Goal: Task Accomplishment & Management: Manage account settings

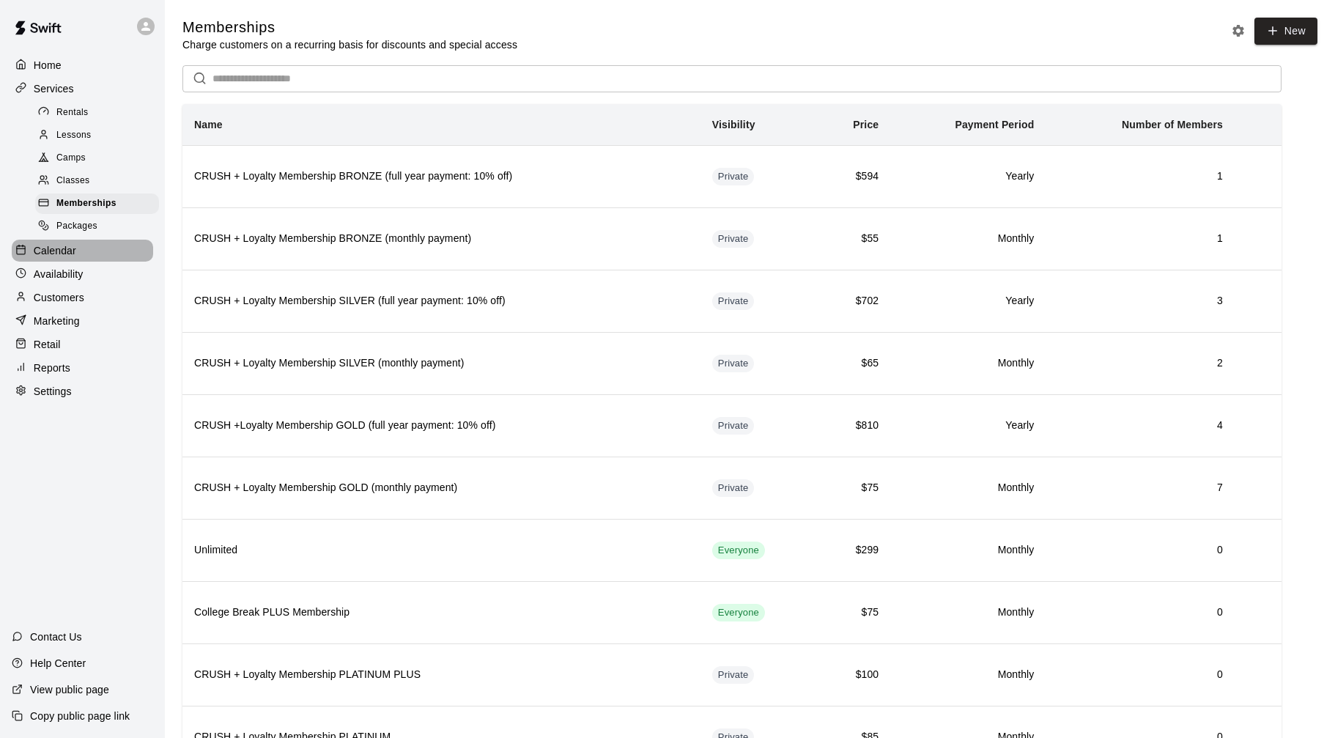
click at [55, 256] on p "Calendar" at bounding box center [55, 250] width 43 height 15
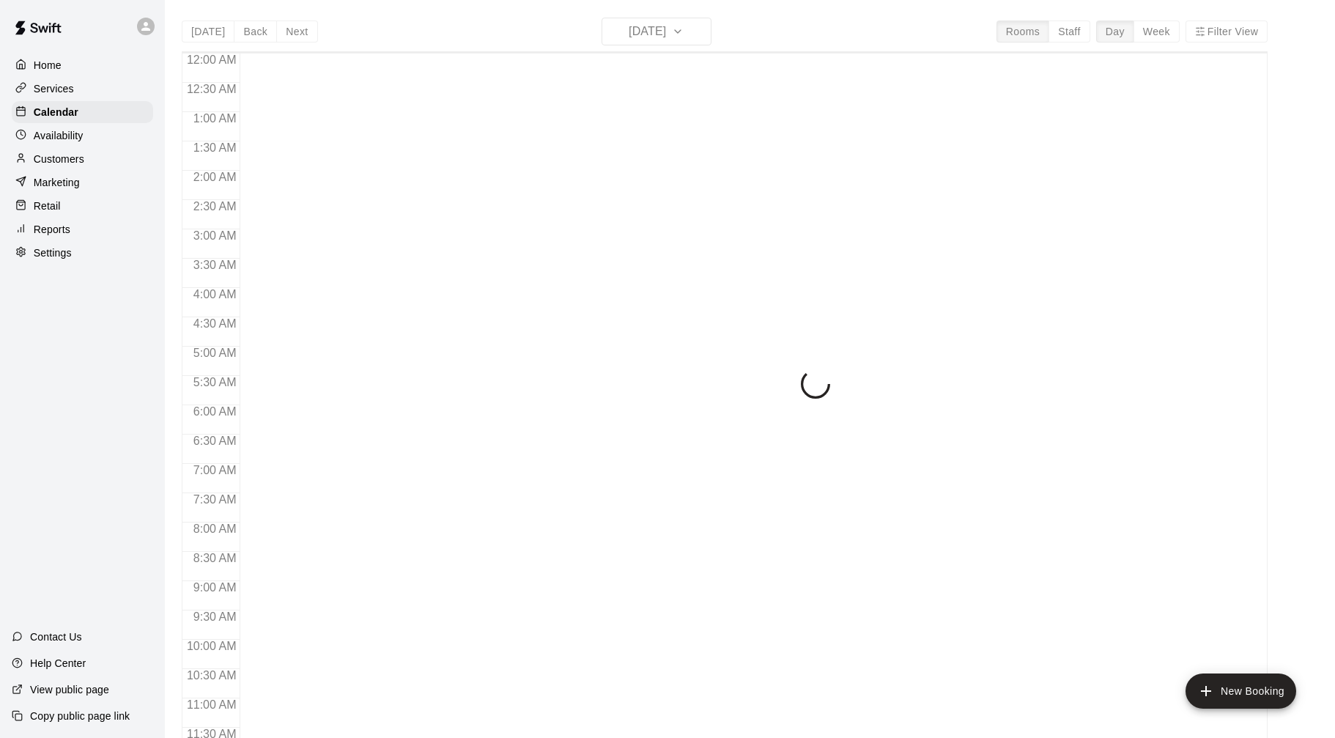
scroll to position [706, 0]
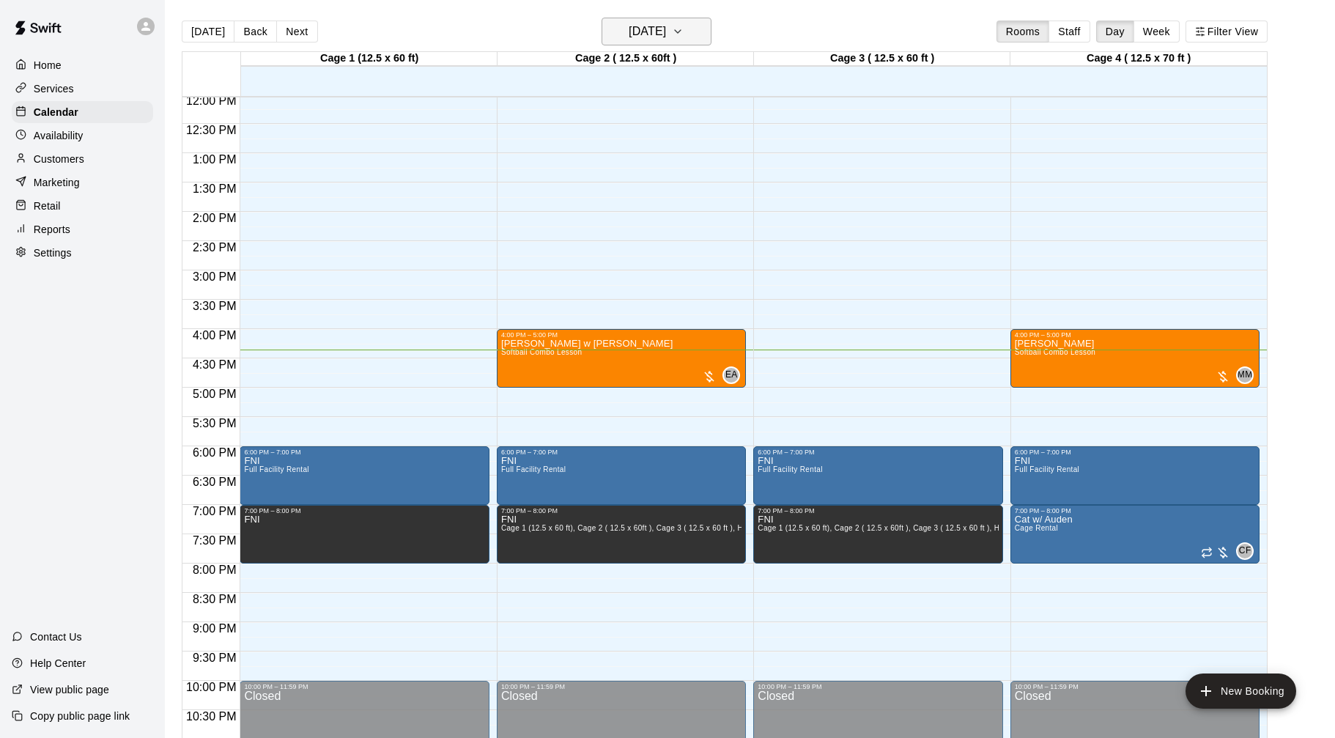
click at [629, 34] on h6 "[DATE]" at bounding box center [647, 31] width 37 height 21
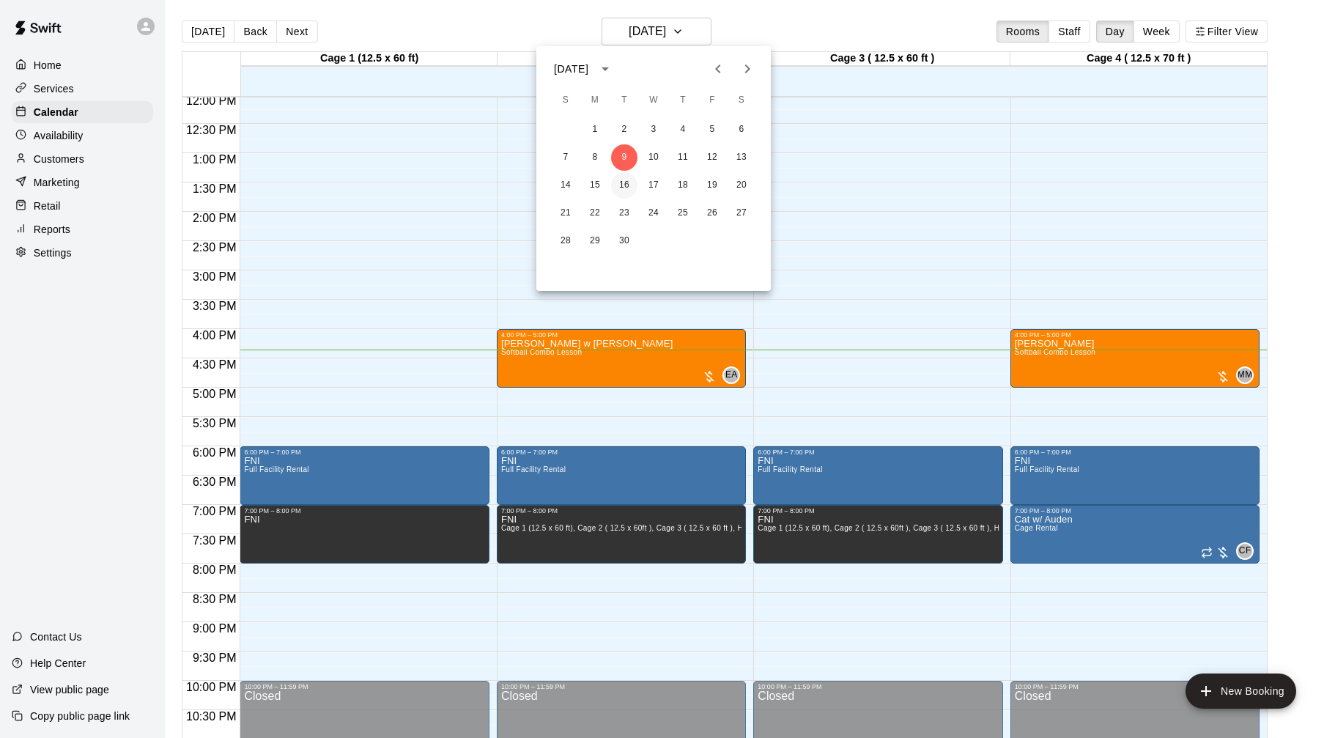
click at [629, 180] on button "16" at bounding box center [624, 185] width 26 height 26
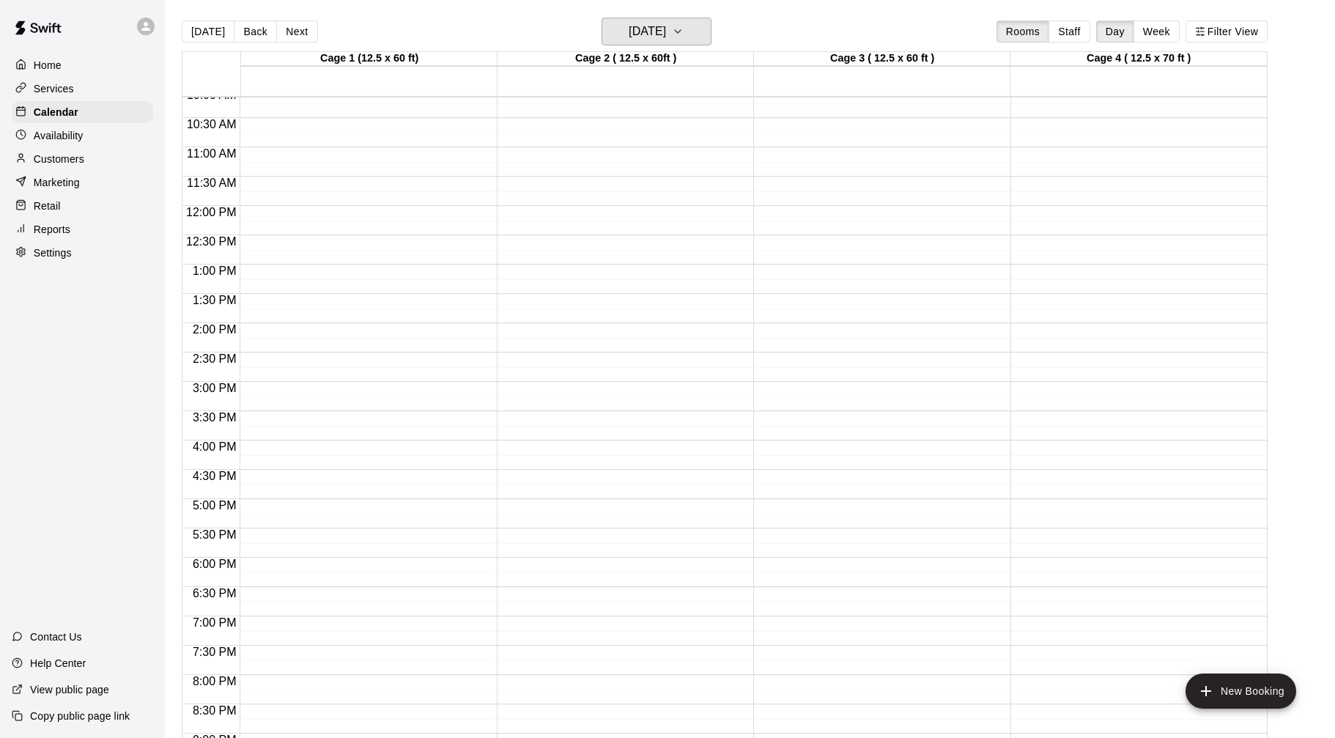
scroll to position [599, 0]
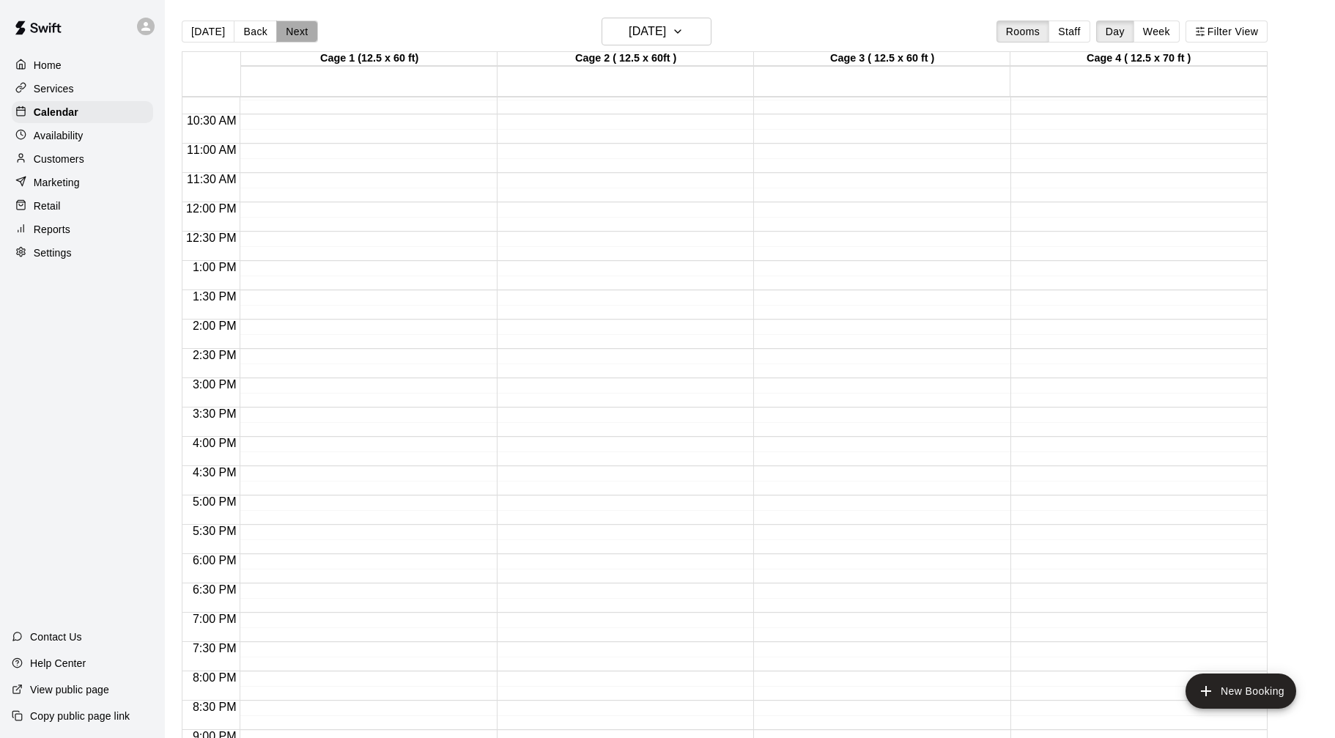
click at [292, 29] on button "Next" at bounding box center [296, 32] width 41 height 22
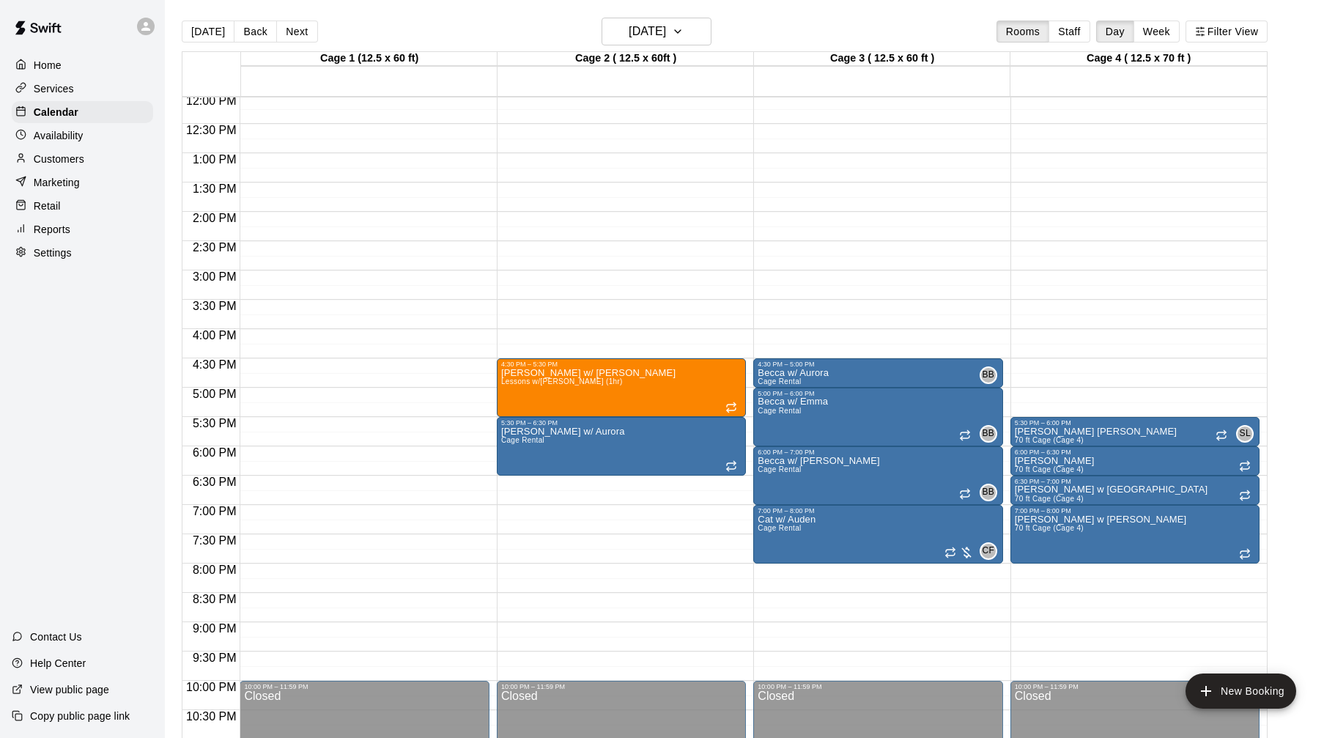
scroll to position [688, 0]
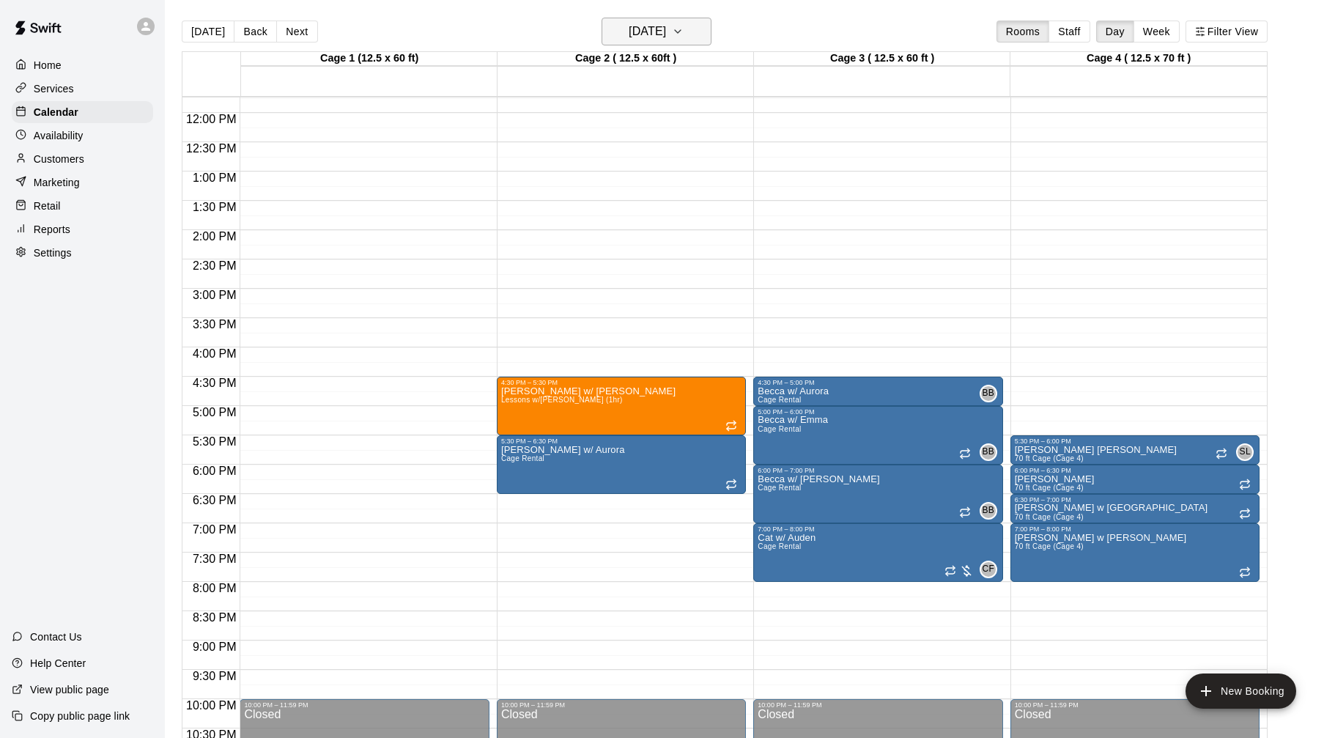
click at [624, 43] on button "Wednesday Sep 17" at bounding box center [657, 32] width 110 height 28
click at [560, 213] on button "21" at bounding box center [566, 213] width 26 height 26
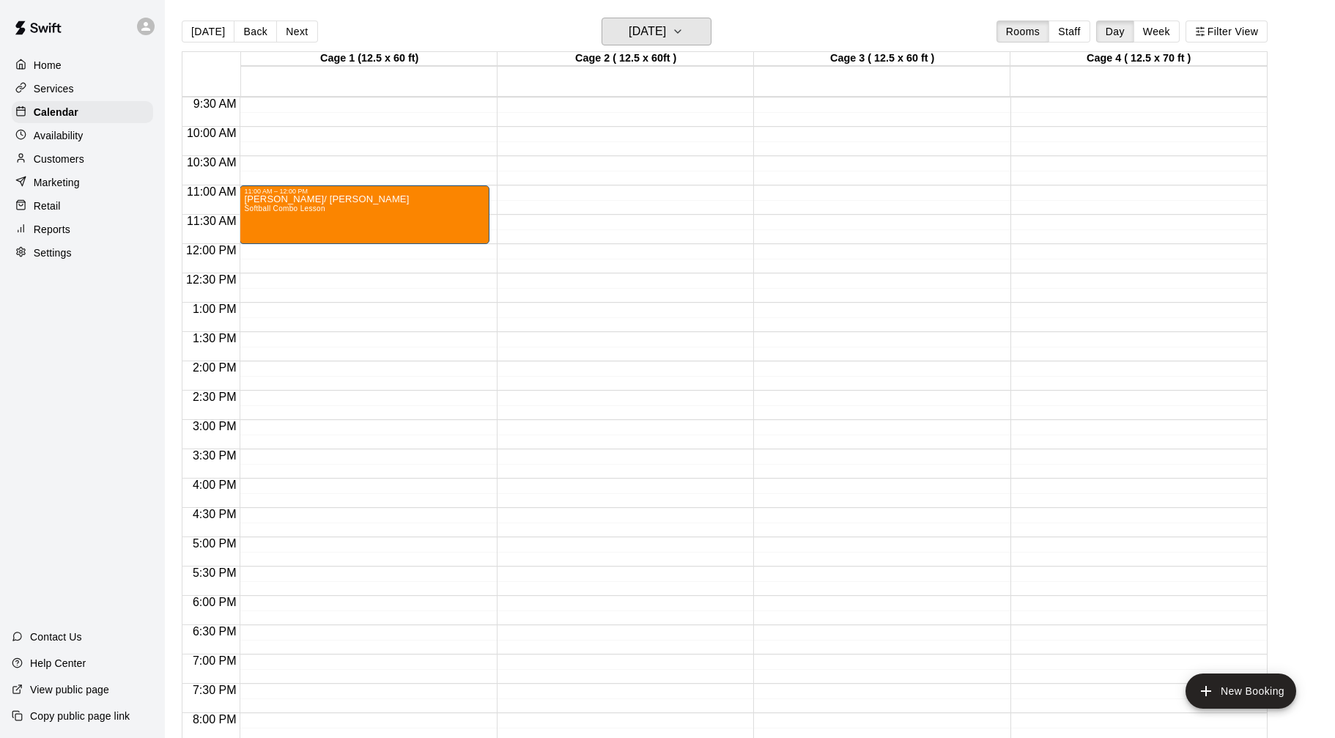
scroll to position [561, 0]
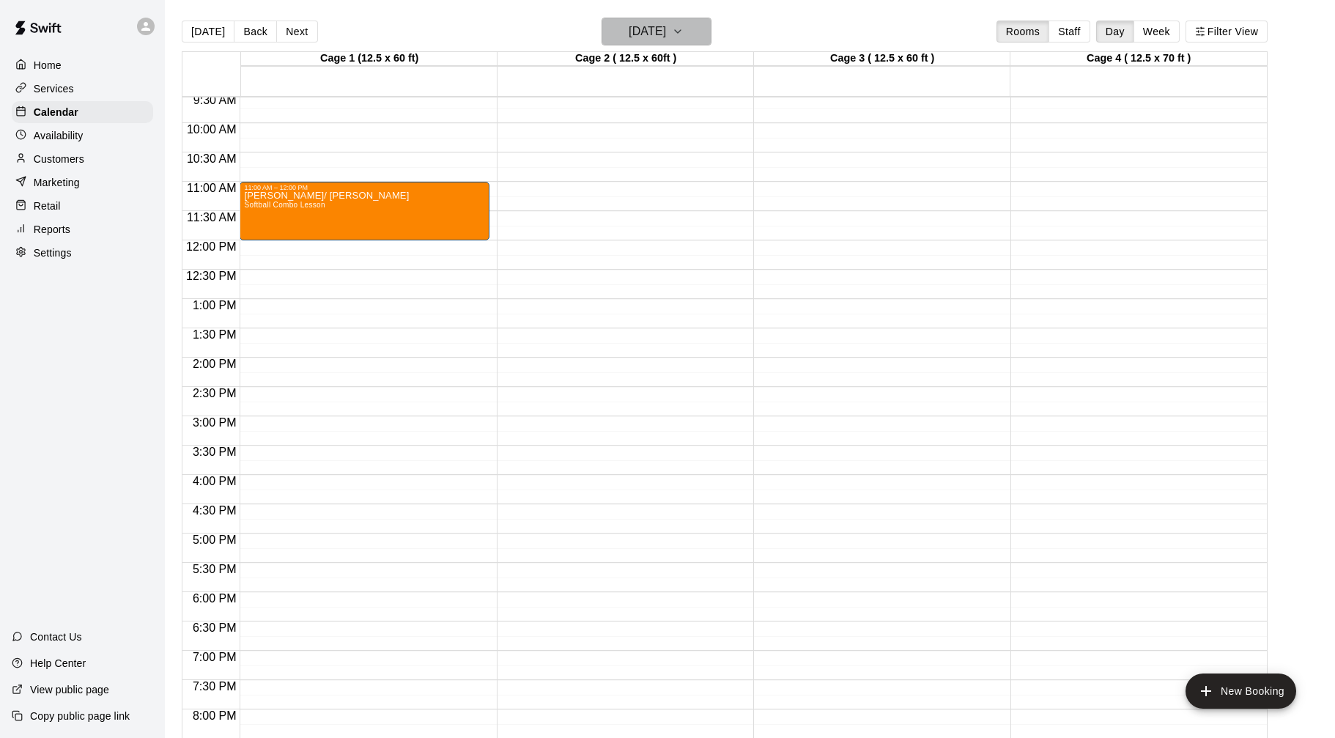
click at [649, 29] on h6 "Sunday Sep 21" at bounding box center [647, 31] width 37 height 21
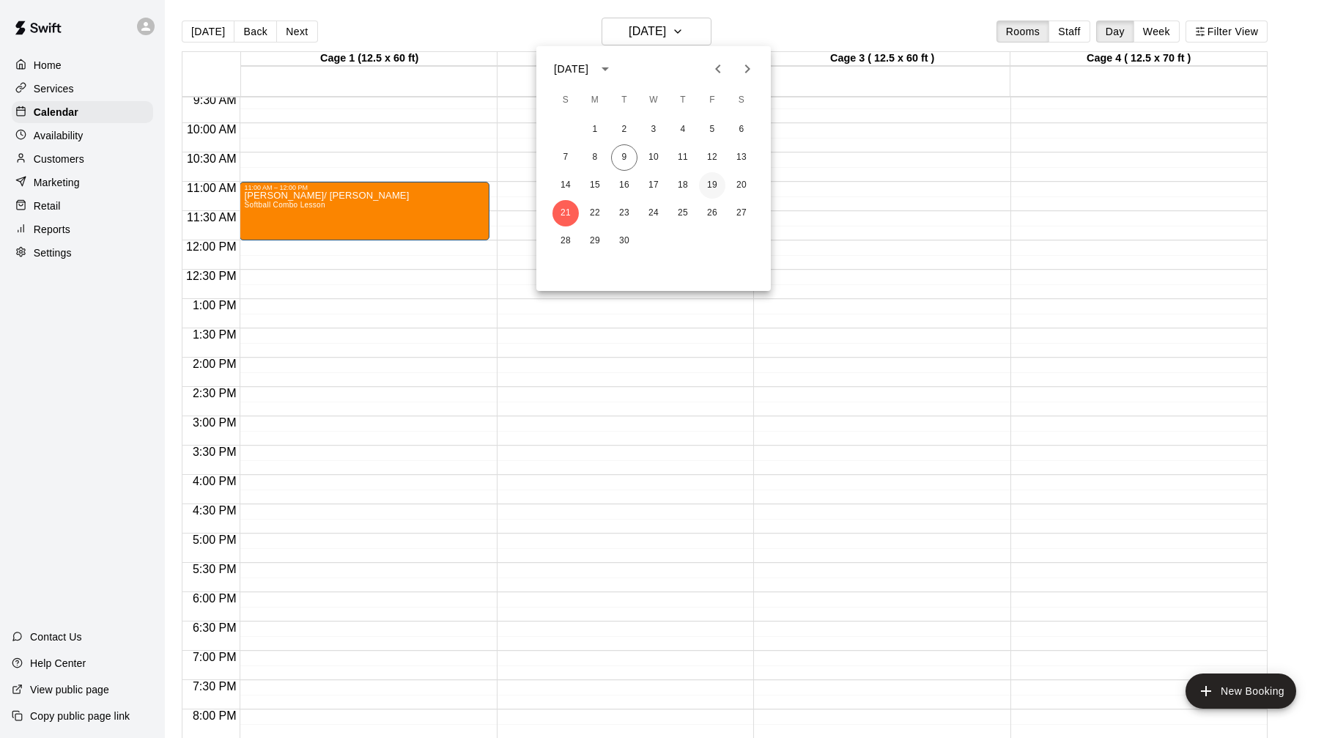
click at [715, 180] on button "19" at bounding box center [712, 185] width 26 height 26
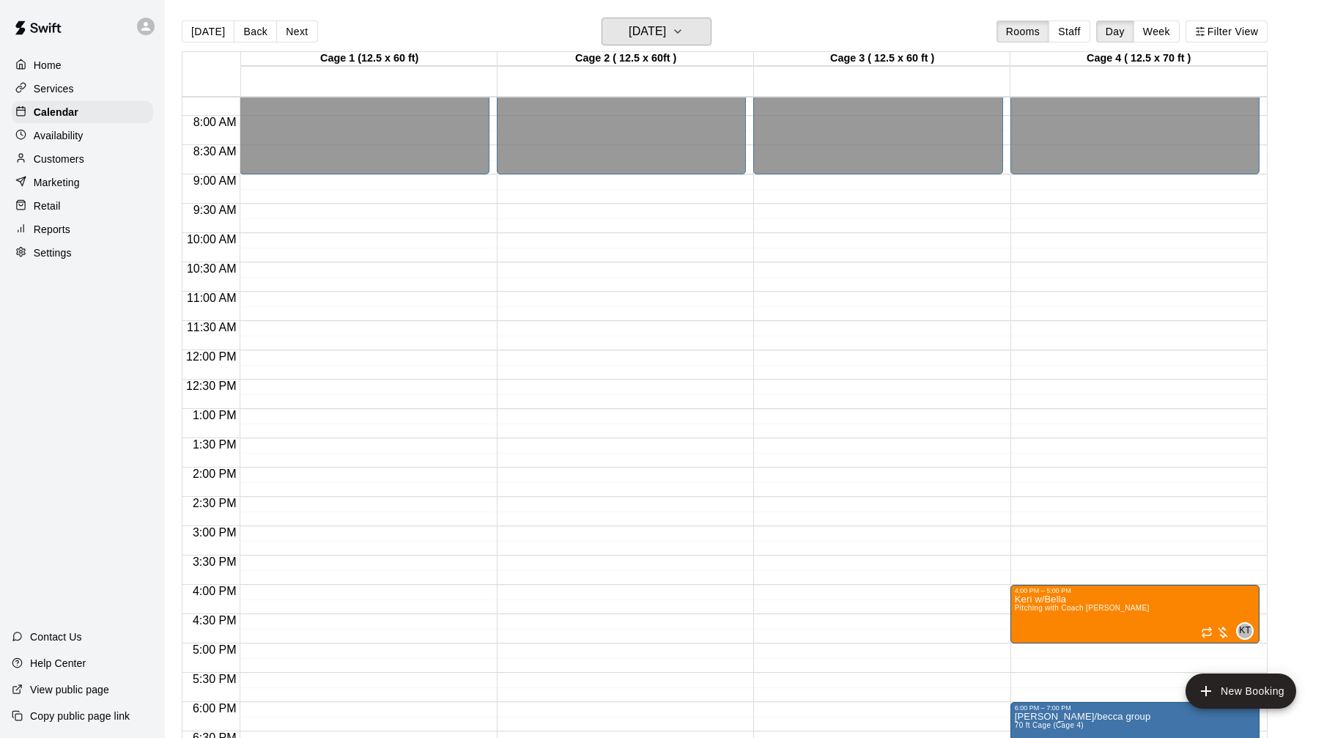
scroll to position [443, 0]
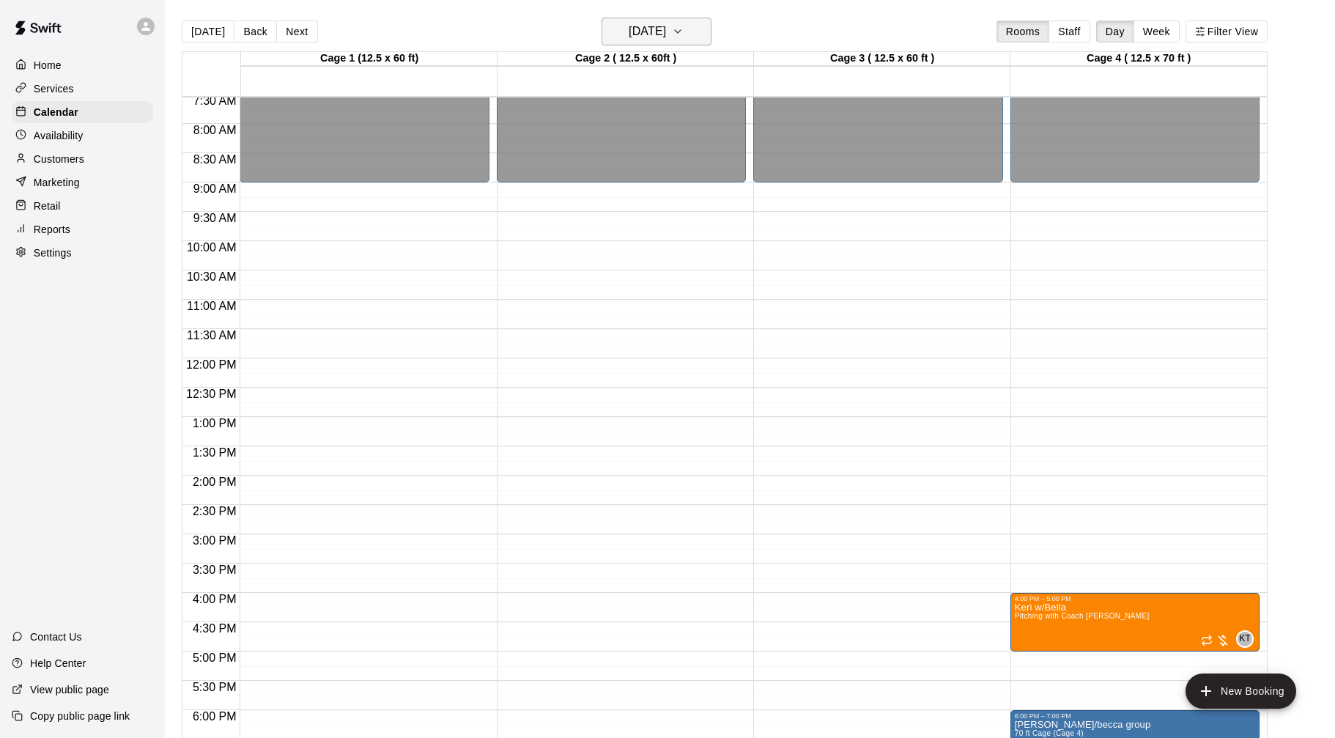
click at [687, 23] on button "Friday Sep 19" at bounding box center [657, 32] width 110 height 28
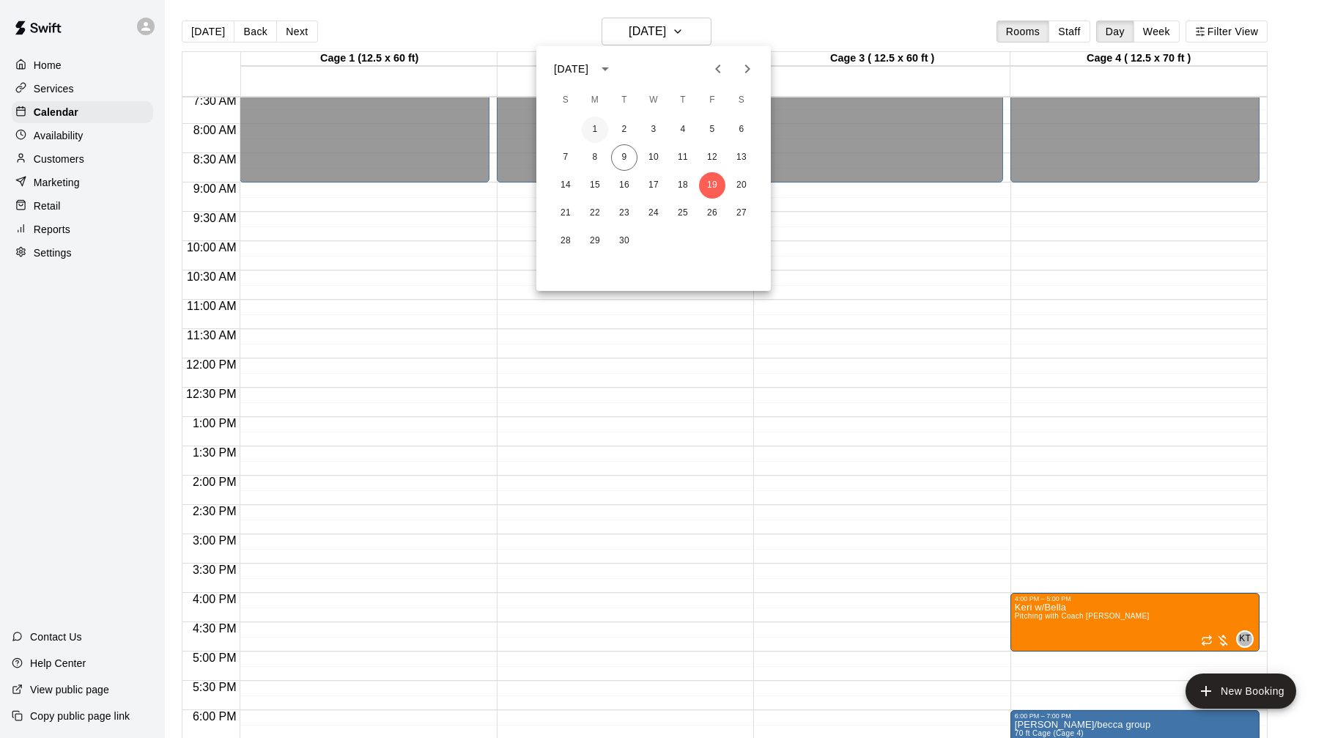
click at [597, 129] on button "1" at bounding box center [595, 130] width 26 height 26
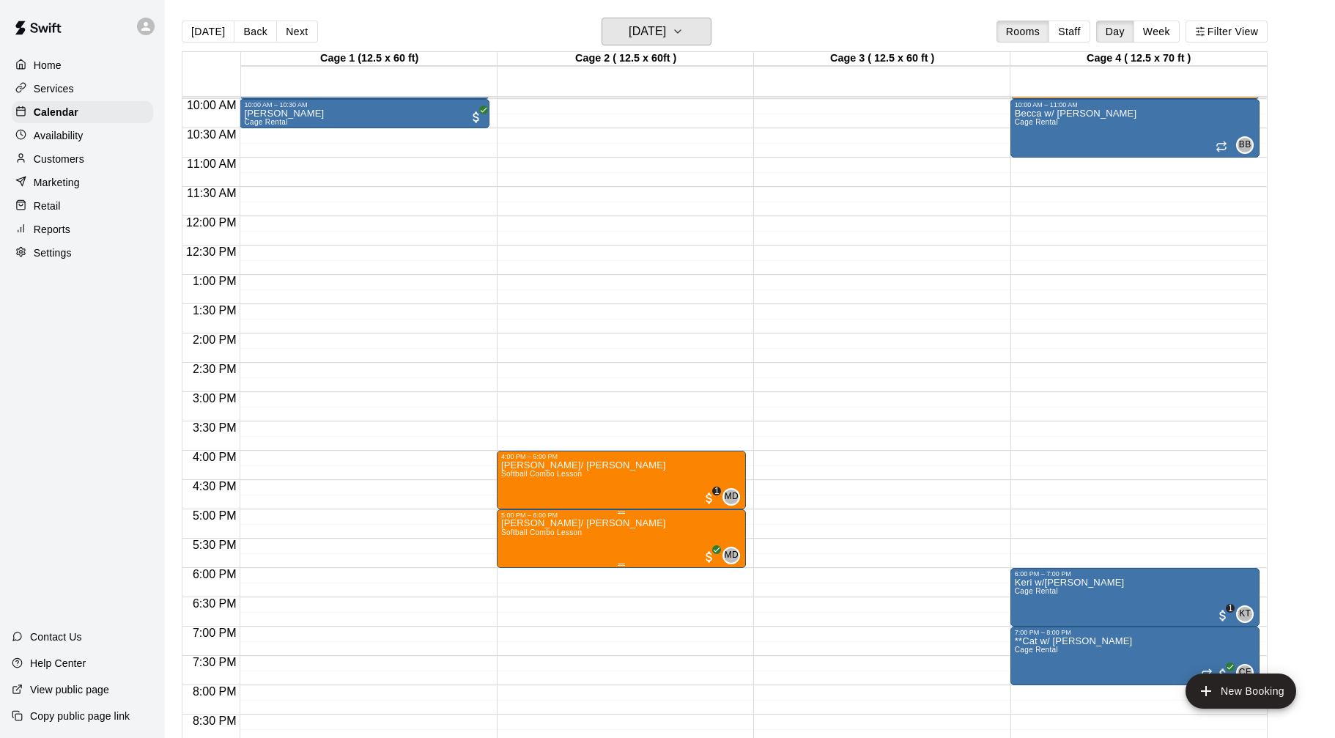
scroll to position [591, 0]
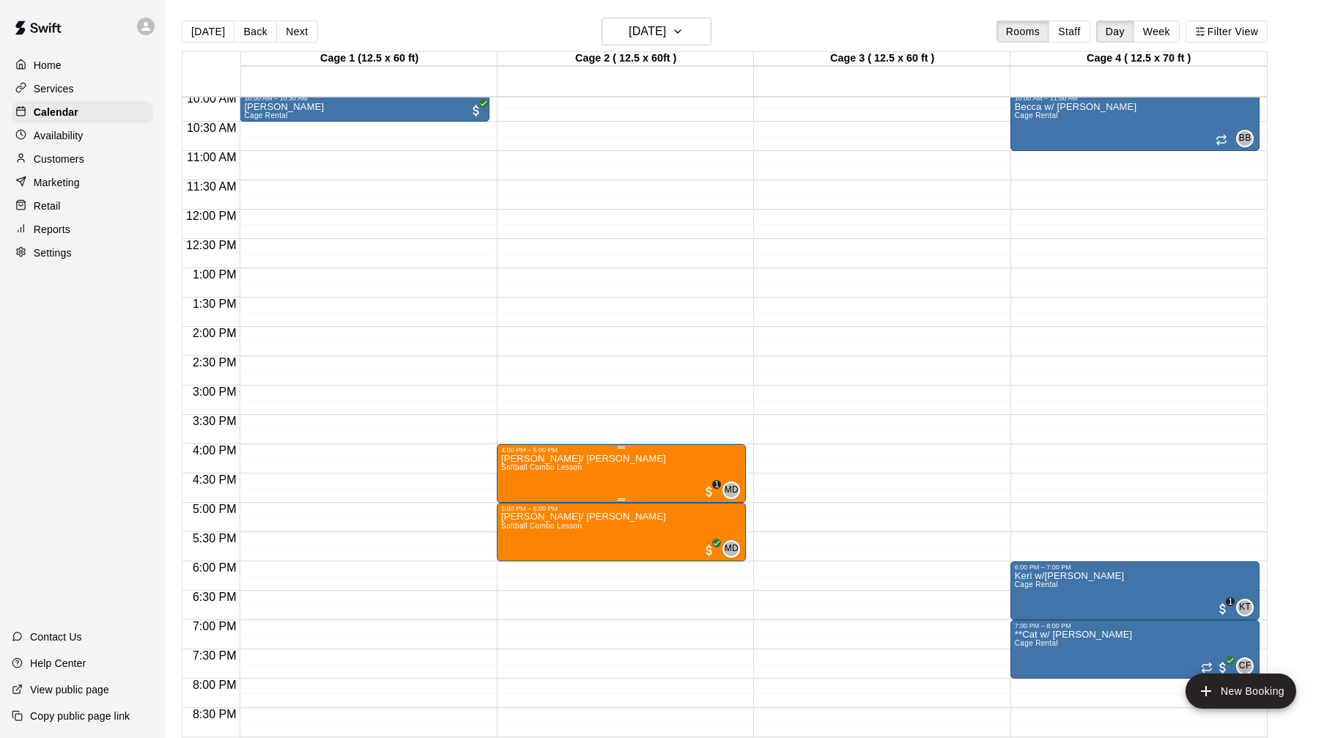
click at [515, 505] on img "edit" at bounding box center [516, 503] width 17 height 17
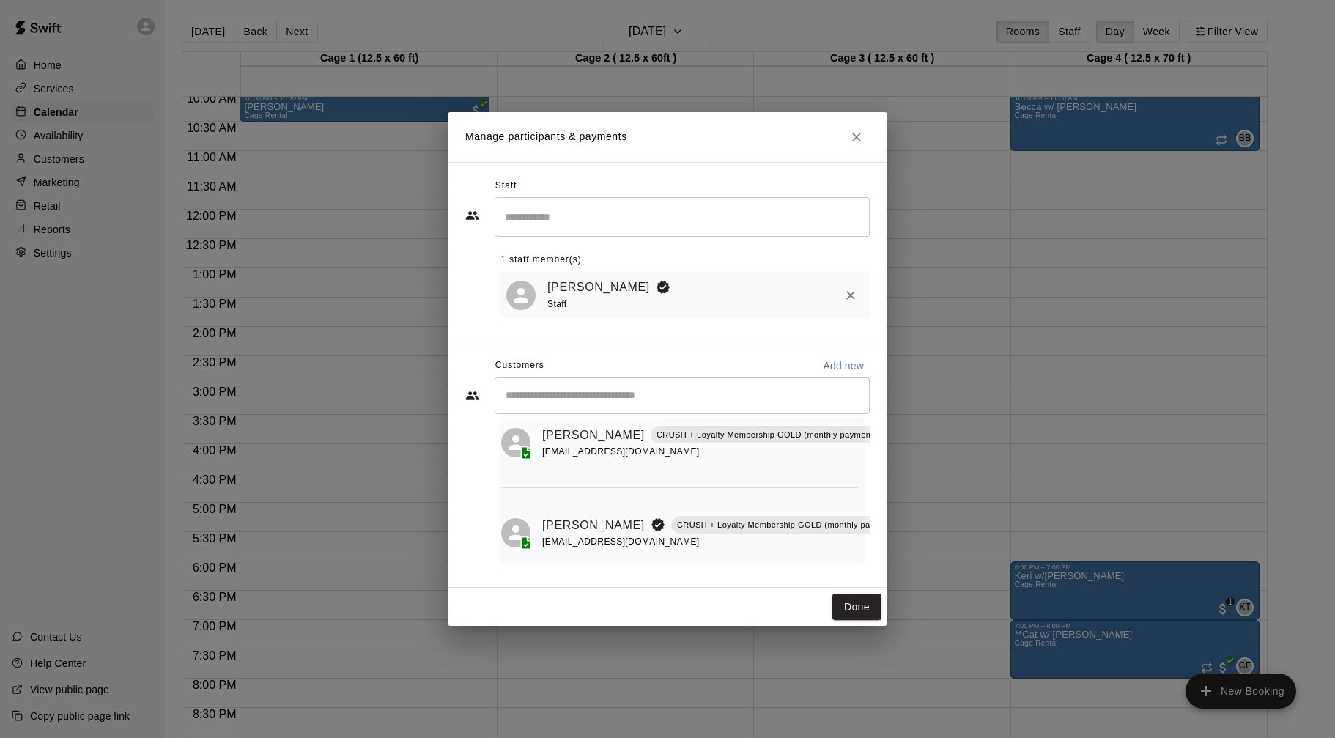
scroll to position [46, 5]
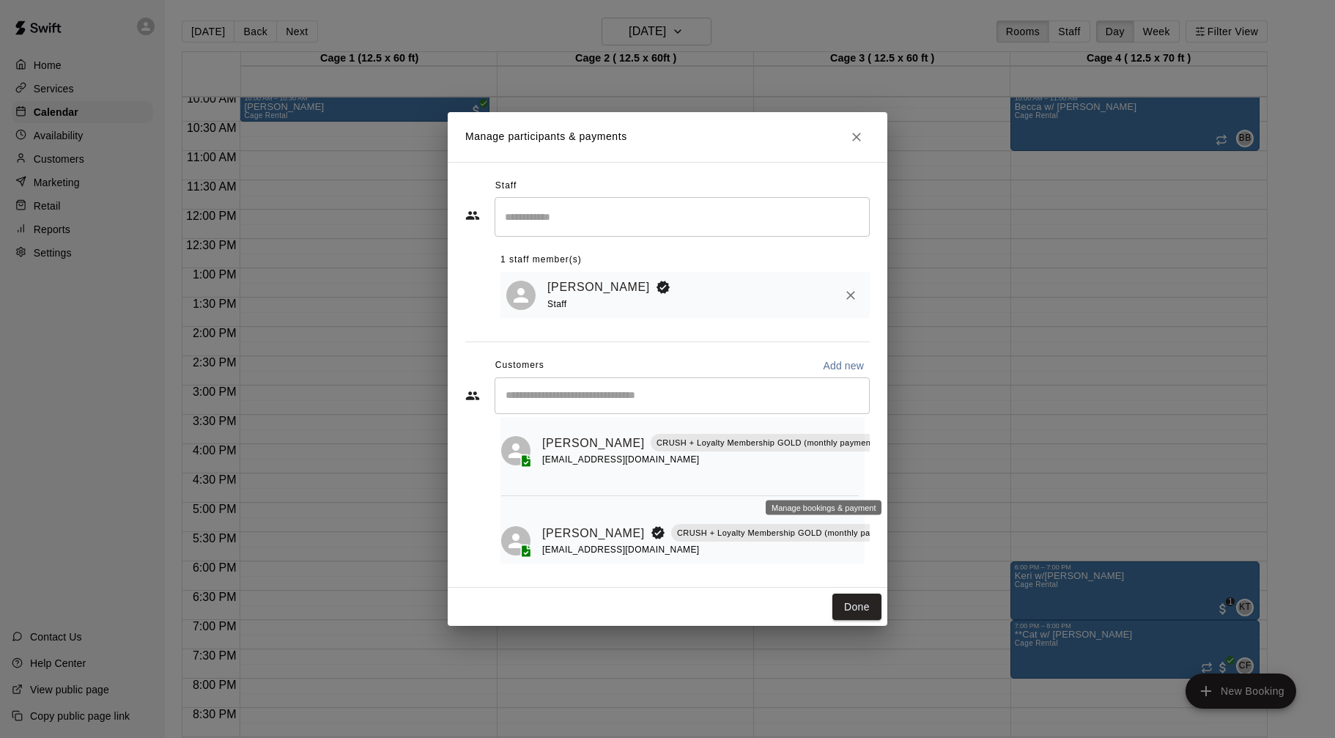
click at [890, 476] on icon "Manage bookings & payment" at bounding box center [895, 476] width 11 height 12
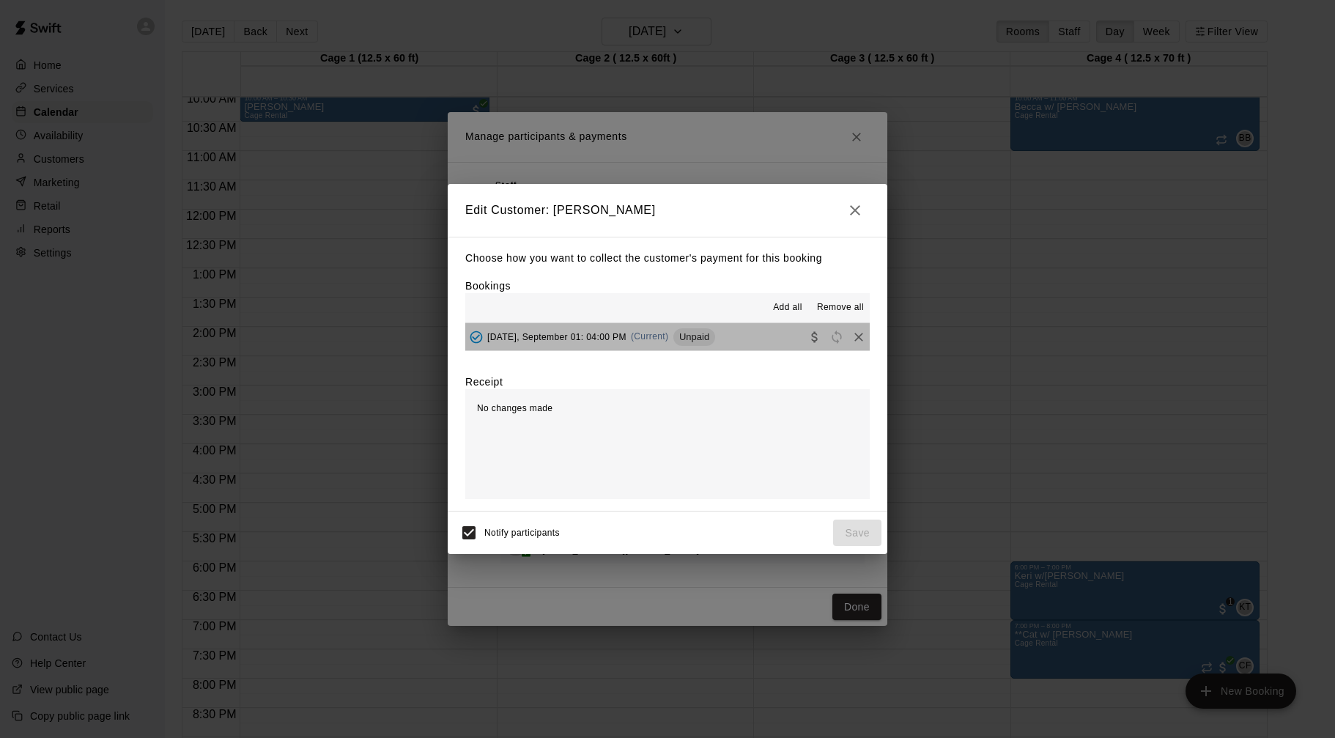
click at [754, 347] on button "Monday, September 01: 04:00 PM (Current) Unpaid" at bounding box center [667, 336] width 405 height 27
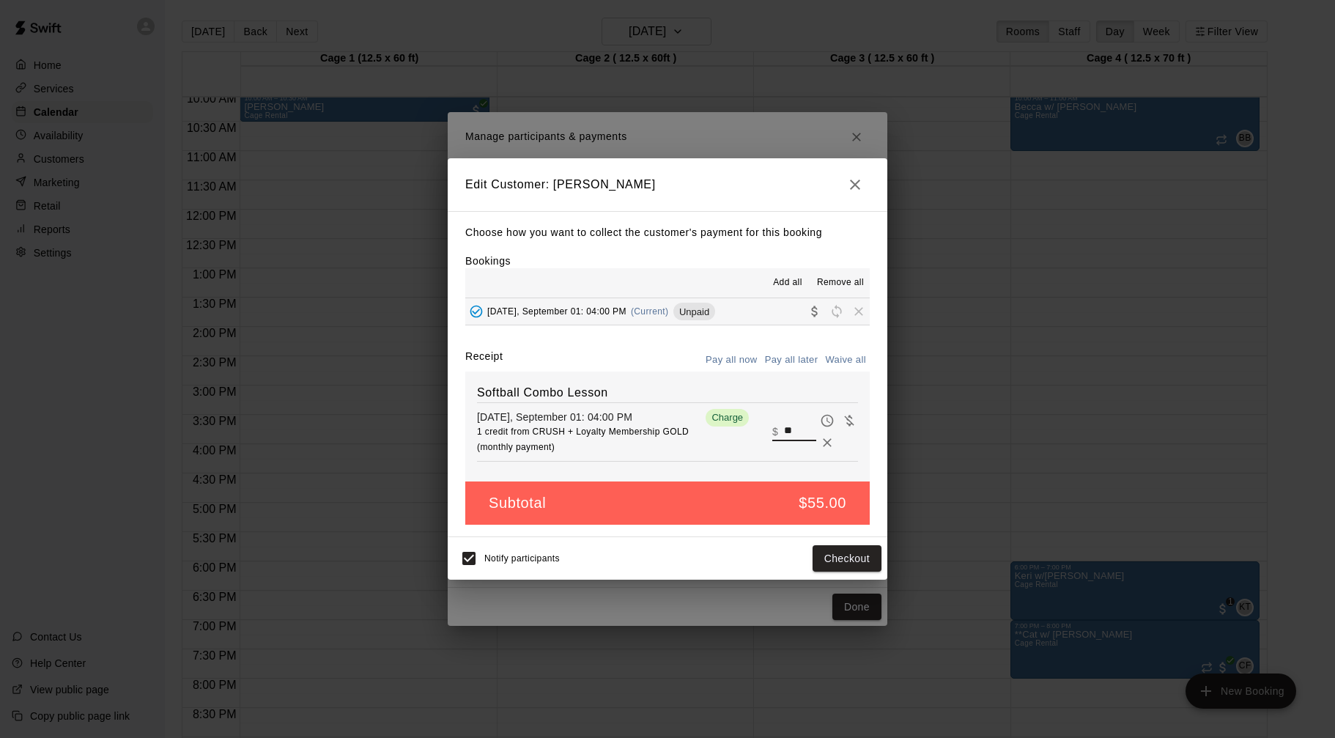
click at [795, 430] on input "**" at bounding box center [800, 431] width 32 height 19
type input "**"
click at [846, 555] on button "Checkout" at bounding box center [847, 558] width 69 height 27
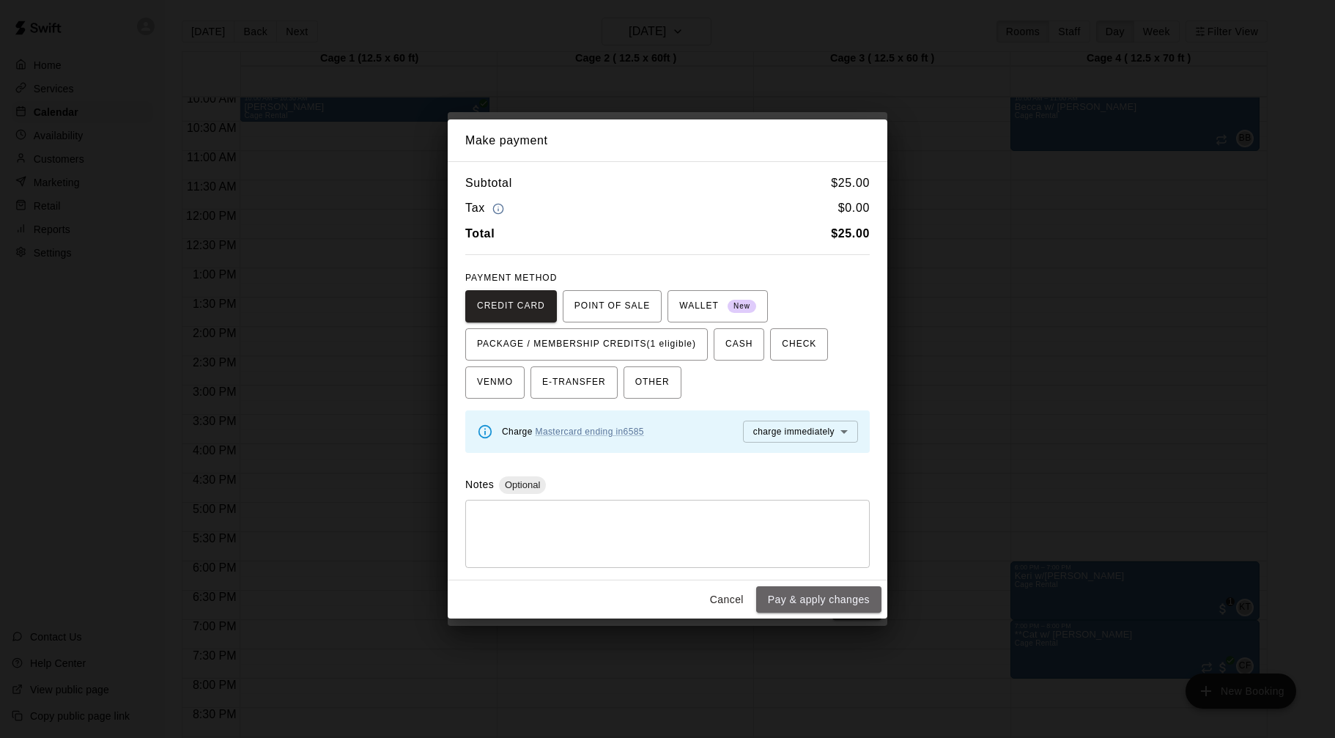
click at [819, 603] on button "Pay & apply changes" at bounding box center [818, 599] width 125 height 27
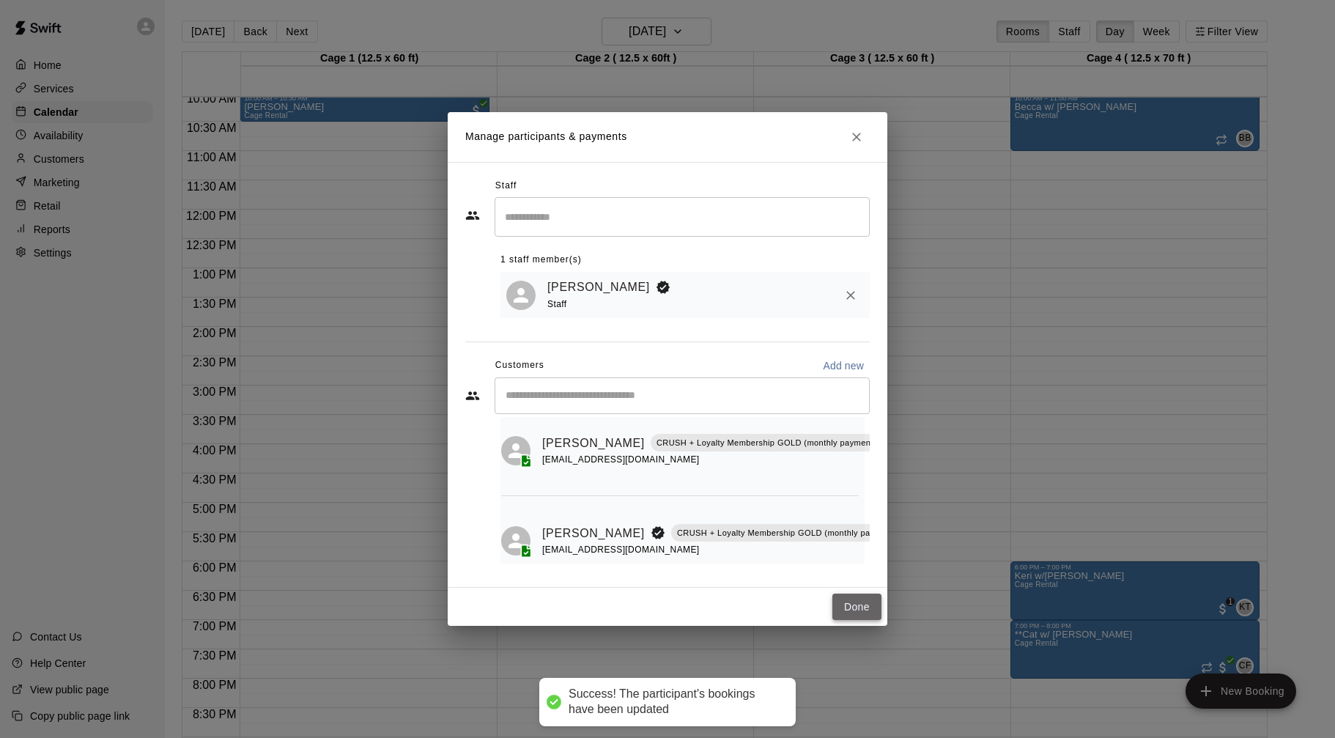
click at [847, 615] on button "Done" at bounding box center [857, 607] width 49 height 27
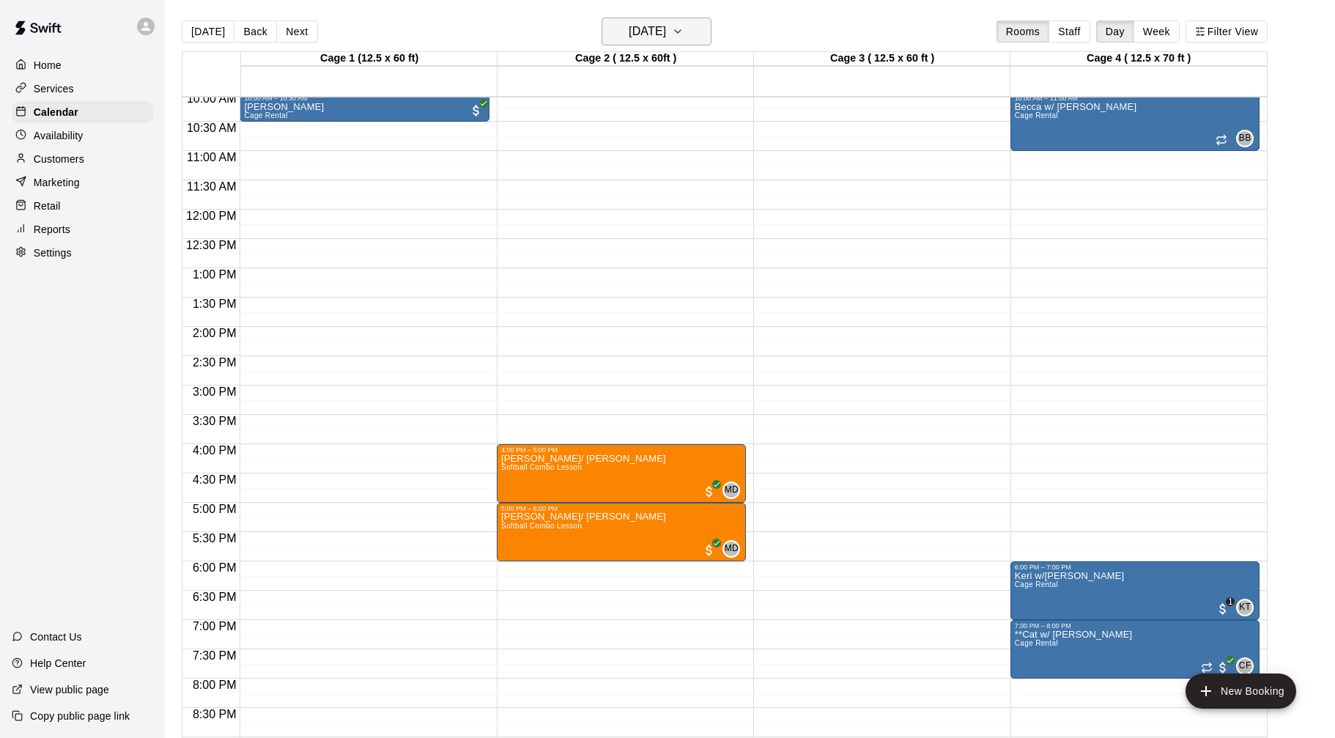
click at [687, 38] on button "Monday Sep 01" at bounding box center [657, 32] width 110 height 28
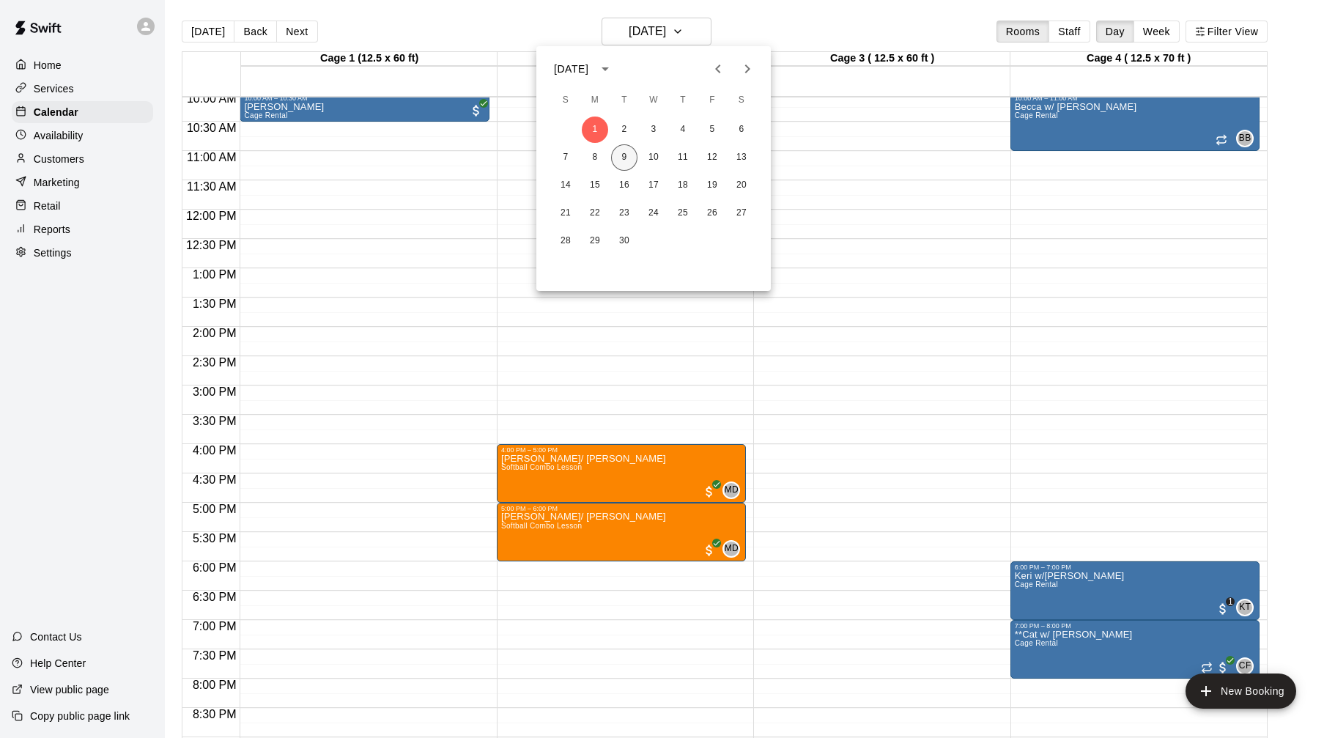
click at [629, 154] on button "9" at bounding box center [624, 157] width 26 height 26
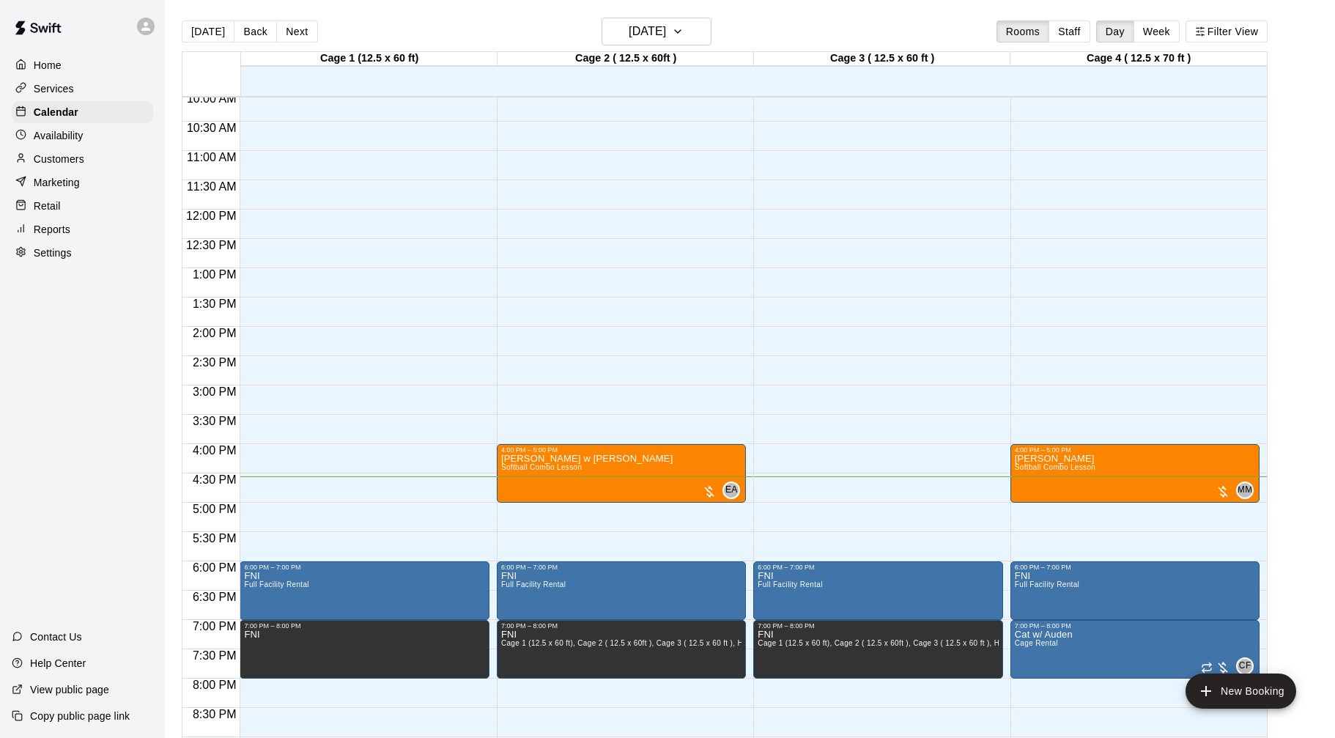
click at [303, 36] on button "Next" at bounding box center [296, 32] width 41 height 22
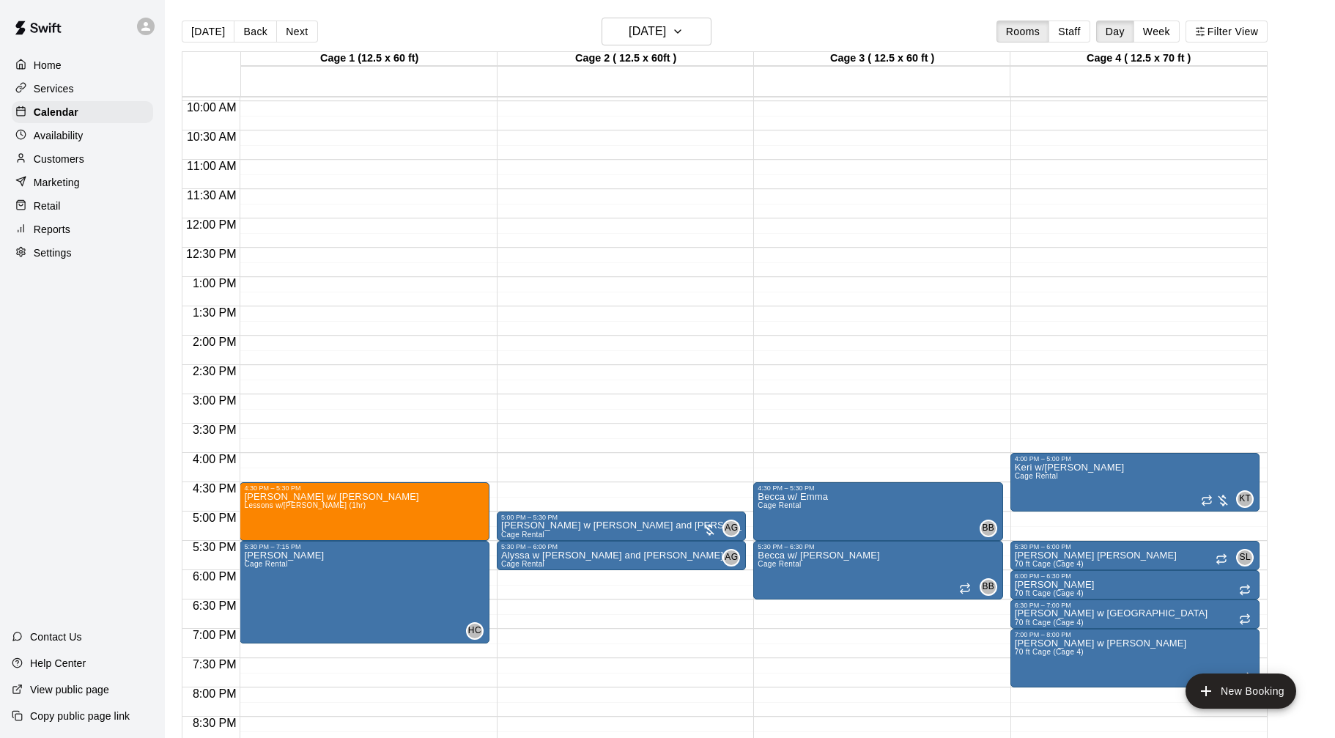
scroll to position [586, 0]
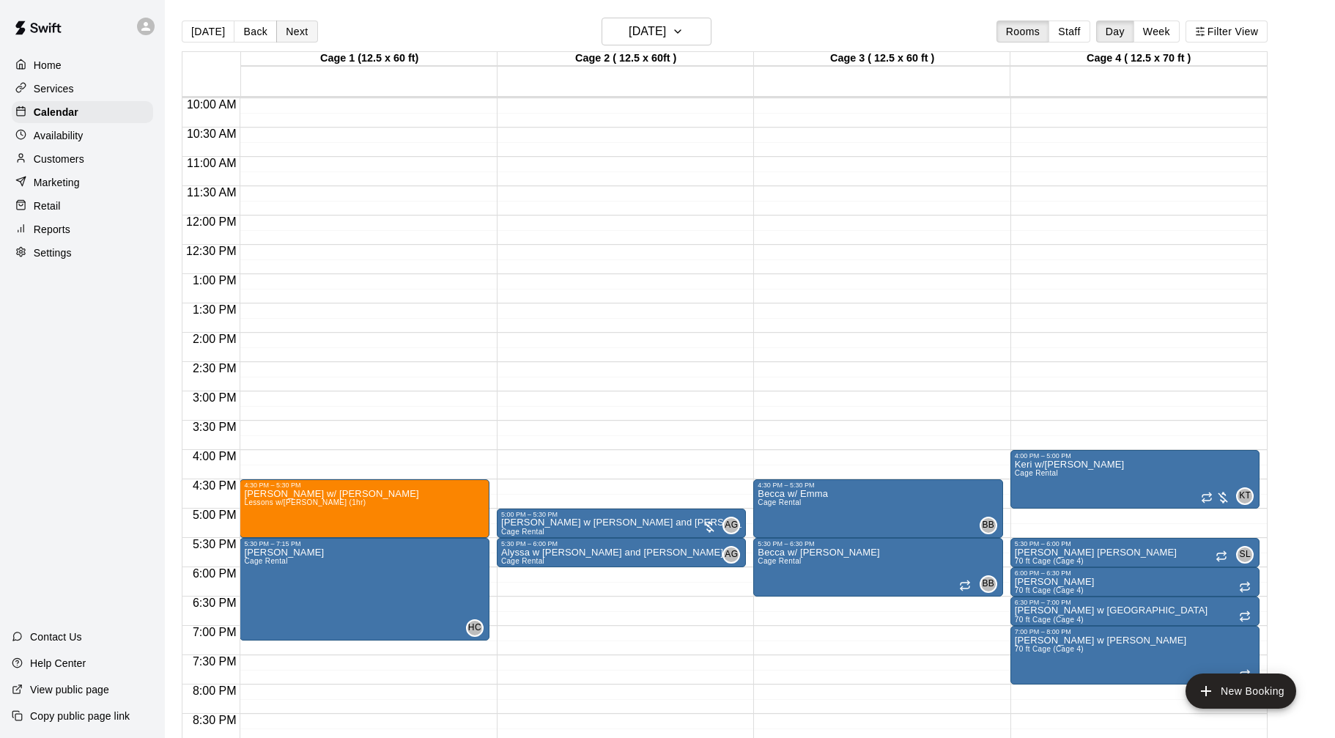
click at [291, 39] on button "Next" at bounding box center [296, 32] width 41 height 22
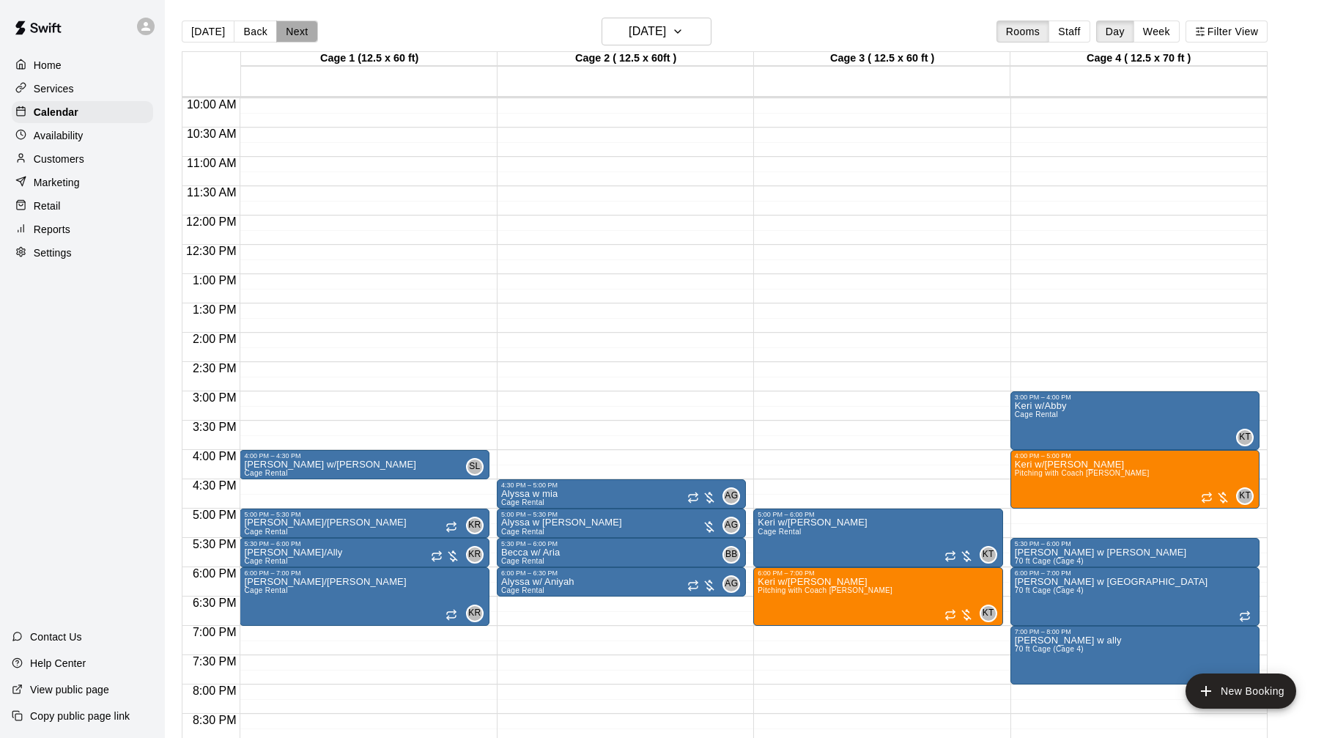
click at [285, 28] on button "Next" at bounding box center [296, 32] width 41 height 22
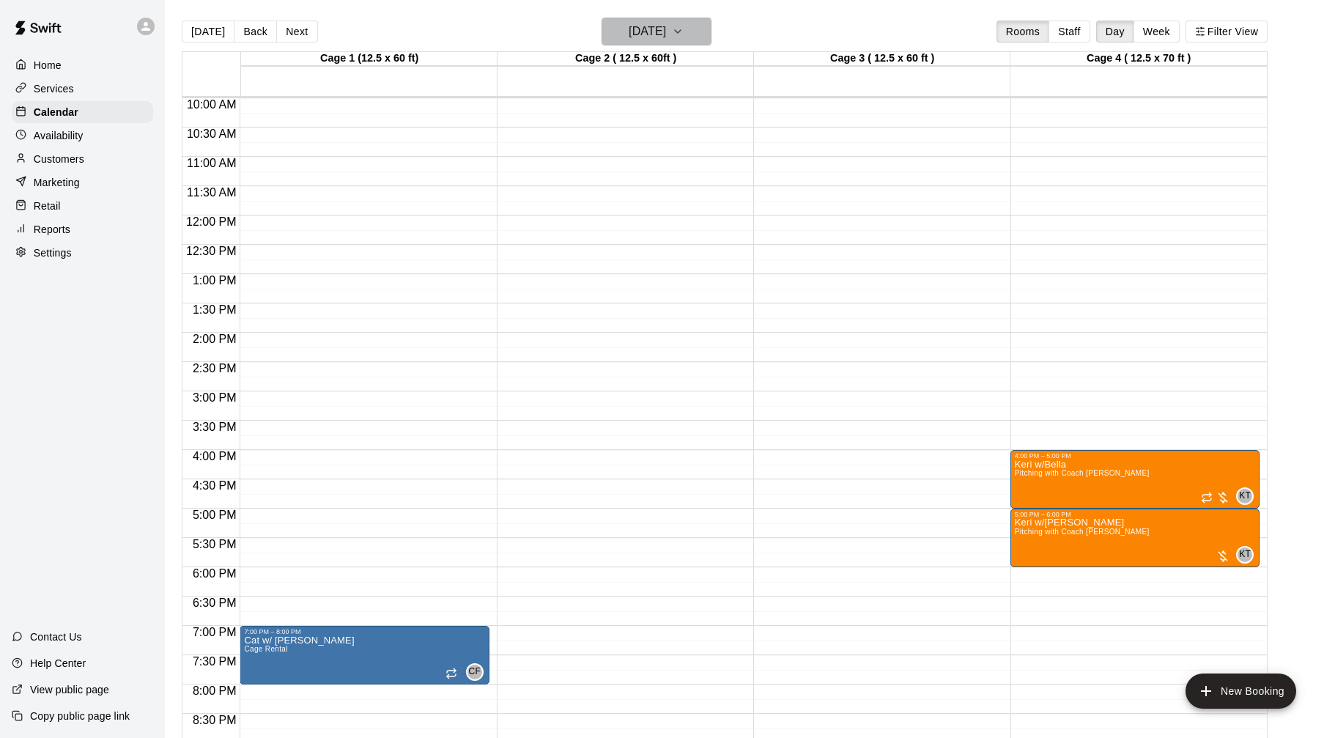
click at [684, 35] on button "Friday Sep 12" at bounding box center [657, 32] width 110 height 28
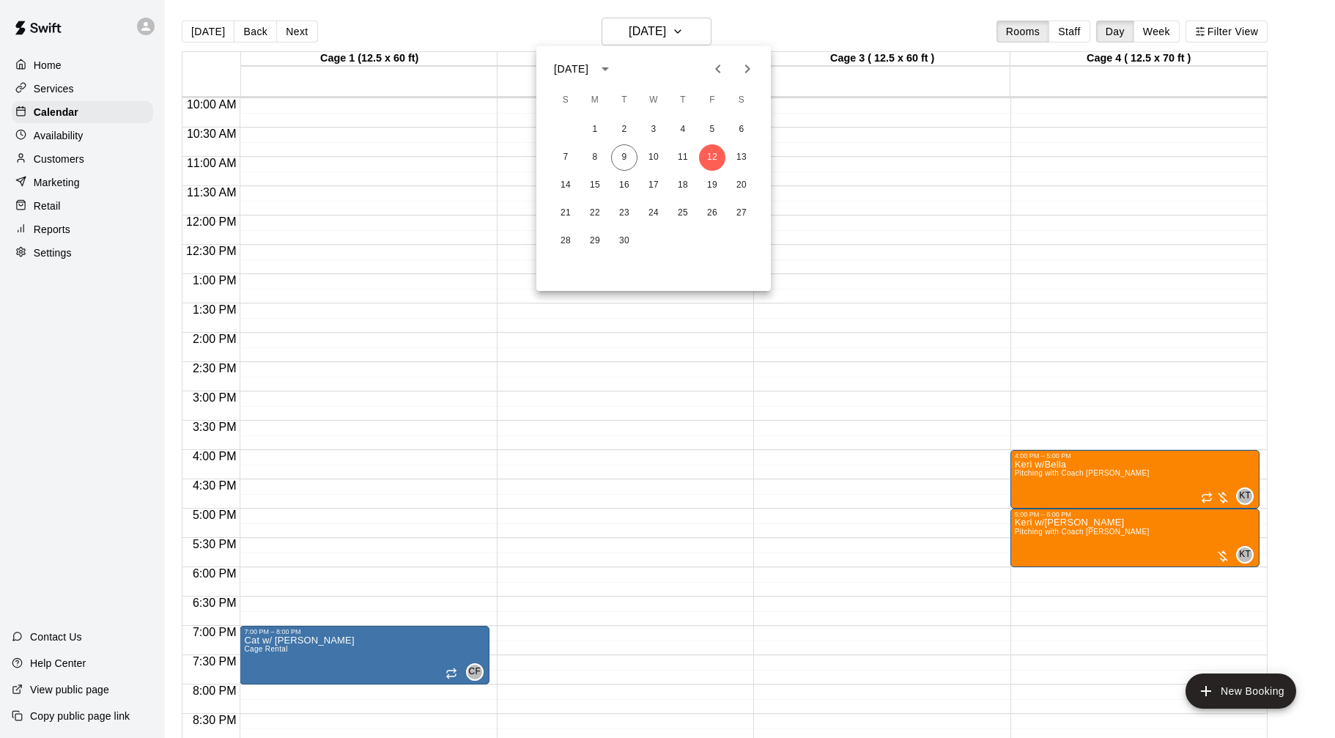
click at [747, 16] on div at bounding box center [667, 369] width 1335 height 738
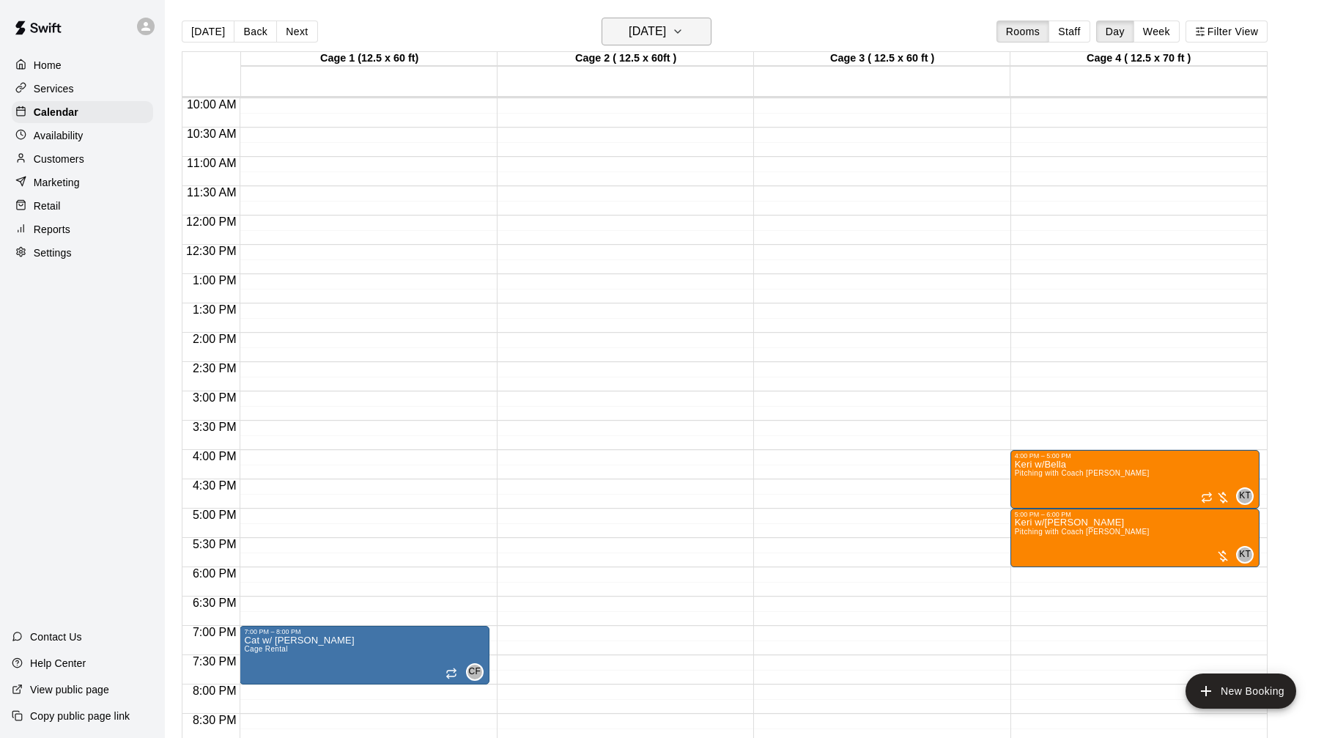
click at [657, 35] on h6 "Friday Sep 12" at bounding box center [647, 31] width 37 height 21
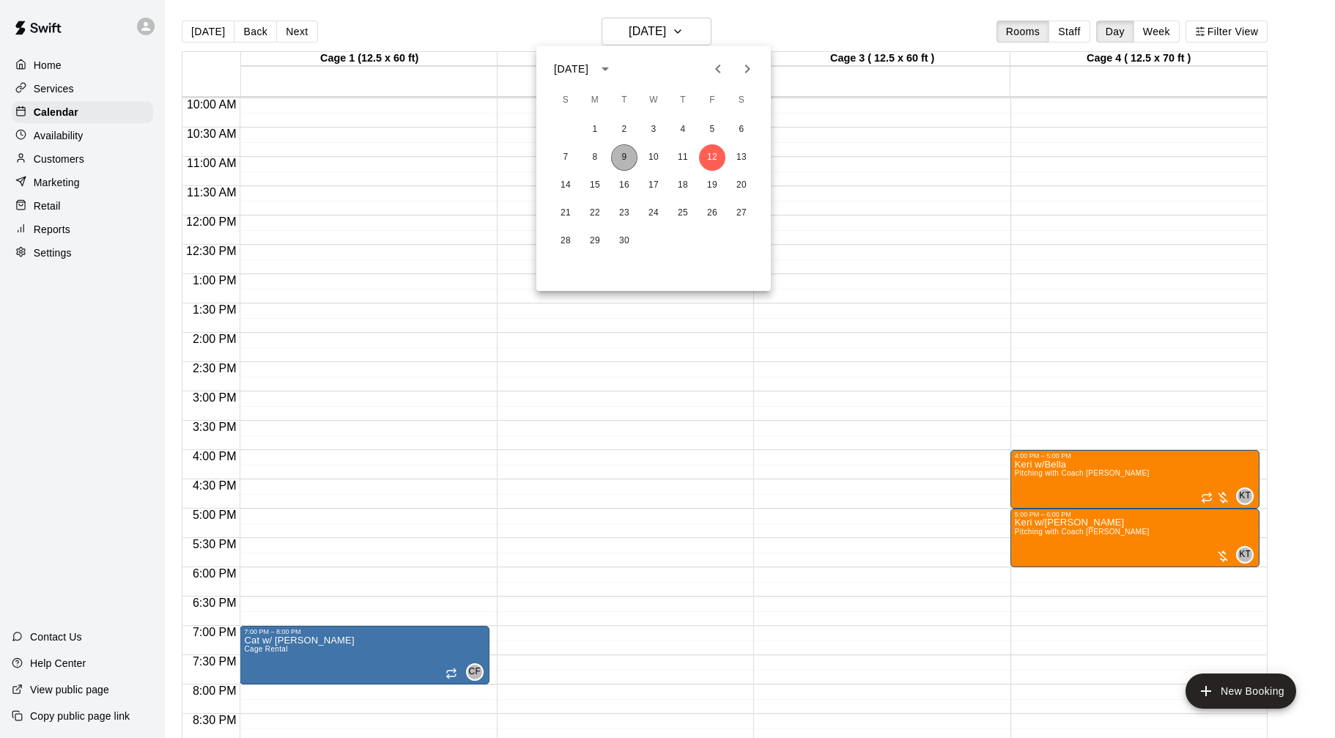
click at [625, 157] on button "9" at bounding box center [624, 157] width 26 height 26
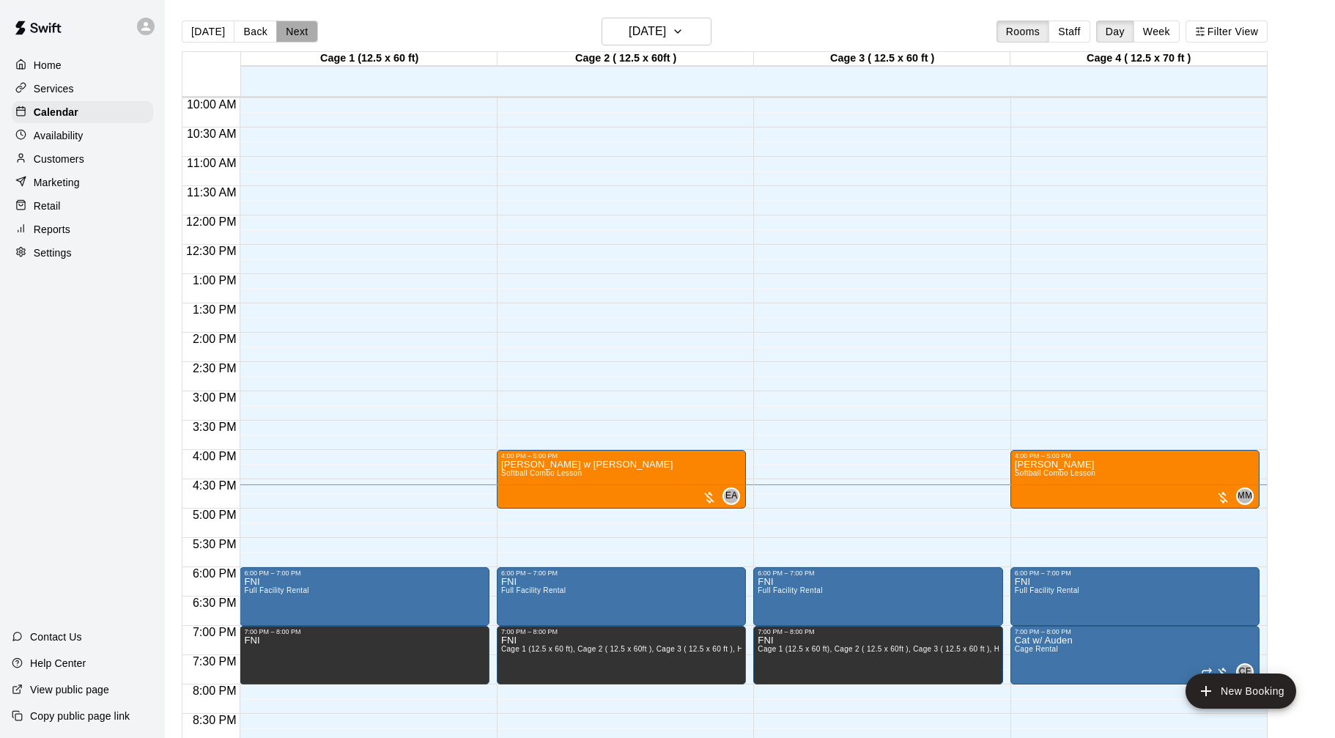
click at [292, 28] on button "Next" at bounding box center [296, 32] width 41 height 22
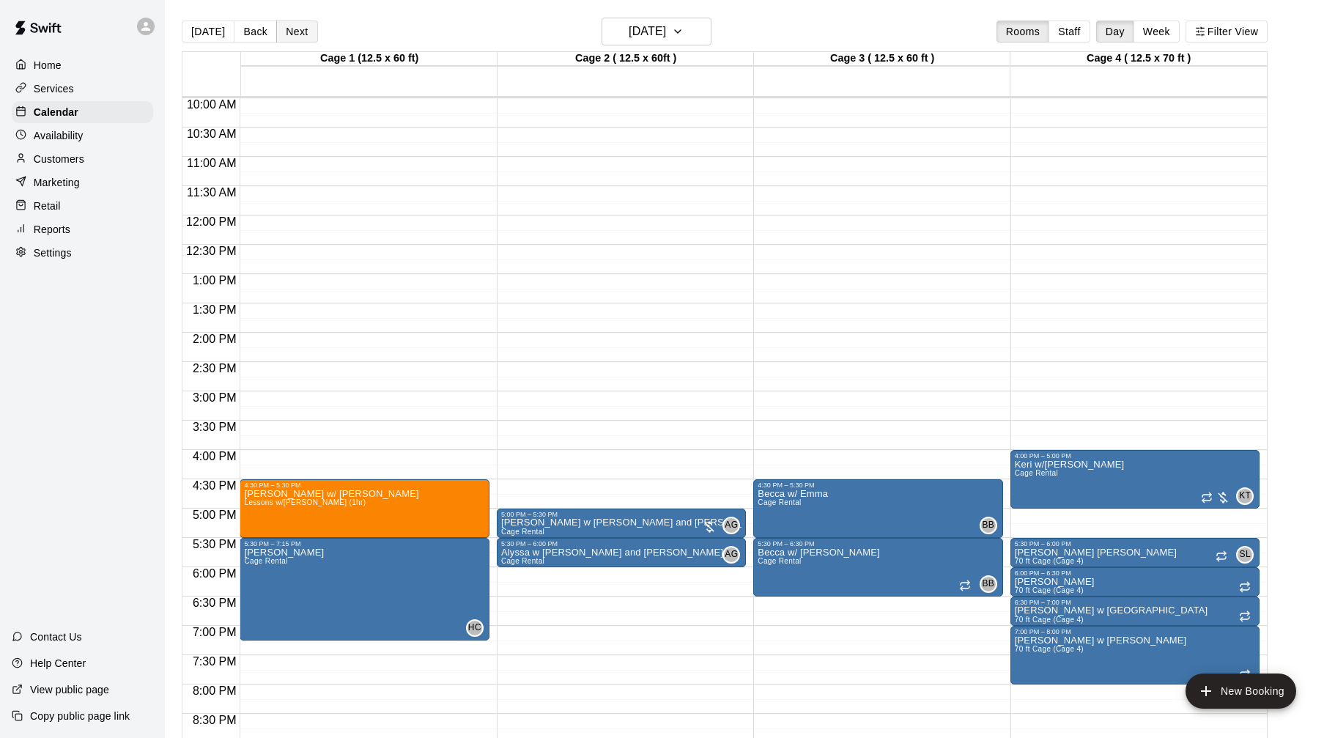
click at [295, 28] on button "Next" at bounding box center [296, 32] width 41 height 22
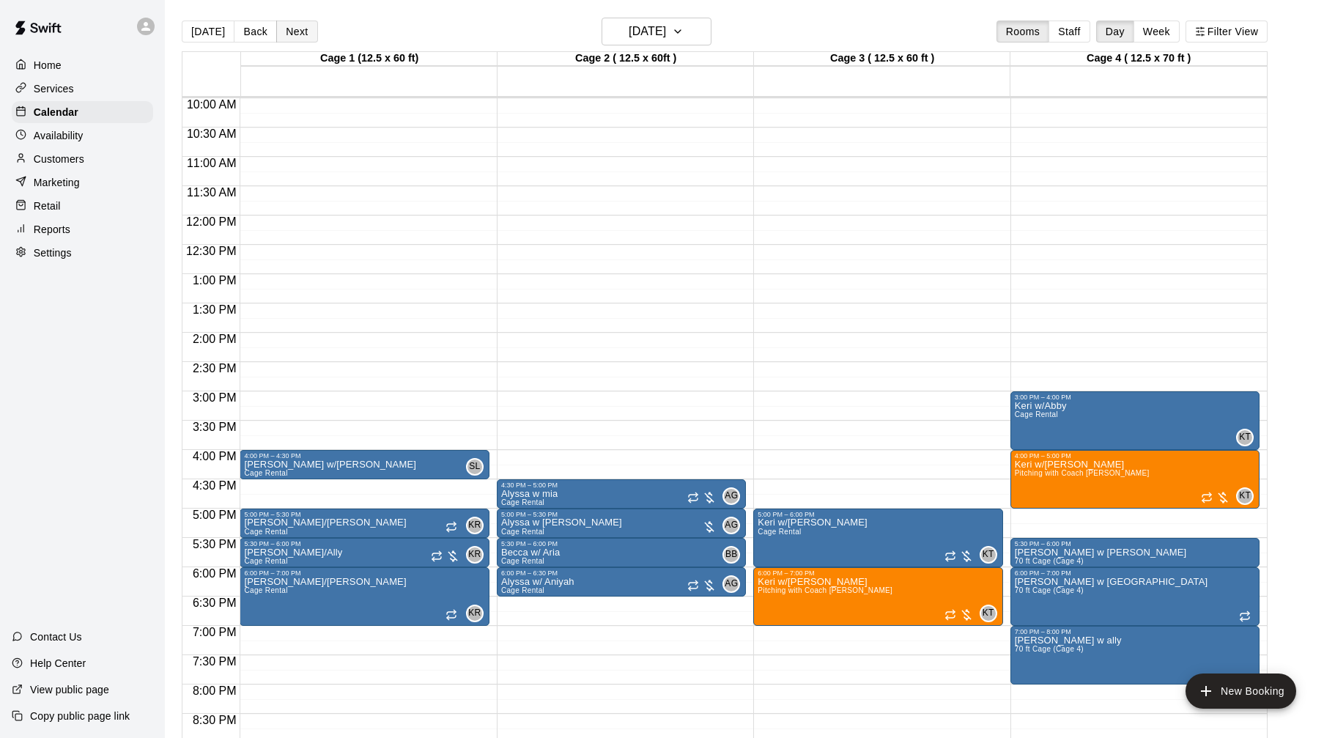
click at [295, 29] on button "Next" at bounding box center [296, 32] width 41 height 22
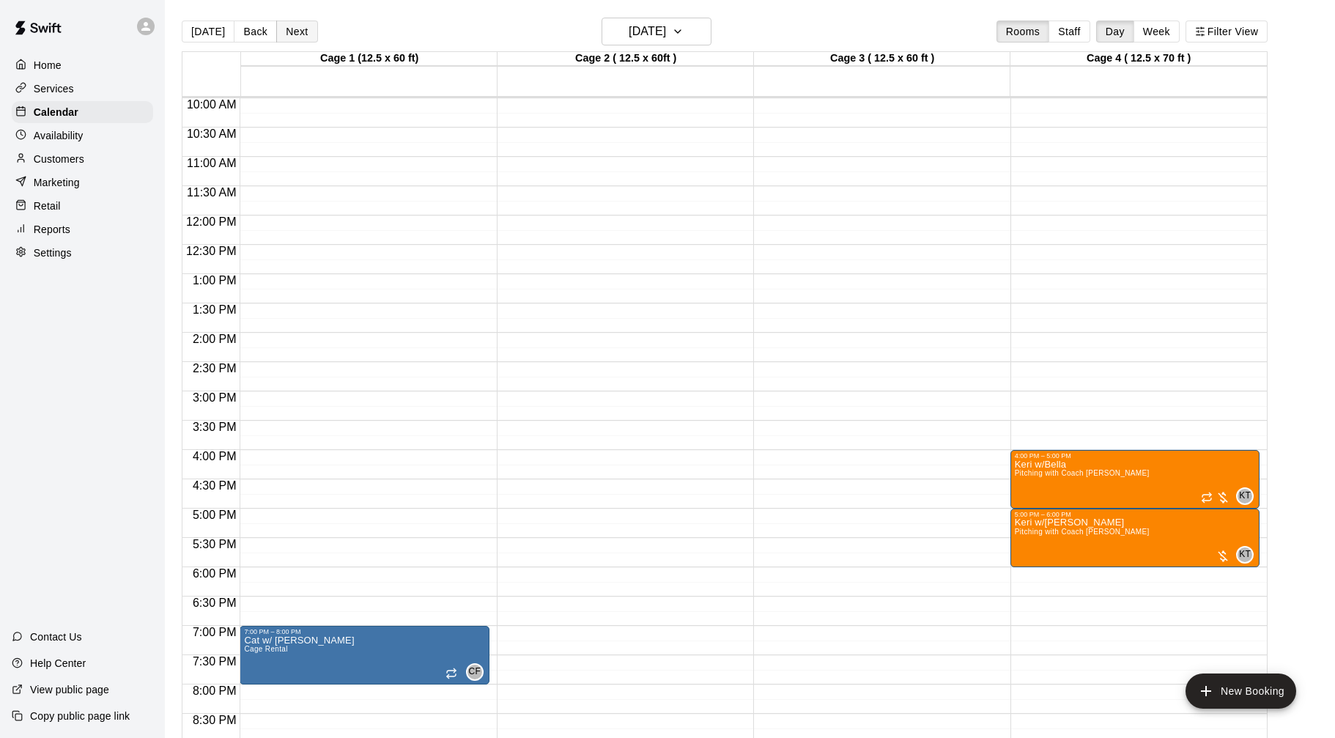
click at [296, 32] on button "Next" at bounding box center [296, 32] width 41 height 22
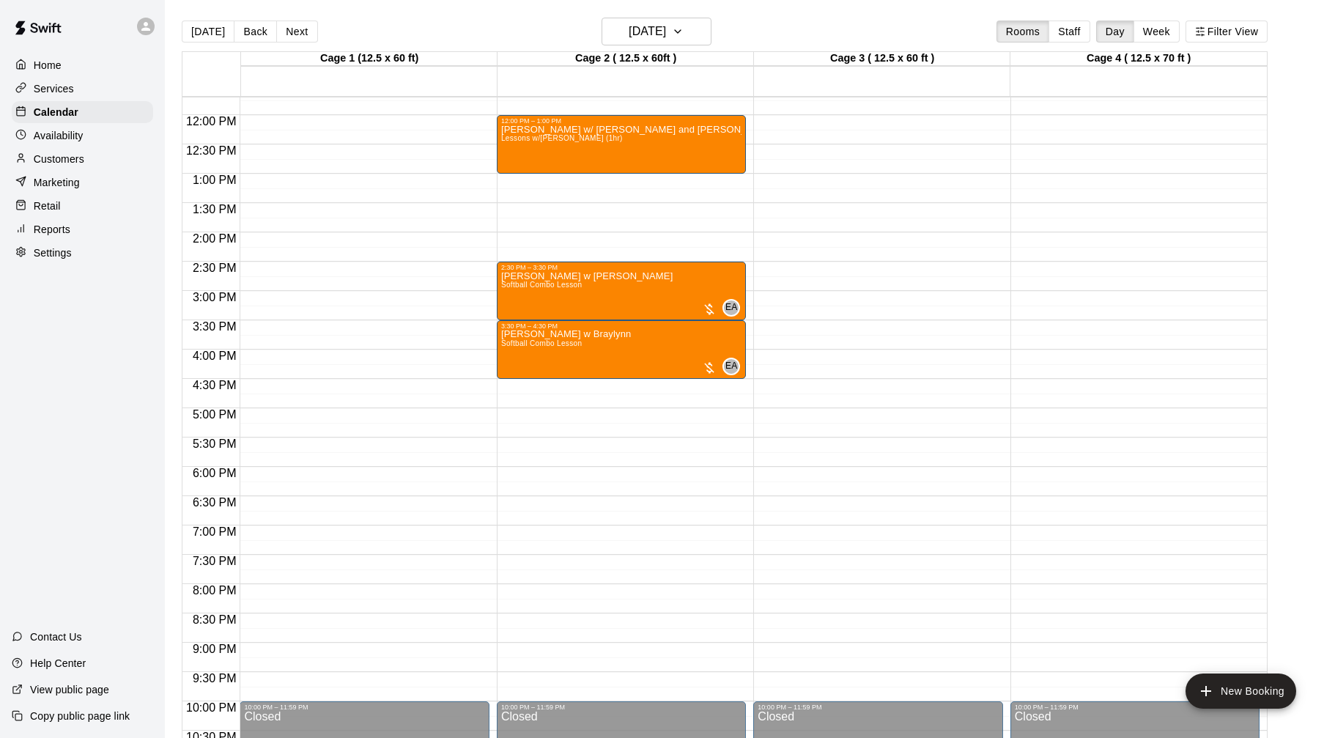
scroll to position [695, 0]
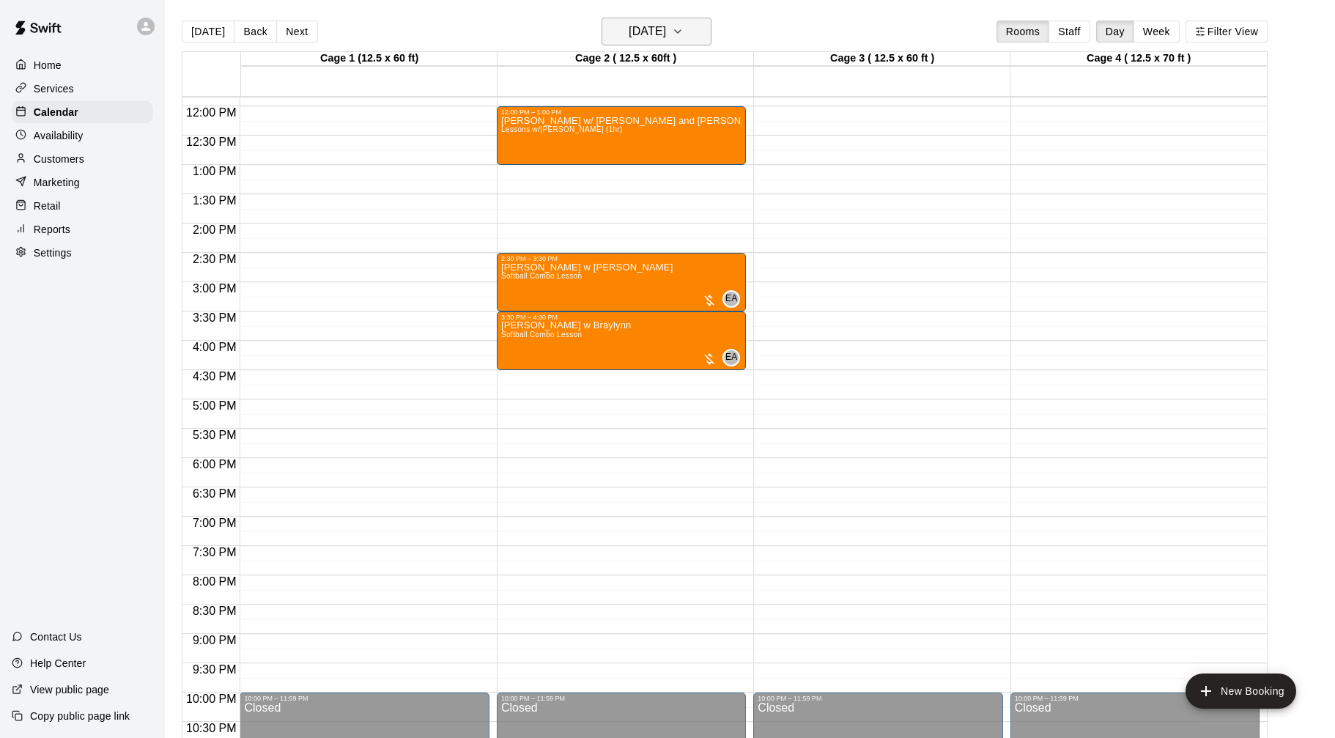
click at [666, 36] on h6 "Saturday Sep 13" at bounding box center [647, 31] width 37 height 21
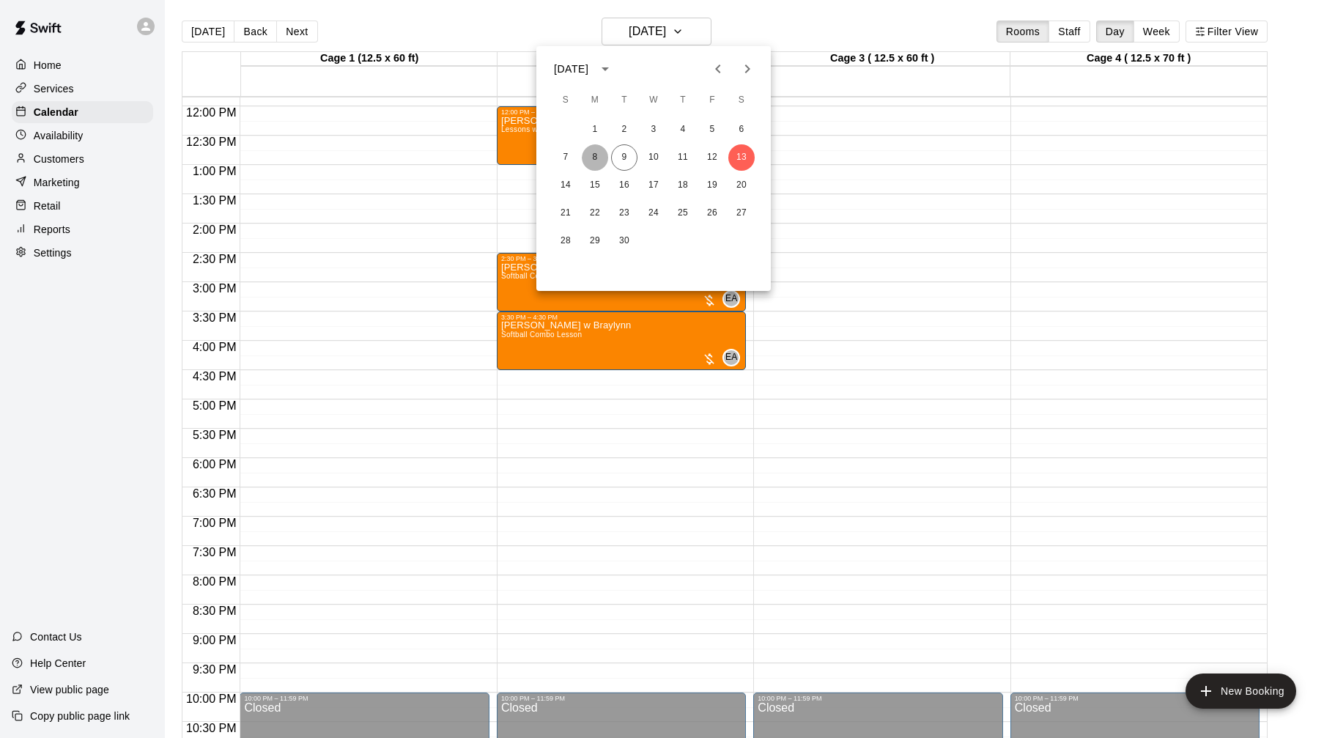
click at [601, 154] on button "8" at bounding box center [595, 157] width 26 height 26
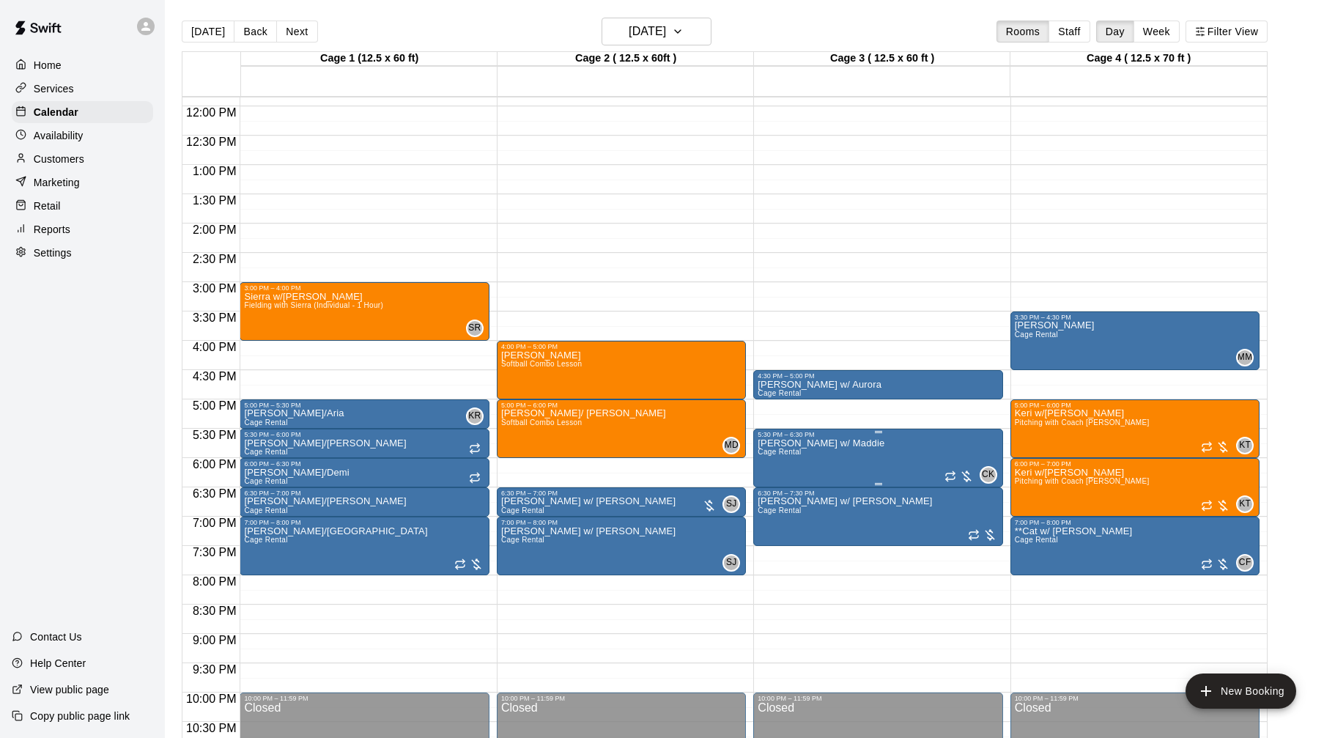
click at [772, 490] on img "edit" at bounding box center [773, 489] width 17 height 17
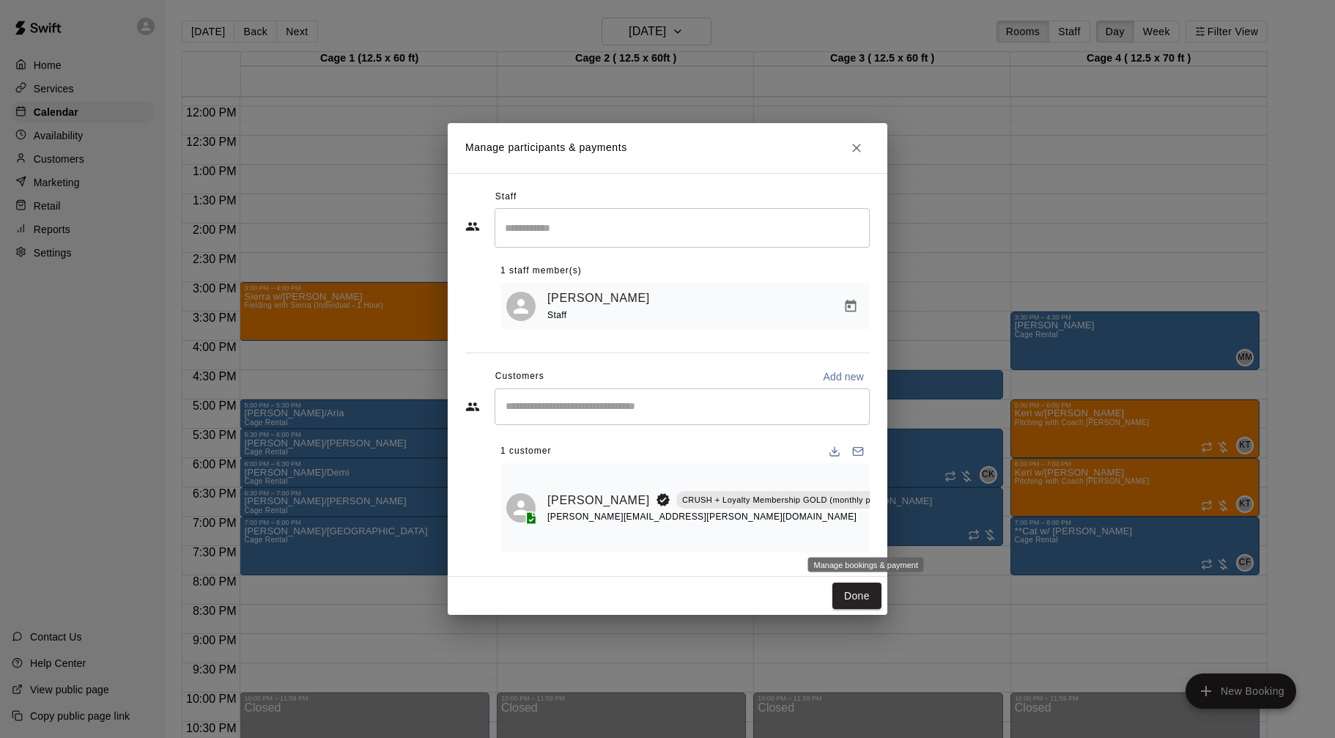
click at [914, 534] on icon "Manage bookings & payment" at bounding box center [921, 533] width 15 height 15
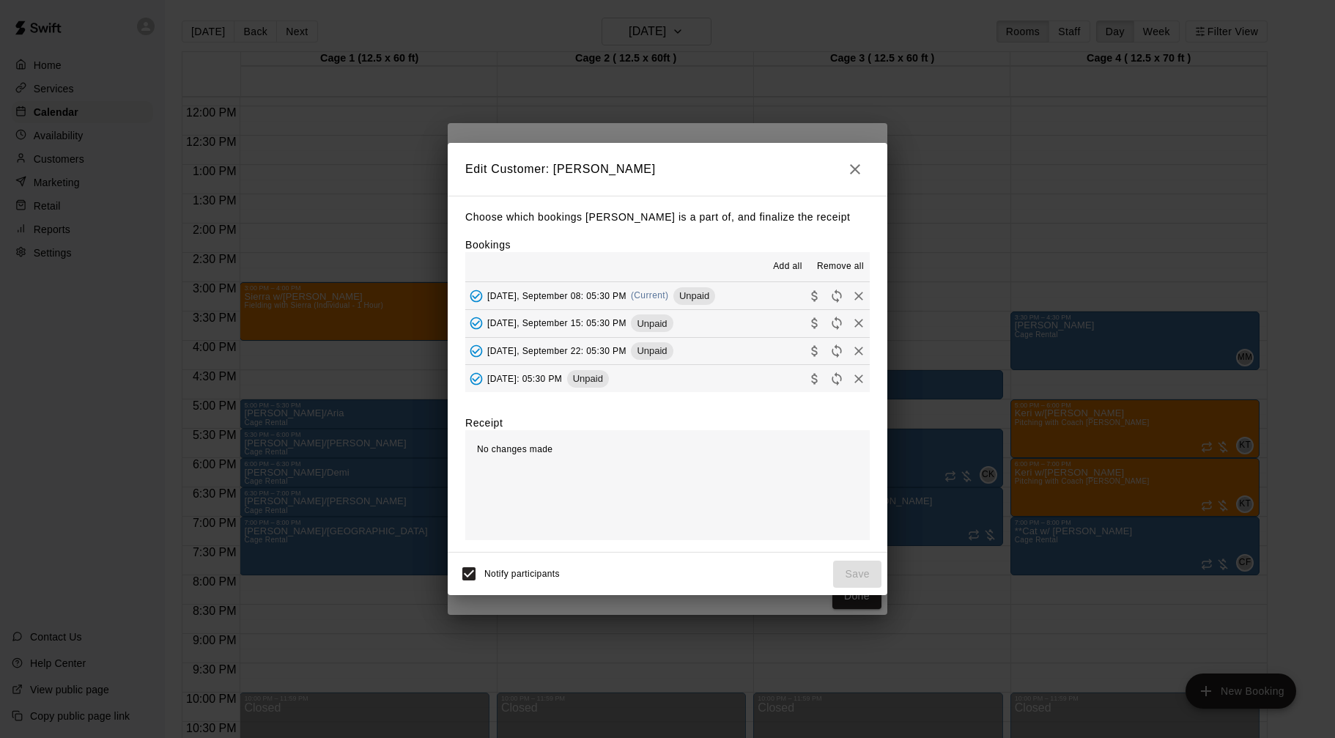
click at [748, 297] on button "Monday, September 08: 05:30 PM (Current) Unpaid" at bounding box center [667, 295] width 405 height 27
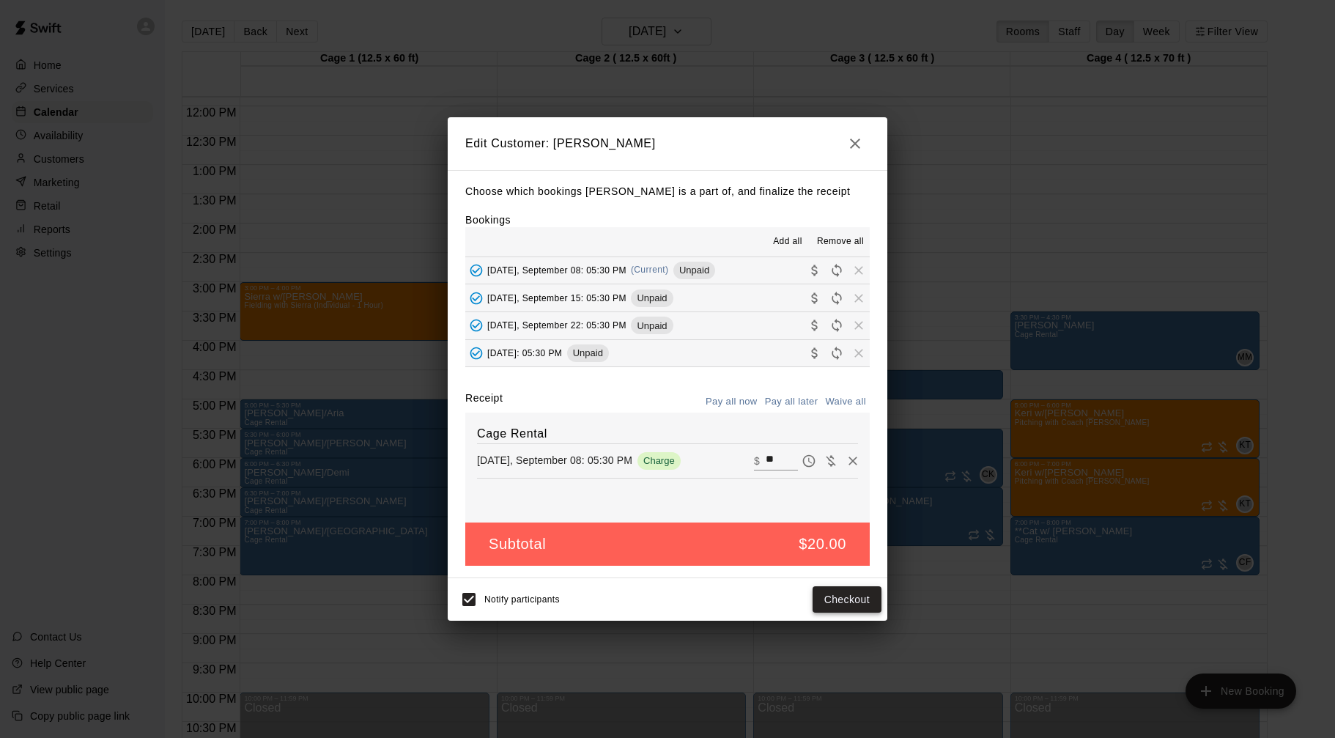
click at [842, 594] on button "Checkout" at bounding box center [847, 599] width 69 height 27
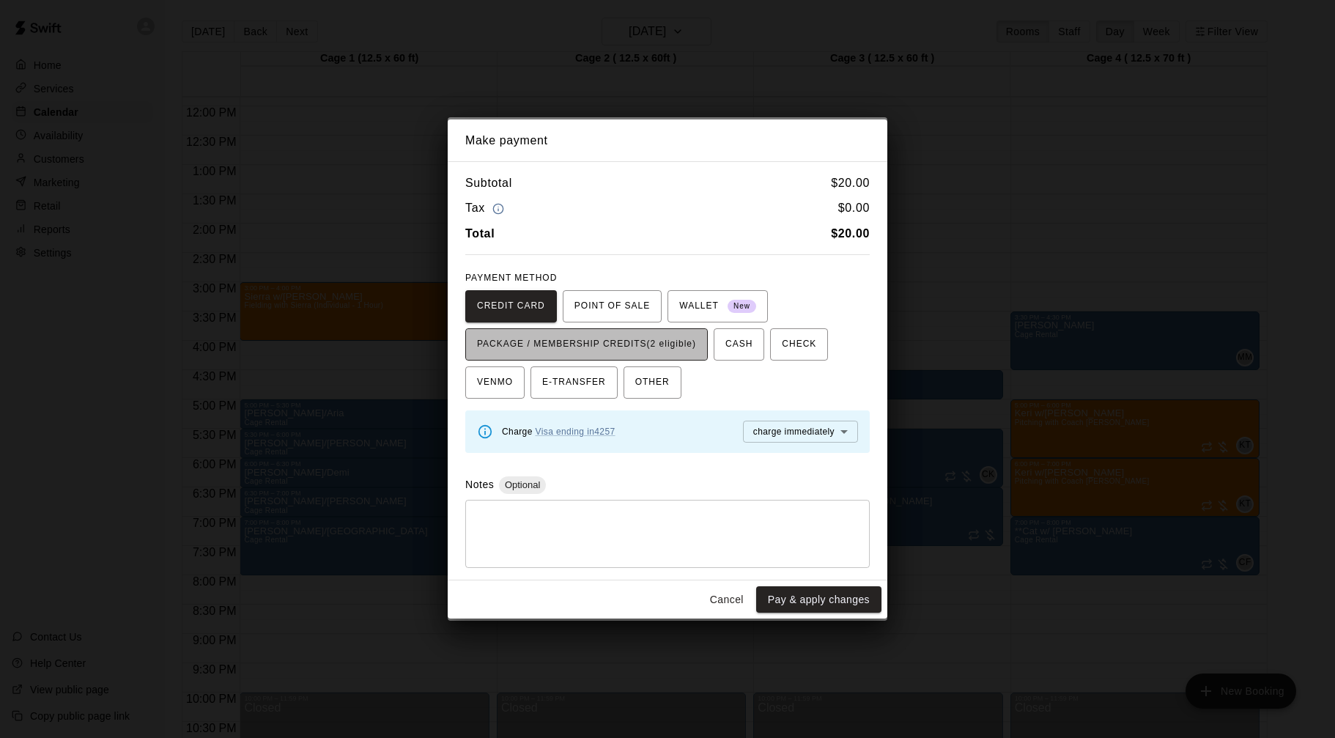
click at [646, 343] on span "PACKAGE / MEMBERSHIP CREDITS (2 eligible)" at bounding box center [586, 344] width 219 height 23
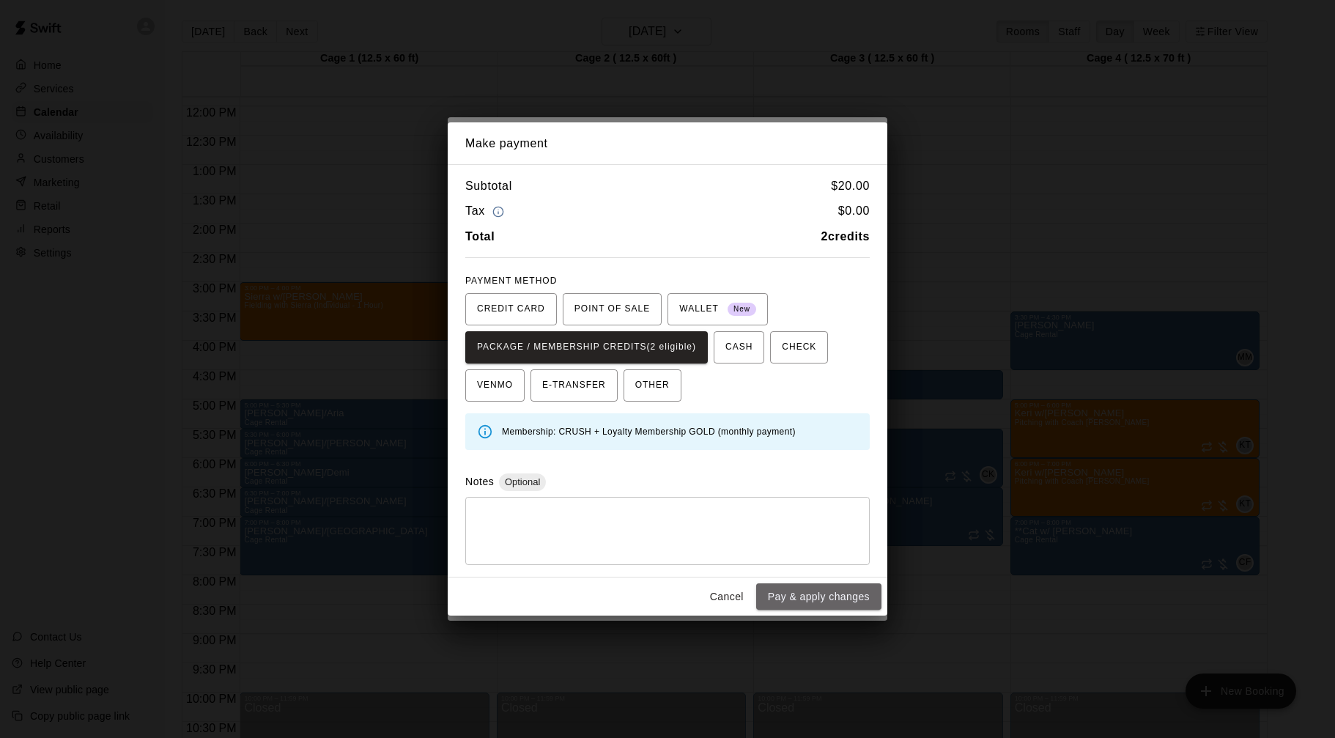
click at [804, 597] on button "Pay & apply changes" at bounding box center [818, 596] width 125 height 27
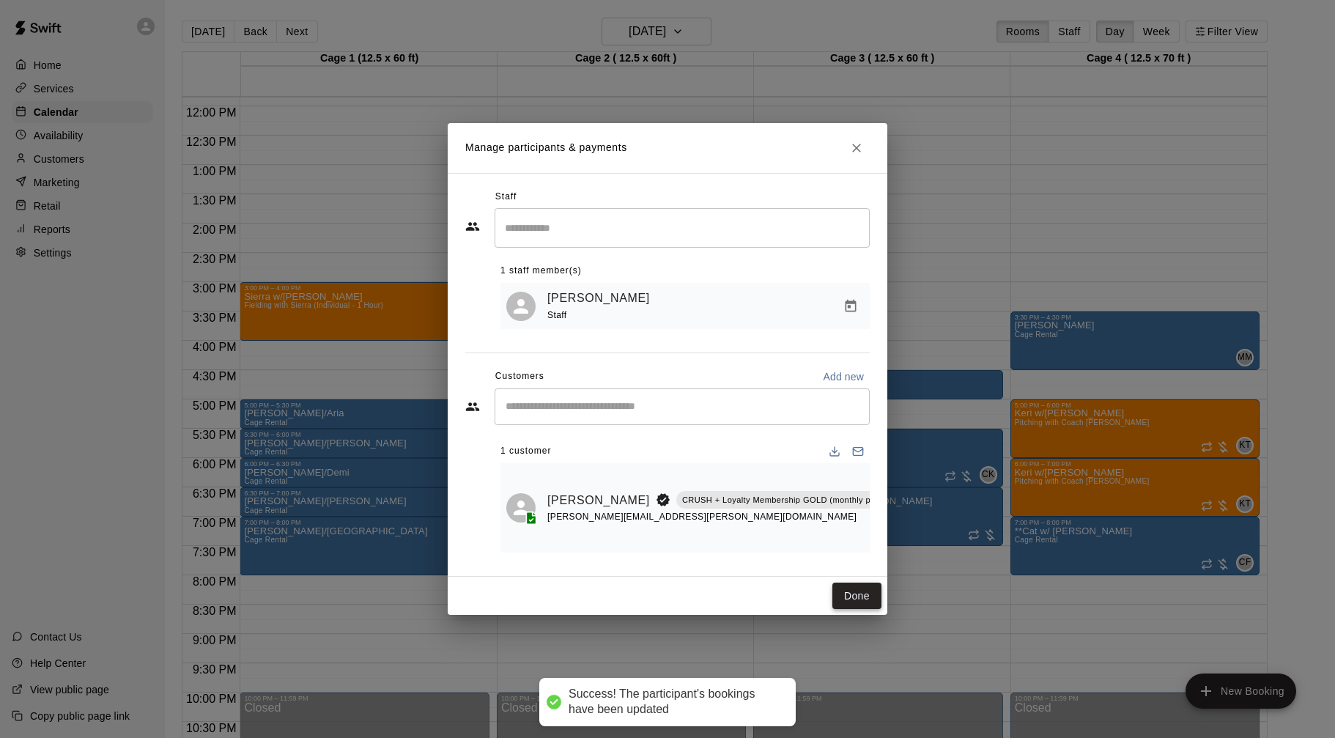
click at [856, 606] on button "Done" at bounding box center [857, 596] width 49 height 27
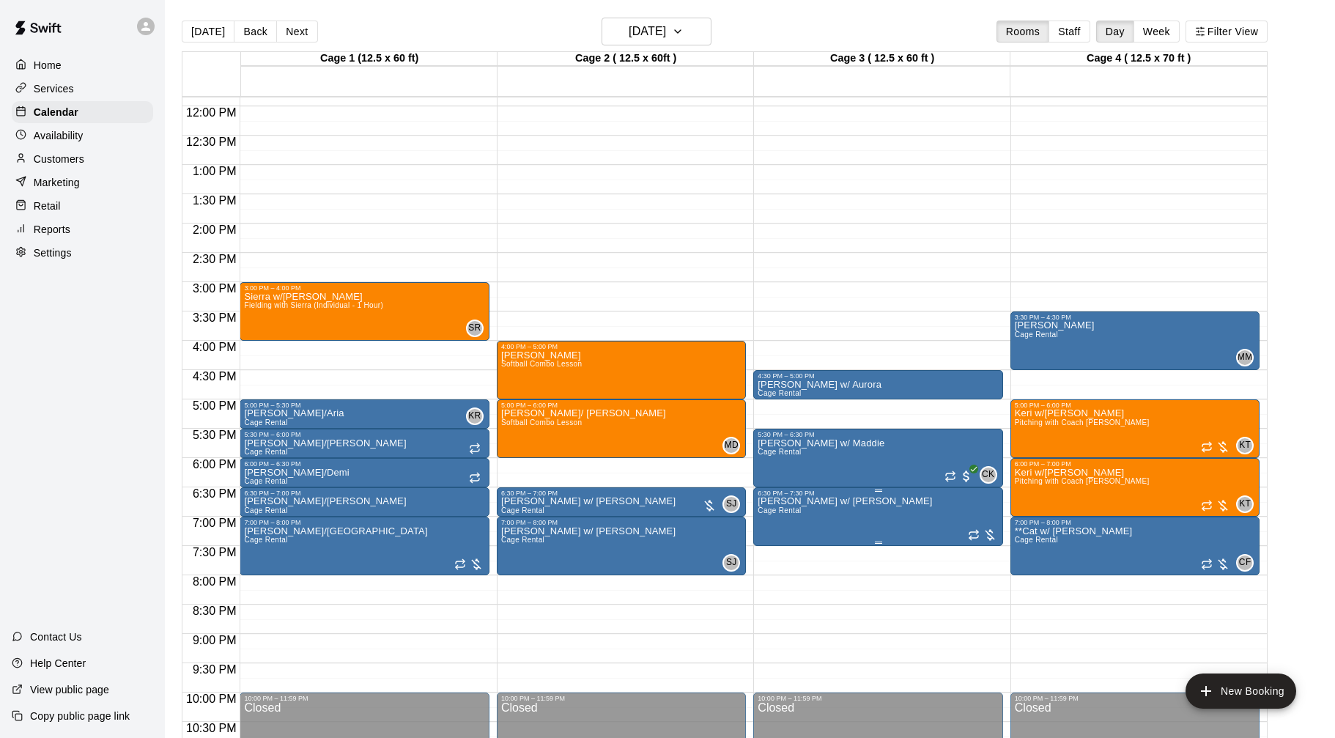
click at [774, 549] on img "edit" at bounding box center [773, 547] width 17 height 17
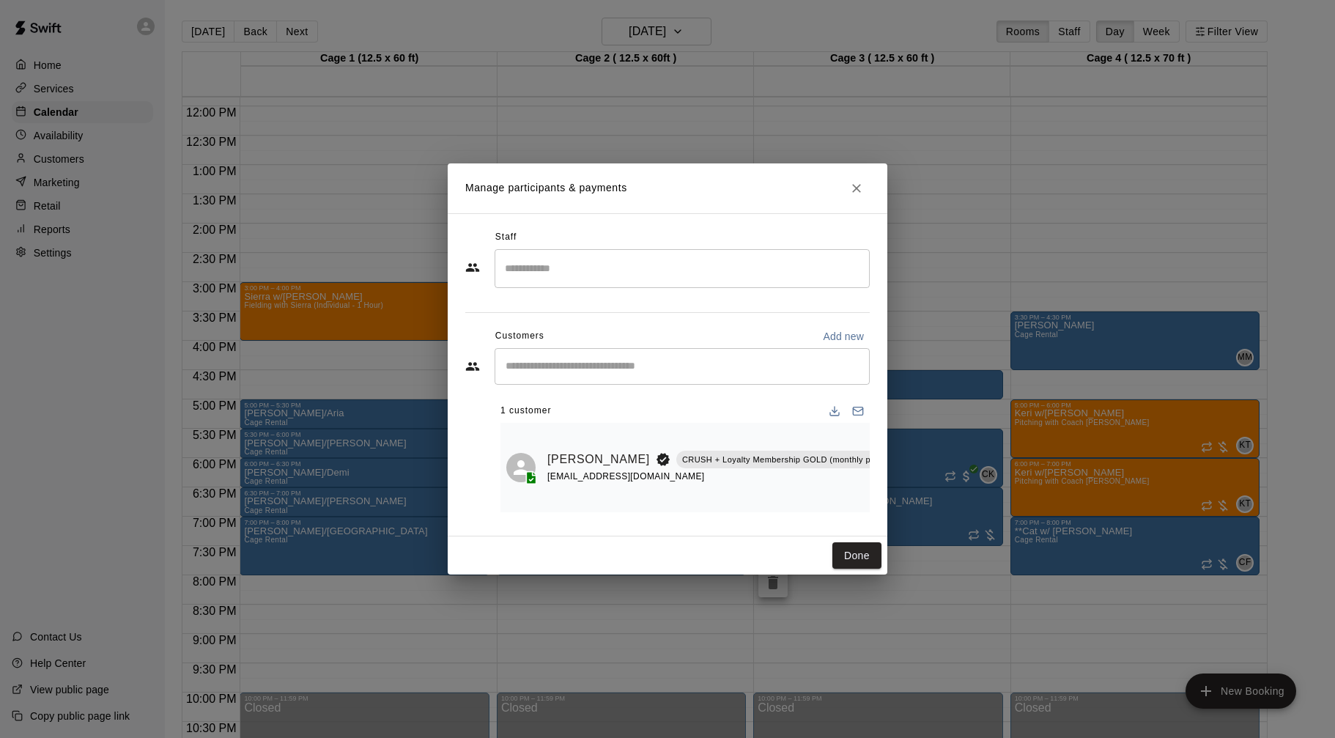
scroll to position [0, 5]
click at [910, 490] on icon "Manage bookings & payment" at bounding box center [915, 493] width 11 height 12
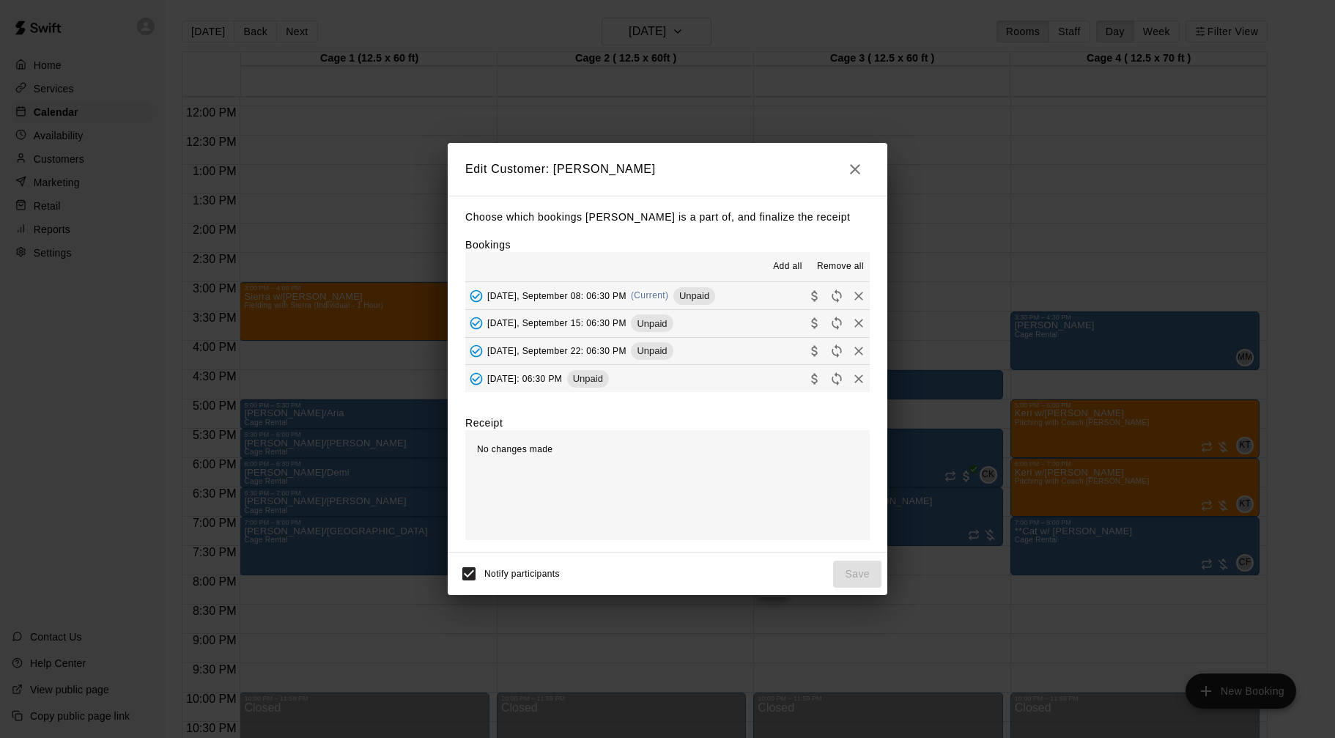
click at [733, 302] on button "Monday, September 08: 06:30 PM (Current) Unpaid" at bounding box center [667, 295] width 405 height 27
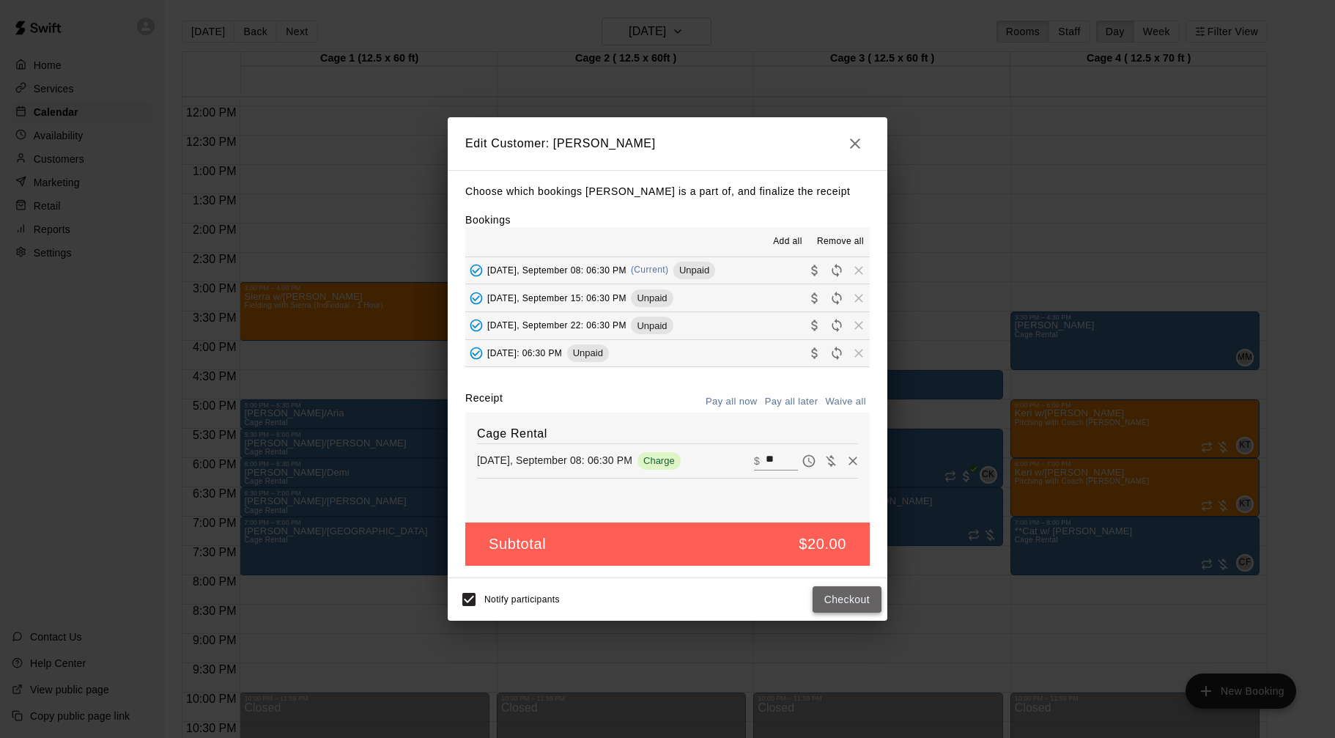
click at [861, 611] on button "Checkout" at bounding box center [847, 599] width 69 height 27
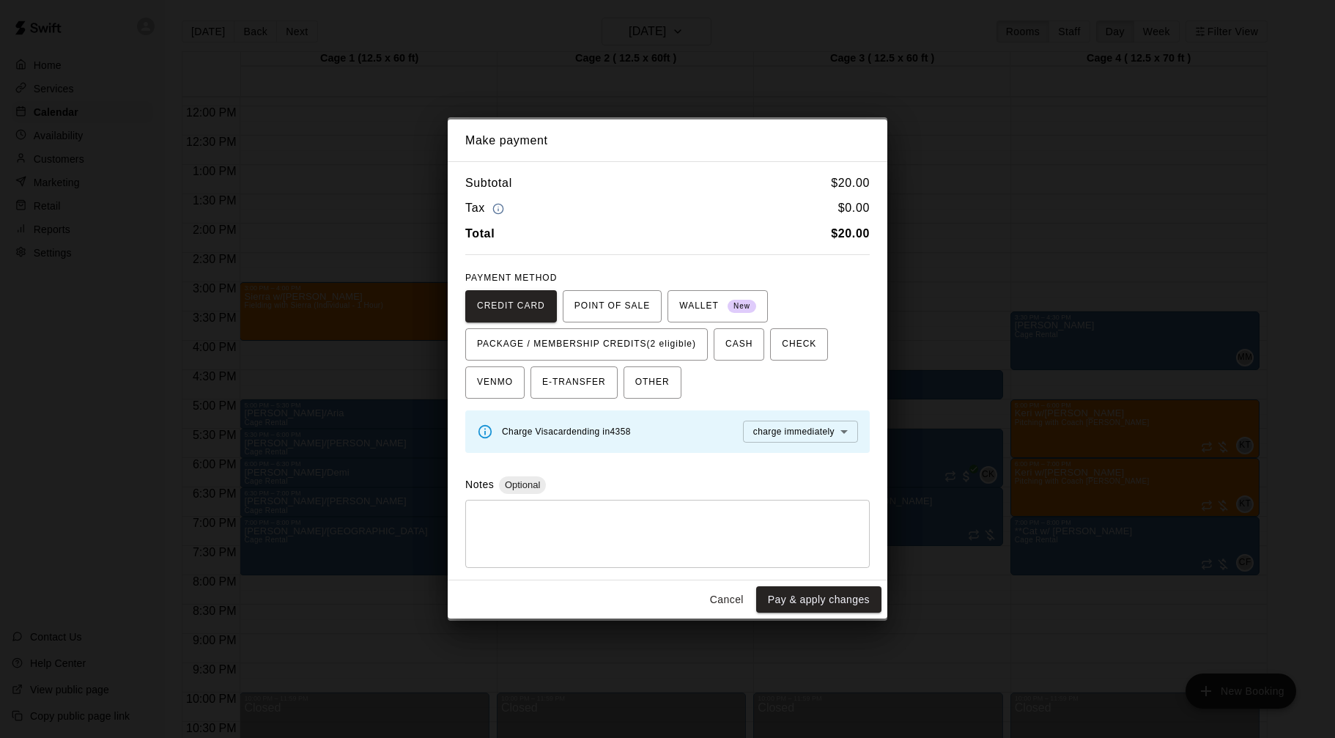
drag, startPoint x: 693, startPoint y: 351, endPoint x: 690, endPoint y: 374, distance: 23.6
click at [693, 351] on span "PACKAGE / MEMBERSHIP CREDITS (2 eligible)" at bounding box center [586, 344] width 219 height 23
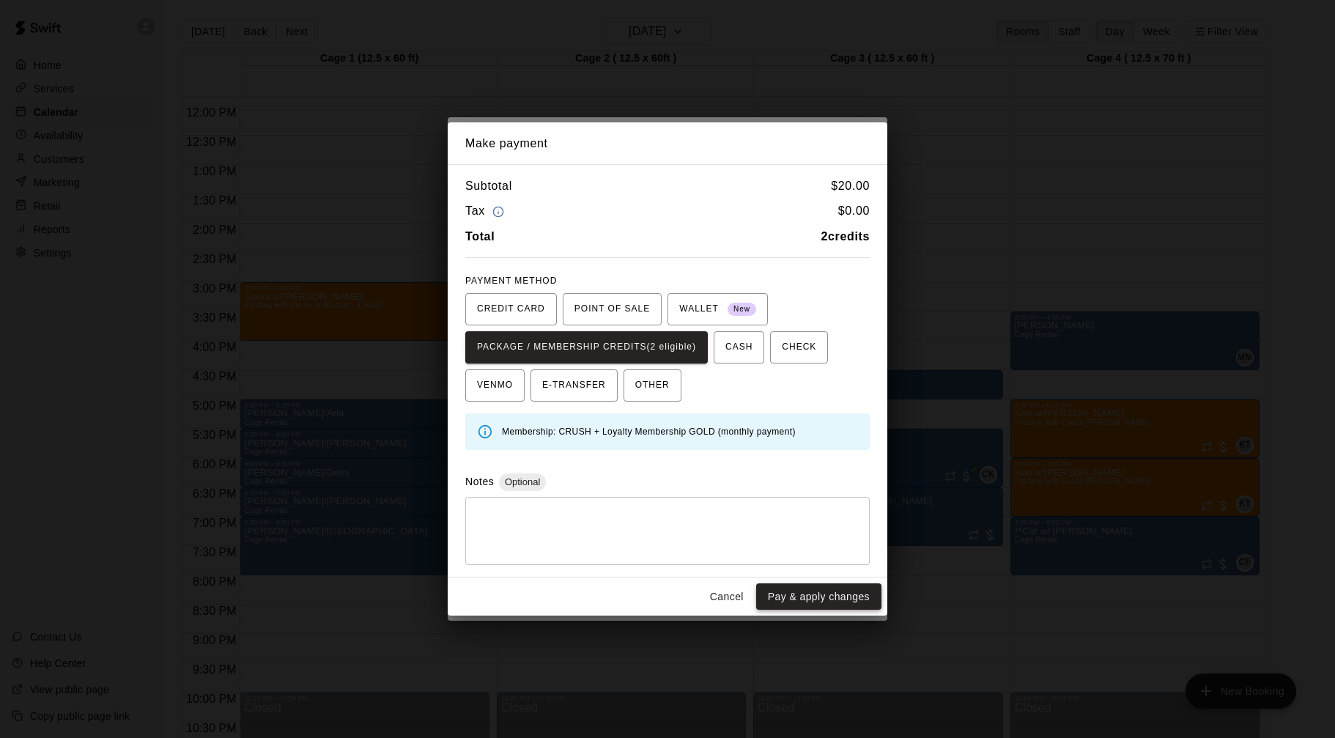
click at [801, 594] on button "Pay & apply changes" at bounding box center [818, 596] width 125 height 27
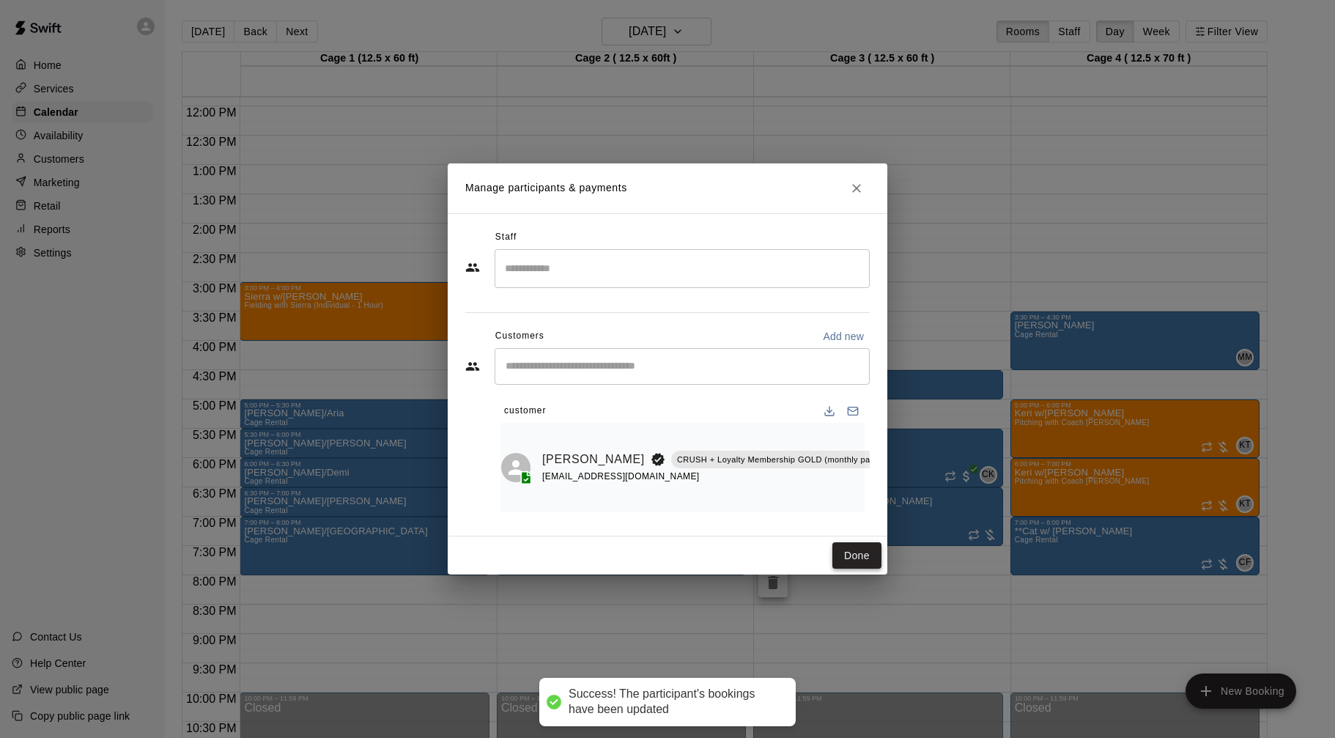
click at [857, 560] on button "Done" at bounding box center [857, 555] width 49 height 27
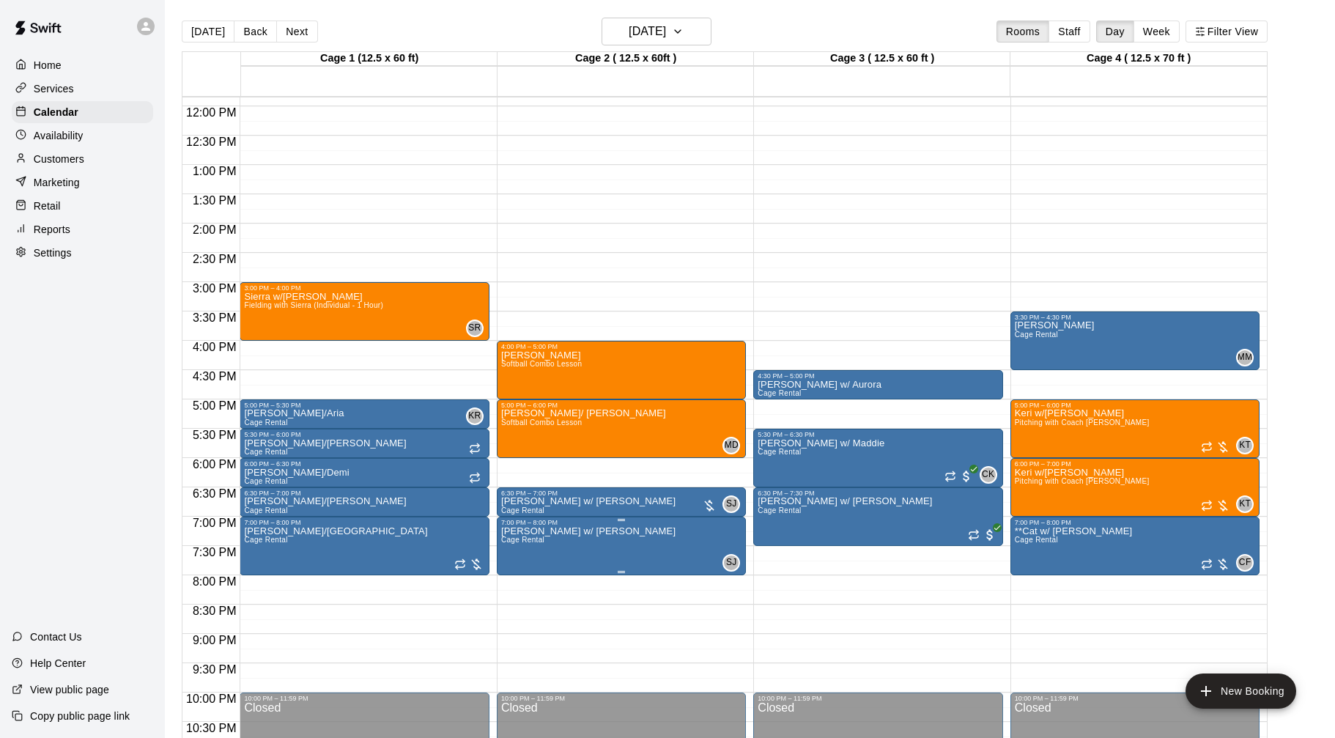
click at [517, 569] on img "edit" at bounding box center [516, 577] width 17 height 17
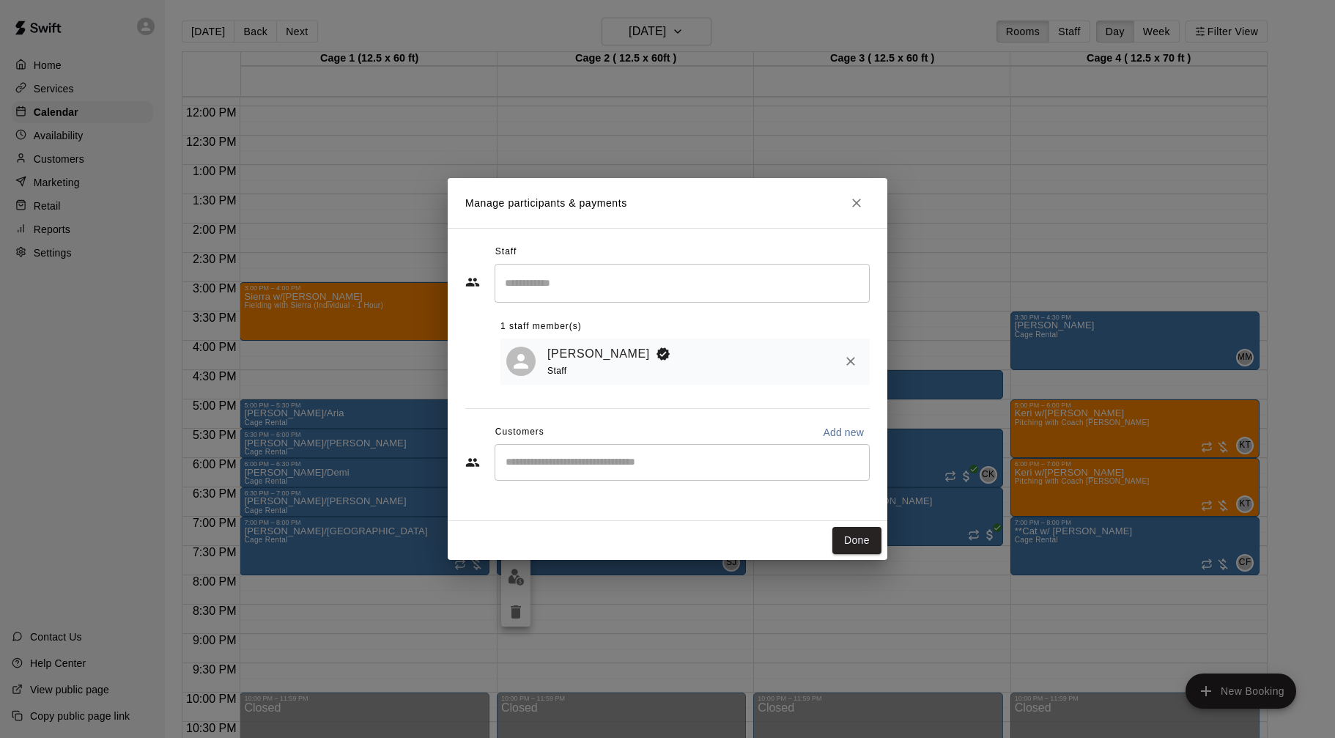
click at [667, 473] on div "​" at bounding box center [682, 462] width 375 height 37
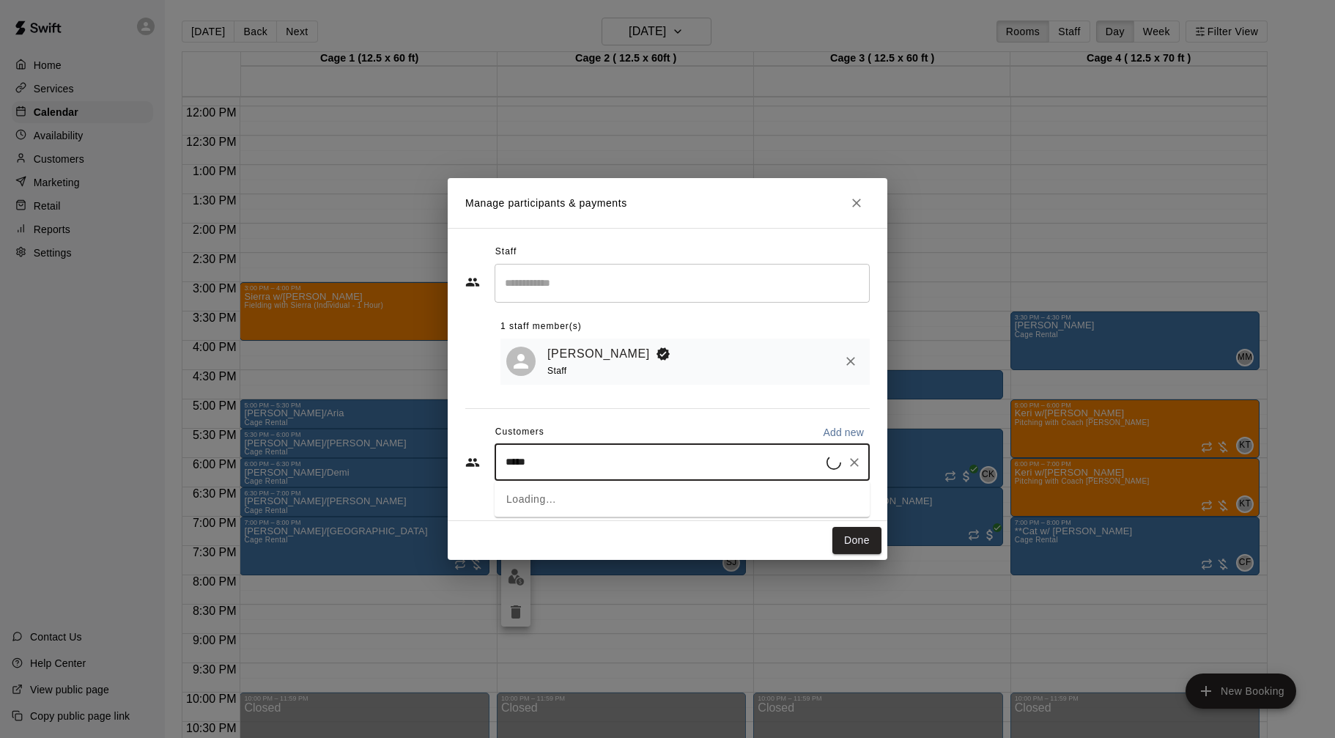
type input "******"
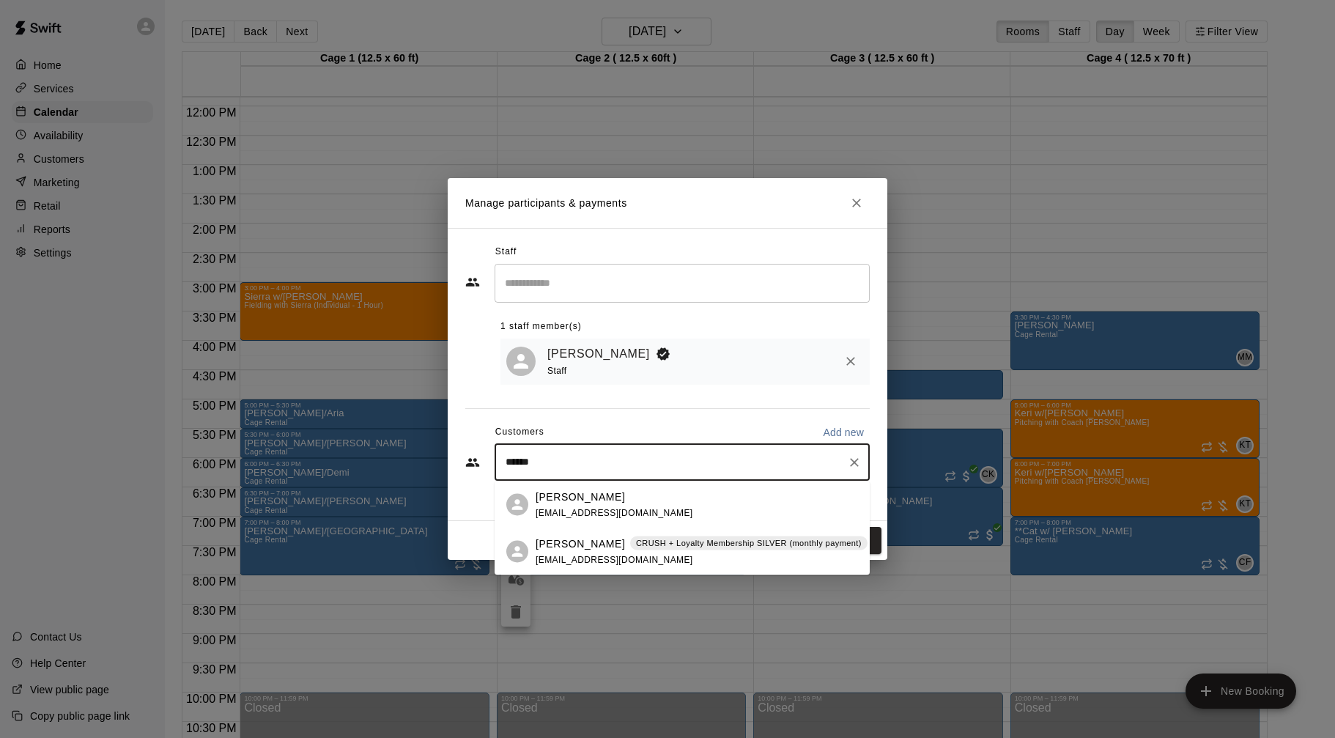
click at [667, 555] on div "Baylee Denoncour CRUSH + Loyalty Membership SILVER (monthly payment) chrisdenon…" at bounding box center [702, 552] width 332 height 32
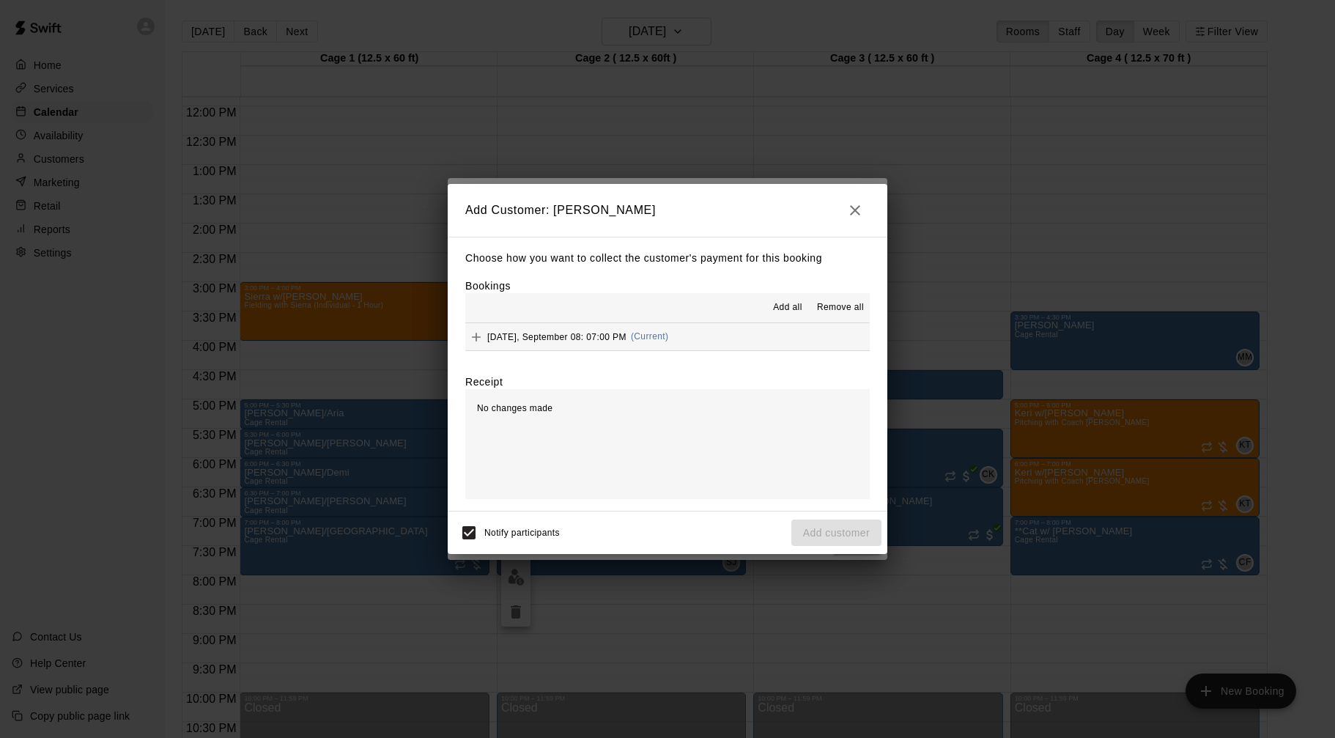
click at [695, 341] on button "Monday, September 08: 07:00 PM (Current)" at bounding box center [667, 336] width 405 height 27
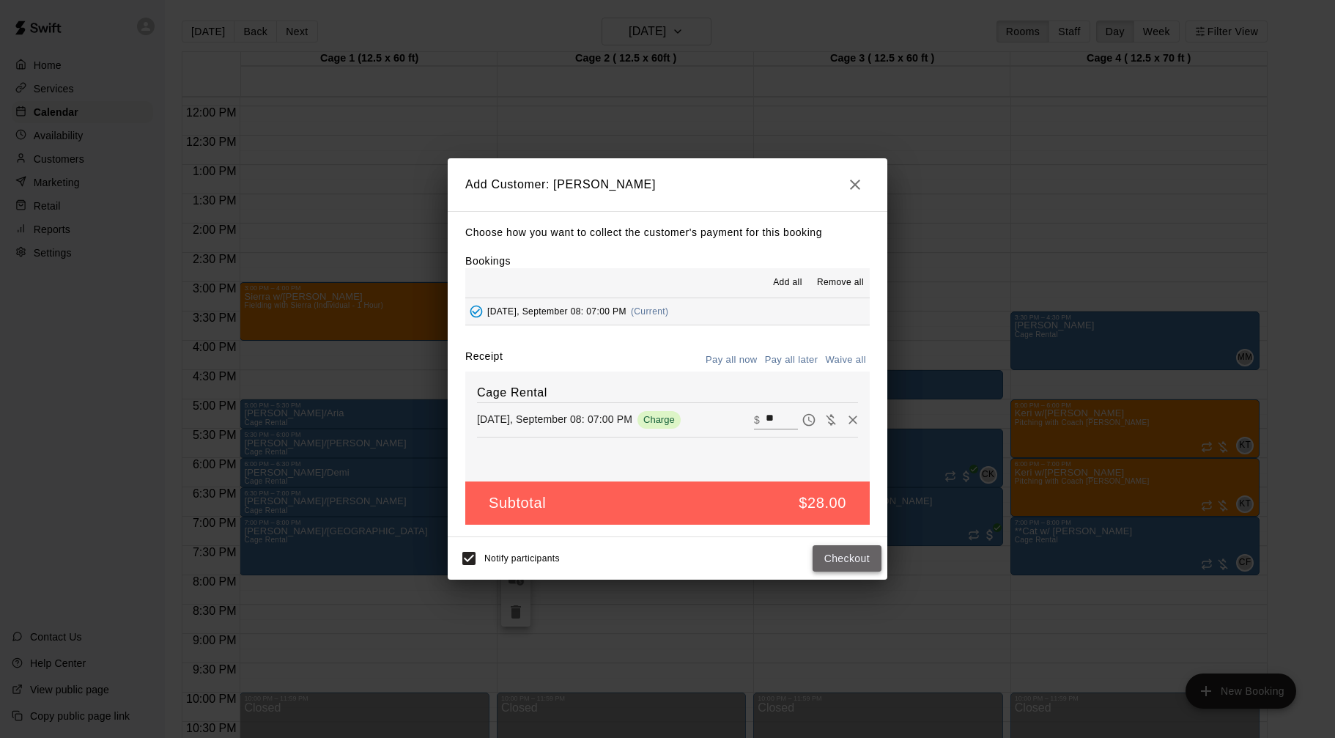
click at [868, 558] on button "Checkout" at bounding box center [847, 558] width 69 height 27
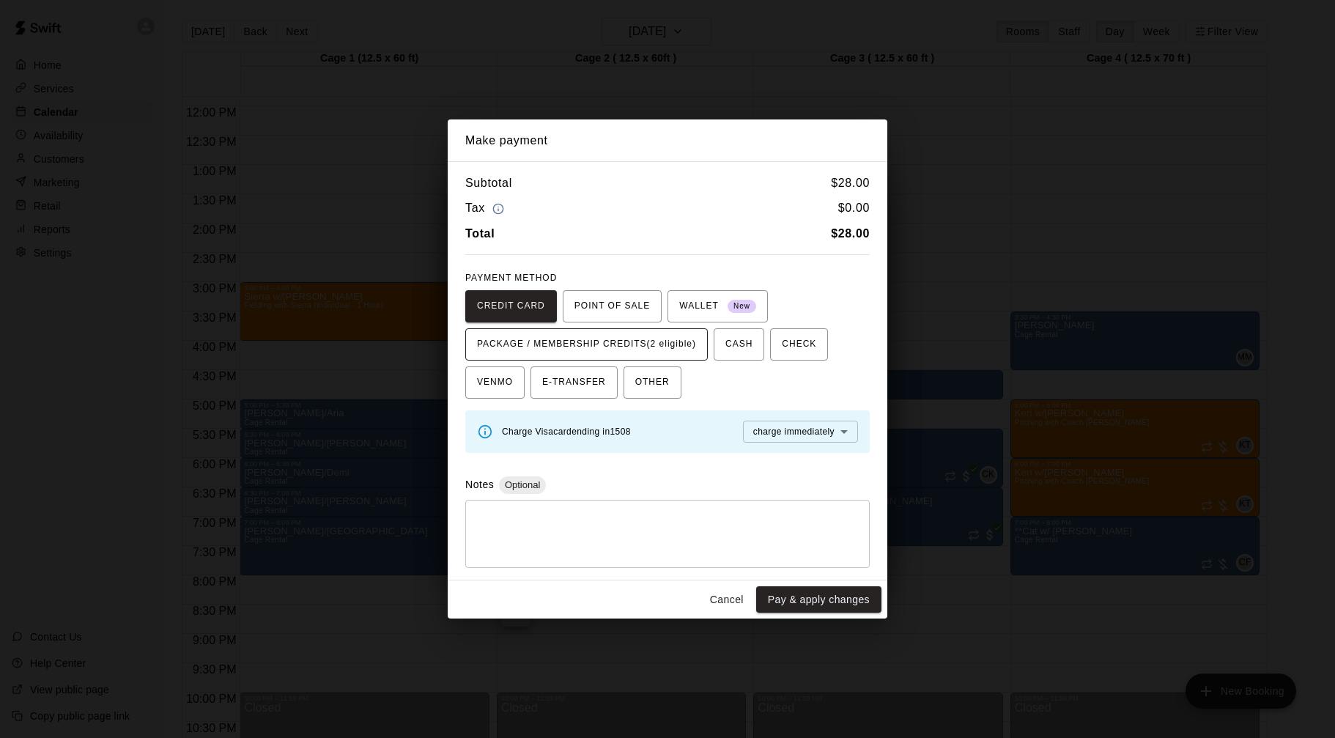
click at [688, 348] on span "PACKAGE / MEMBERSHIP CREDITS (2 eligible)" at bounding box center [586, 344] width 219 height 23
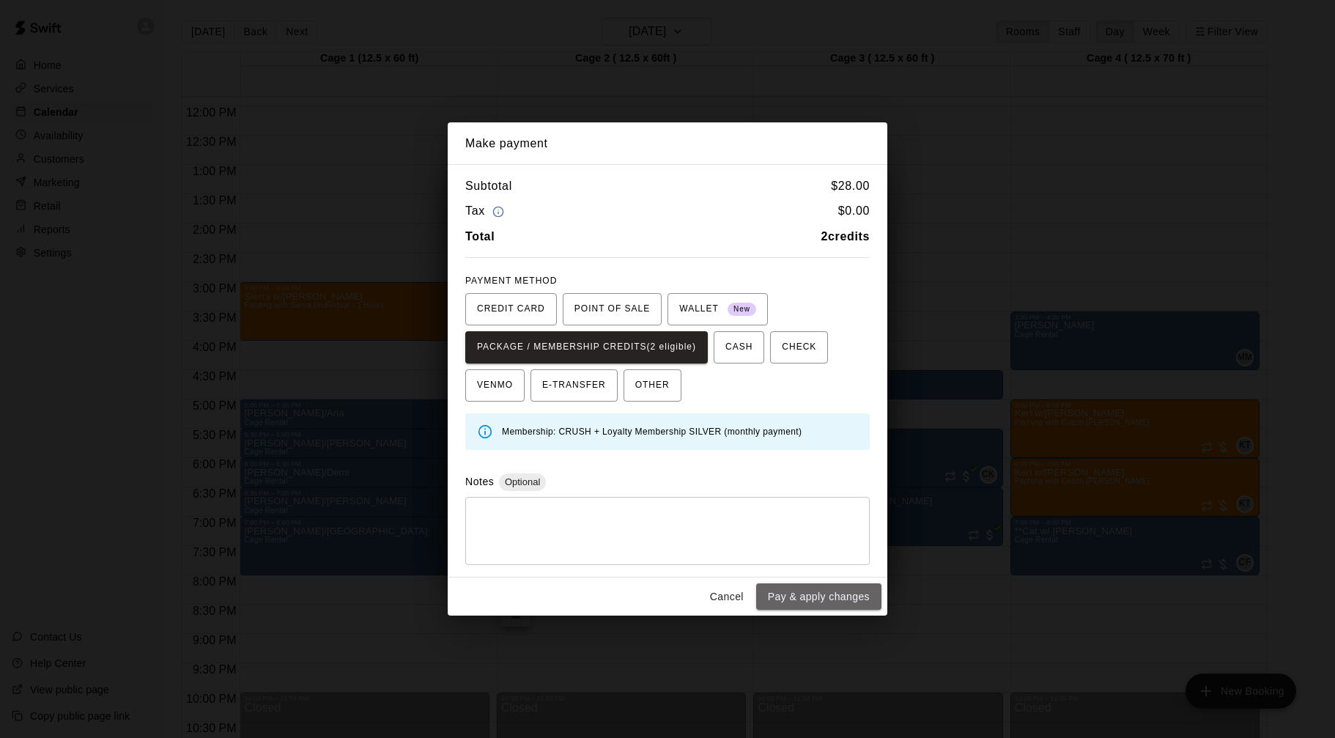
click at [814, 597] on button "Pay & apply changes" at bounding box center [818, 596] width 125 height 27
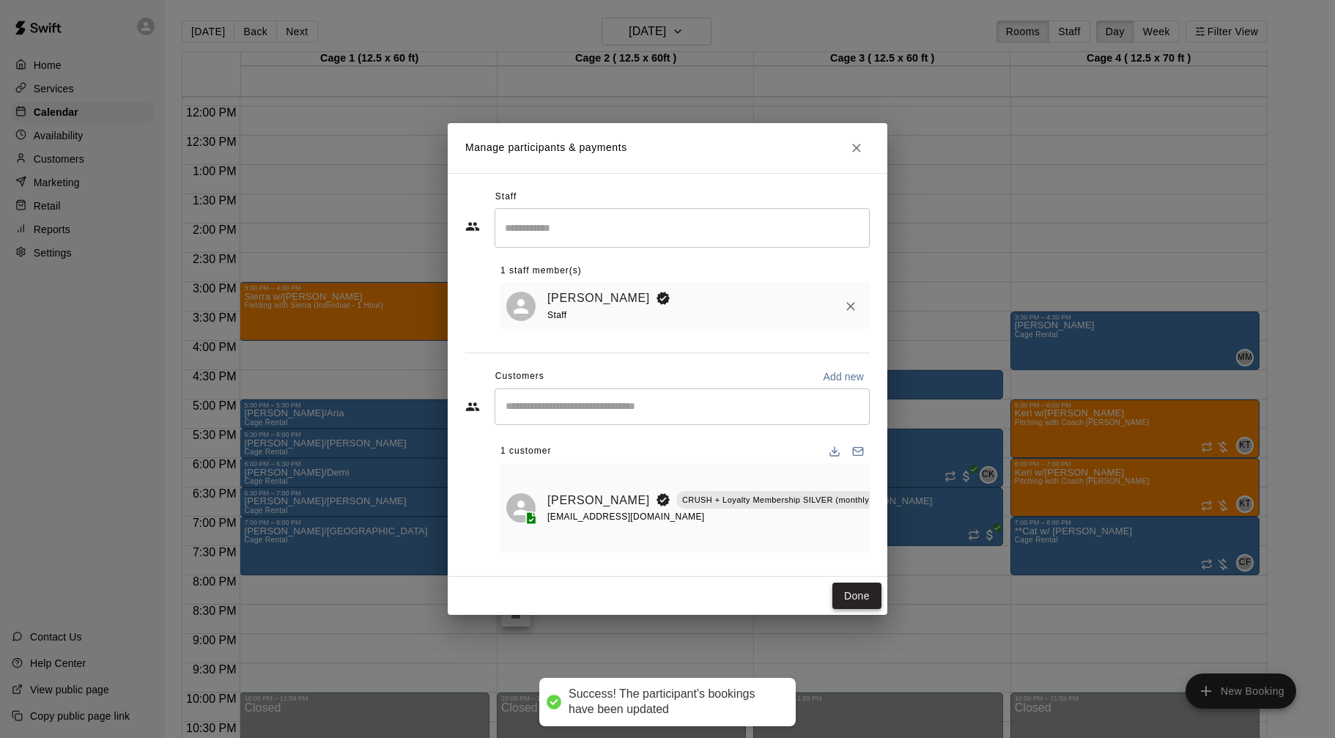
click at [853, 593] on button "Done" at bounding box center [857, 596] width 49 height 27
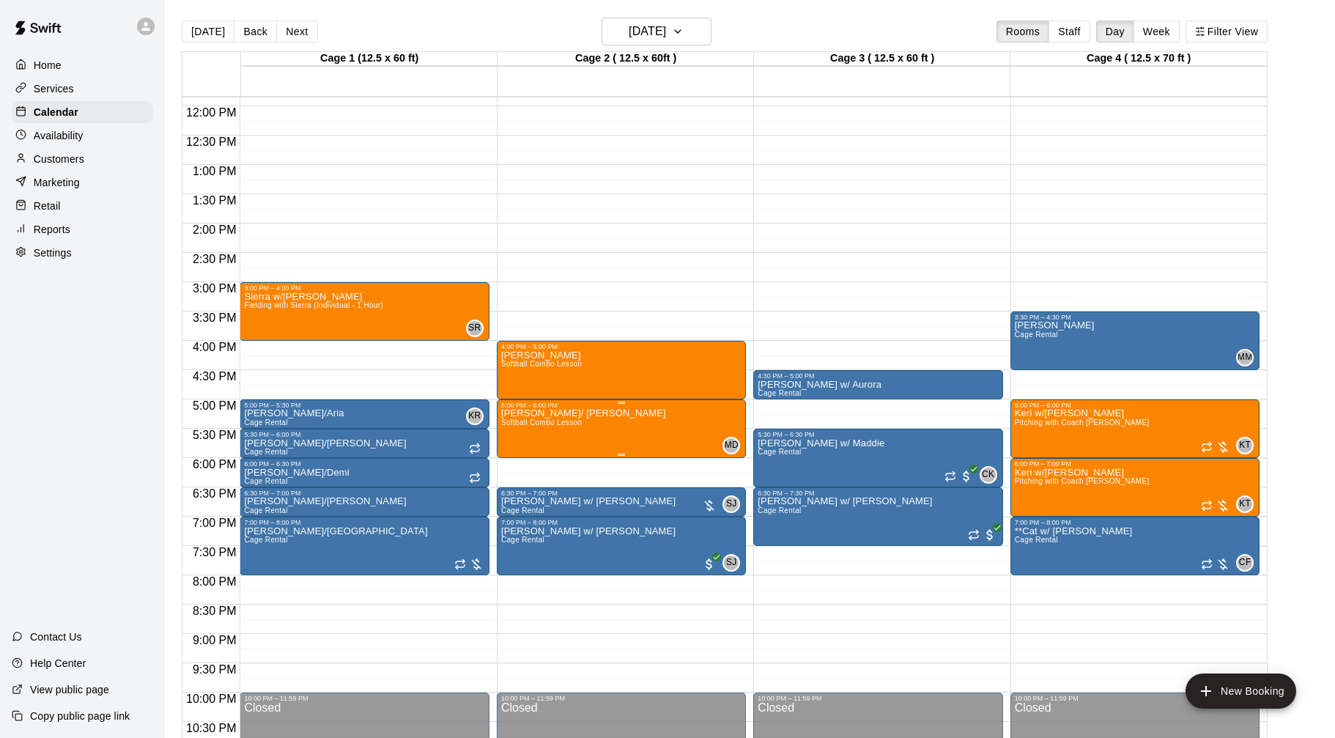
click at [513, 464] on img "edit" at bounding box center [516, 459] width 17 height 17
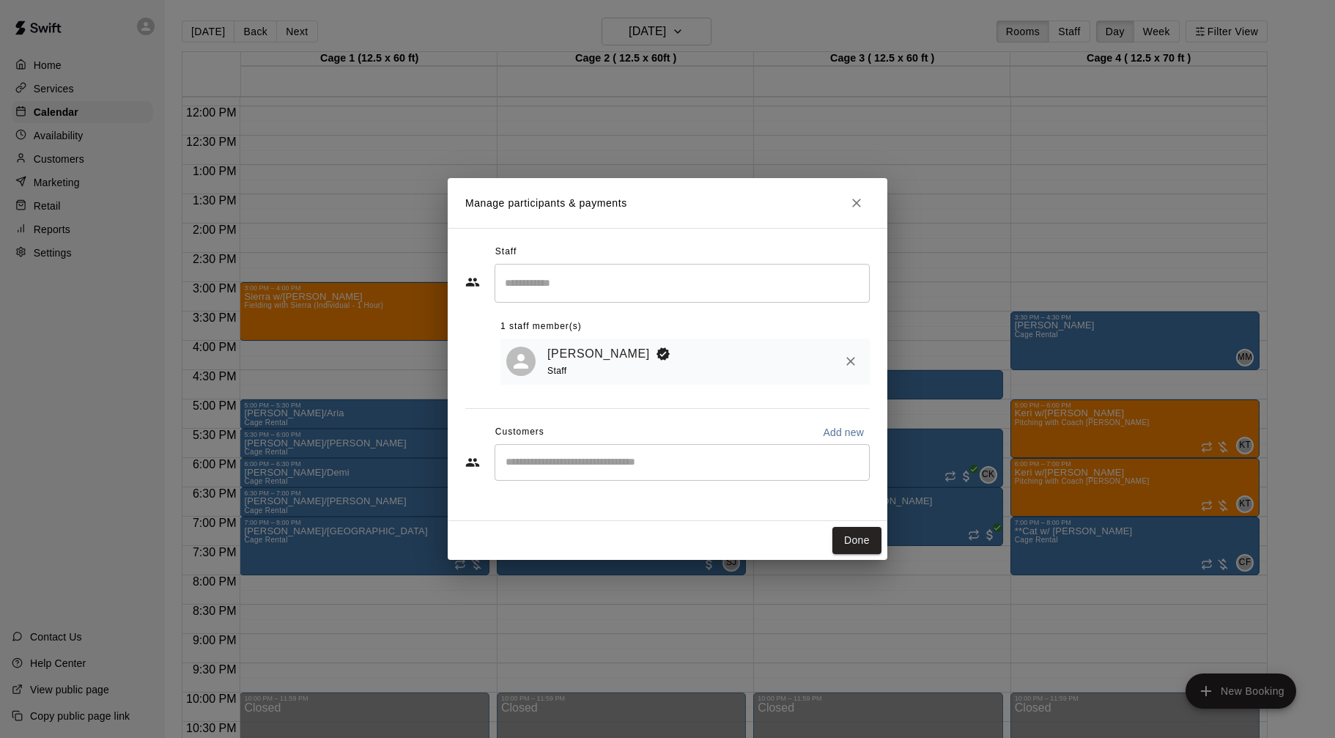
click at [674, 470] on input "Start typing to search customers..." at bounding box center [682, 462] width 362 height 15
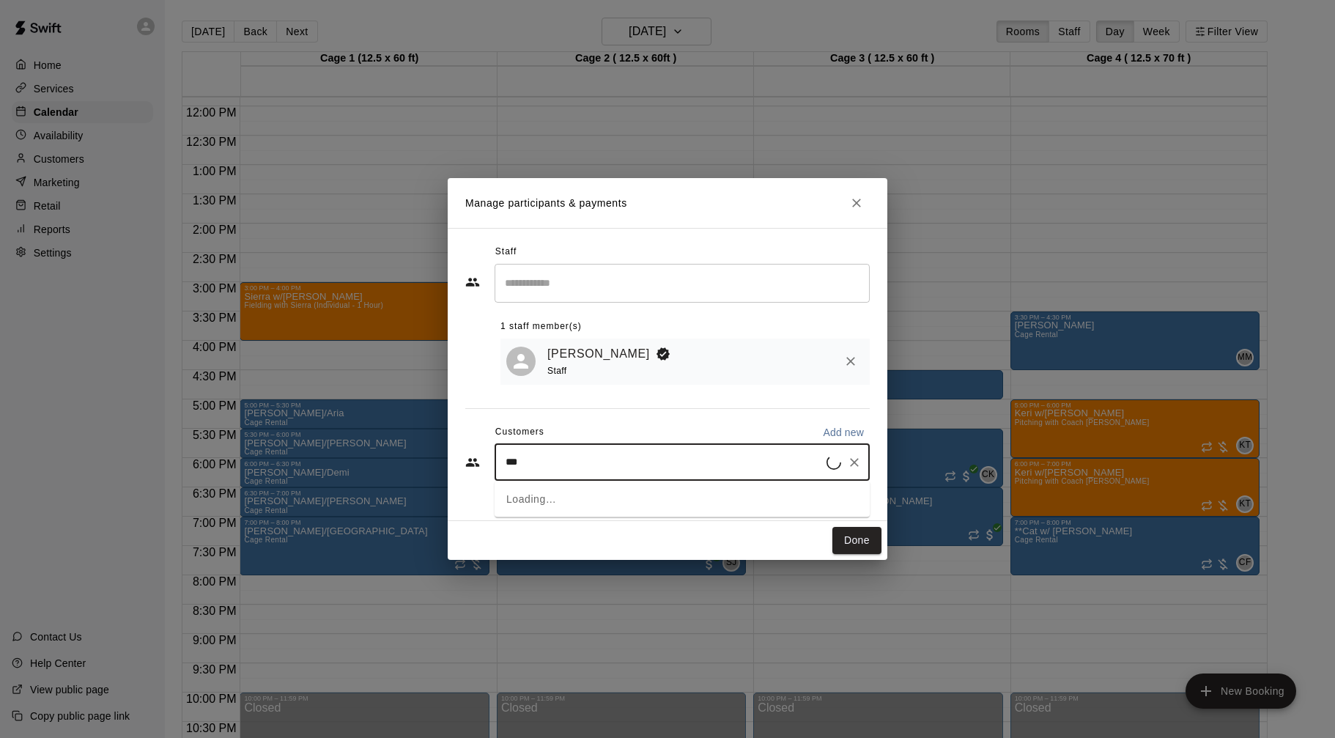
type input "****"
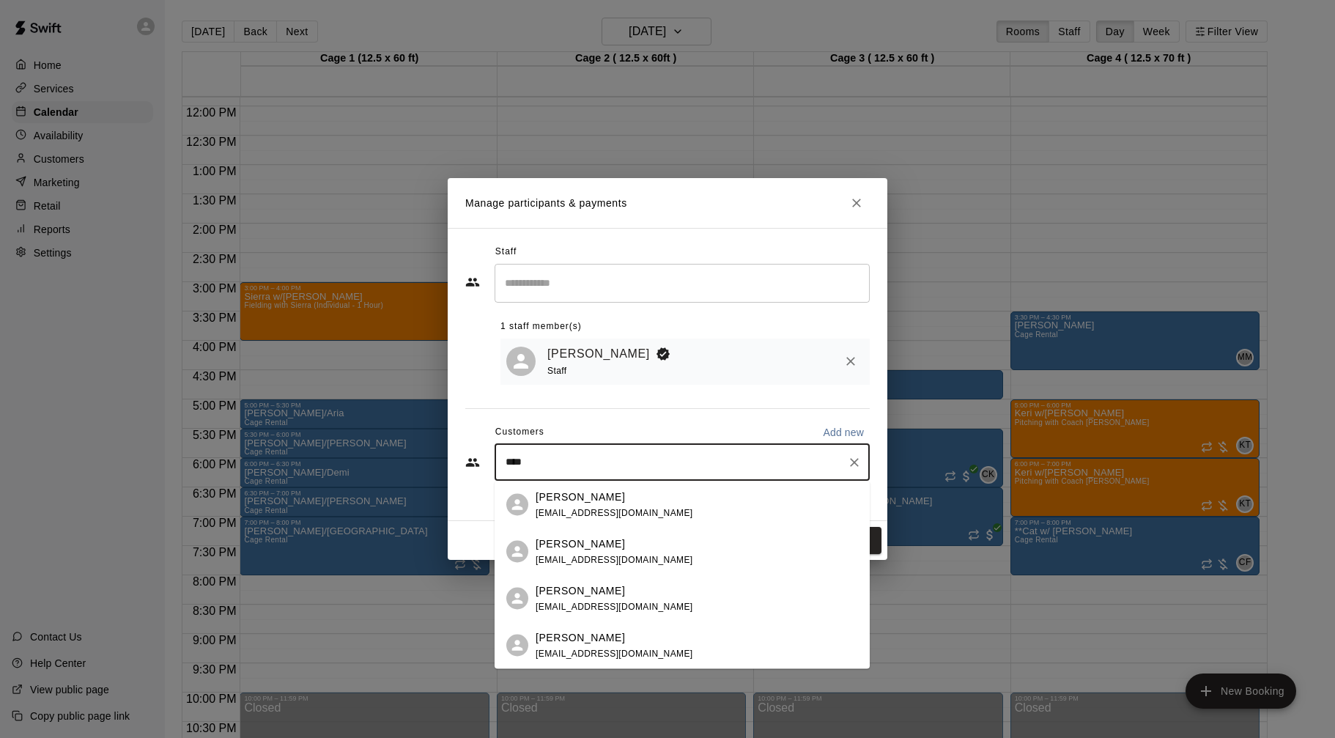
click at [632, 604] on span "alstonamber31@gmail.com" at bounding box center [615, 606] width 158 height 10
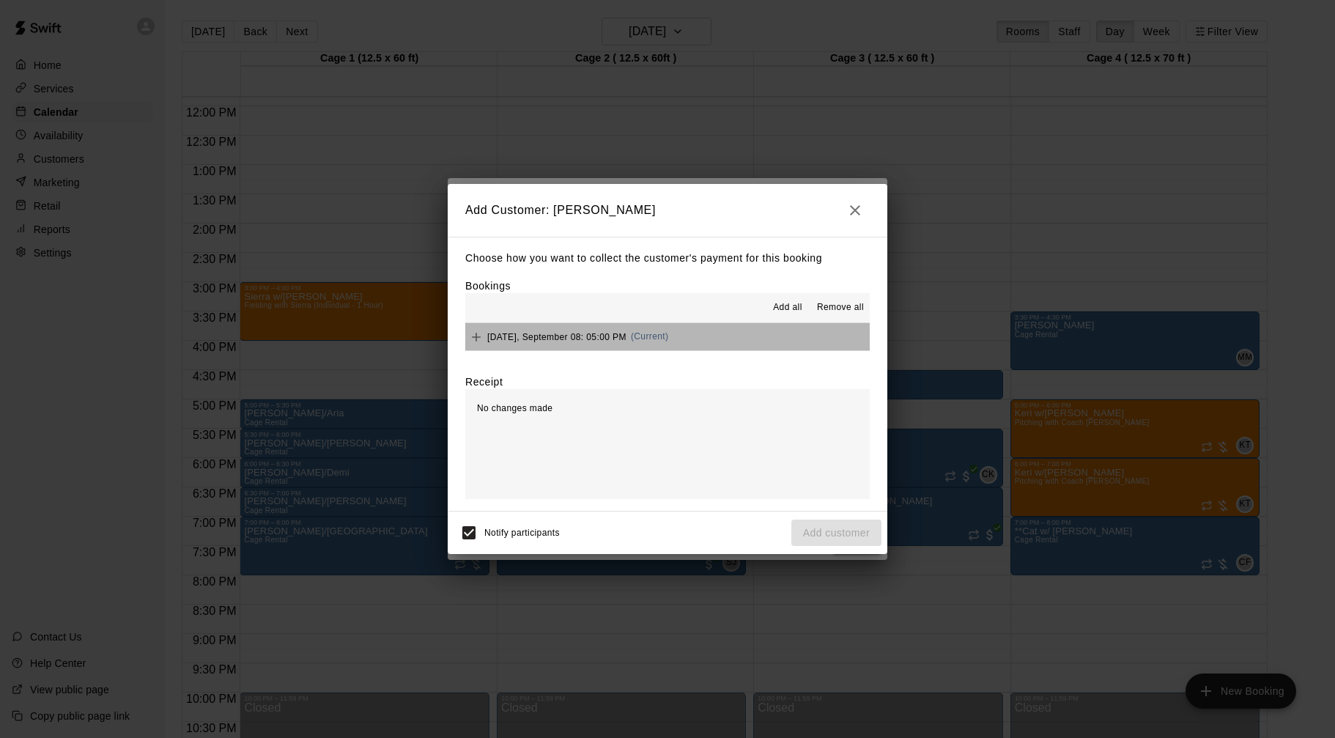
drag, startPoint x: 686, startPoint y: 326, endPoint x: 687, endPoint y: 346, distance: 19.8
click at [686, 326] on button "Monday, September 08: 05:00 PM (Current)" at bounding box center [667, 336] width 405 height 27
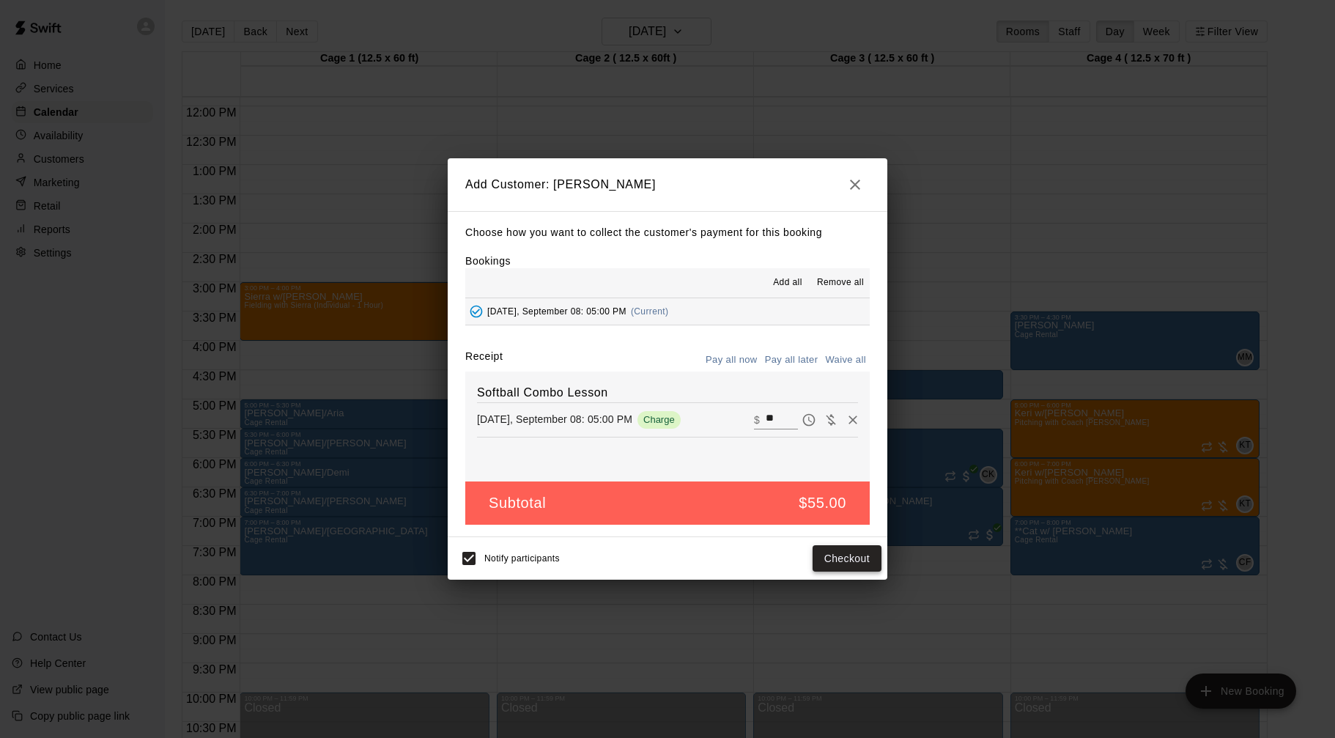
click at [841, 561] on button "Checkout" at bounding box center [847, 558] width 69 height 27
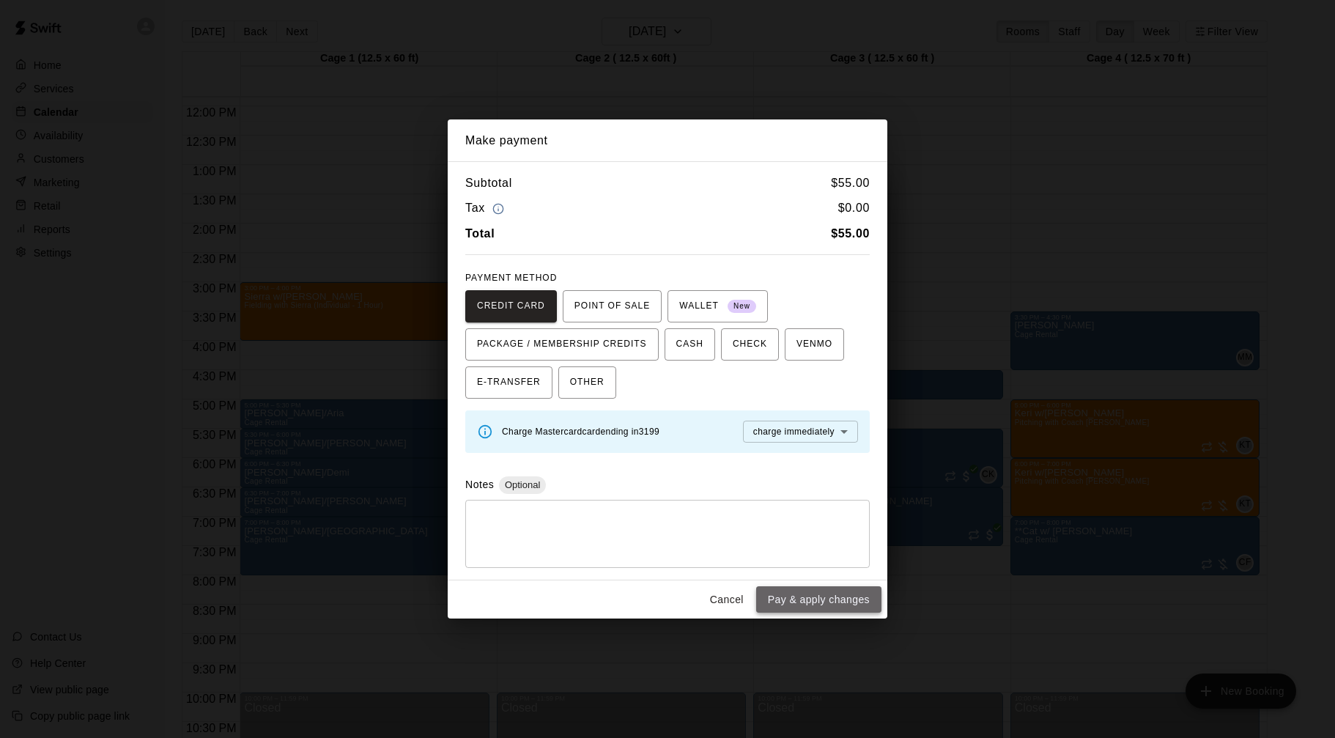
click at [819, 602] on button "Pay & apply changes" at bounding box center [818, 599] width 125 height 27
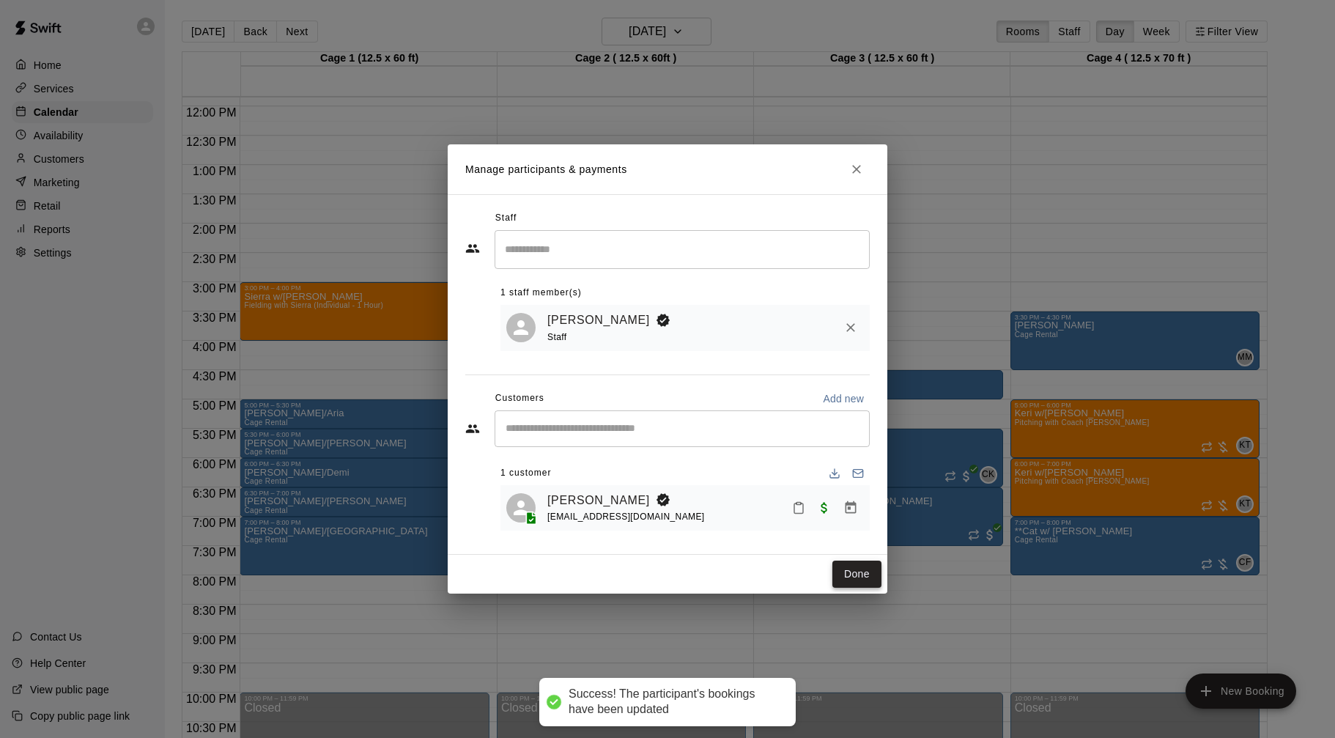
click at [847, 579] on button "Done" at bounding box center [857, 574] width 49 height 27
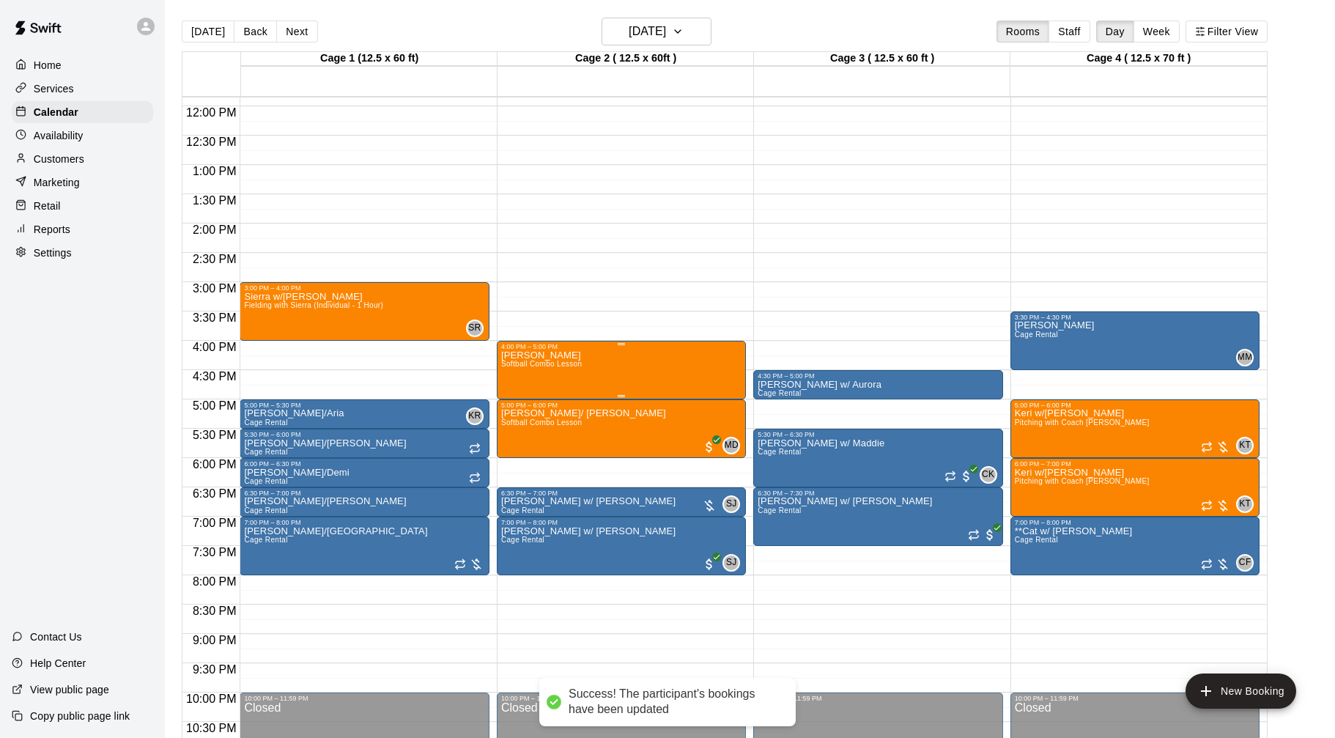
click at [575, 361] on div "Mia w Hayden Softball Combo Lesson" at bounding box center [541, 719] width 81 height 738
click at [515, 399] on img "edit" at bounding box center [516, 400] width 17 height 17
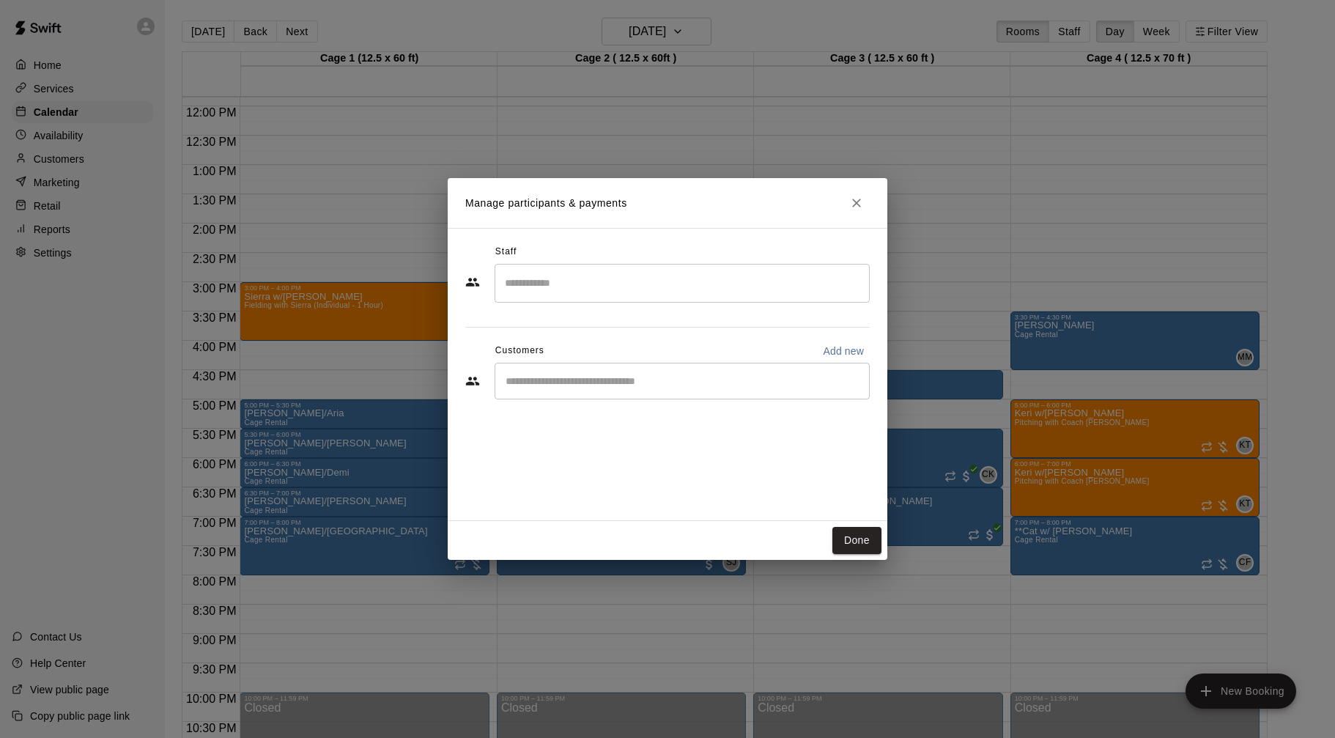
click at [682, 396] on div "​" at bounding box center [682, 381] width 375 height 37
type input "***"
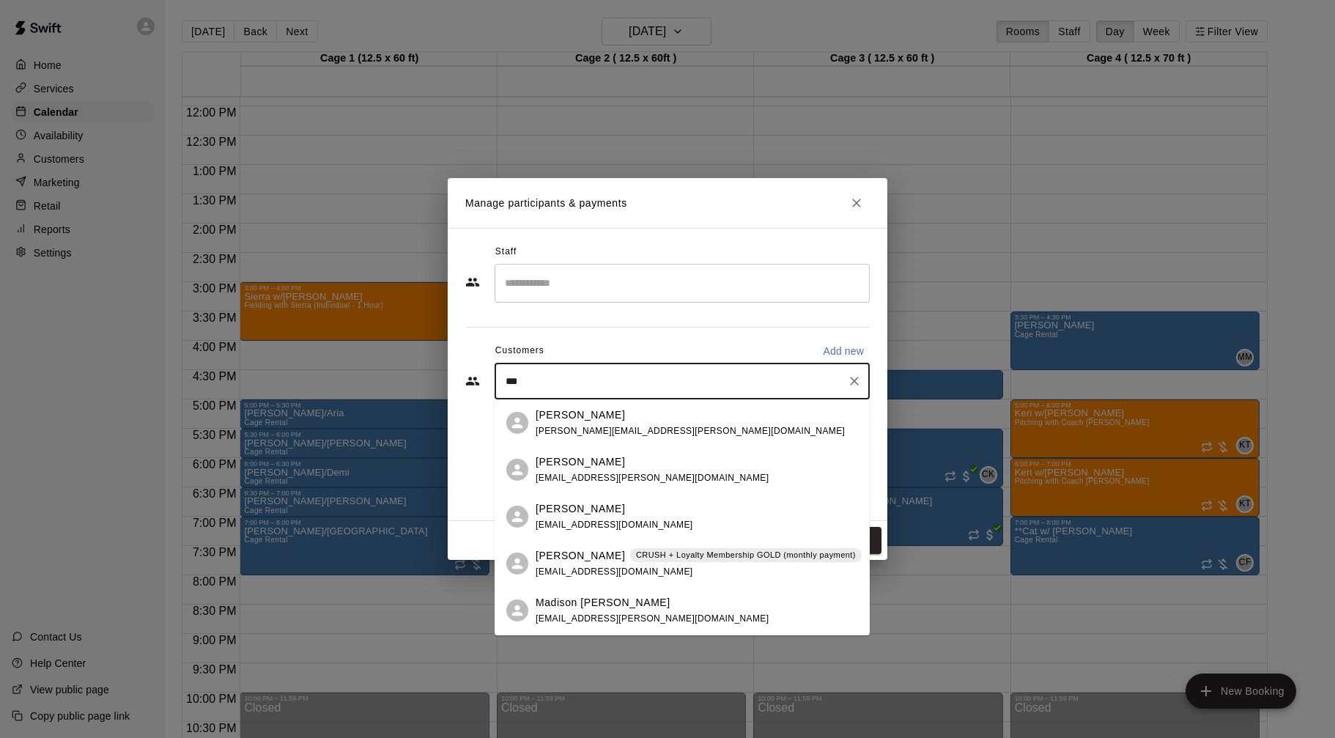
click at [695, 559] on p "CRUSH + Loyalty Membership GOLD (monthly payment)" at bounding box center [746, 555] width 220 height 12
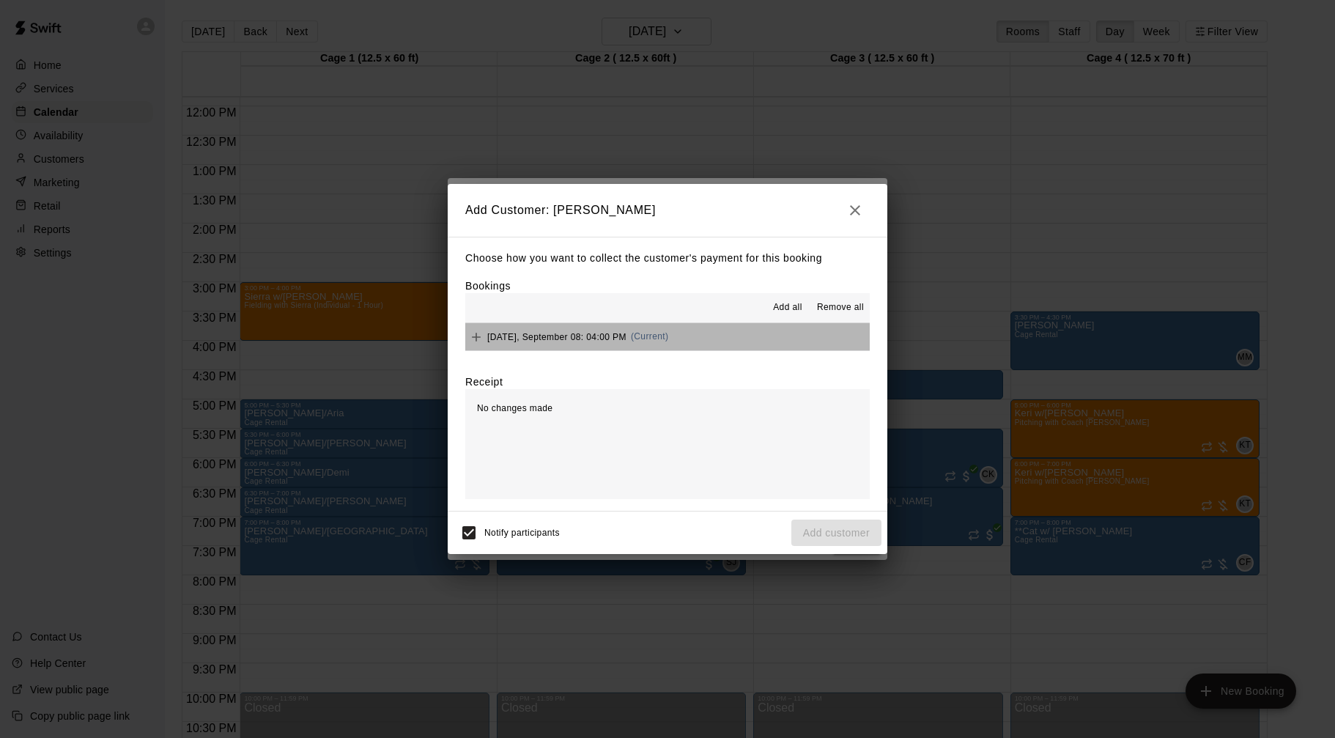
click at [702, 342] on button "Monday, September 08: 04:00 PM (Current)" at bounding box center [667, 336] width 405 height 27
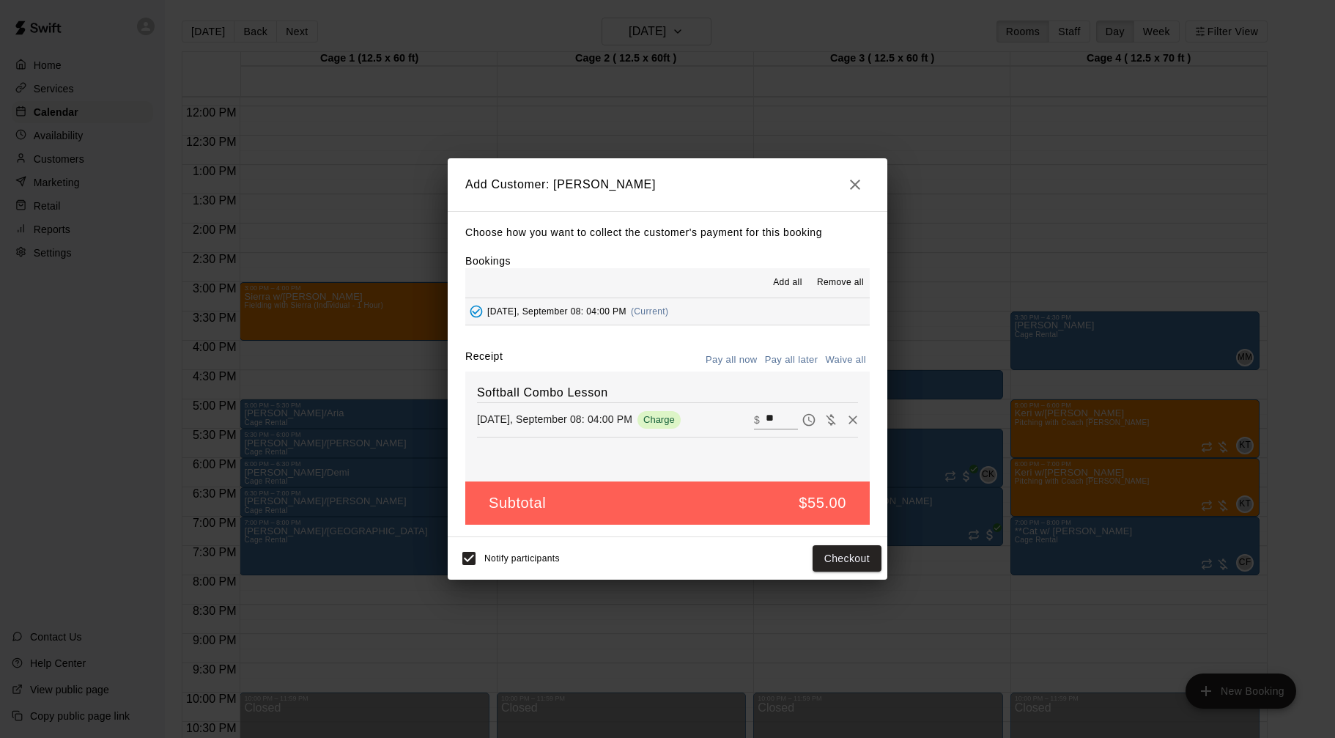
click at [767, 420] on input "**" at bounding box center [782, 419] width 32 height 19
type input "**"
click at [839, 553] on button "Checkout" at bounding box center [847, 558] width 69 height 27
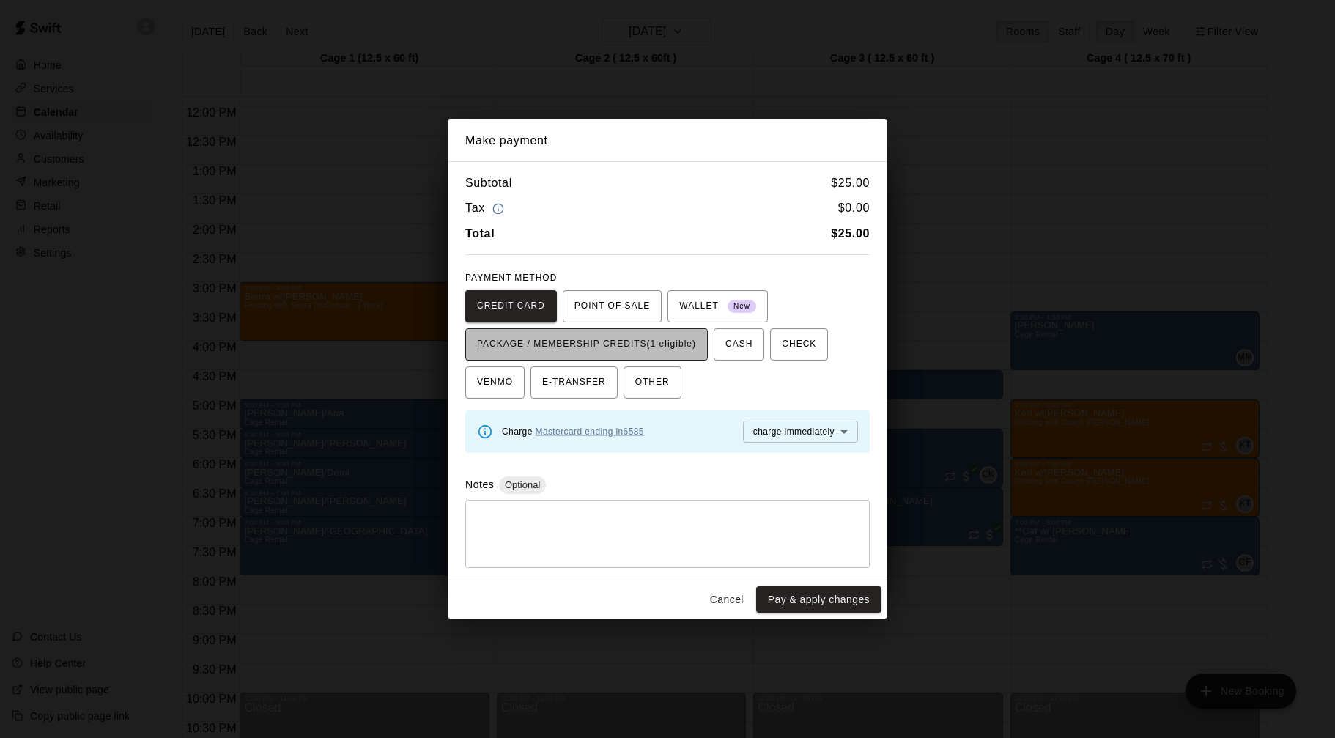
click at [693, 345] on span "PACKAGE / MEMBERSHIP CREDITS (1 eligible)" at bounding box center [586, 344] width 219 height 23
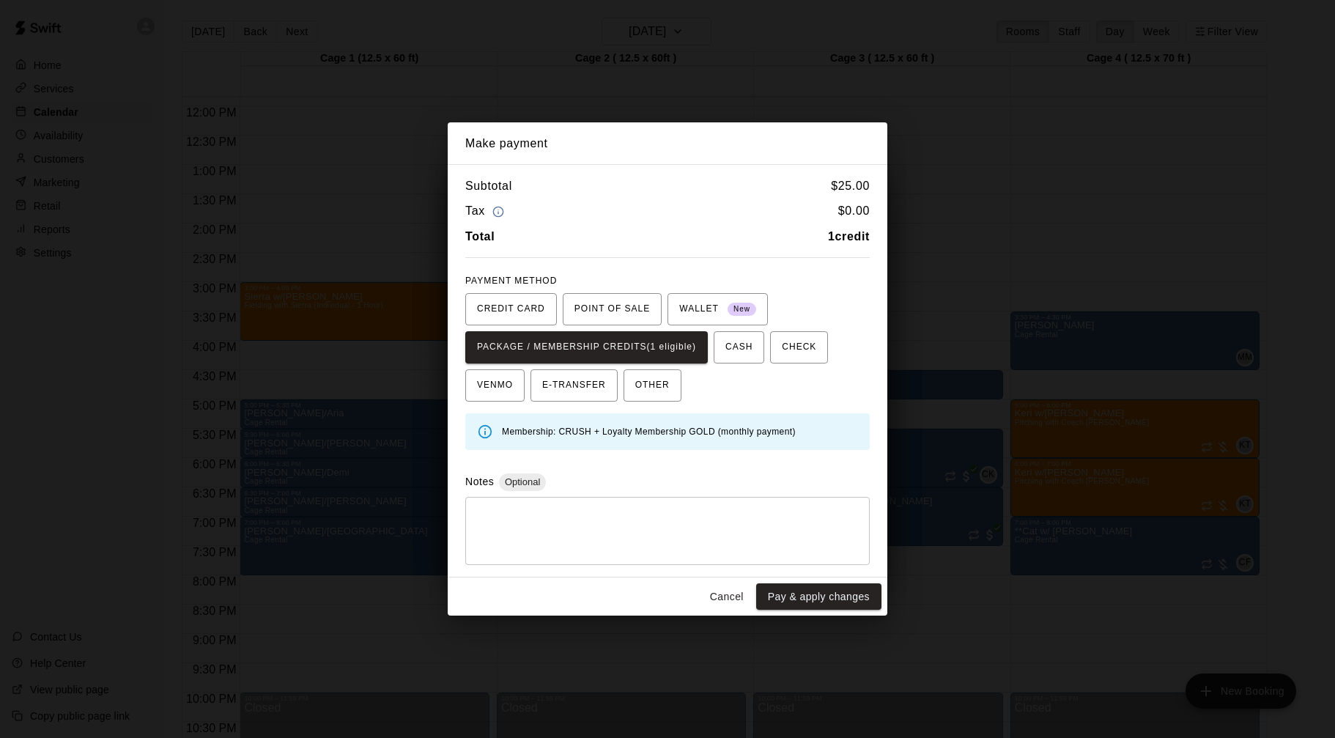
click at [713, 599] on button "Cancel" at bounding box center [727, 596] width 47 height 27
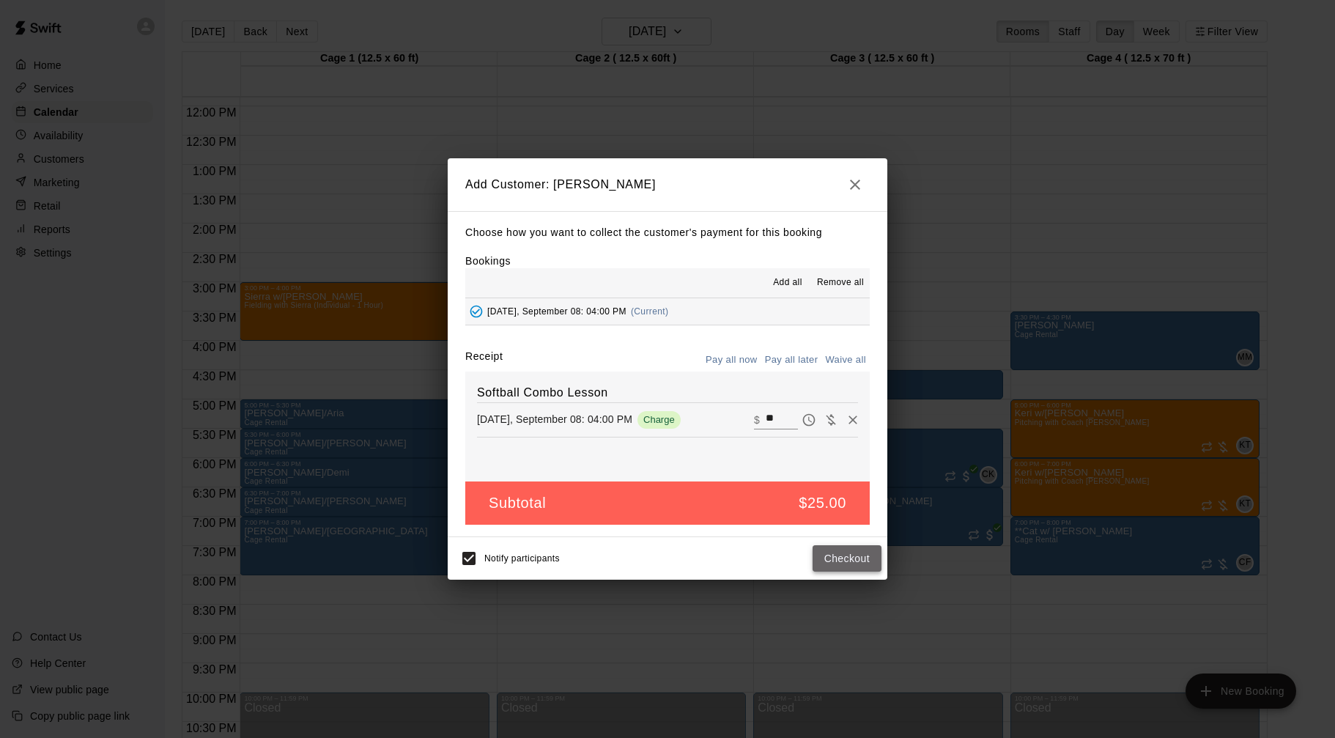
click at [861, 554] on button "Checkout" at bounding box center [847, 558] width 69 height 27
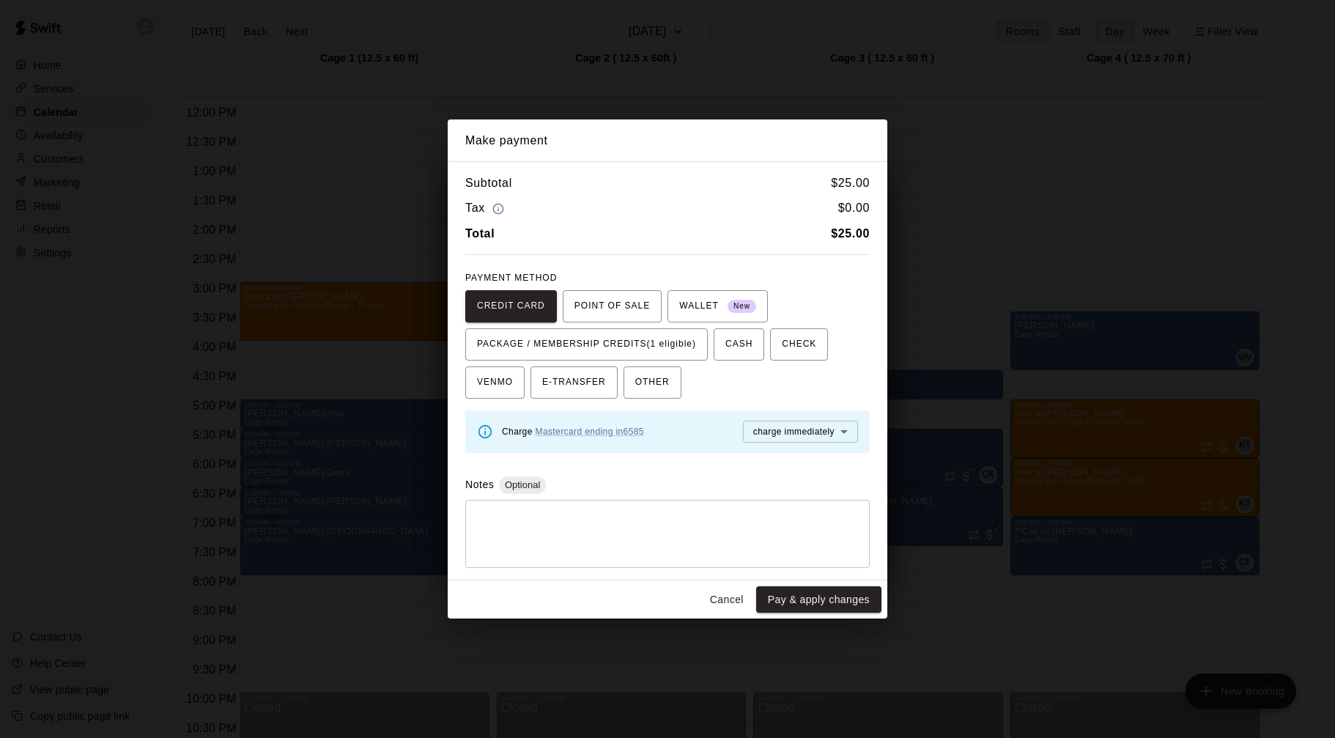
click at [786, 600] on button "Pay & apply changes" at bounding box center [818, 599] width 125 height 27
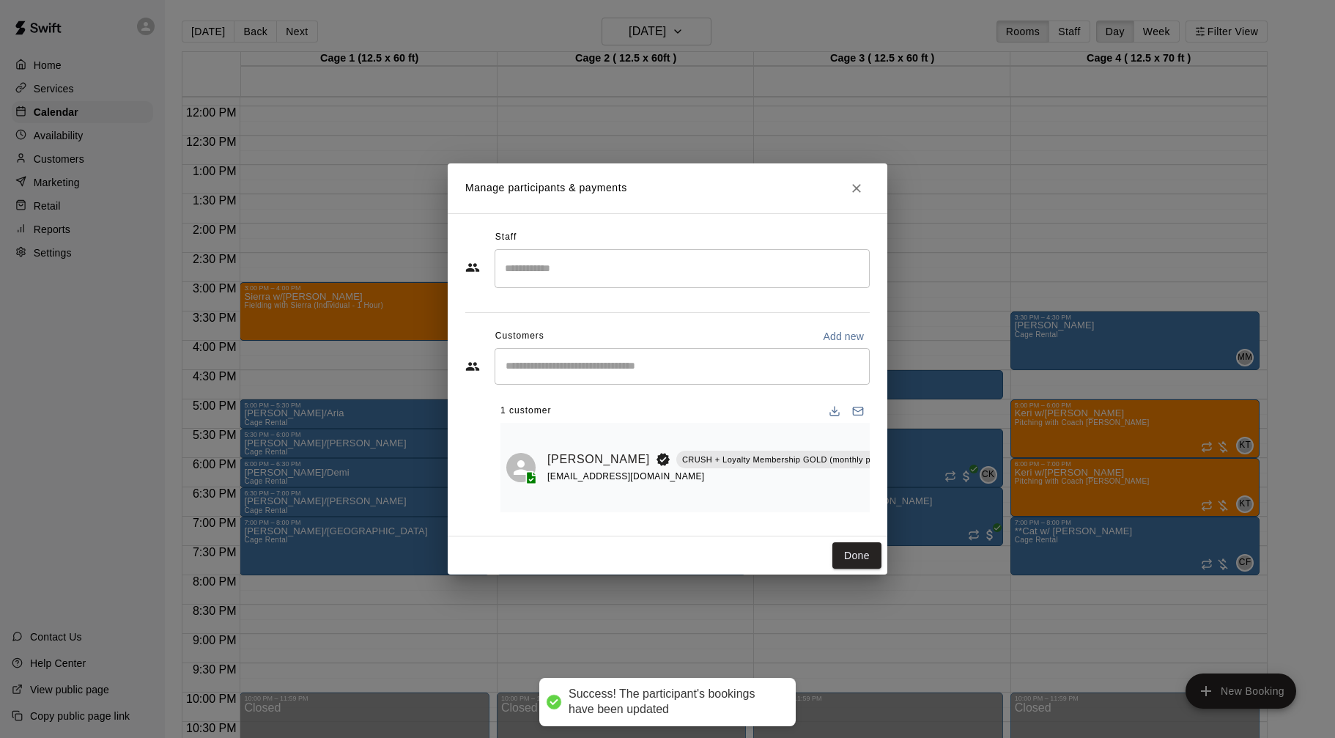
click at [668, 363] on input "Start typing to search customers..." at bounding box center [682, 366] width 362 height 15
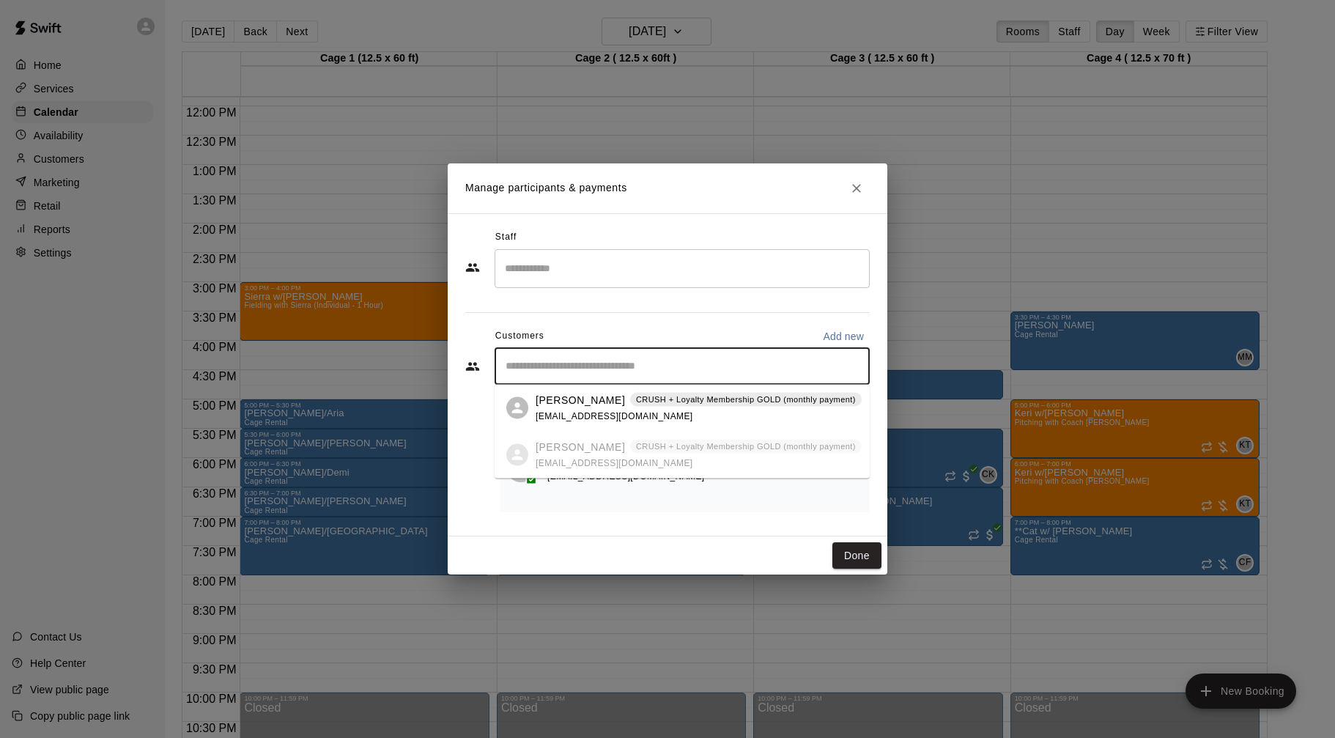
click at [652, 397] on p "CRUSH + Loyalty Membership GOLD (monthly payment)" at bounding box center [746, 400] width 220 height 12
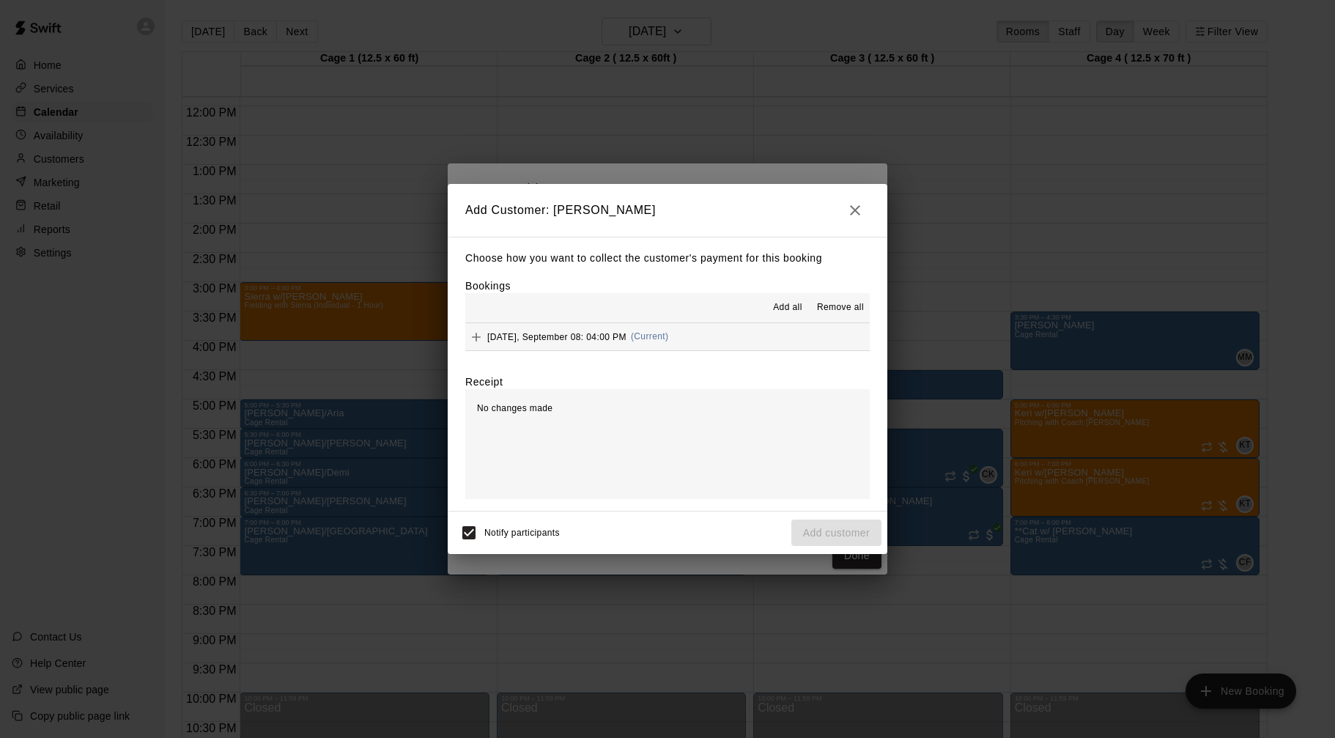
click at [674, 339] on button "Monday, September 08: 04:00 PM (Current)" at bounding box center [667, 336] width 405 height 27
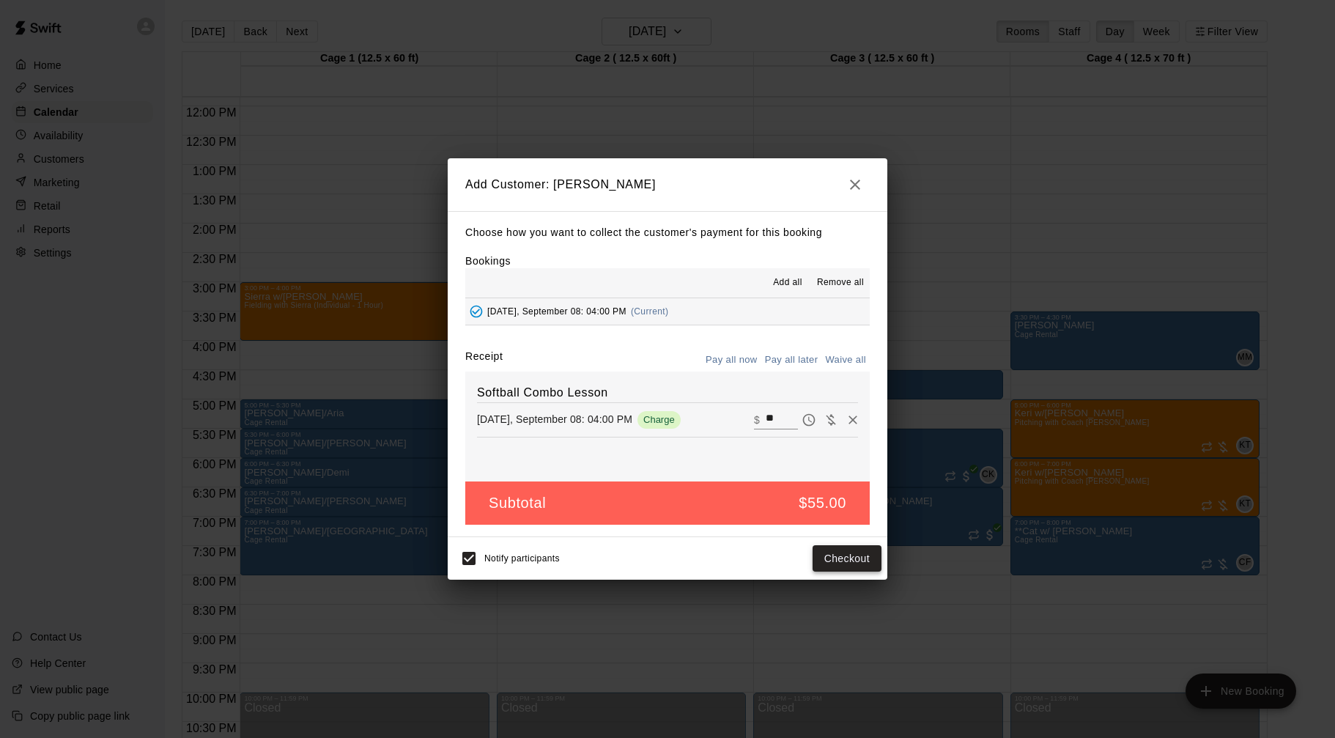
click at [838, 561] on button "Checkout" at bounding box center [847, 558] width 69 height 27
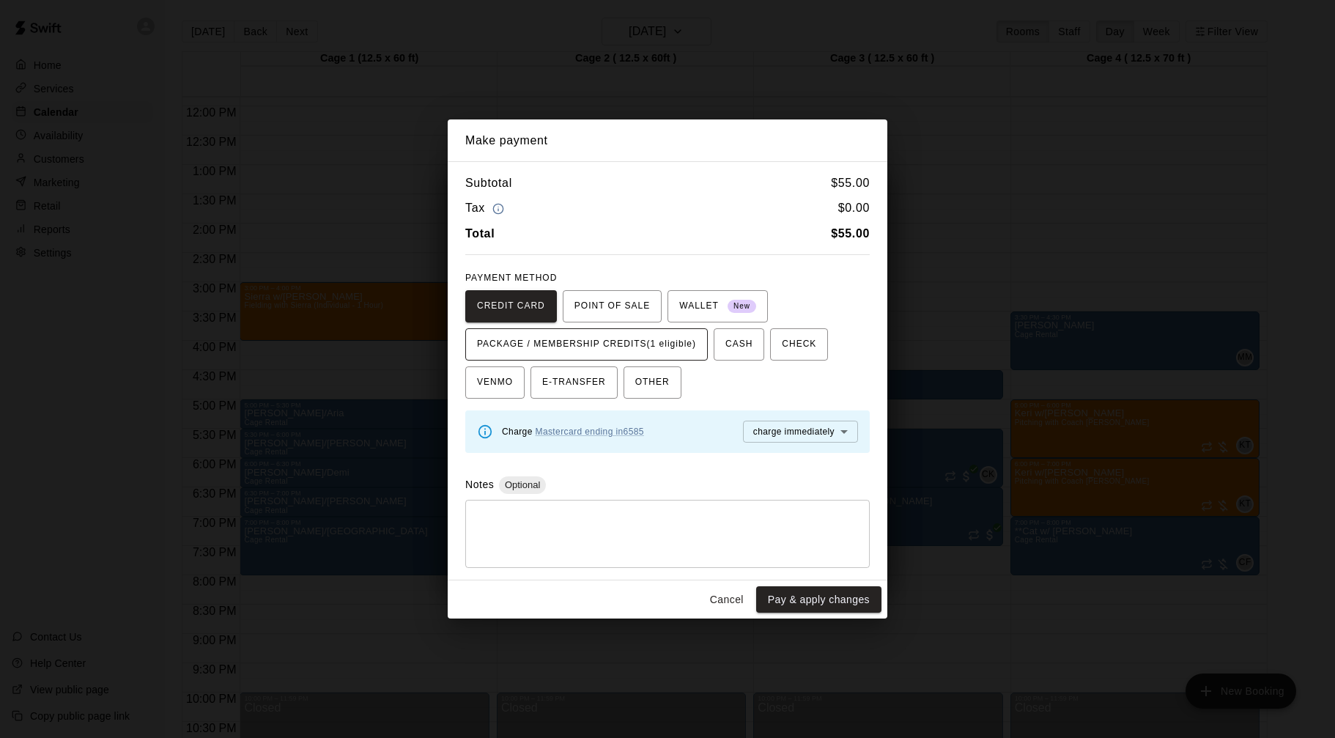
click at [679, 342] on span "PACKAGE / MEMBERSHIP CREDITS (1 eligible)" at bounding box center [586, 344] width 219 height 23
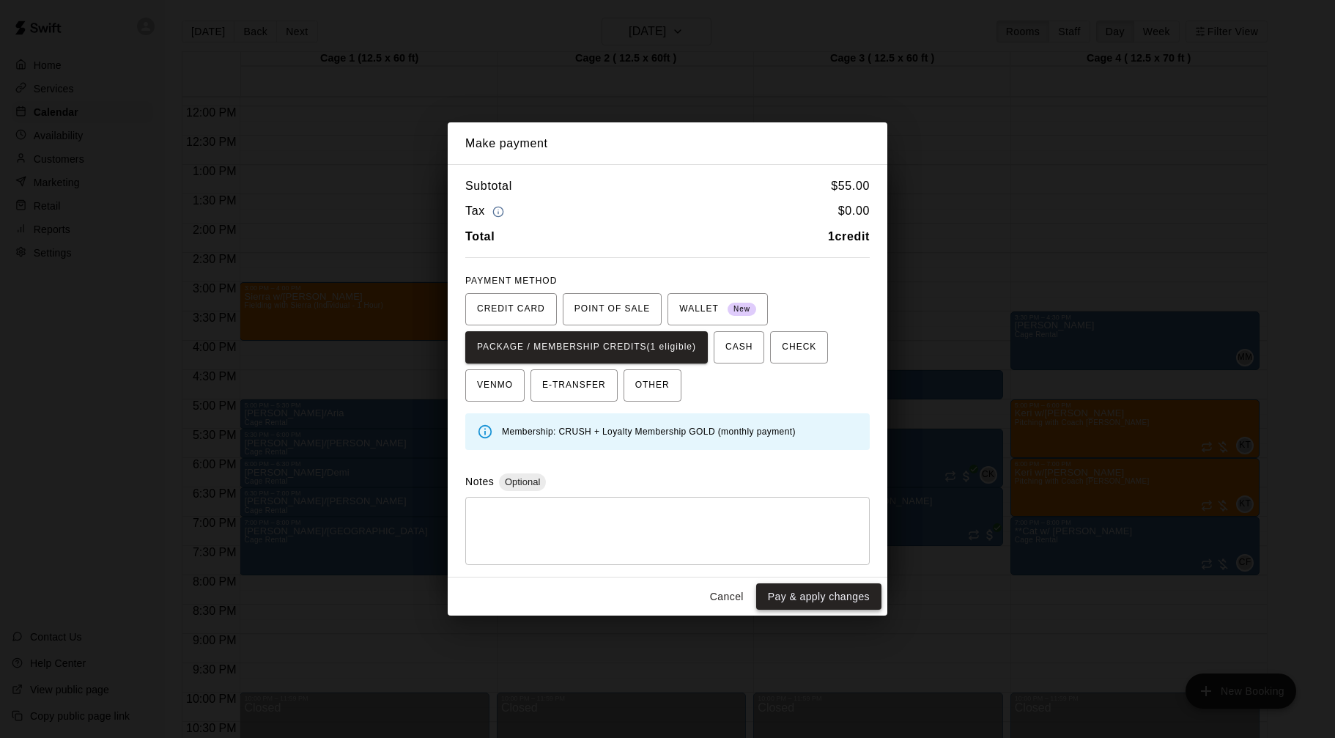
click at [849, 598] on button "Pay & apply changes" at bounding box center [818, 596] width 125 height 27
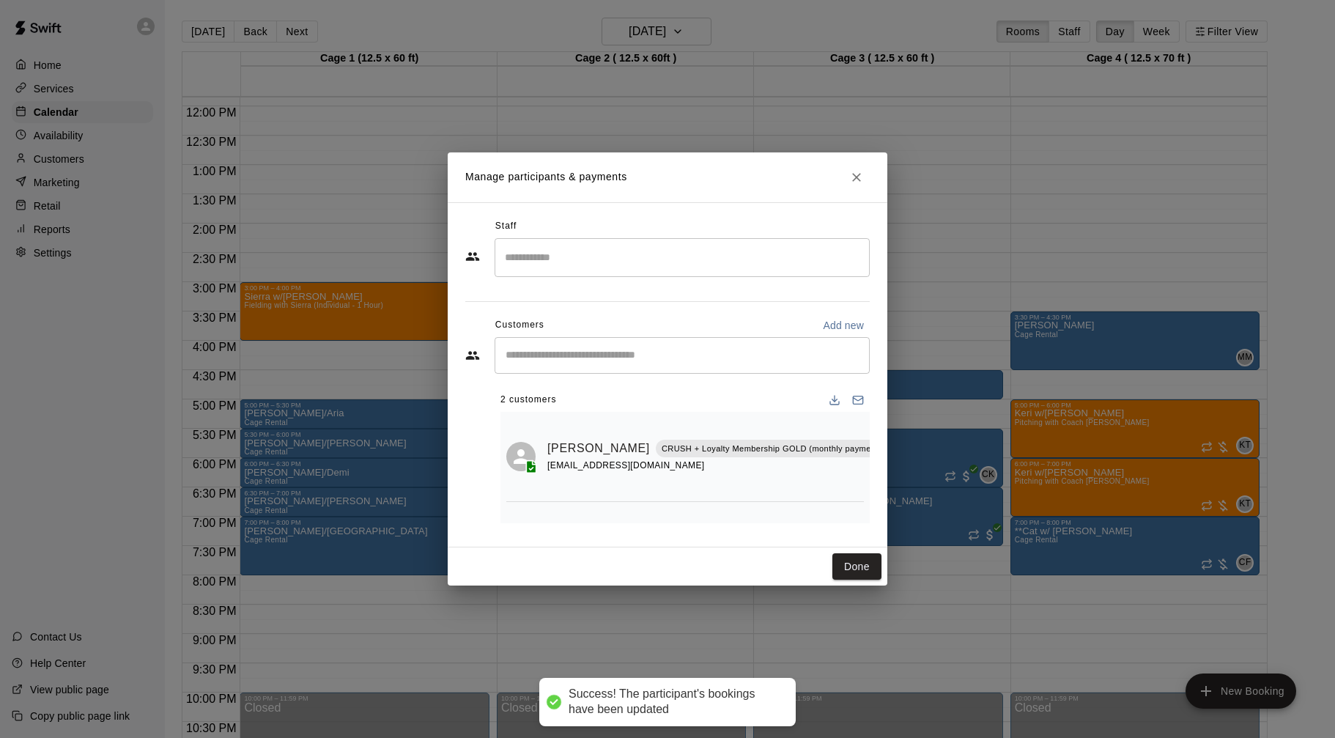
drag, startPoint x: 864, startPoint y: 560, endPoint x: 941, endPoint y: 522, distance: 85.9
click at [864, 560] on button "Done" at bounding box center [857, 566] width 49 height 27
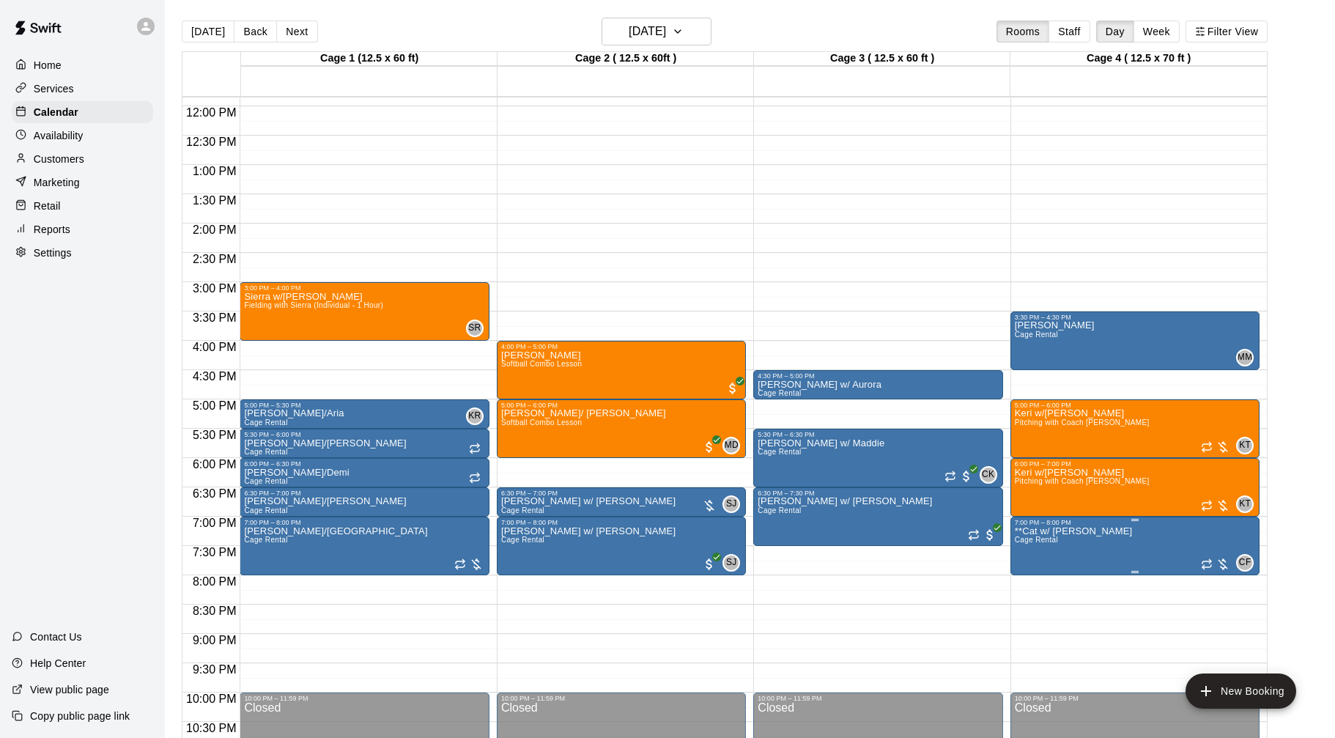
scroll to position [699, 0]
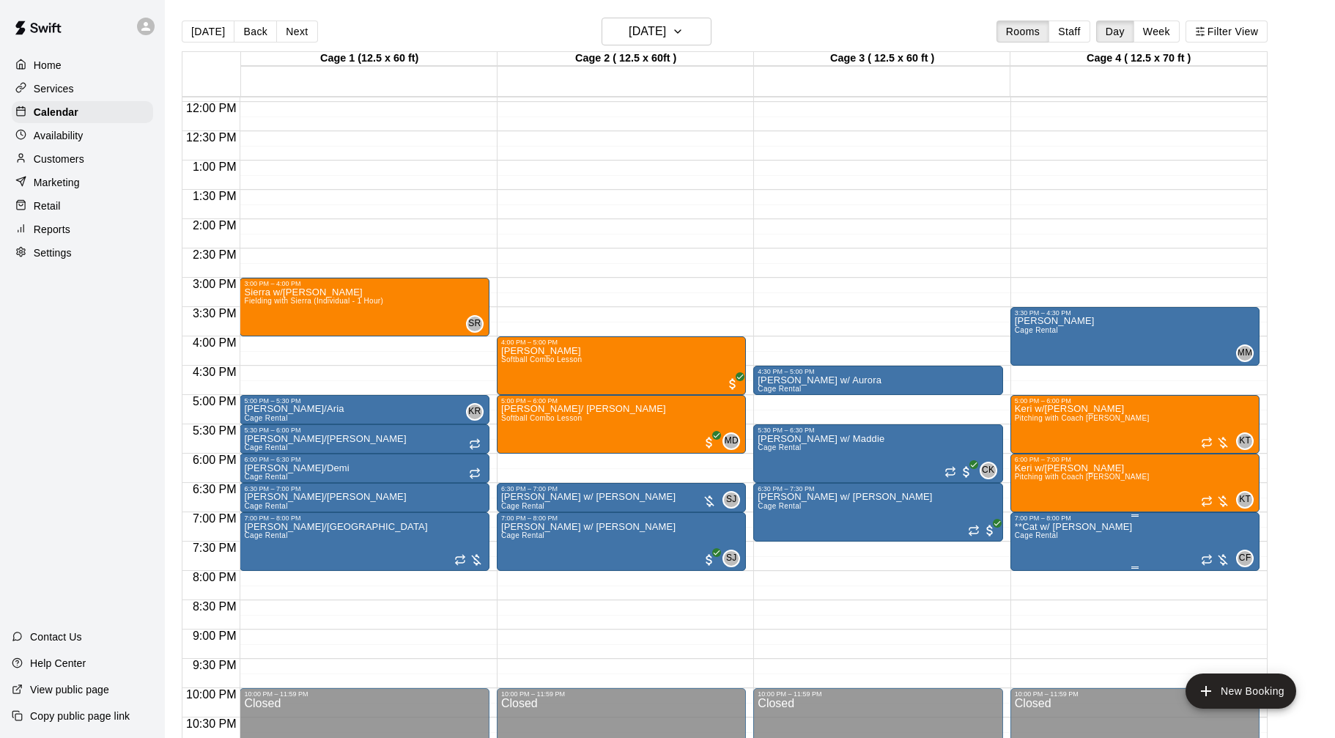
click at [1036, 572] on img "edit" at bounding box center [1030, 572] width 17 height 17
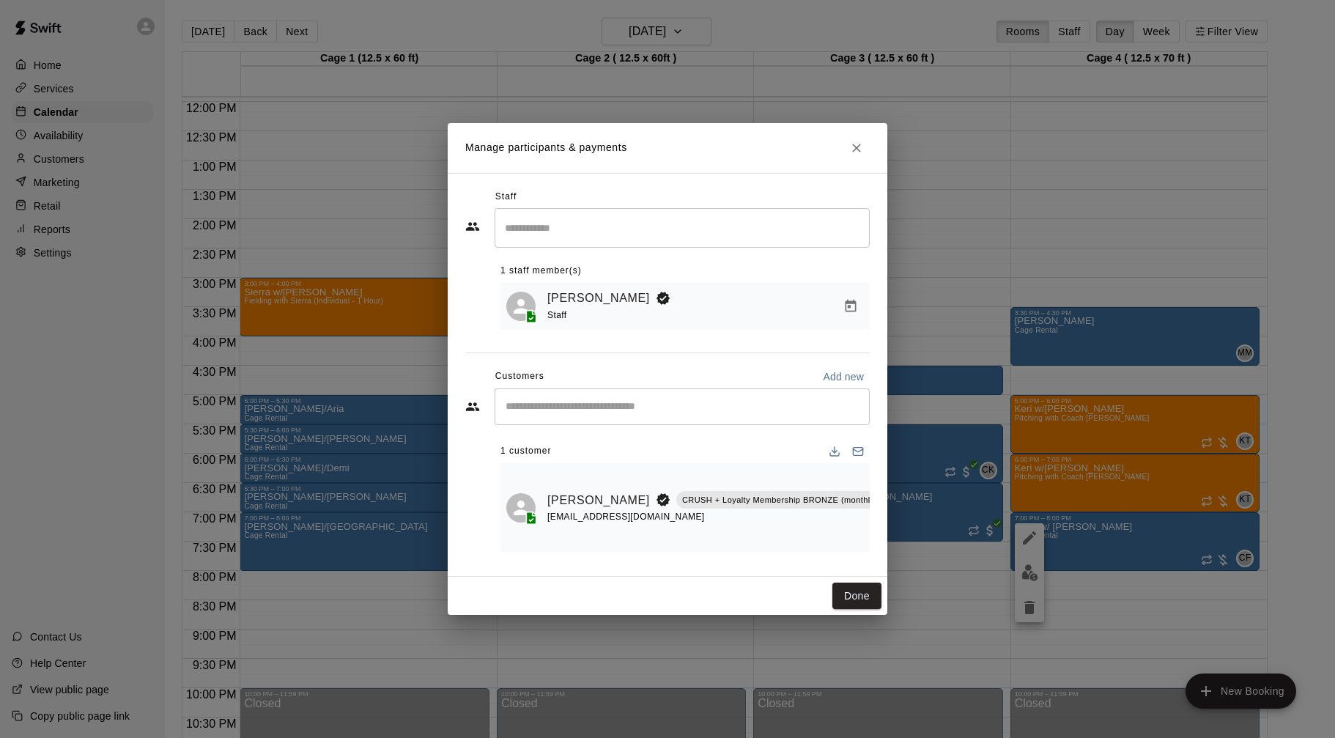
click at [770, 397] on div "​" at bounding box center [682, 406] width 375 height 37
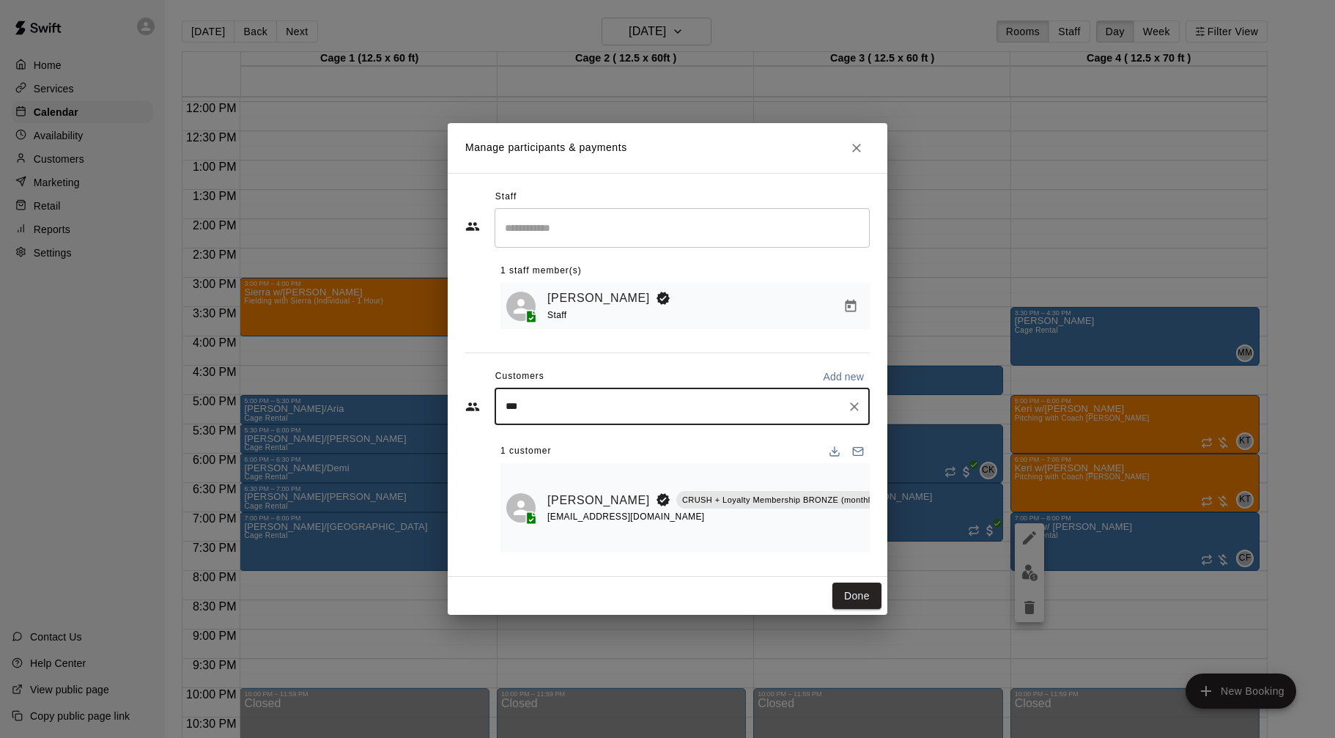
type input "****"
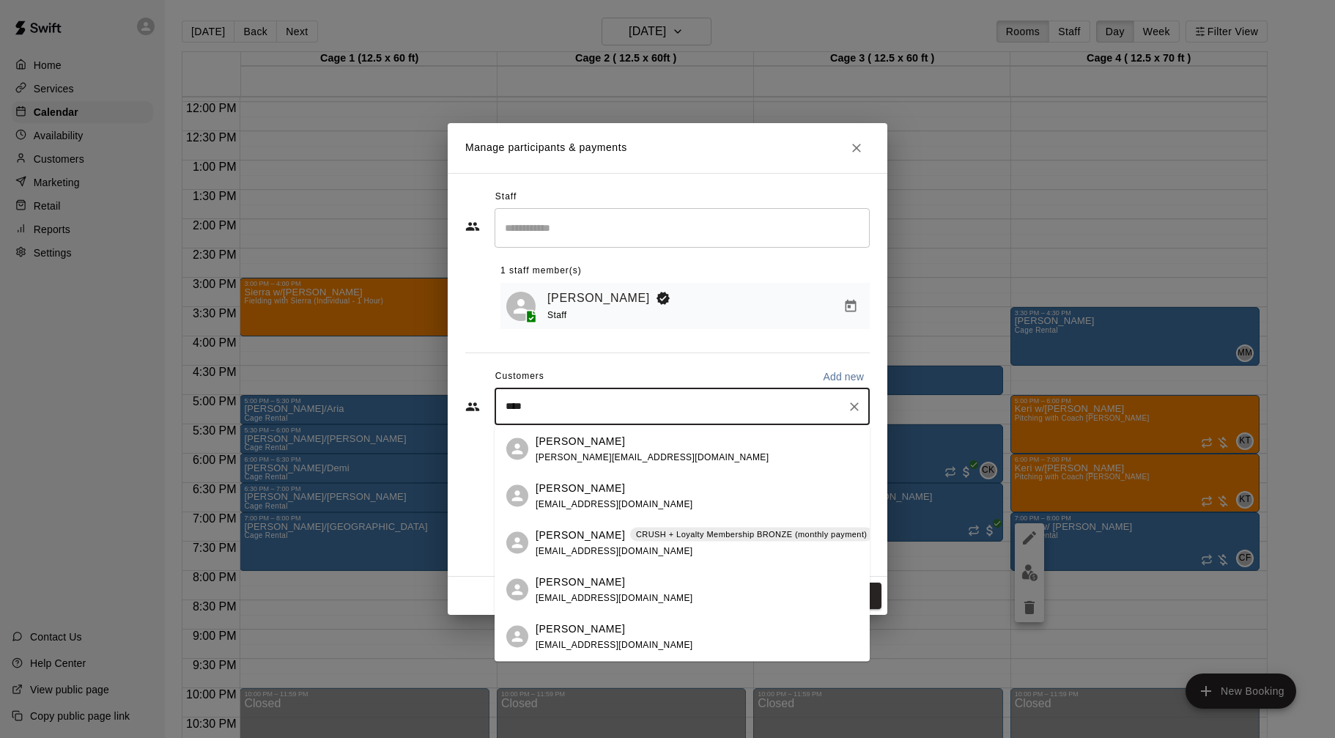
click at [713, 536] on p "CRUSH + Loyalty Membership BRONZE (monthly payment)" at bounding box center [752, 534] width 232 height 12
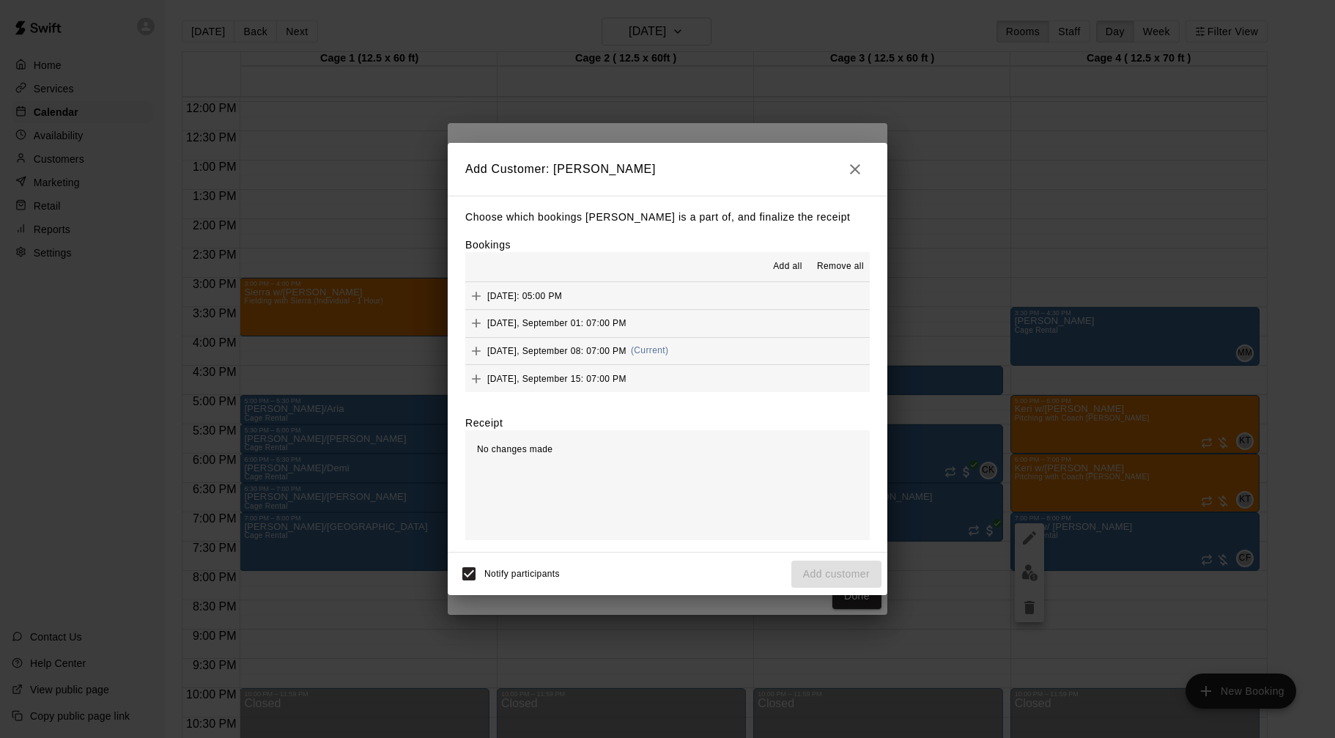
click at [675, 328] on button "Monday, September 01: 07:00 PM" at bounding box center [667, 323] width 405 height 27
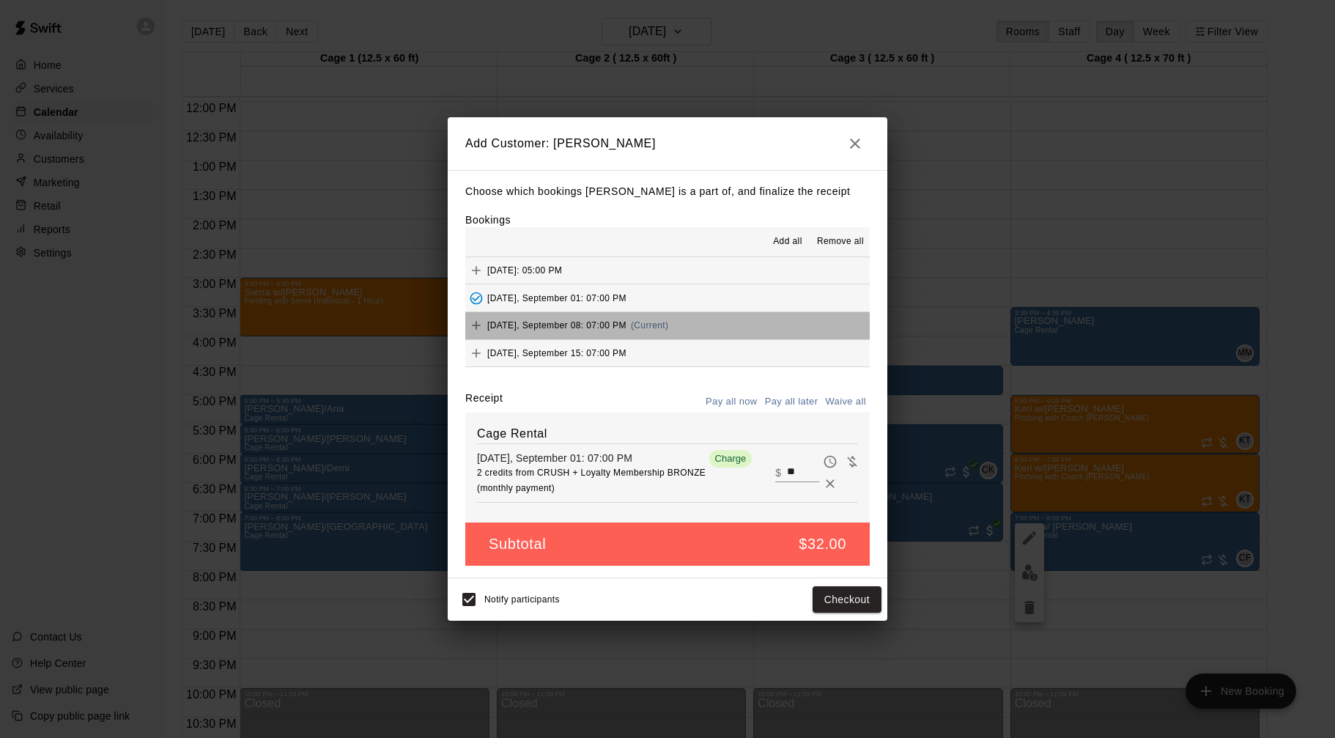
click at [698, 323] on button "Monday, September 08: 07:00 PM (Current)" at bounding box center [667, 325] width 405 height 27
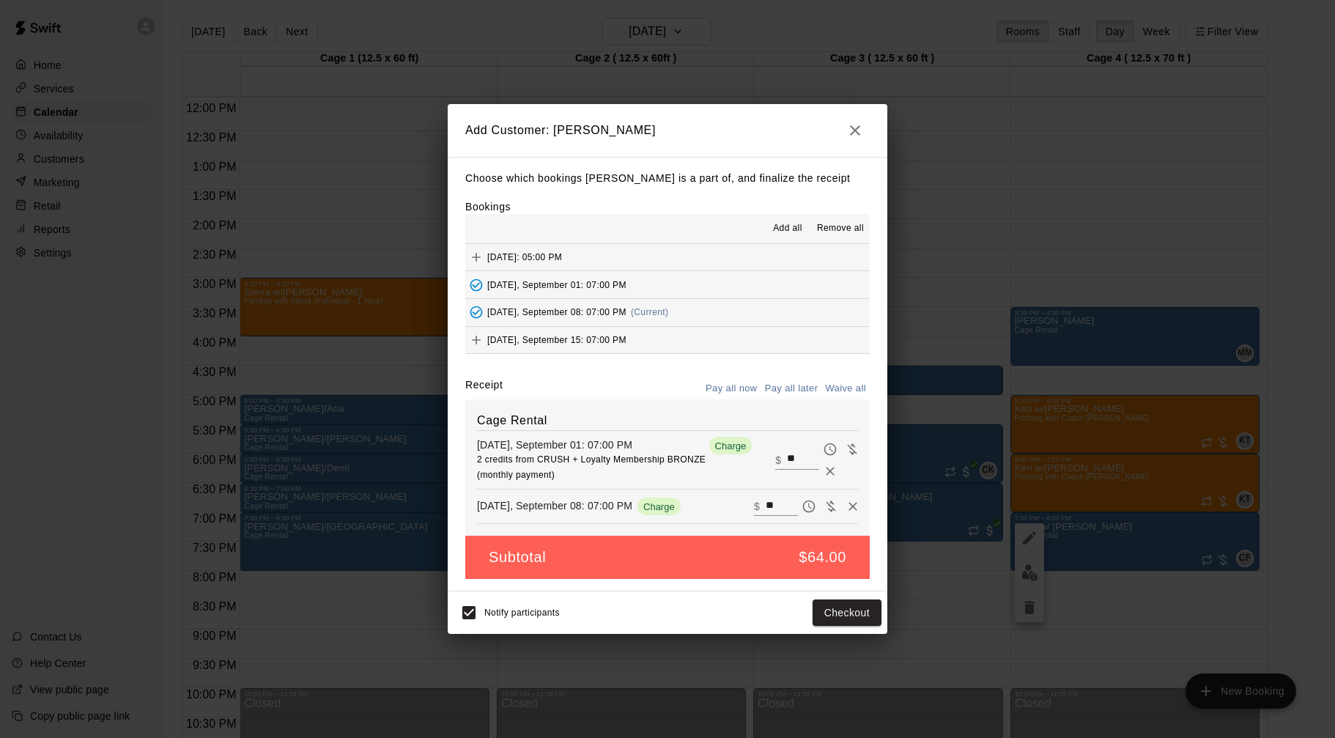
click at [791, 460] on input "**" at bounding box center [803, 460] width 32 height 19
click at [853, 133] on icon "button" at bounding box center [855, 131] width 18 height 18
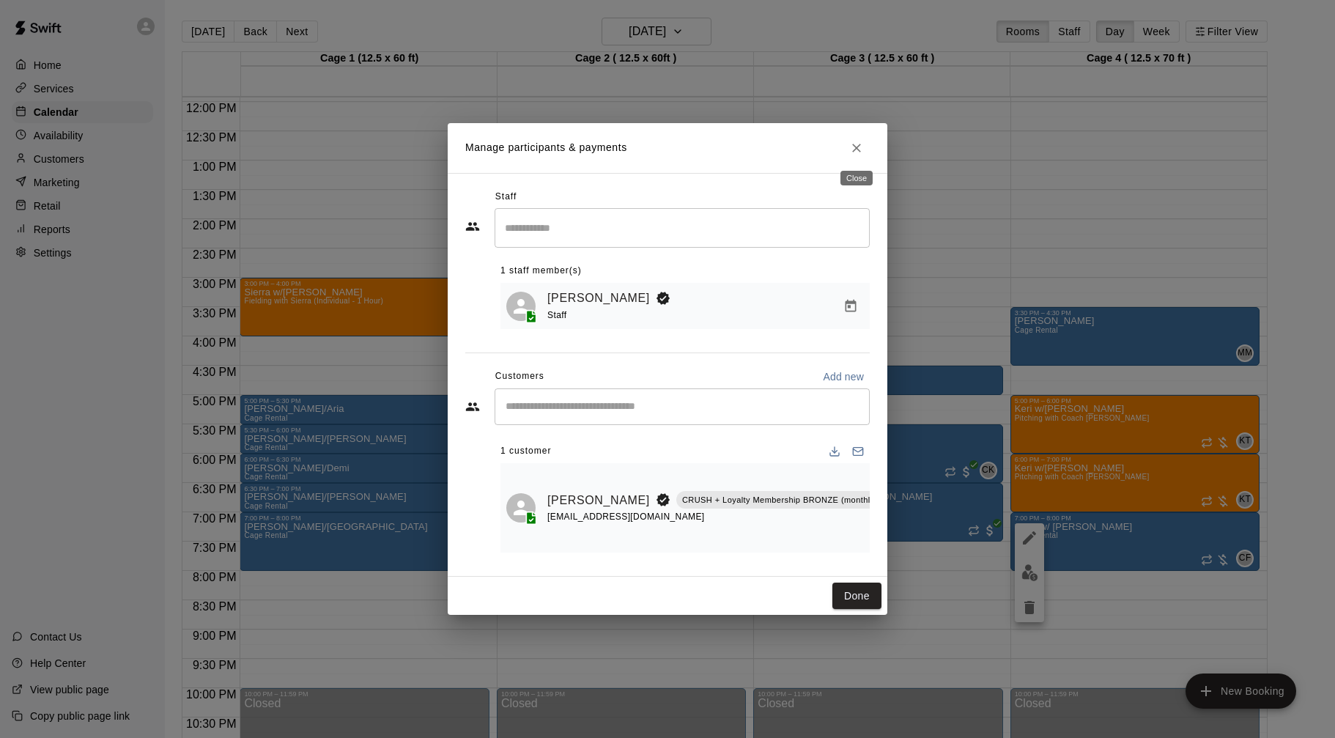
click at [855, 139] on button "Close" at bounding box center [857, 148] width 26 height 26
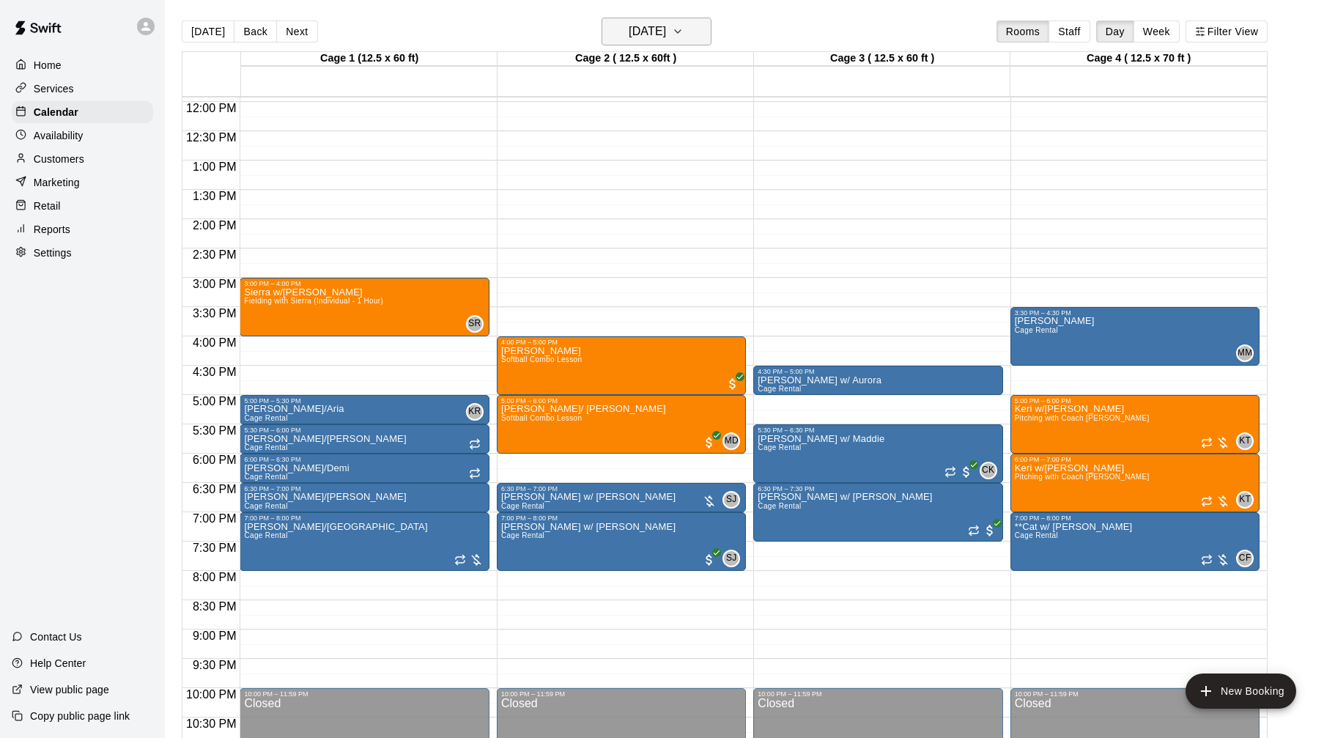
click at [629, 36] on h6 "Monday Sep 08" at bounding box center [647, 31] width 37 height 21
click at [599, 136] on button "1" at bounding box center [595, 130] width 26 height 26
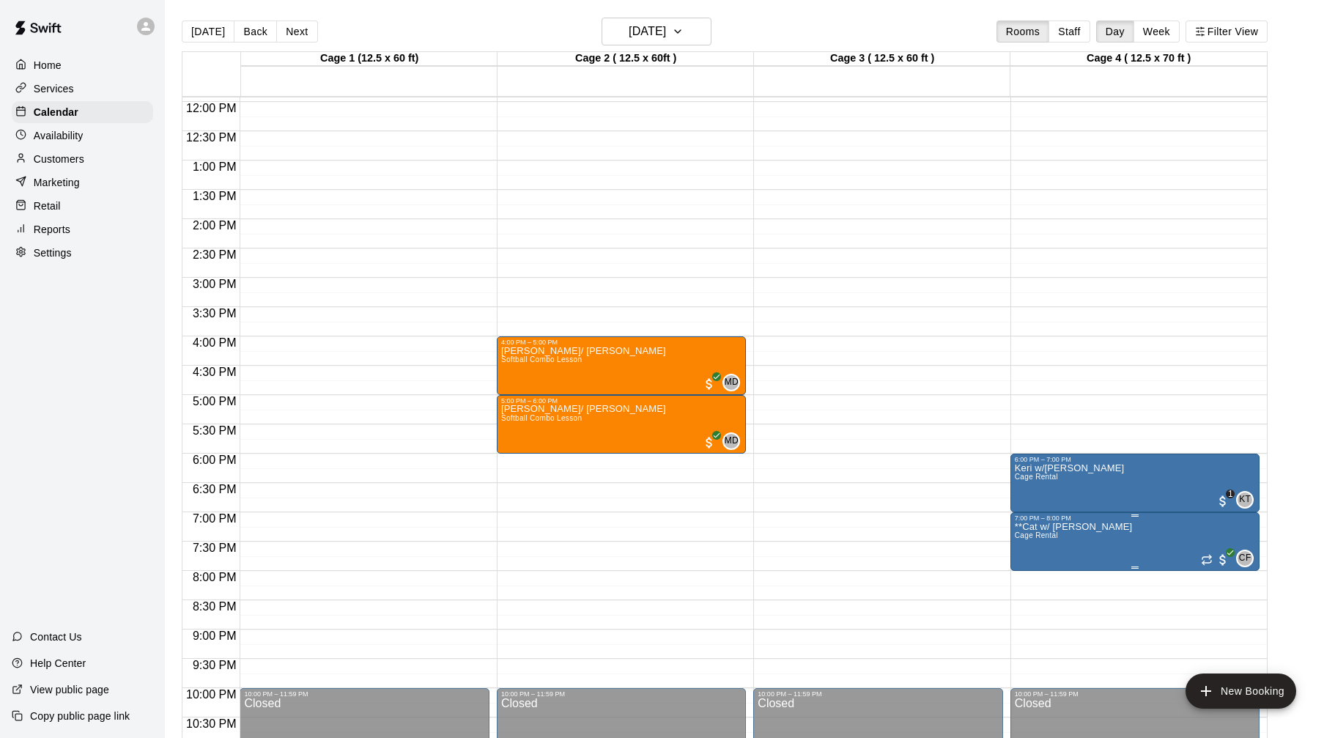
click at [1032, 578] on img "edit" at bounding box center [1030, 572] width 17 height 17
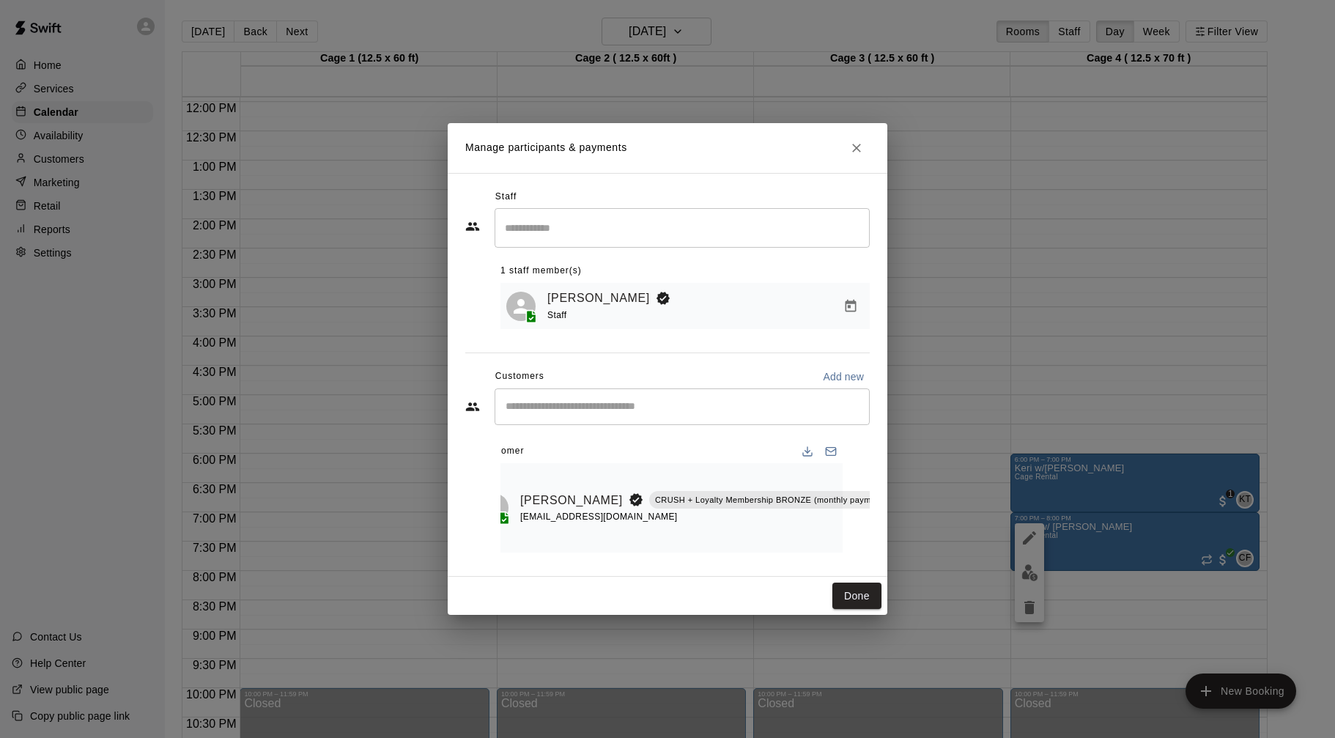
scroll to position [0, 0]
click at [873, 589] on button "Done" at bounding box center [857, 596] width 49 height 27
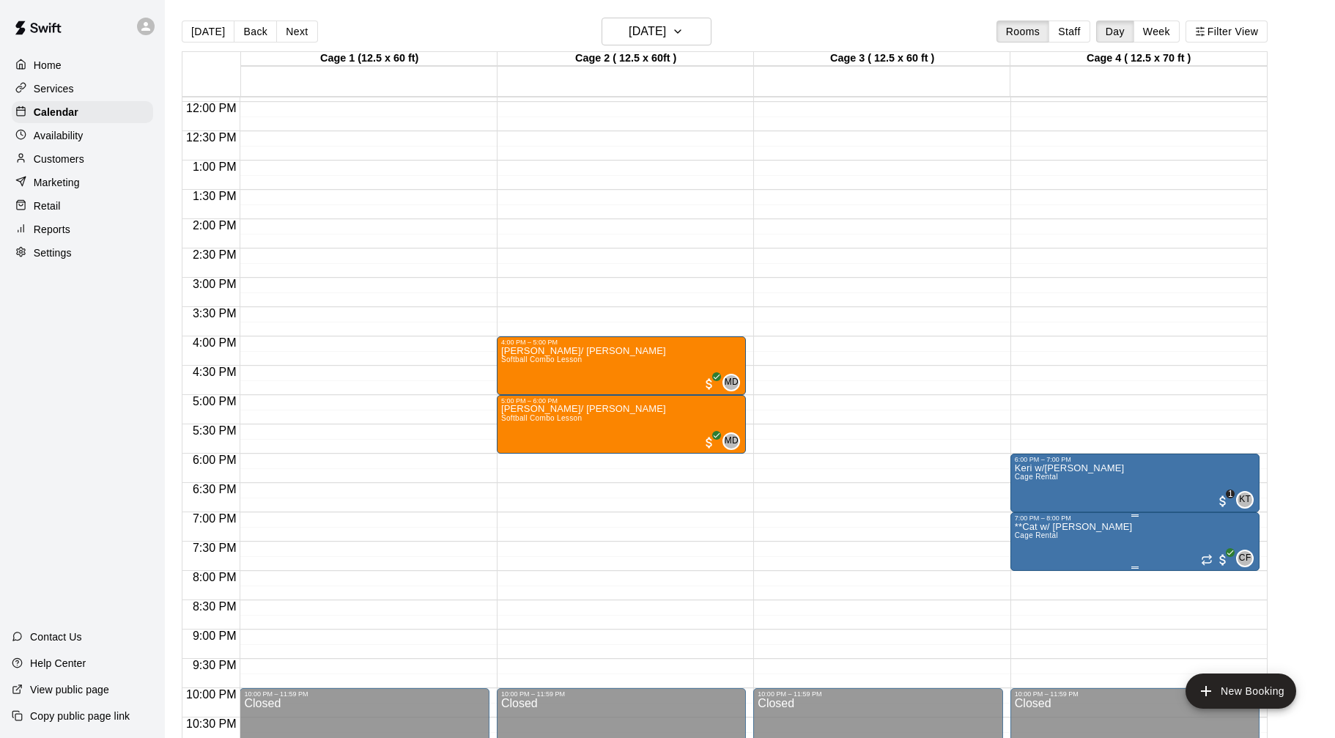
click at [1011, 576] on div at bounding box center [667, 369] width 1335 height 738
click at [1026, 572] on div "12:00 AM – 9:00 AM Closed 9:00 AM – 10:00 AM Mary w/ Bray Softball Combo Lesson…" at bounding box center [1135, 101] width 249 height 1407
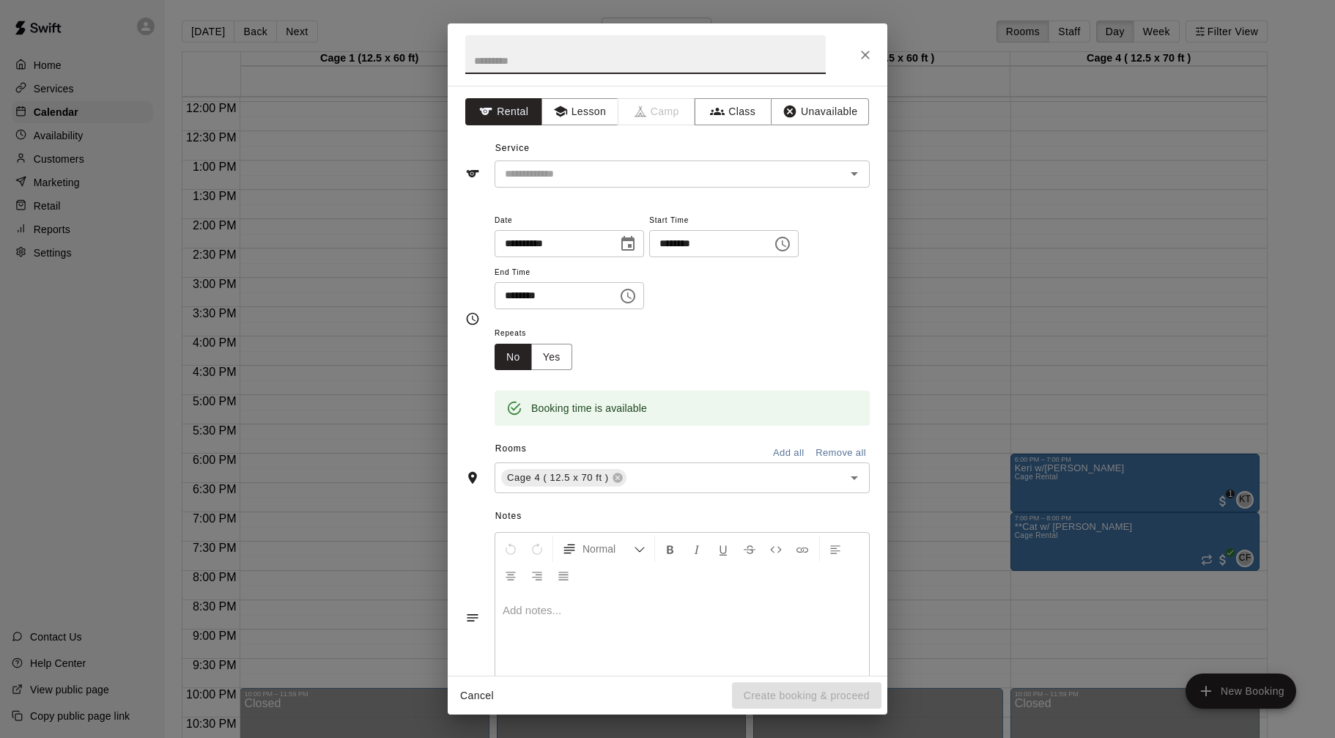
click at [855, 53] on button "Close" at bounding box center [865, 55] width 26 height 26
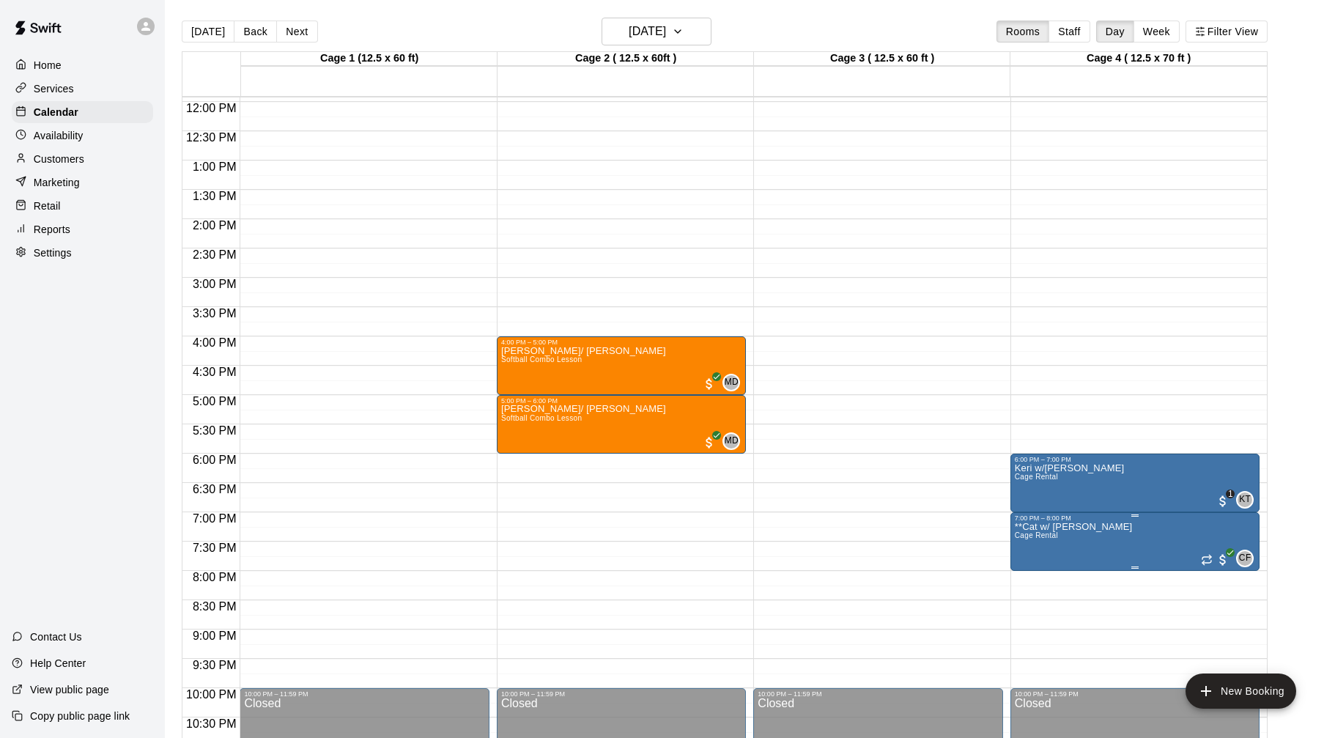
click at [1033, 583] on button "edit" at bounding box center [1029, 572] width 29 height 29
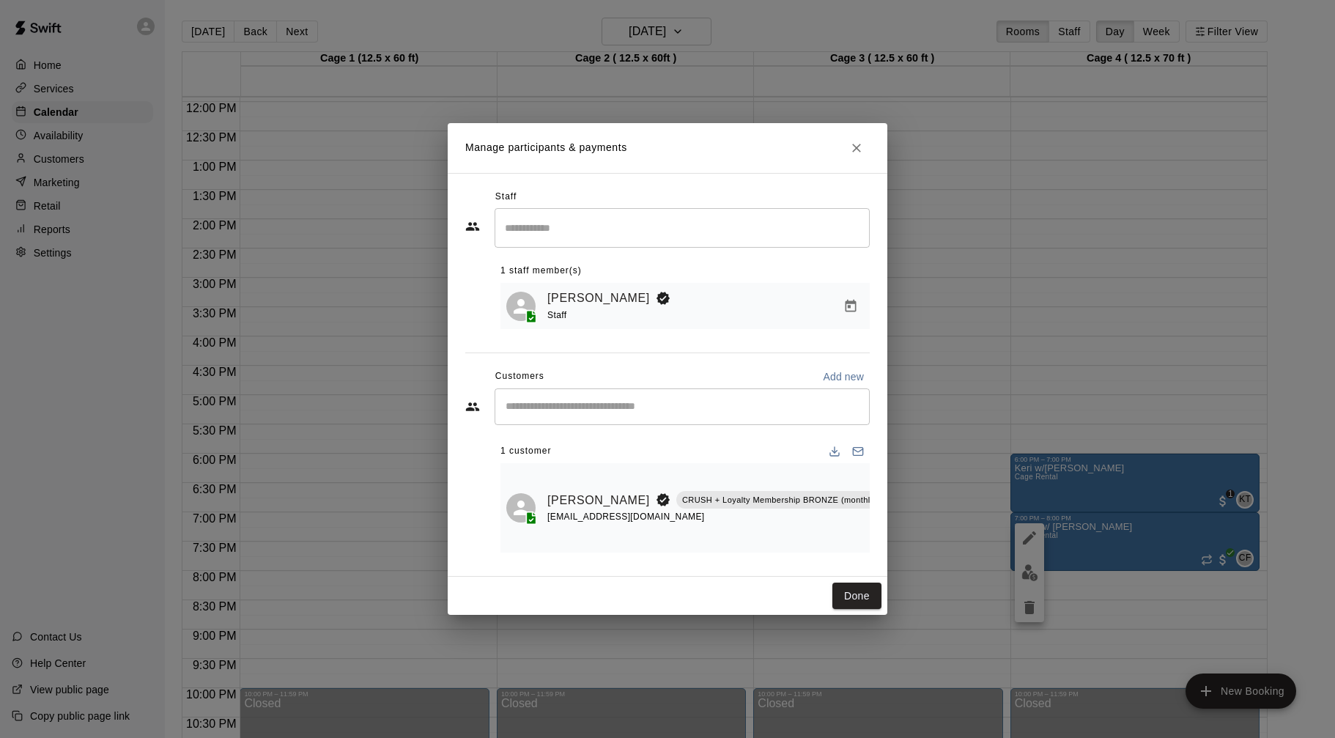
click at [773, 399] on div "​" at bounding box center [682, 406] width 375 height 37
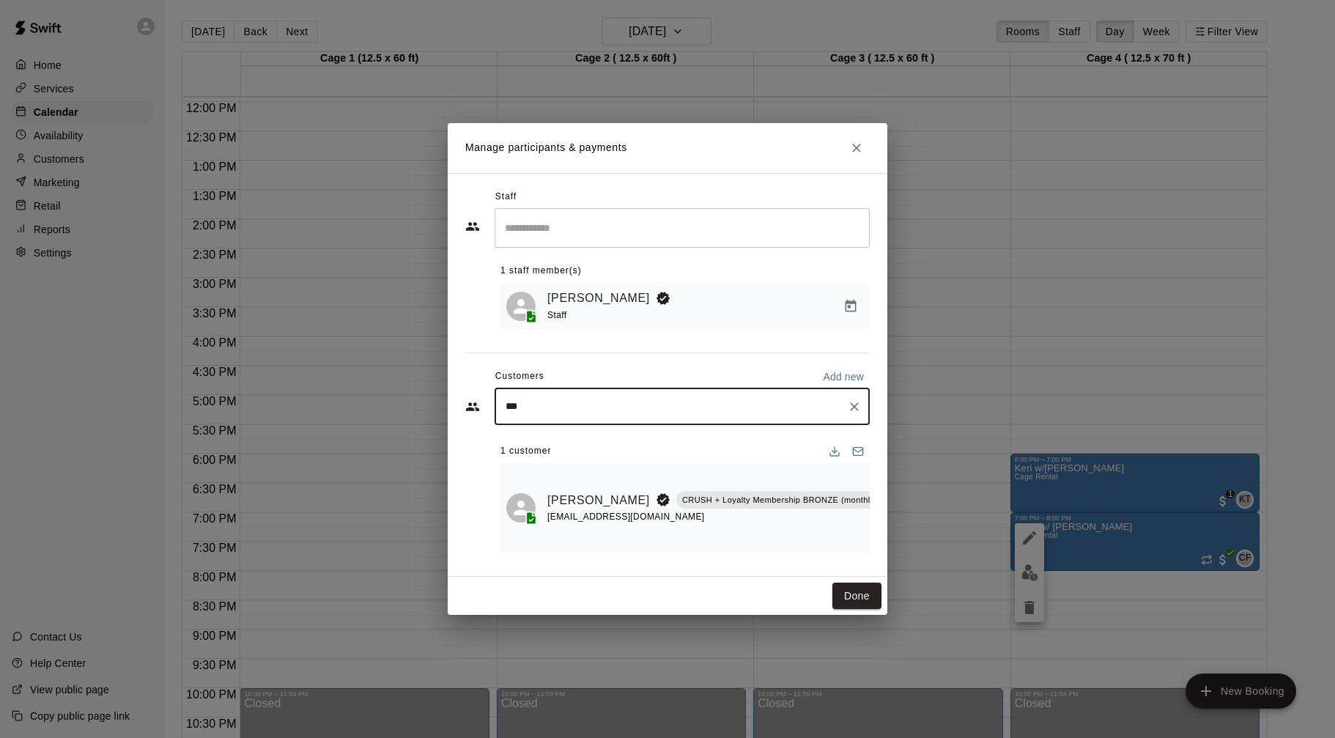
type input "****"
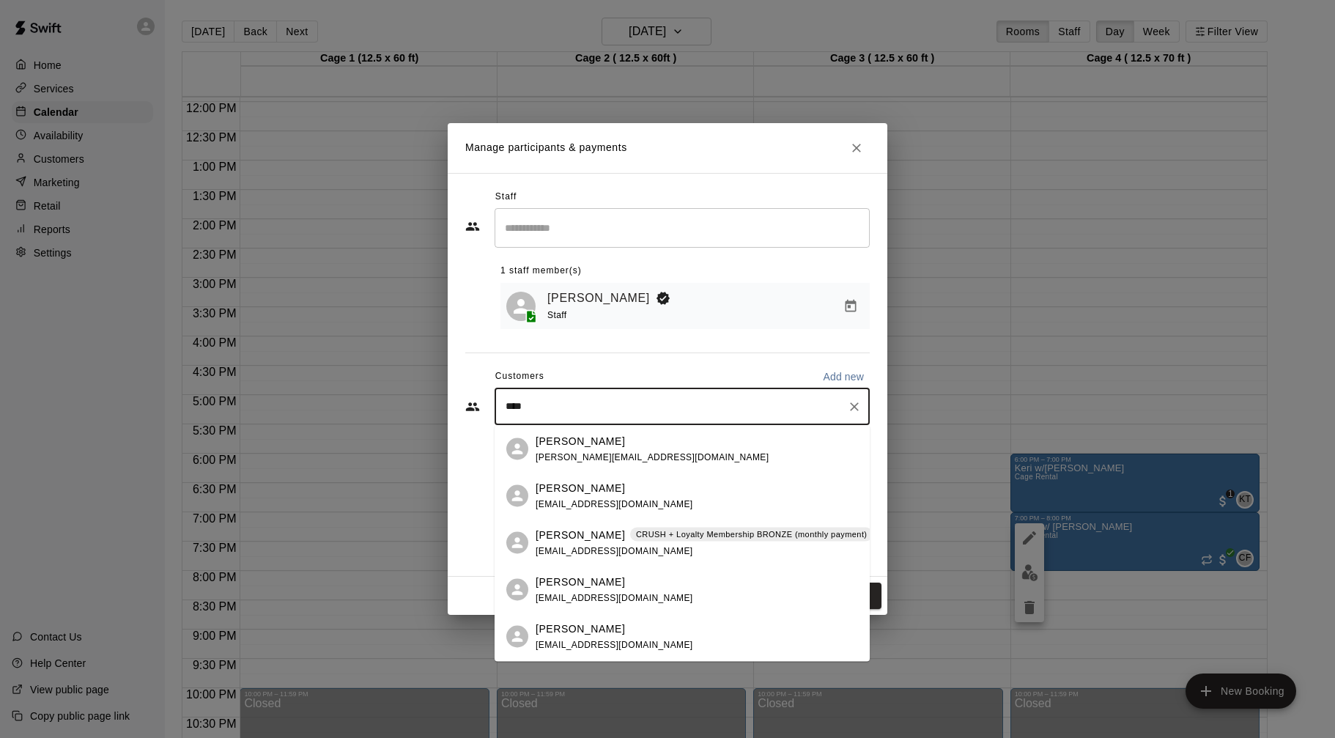
click at [750, 543] on div "Katherine Mulcahey CRUSH + Loyalty Membership BRONZE (monthly payment) kmulcahe…" at bounding box center [704, 543] width 337 height 32
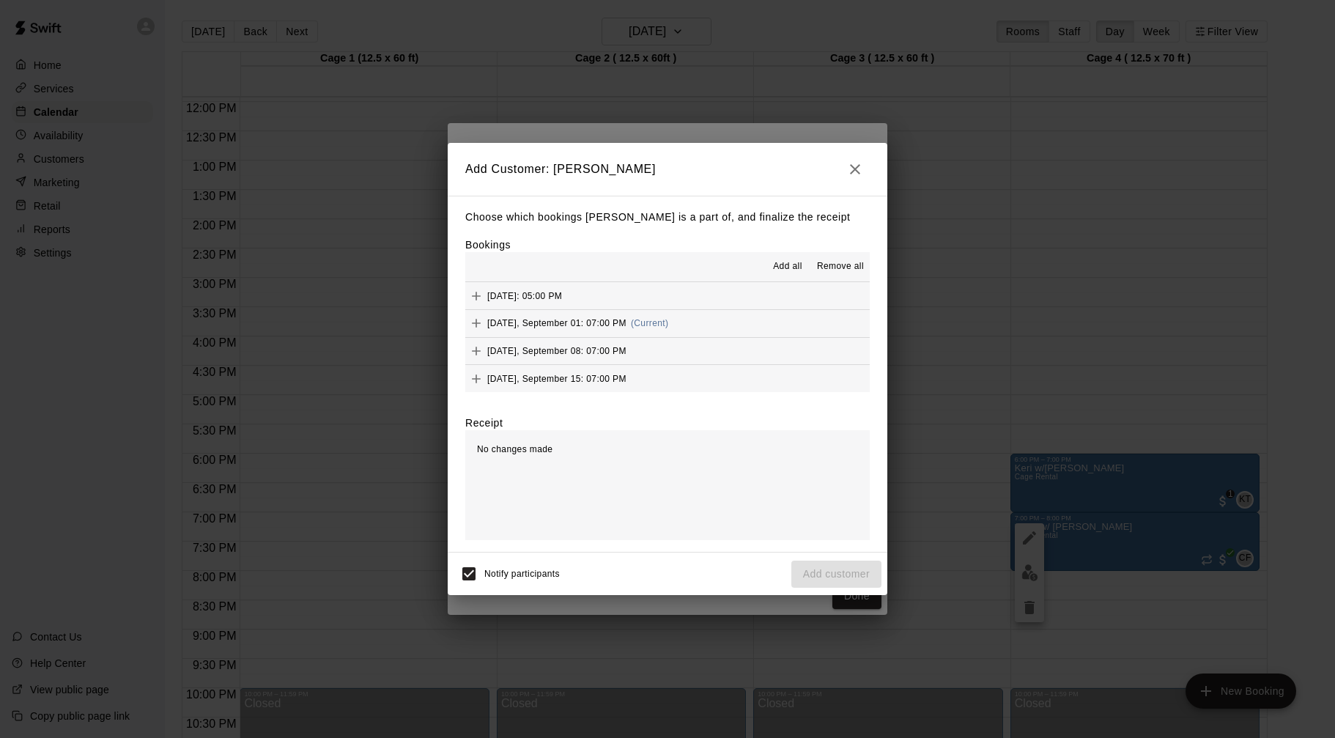
click at [690, 328] on button "Monday, September 01: 07:00 PM (Current)" at bounding box center [667, 323] width 405 height 27
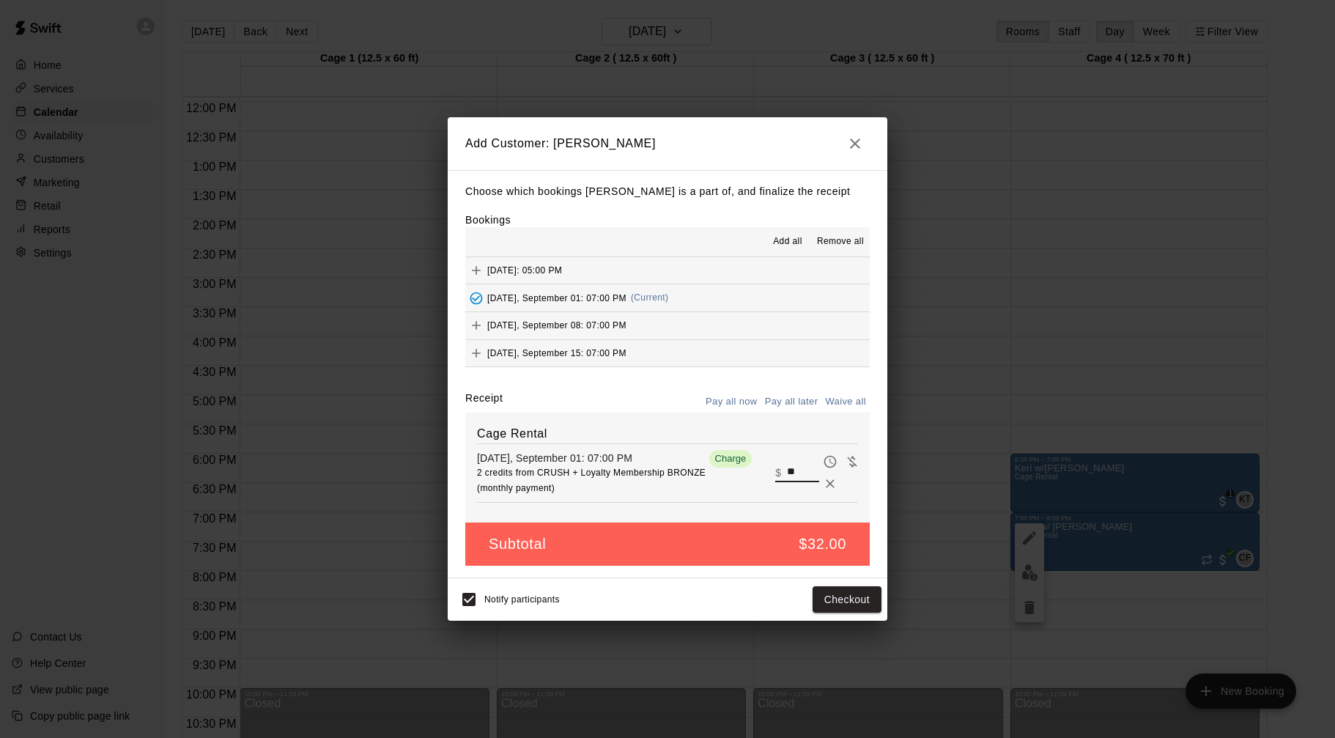
click at [798, 477] on input "**" at bounding box center [803, 472] width 32 height 19
type input "**"
click at [849, 593] on button "Checkout" at bounding box center [847, 599] width 69 height 27
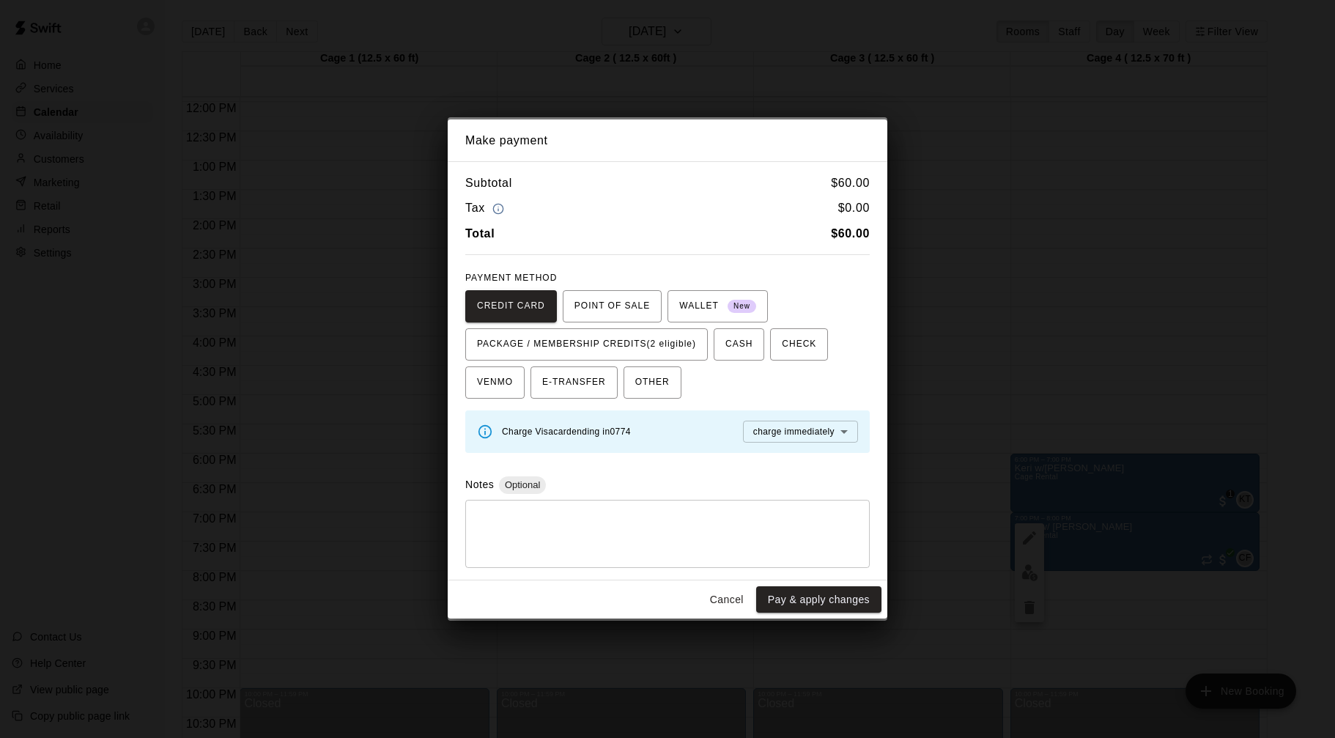
click at [830, 602] on button "Pay & apply changes" at bounding box center [818, 599] width 125 height 27
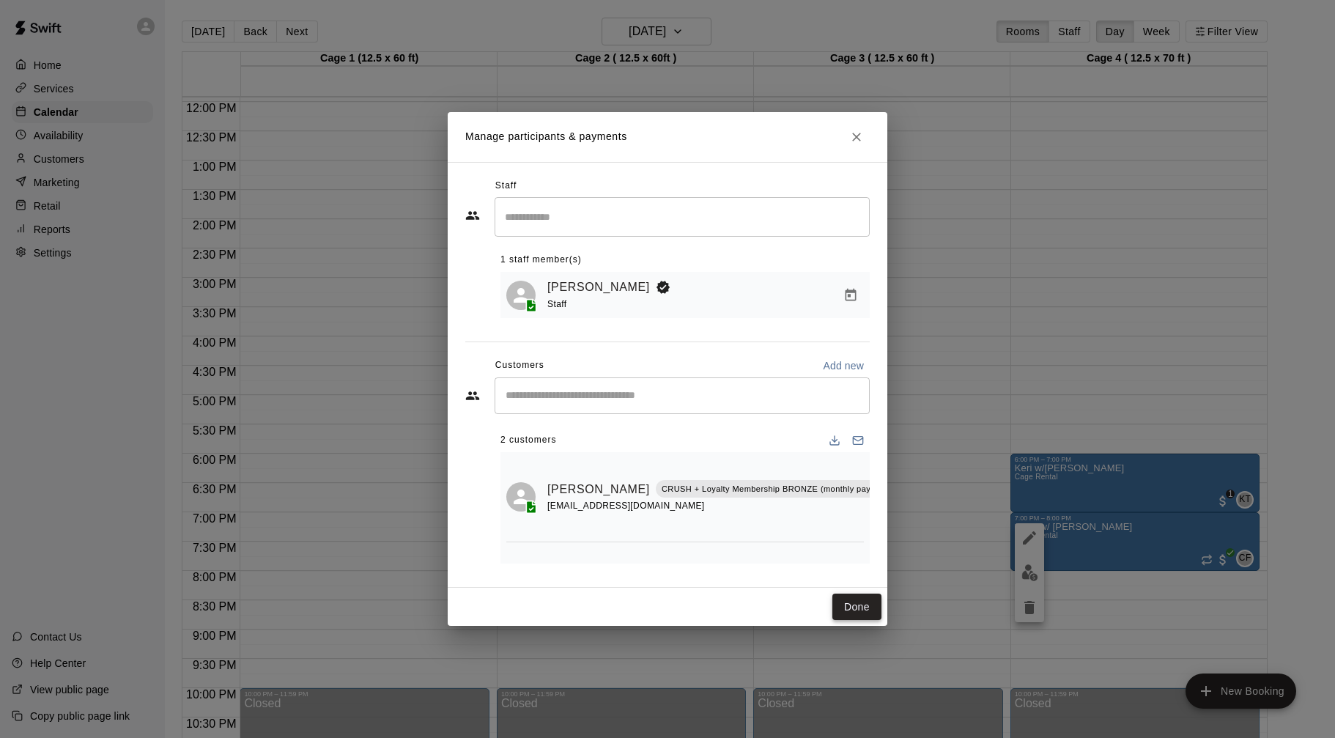
click at [869, 608] on button "Done" at bounding box center [857, 607] width 49 height 27
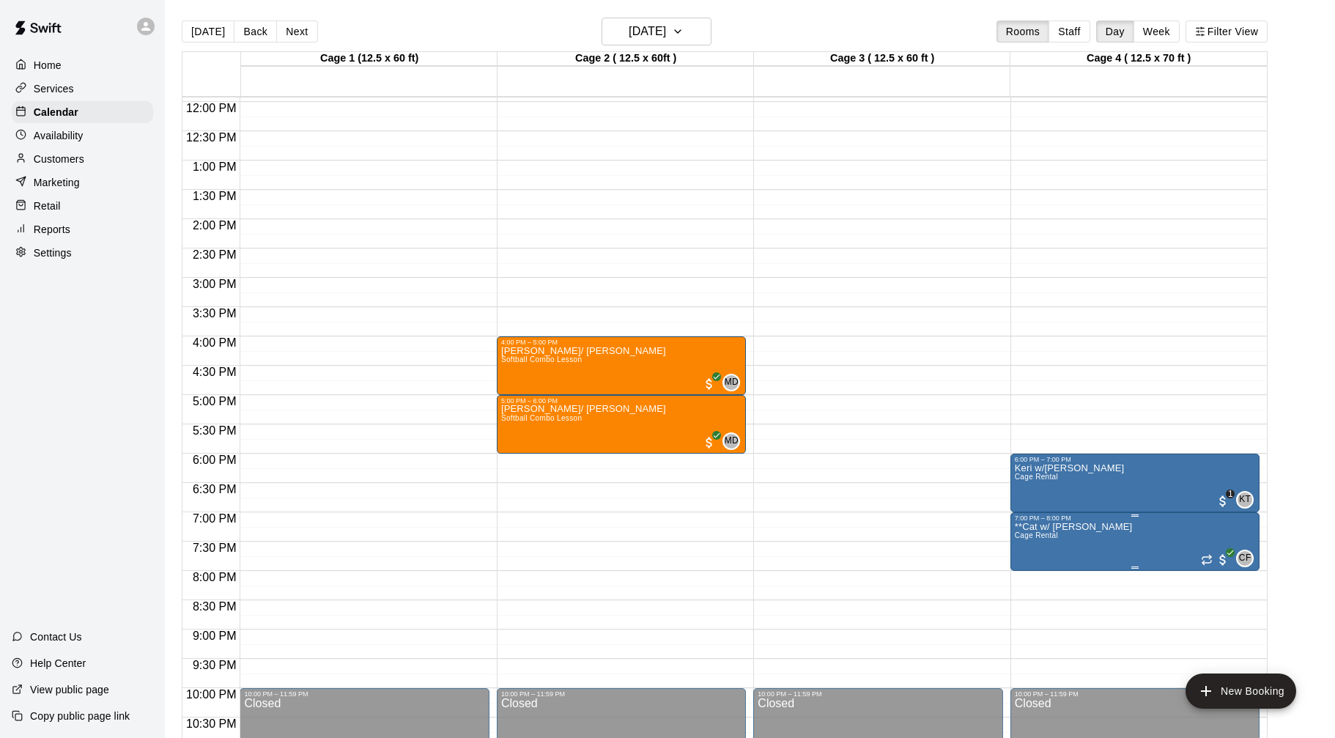
click at [1022, 575] on img "edit" at bounding box center [1030, 572] width 17 height 17
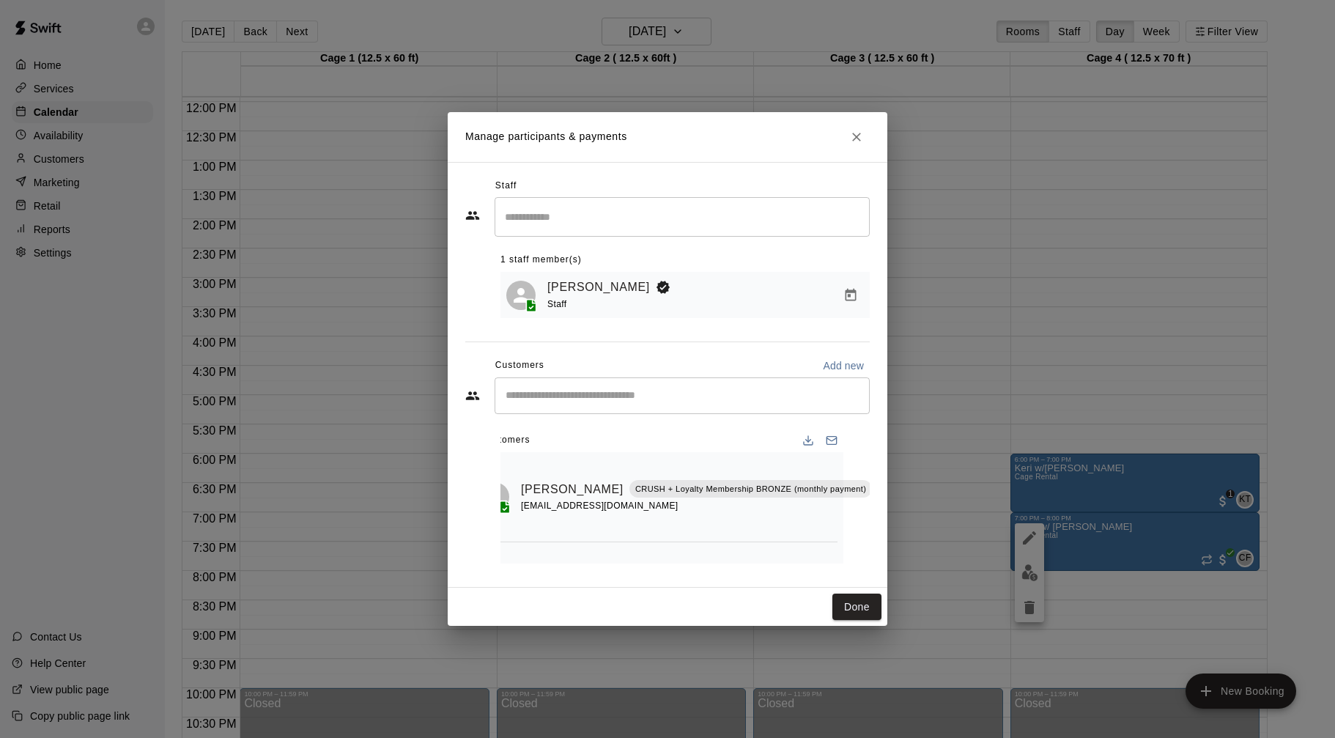
scroll to position [75, 26]
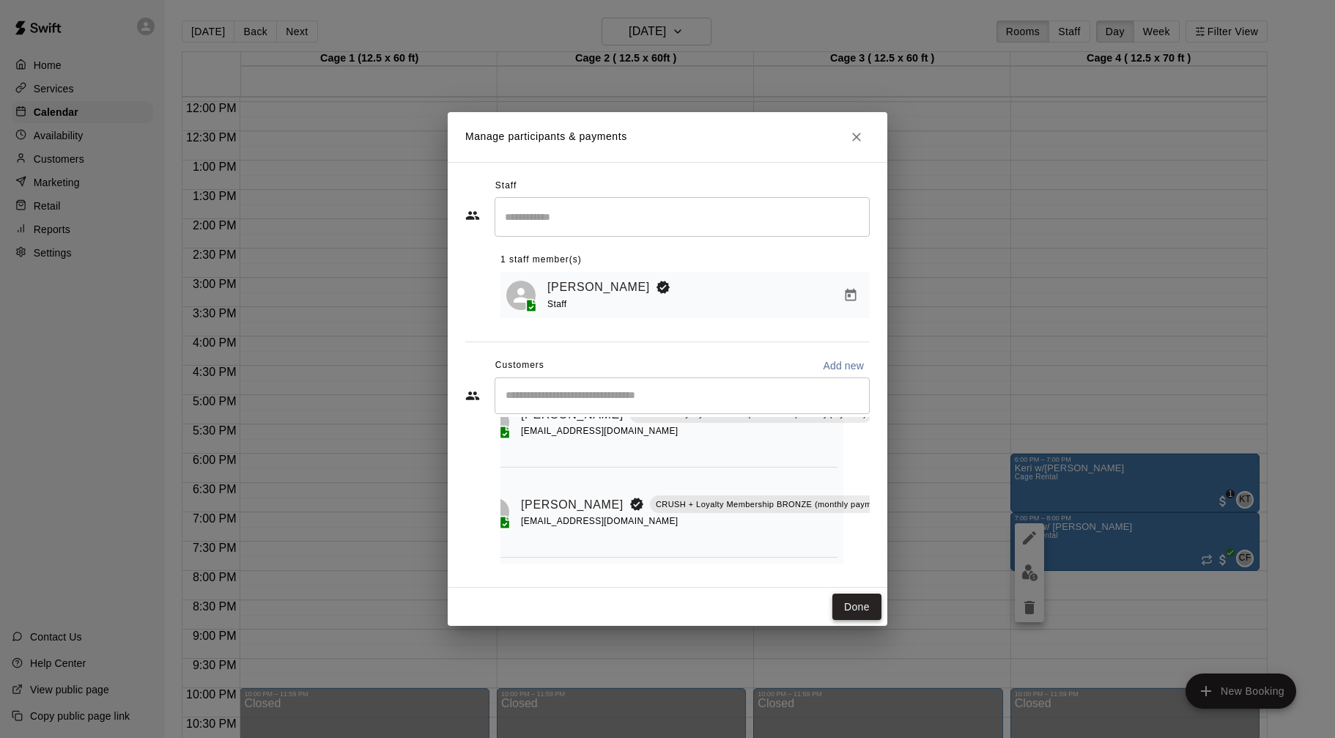
click at [857, 610] on button "Done" at bounding box center [857, 607] width 49 height 27
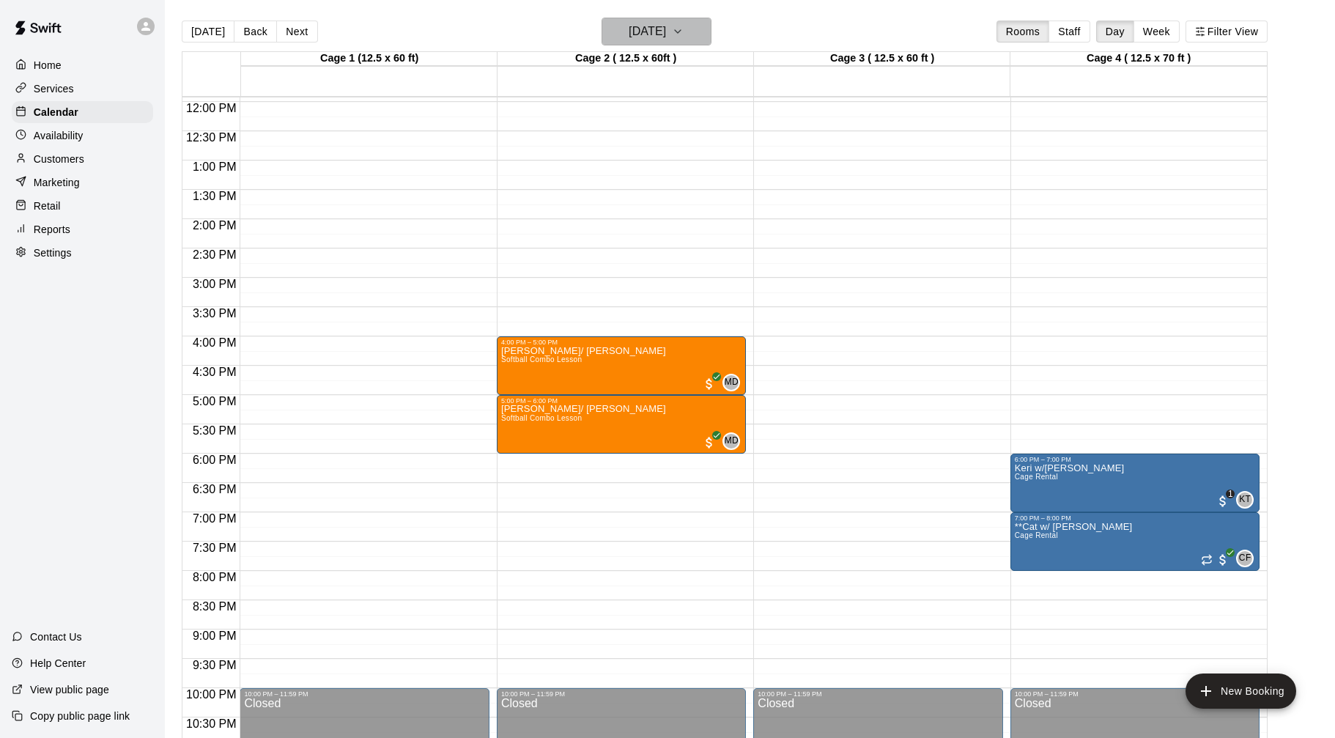
click at [638, 43] on button "Monday Sep 01" at bounding box center [657, 32] width 110 height 28
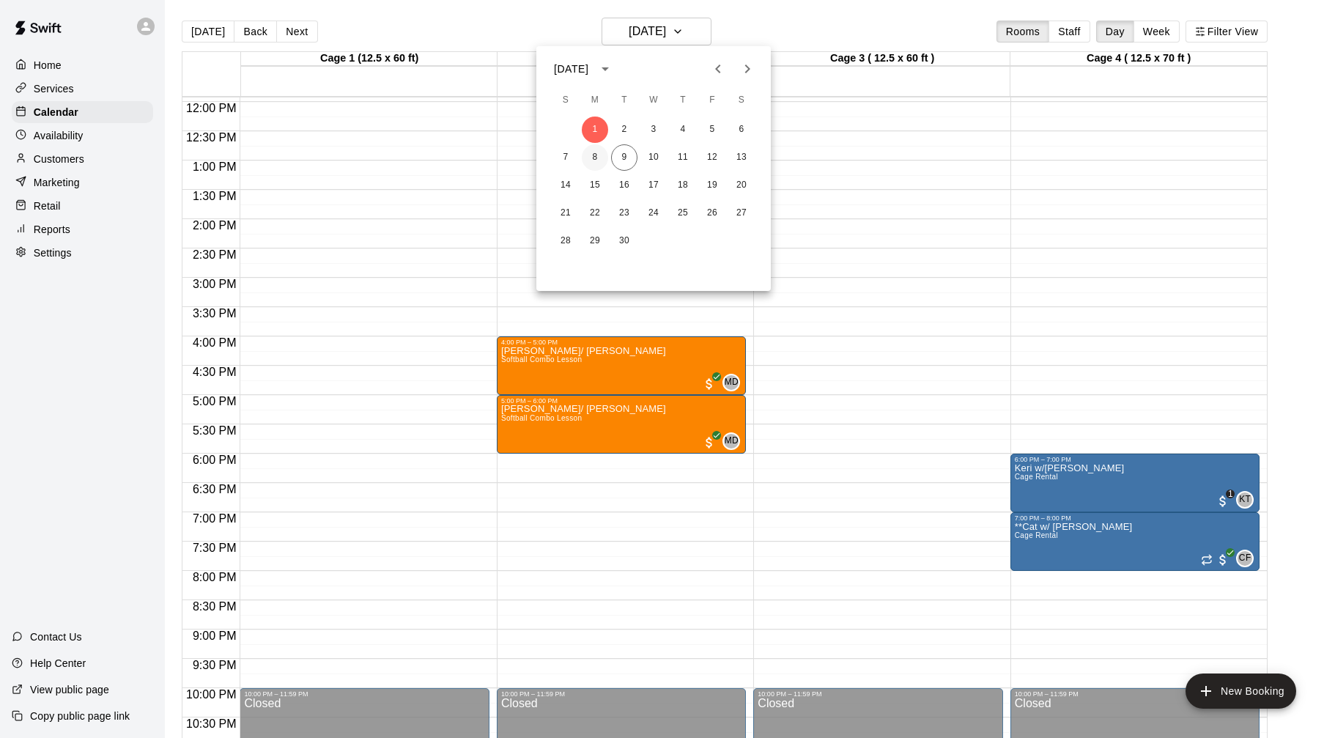
click at [597, 159] on button "8" at bounding box center [595, 157] width 26 height 26
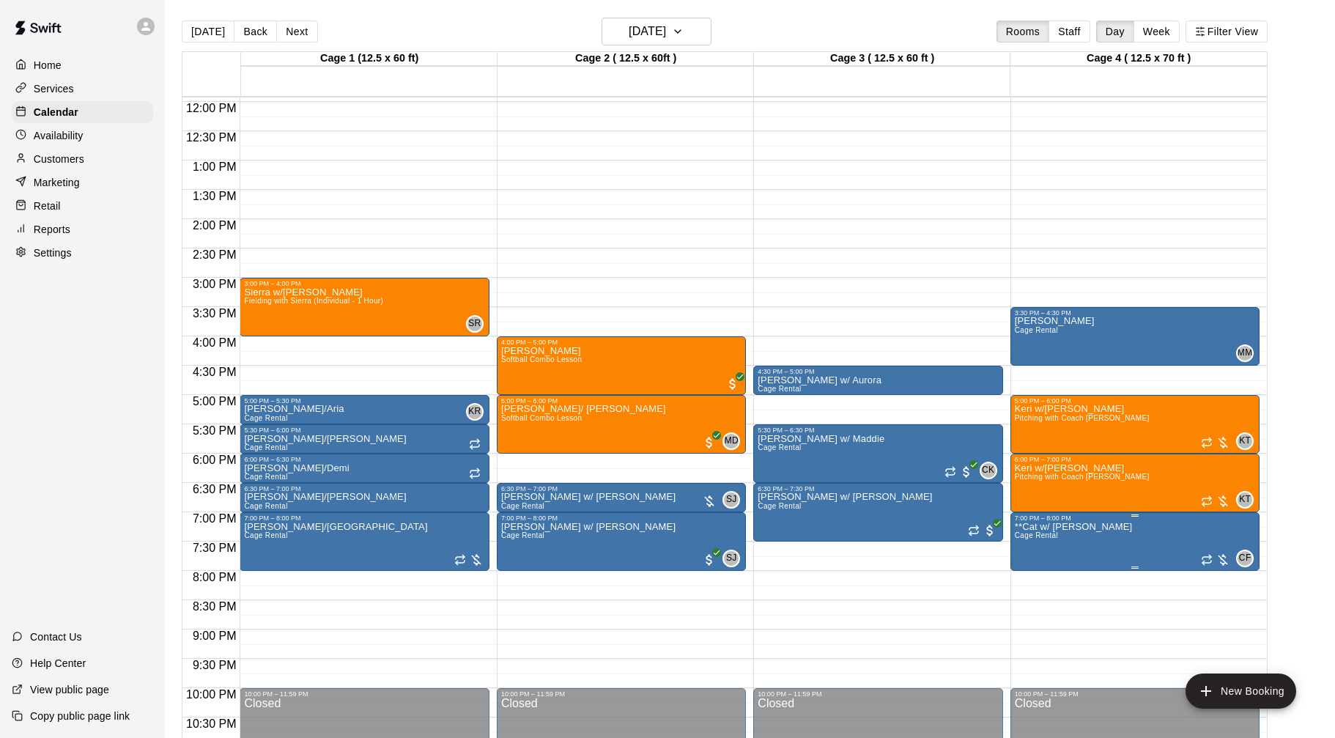
click at [1031, 576] on img "edit" at bounding box center [1030, 572] width 17 height 17
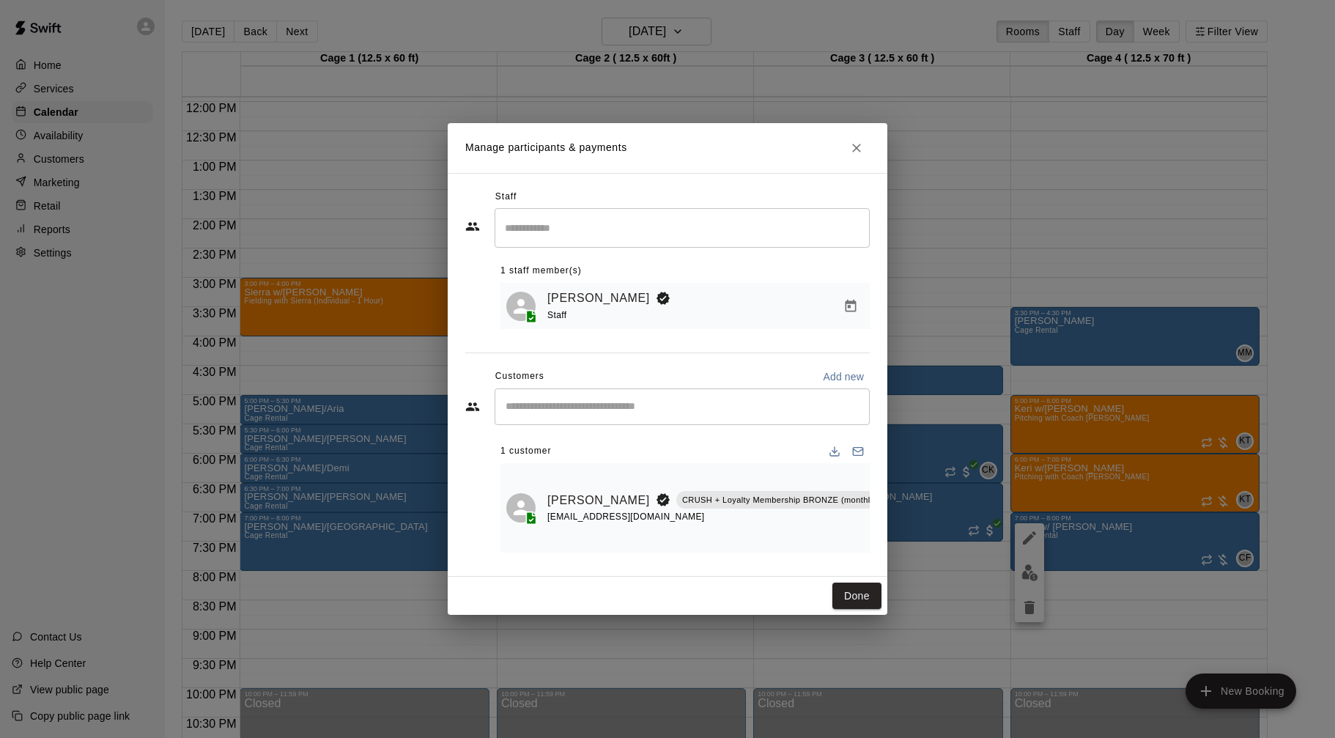
click at [795, 424] on div "​" at bounding box center [682, 406] width 375 height 37
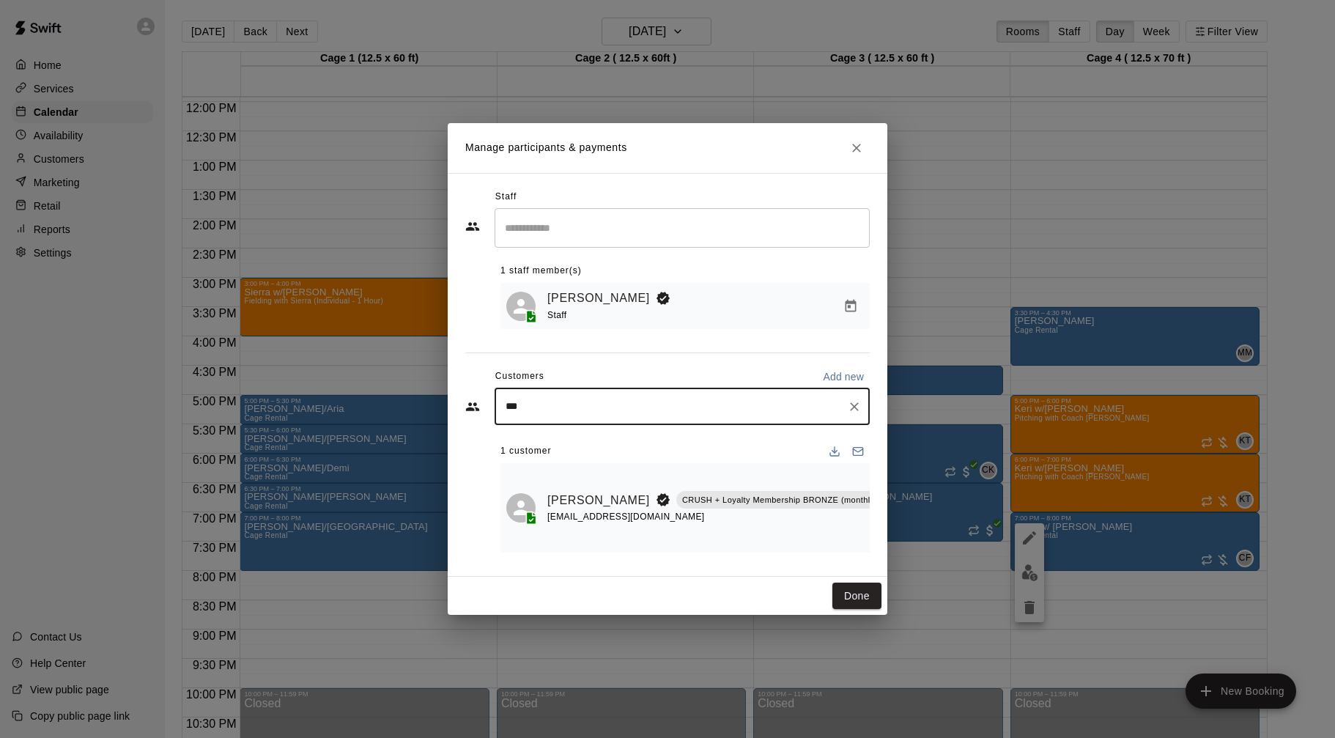
type input "****"
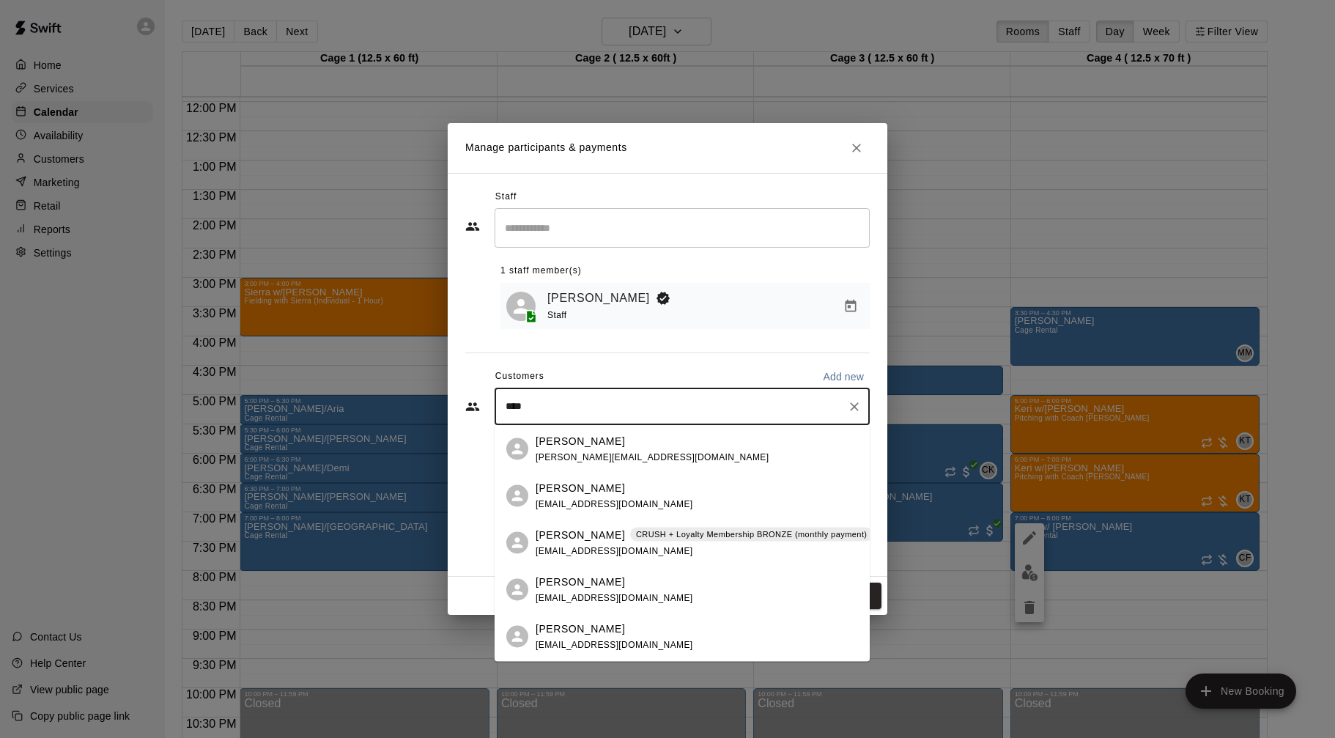
click at [731, 555] on div "Katherine Mulcahey CRUSH + Loyalty Membership BRONZE (monthly payment) kmulcahe…" at bounding box center [704, 543] width 337 height 32
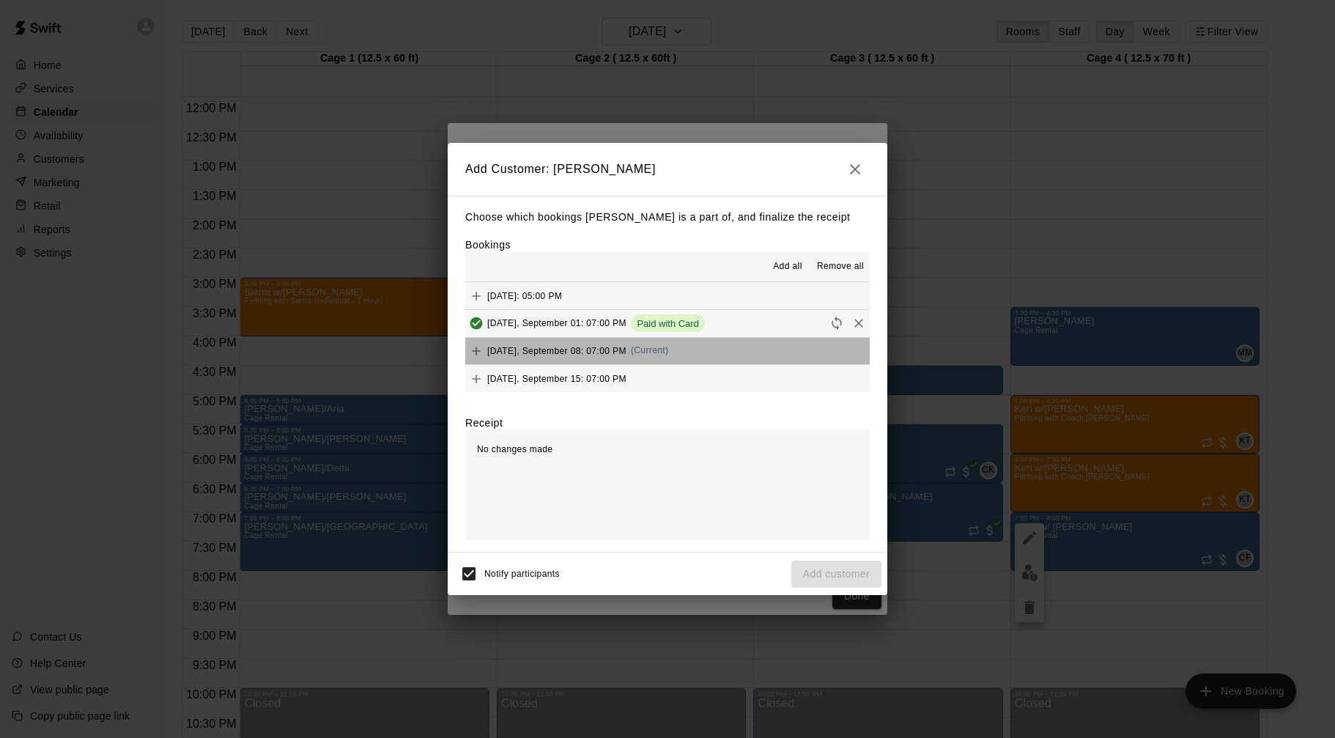
click at [575, 350] on span "Monday, September 08: 07:00 PM" at bounding box center [556, 350] width 139 height 10
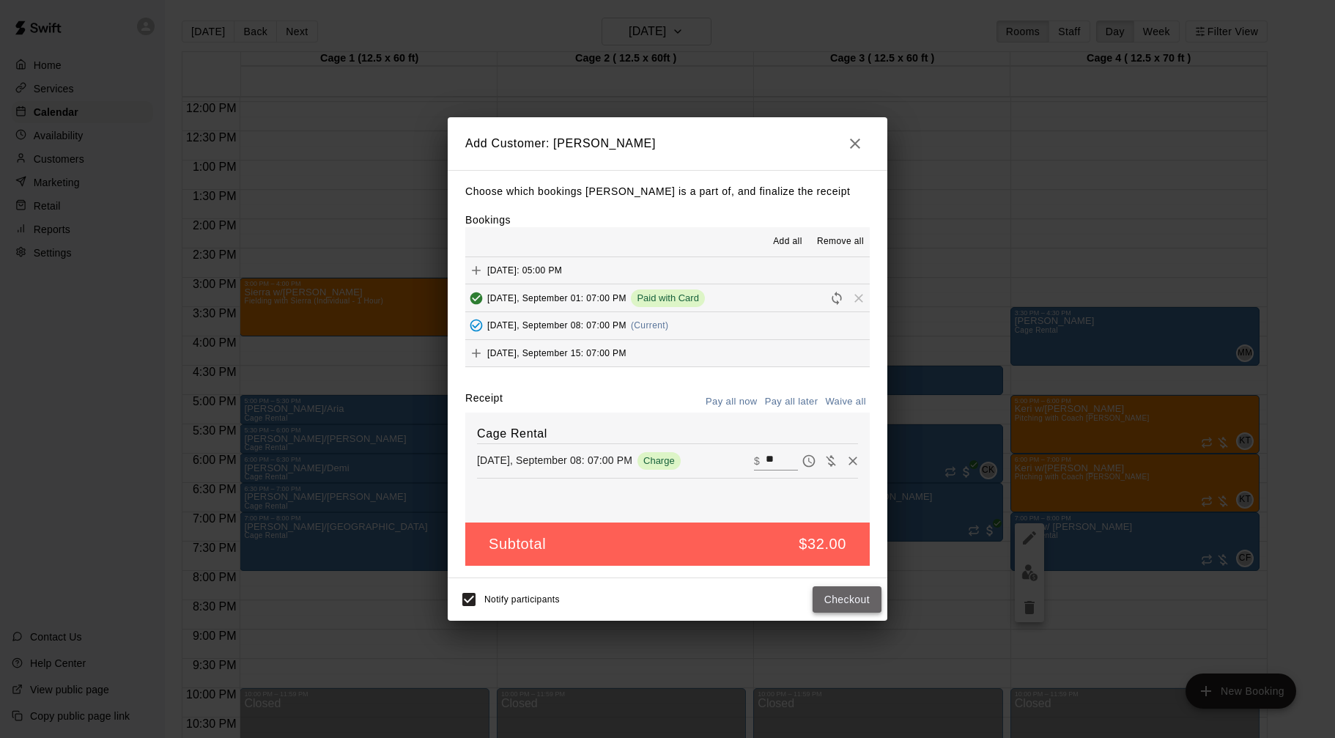
click at [848, 605] on button "Checkout" at bounding box center [847, 599] width 69 height 27
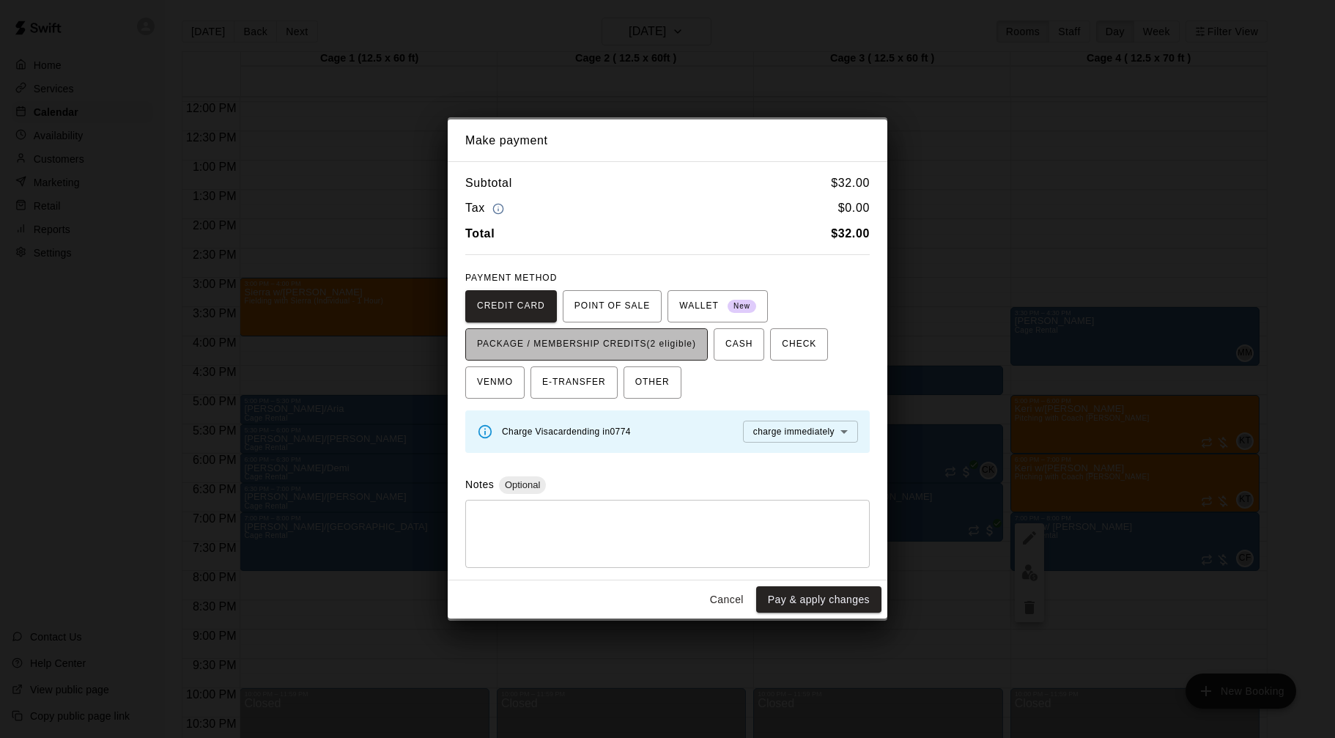
click at [681, 350] on span "PACKAGE / MEMBERSHIP CREDITS (2 eligible)" at bounding box center [586, 344] width 219 height 23
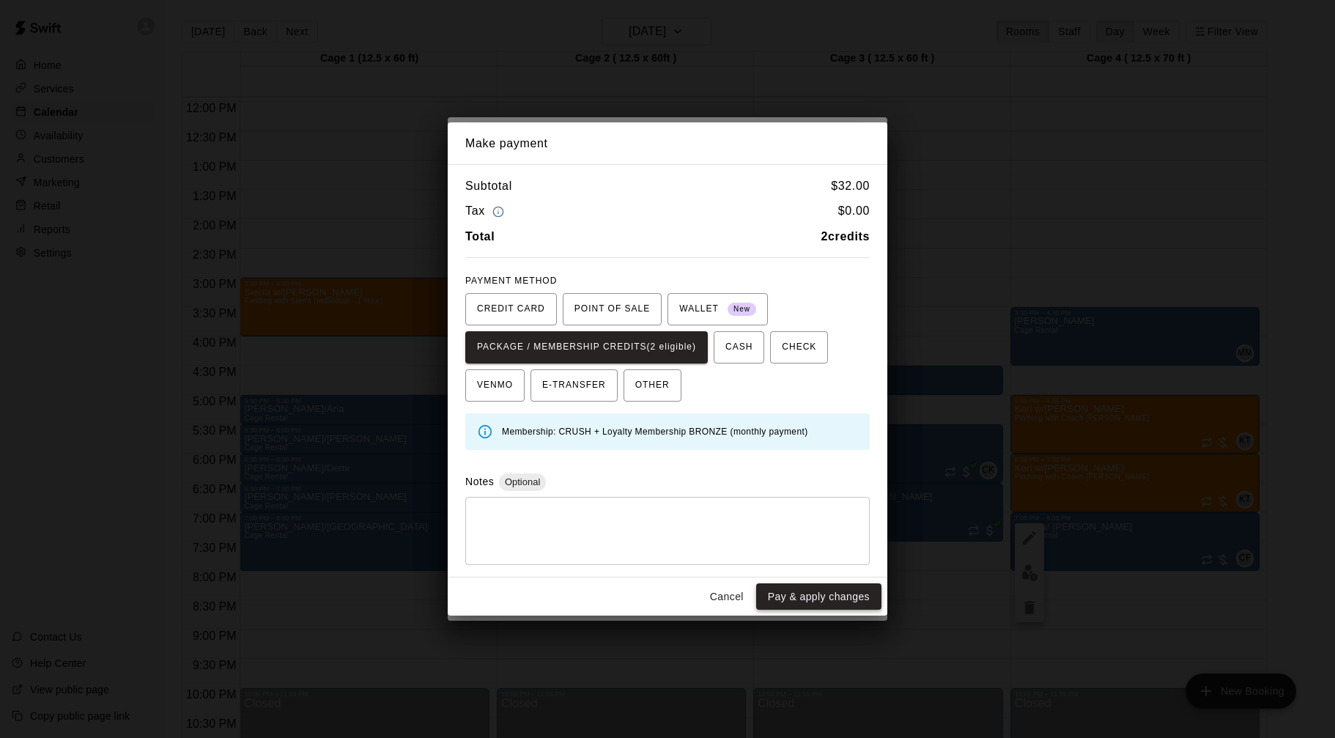
click at [802, 603] on button "Pay & apply changes" at bounding box center [818, 596] width 125 height 27
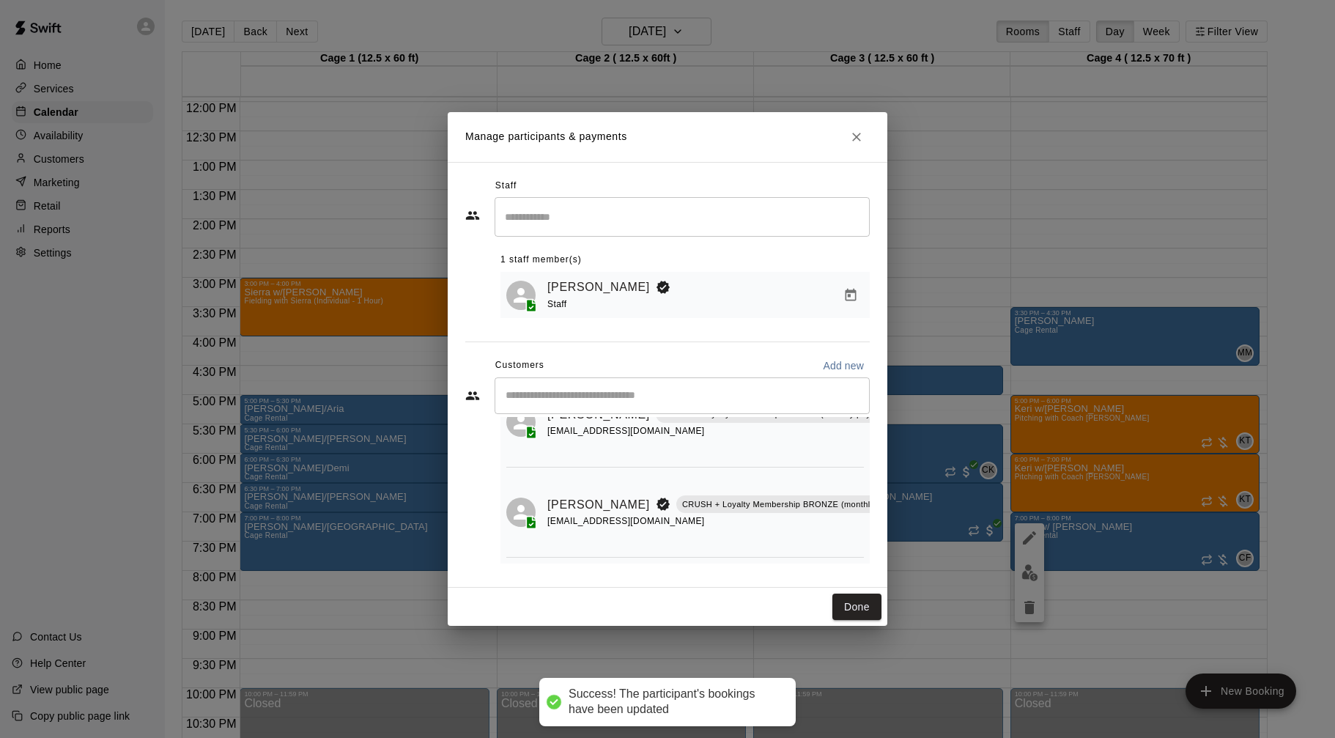
scroll to position [75, 27]
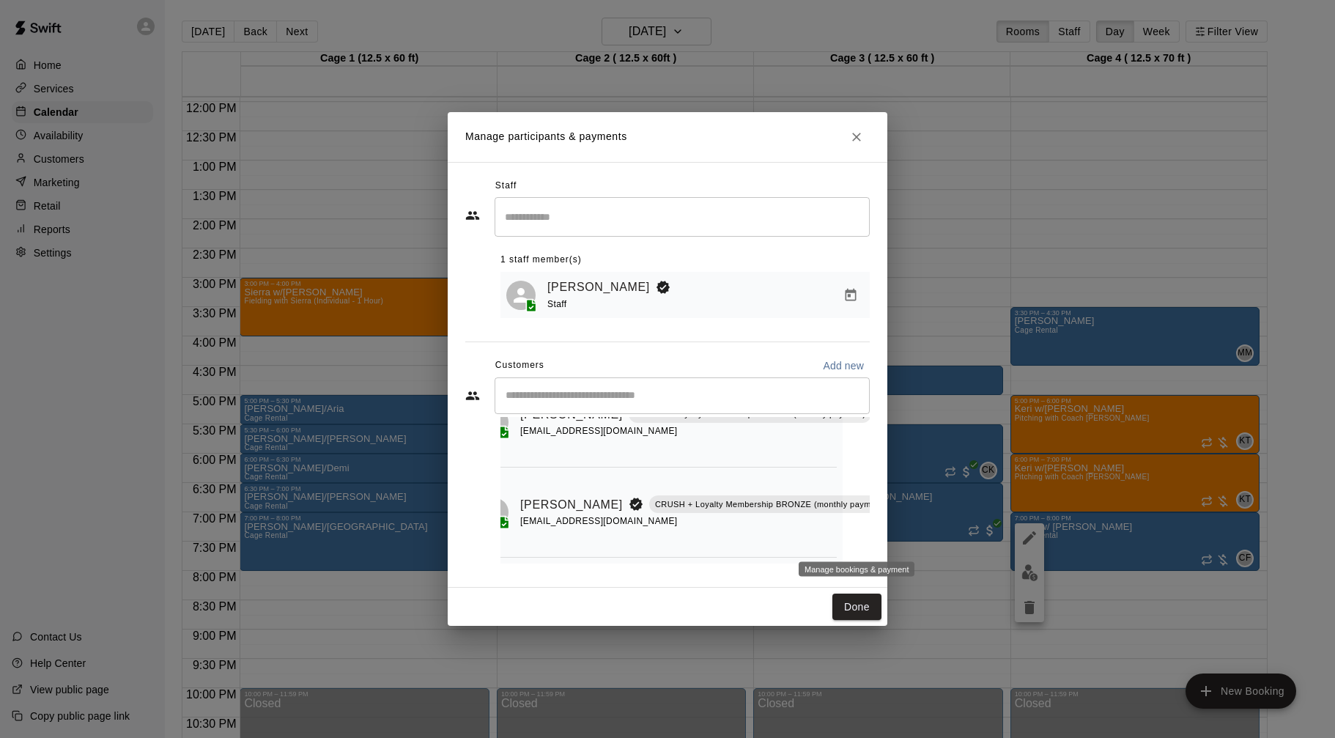
click at [900, 537] on icon "Manage bookings & payment" at bounding box center [905, 537] width 11 height 12
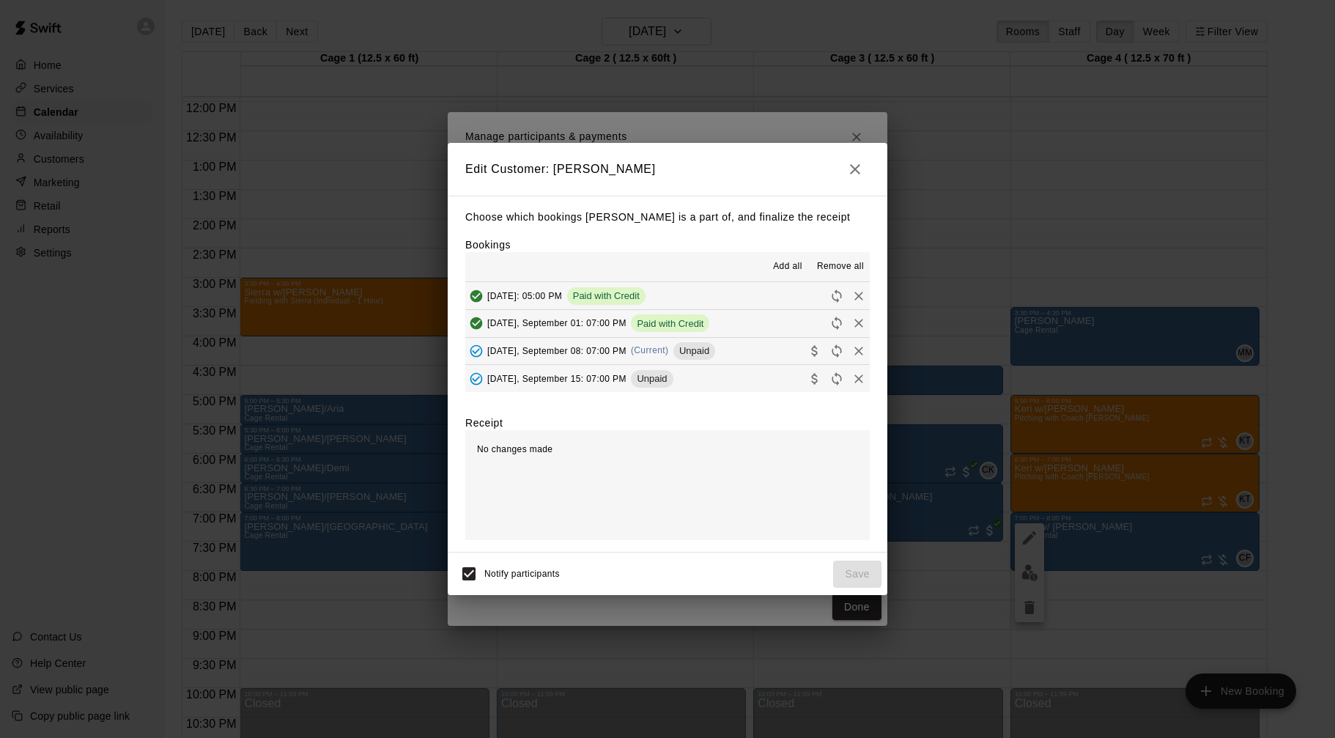
click at [745, 351] on button "Monday, September 08: 07:00 PM (Current) Unpaid" at bounding box center [667, 351] width 405 height 27
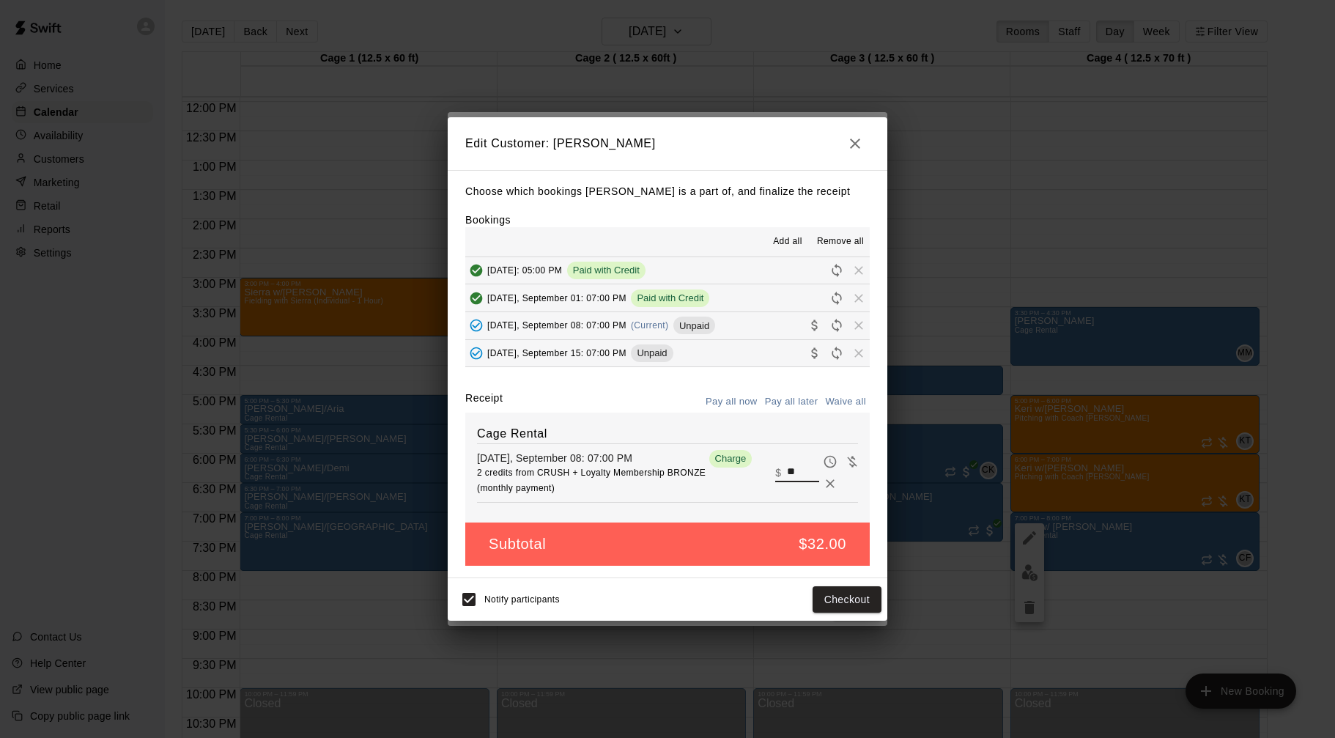
click at [797, 468] on input "**" at bounding box center [803, 472] width 32 height 19
click at [798, 468] on input "**" at bounding box center [803, 472] width 32 height 19
type input "**"
click at [865, 604] on button "Checkout" at bounding box center [847, 599] width 69 height 27
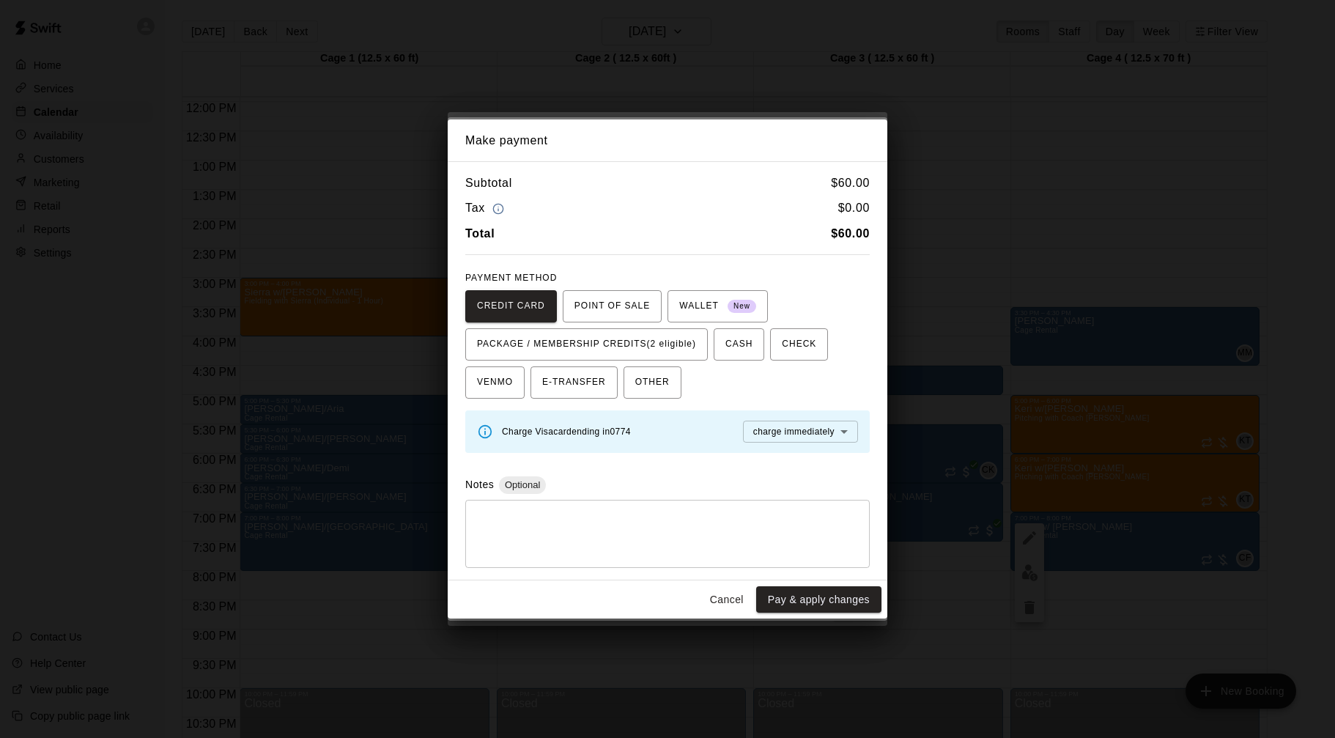
click at [827, 599] on button "Pay & apply changes" at bounding box center [818, 599] width 125 height 27
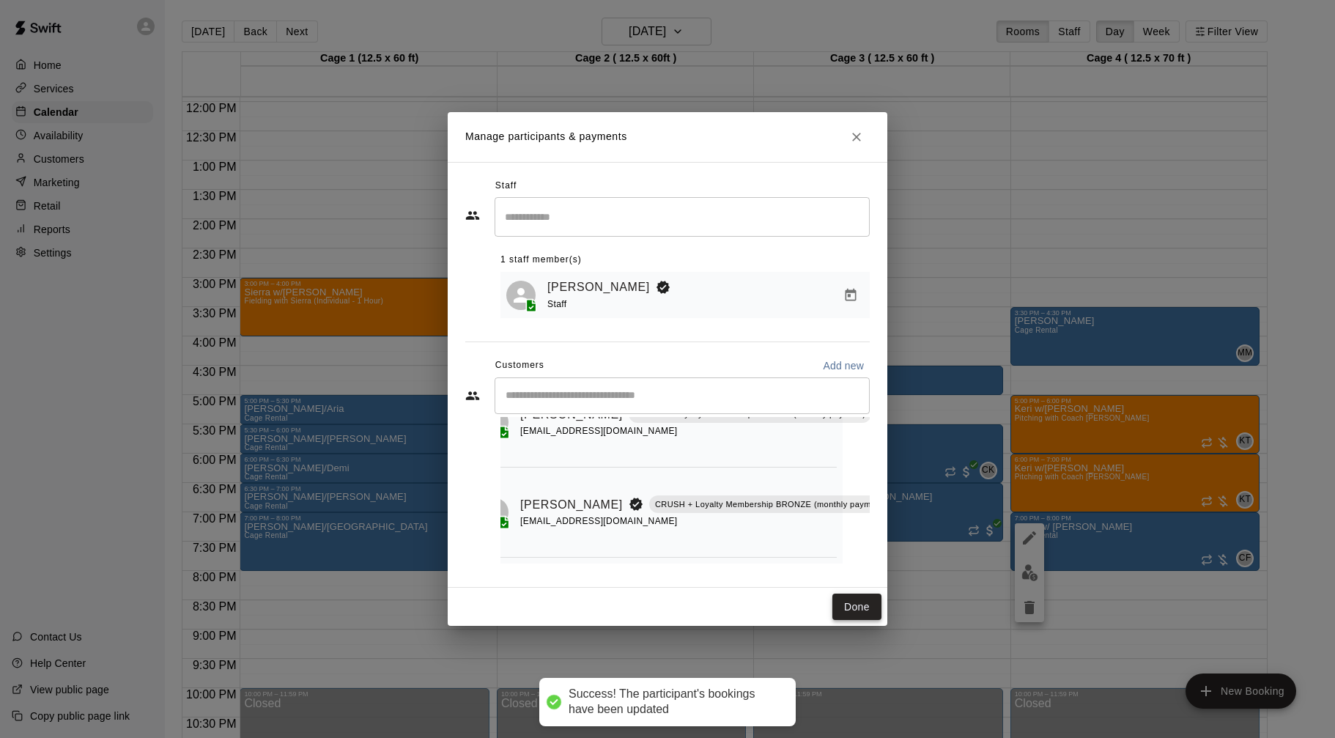
click at [861, 602] on button "Done" at bounding box center [857, 607] width 49 height 27
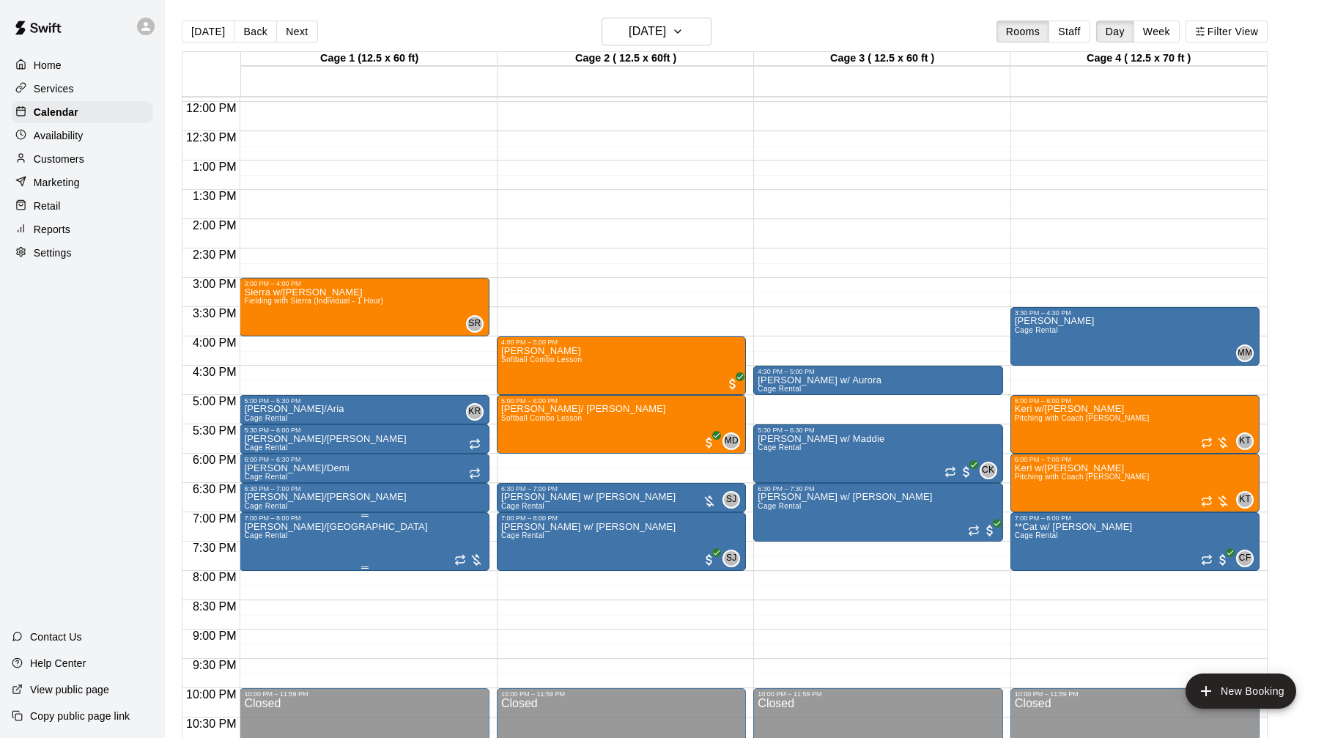
click at [254, 571] on img "edit" at bounding box center [259, 572] width 17 height 17
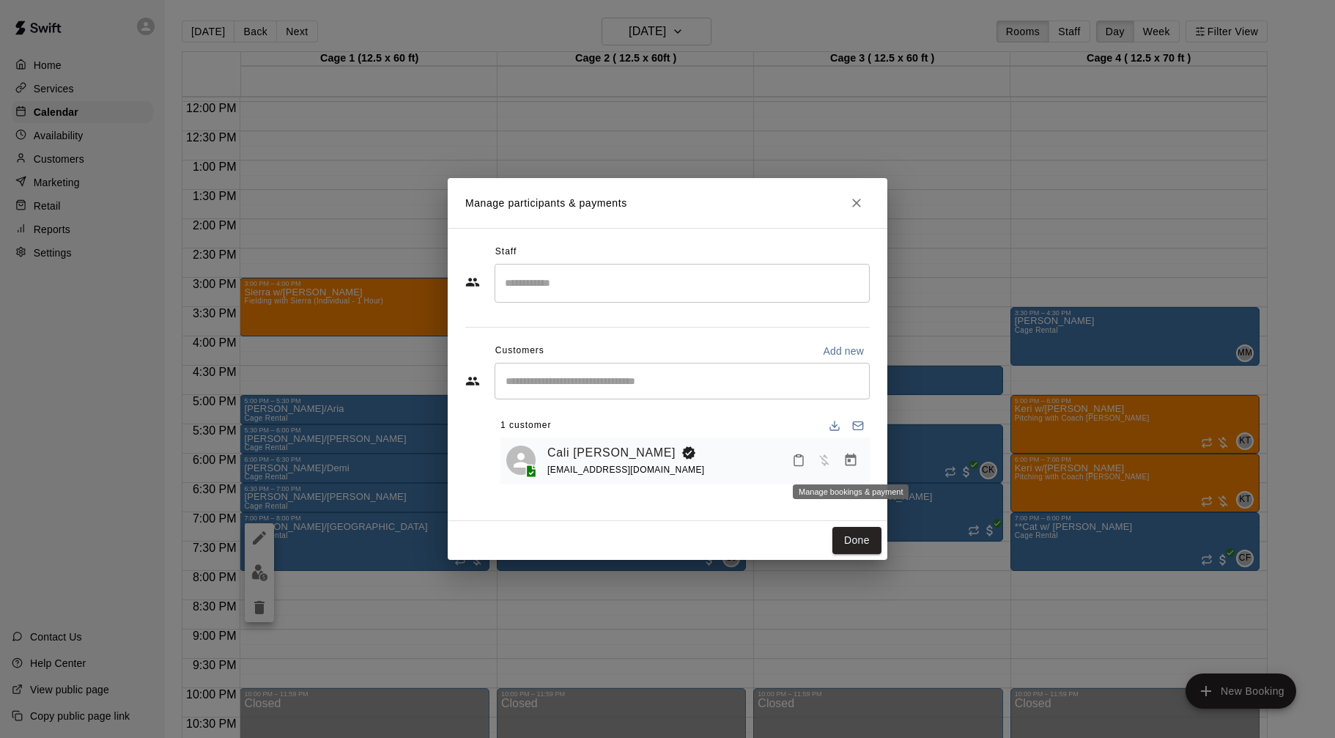
click at [855, 462] on icon "Manage bookings & payment" at bounding box center [851, 460] width 11 height 12
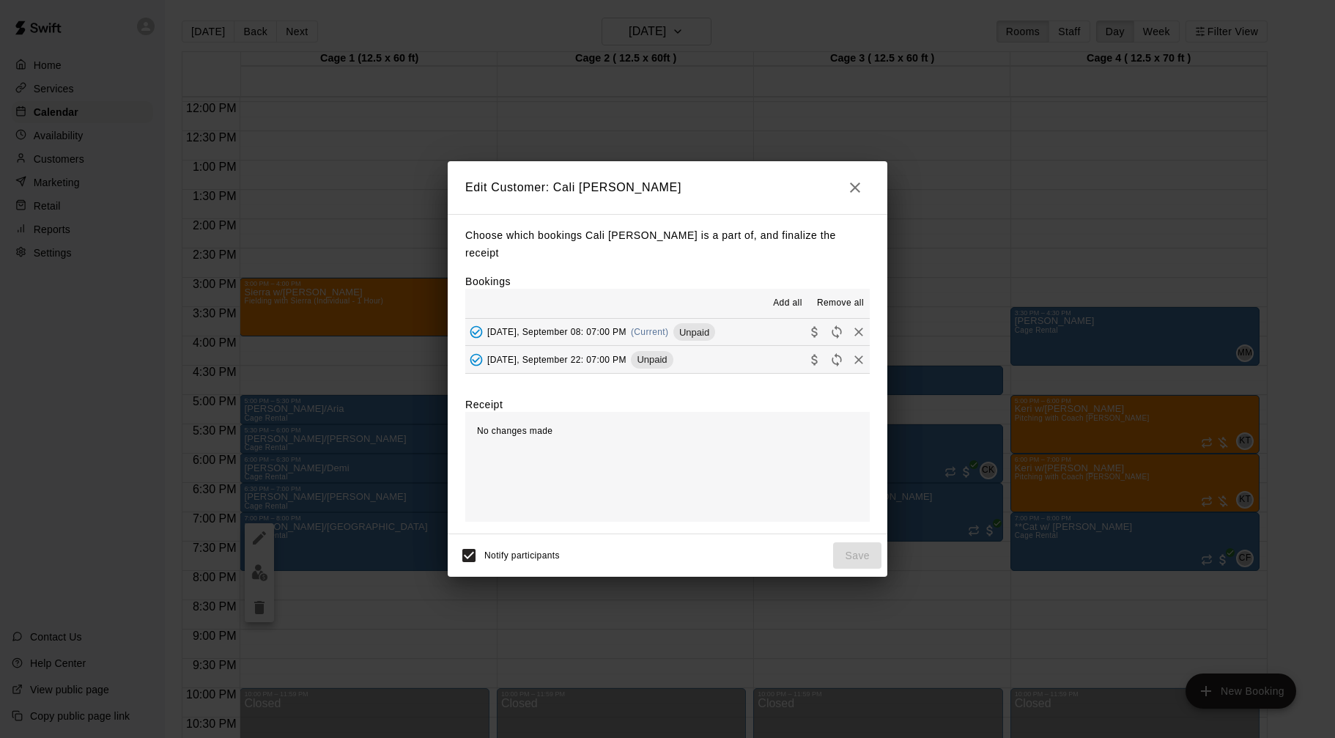
click at [767, 321] on button "Monday, September 08: 07:00 PM (Current) Unpaid" at bounding box center [667, 332] width 405 height 27
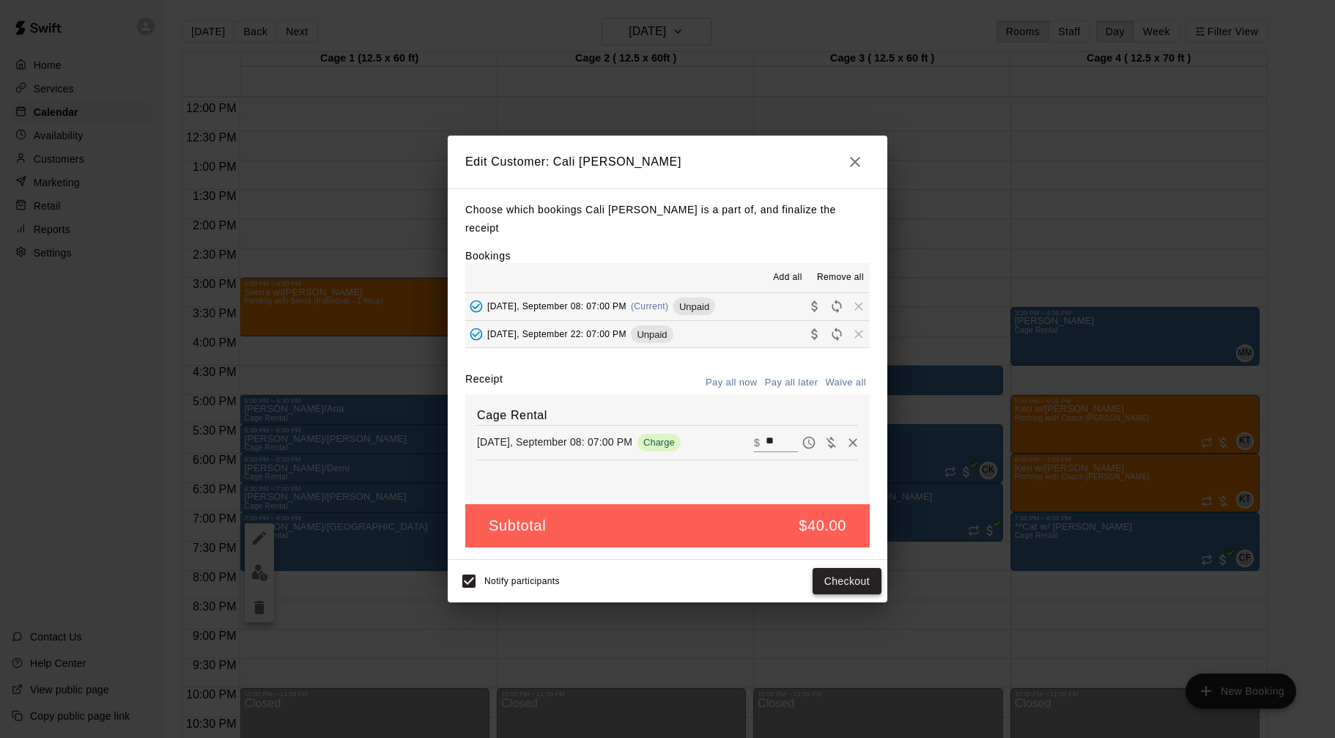
click at [864, 577] on button "Checkout" at bounding box center [847, 581] width 69 height 27
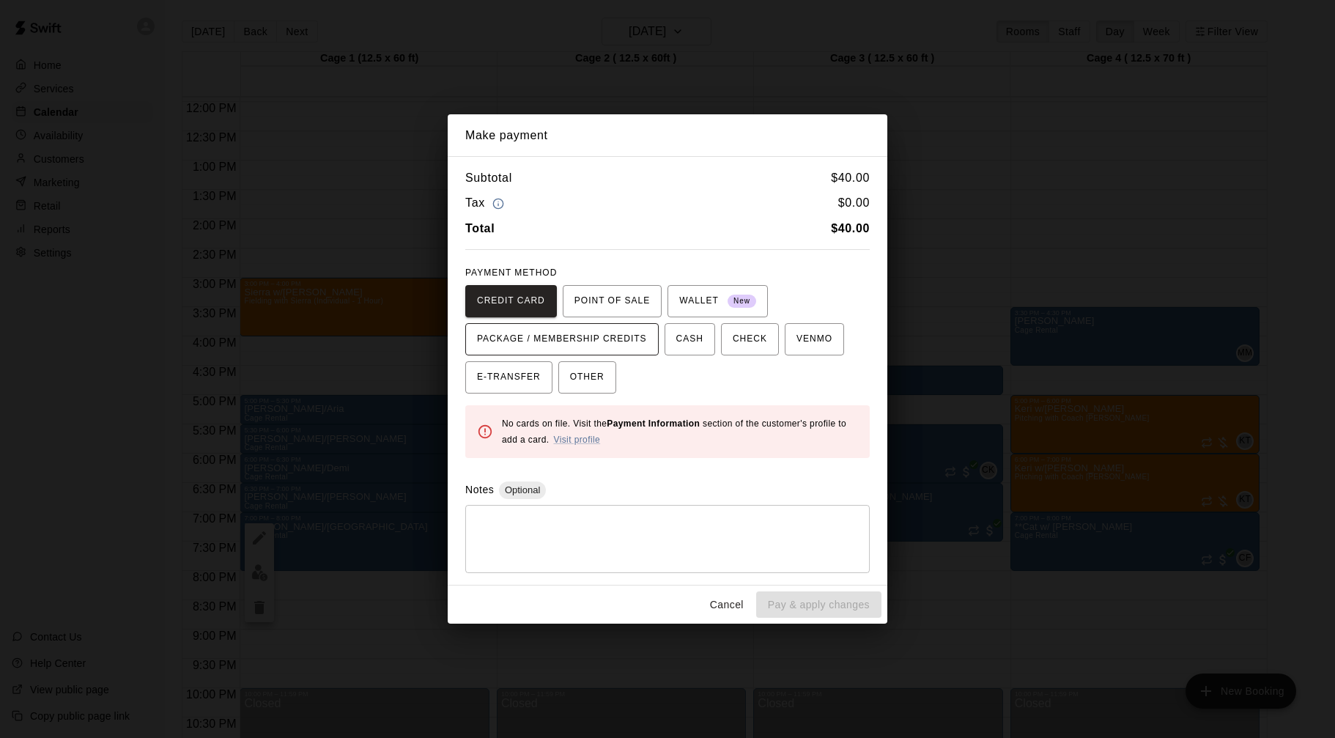
click at [619, 342] on span "PACKAGE / MEMBERSHIP CREDITS" at bounding box center [562, 339] width 170 height 23
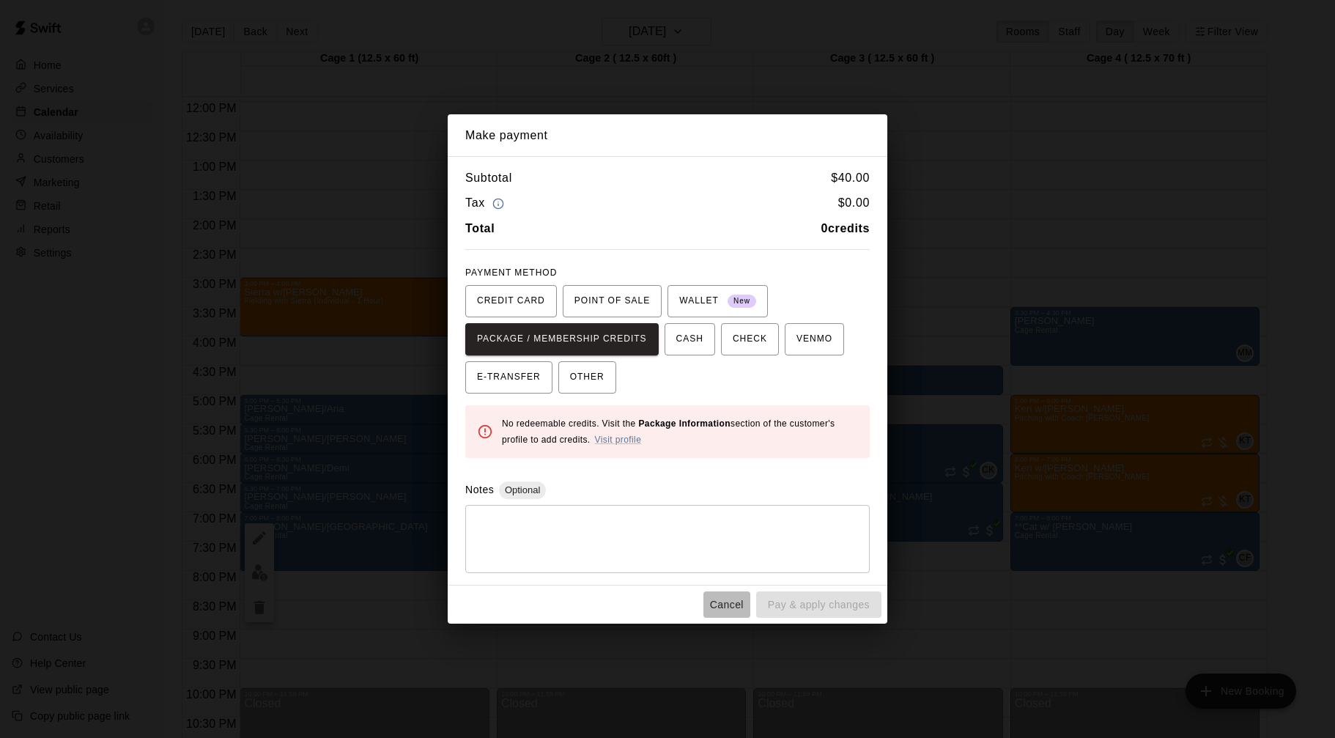
click at [709, 603] on button "Cancel" at bounding box center [727, 604] width 47 height 27
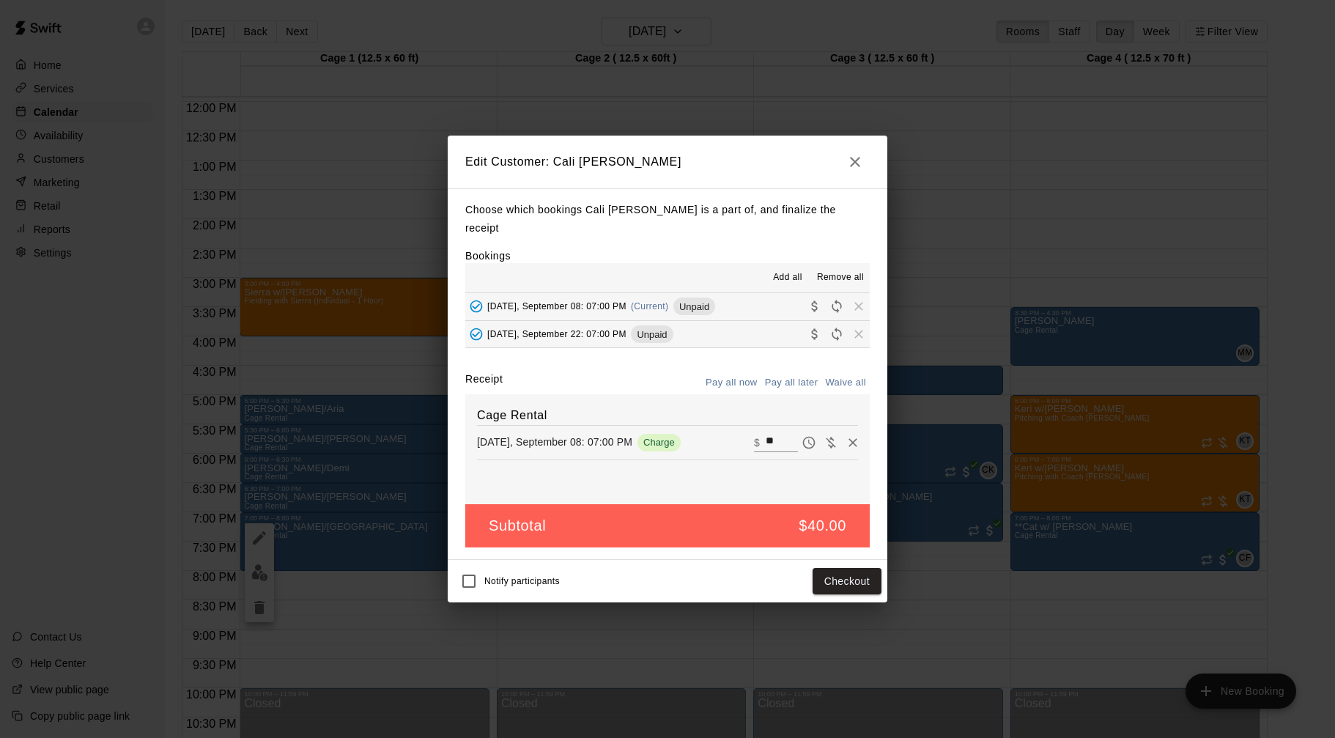
click at [865, 174] on button "button" at bounding box center [855, 161] width 29 height 29
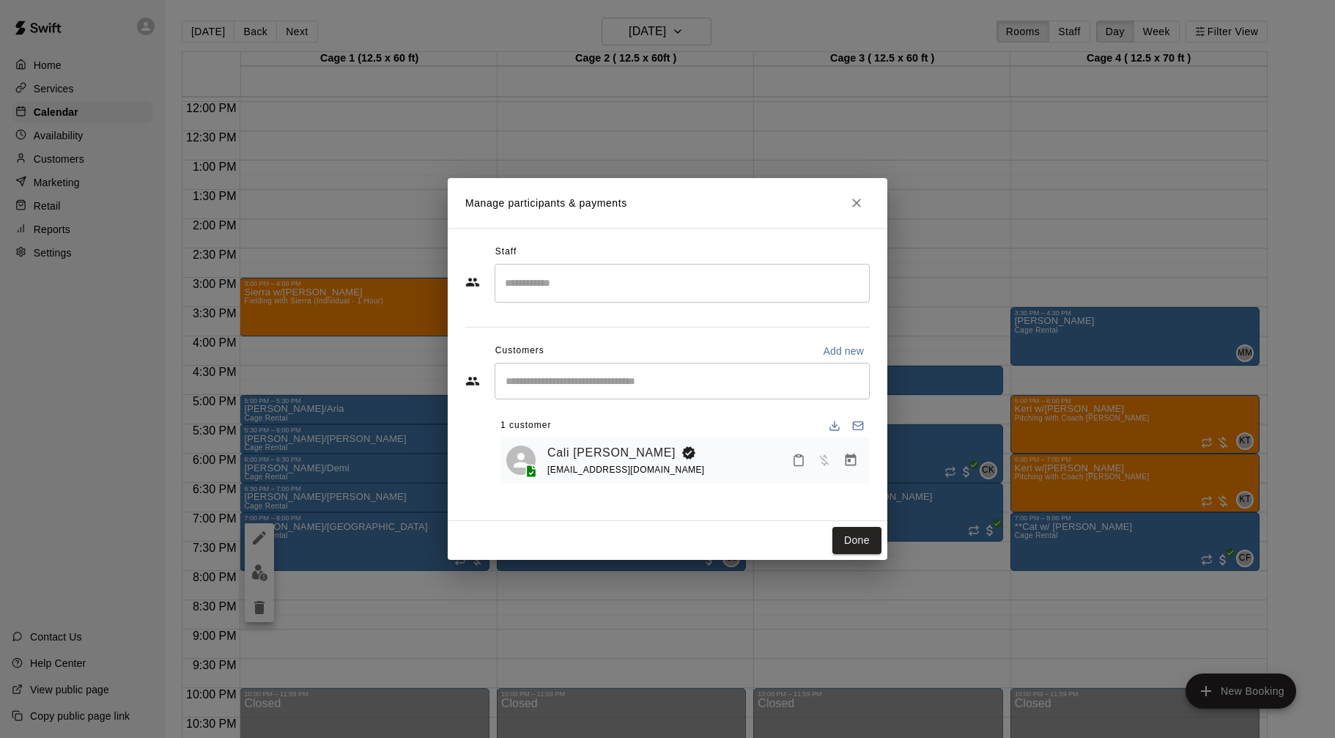
click at [752, 459] on div "Cali LaMountain cla122710@gmail.com" at bounding box center [705, 460] width 317 height 34
click at [684, 391] on div "​" at bounding box center [682, 381] width 375 height 37
type input "****"
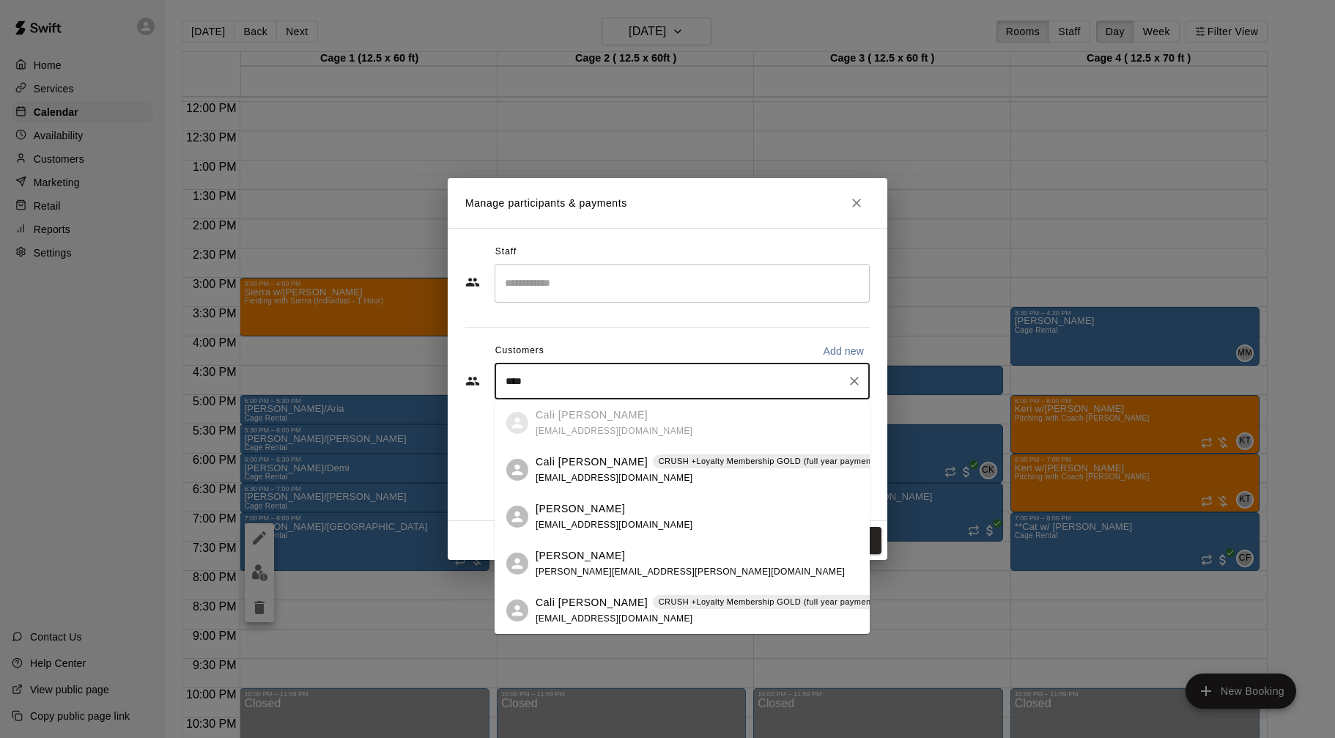
click at [685, 464] on p "CRUSH +Loyalty Membership GOLD (full year payment: 10% off)" at bounding box center [785, 461] width 253 height 12
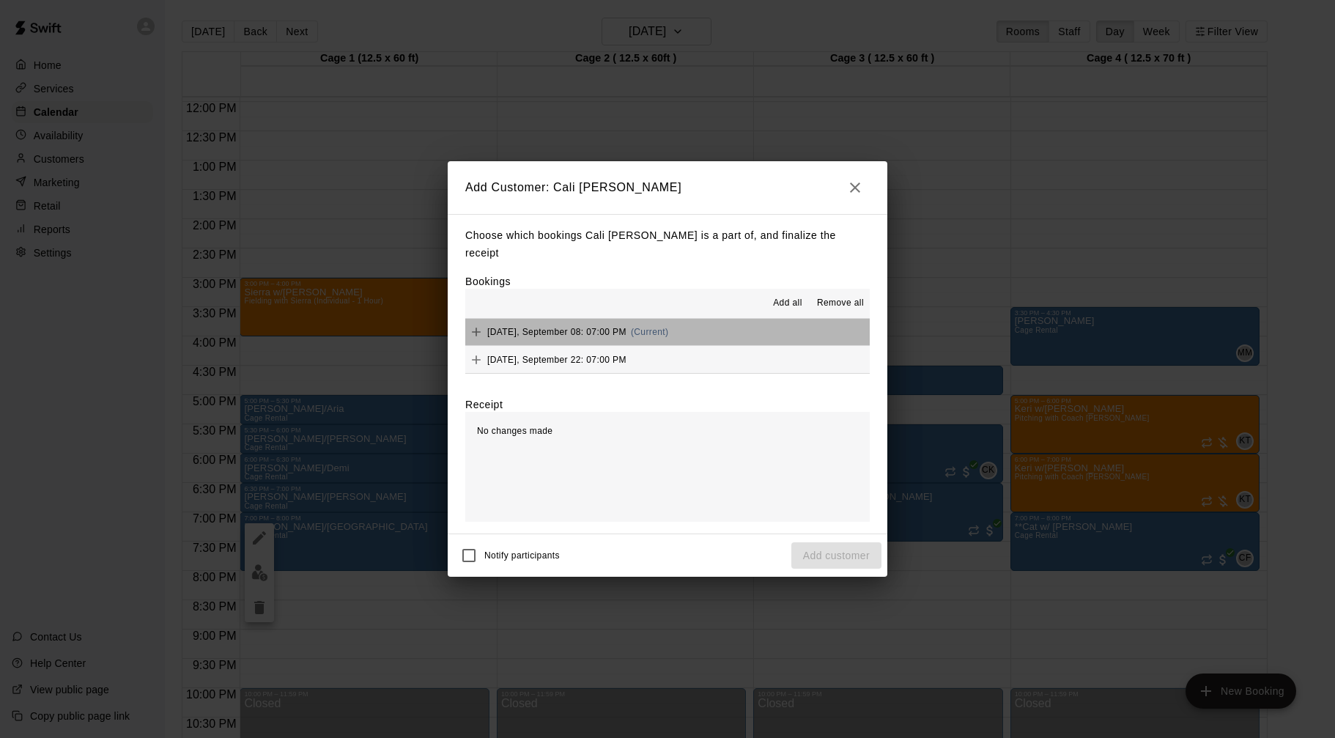
click at [704, 320] on button "Monday, September 08: 07:00 PM (Current)" at bounding box center [667, 332] width 405 height 27
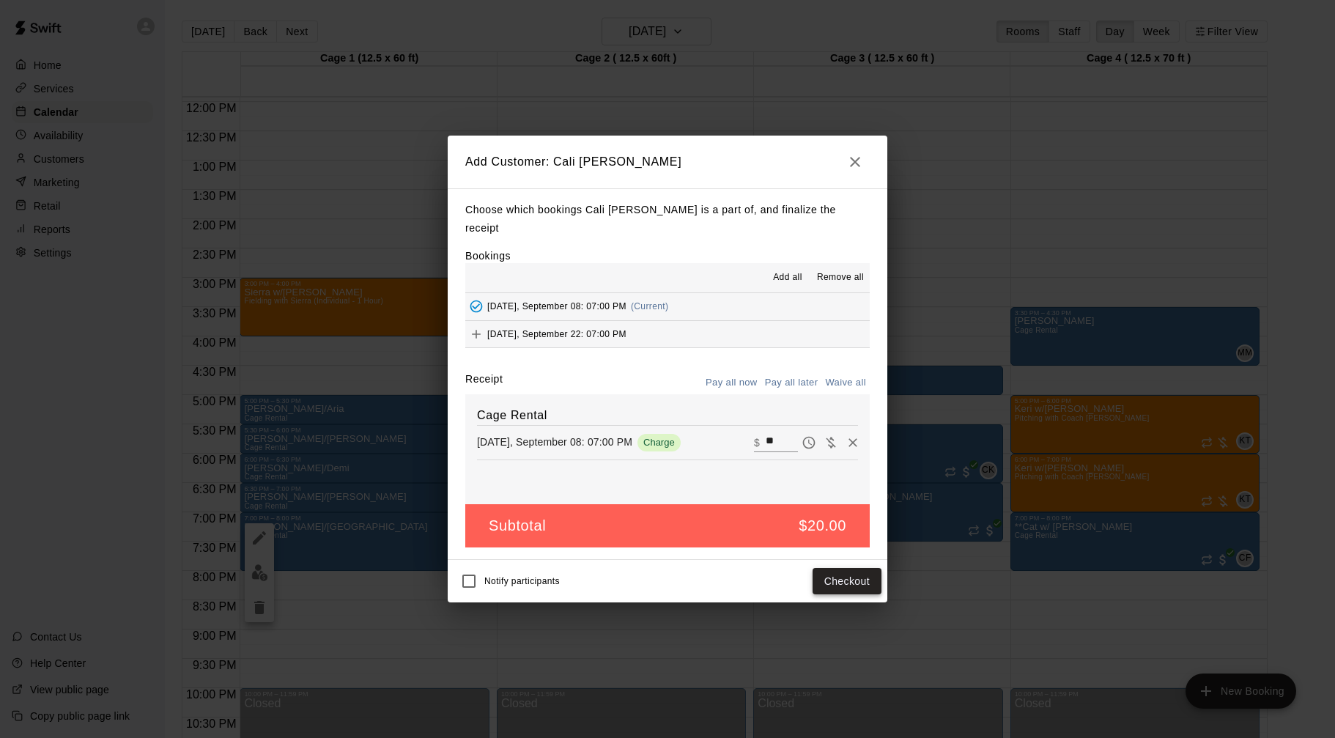
click at [854, 574] on button "Checkout" at bounding box center [847, 581] width 69 height 27
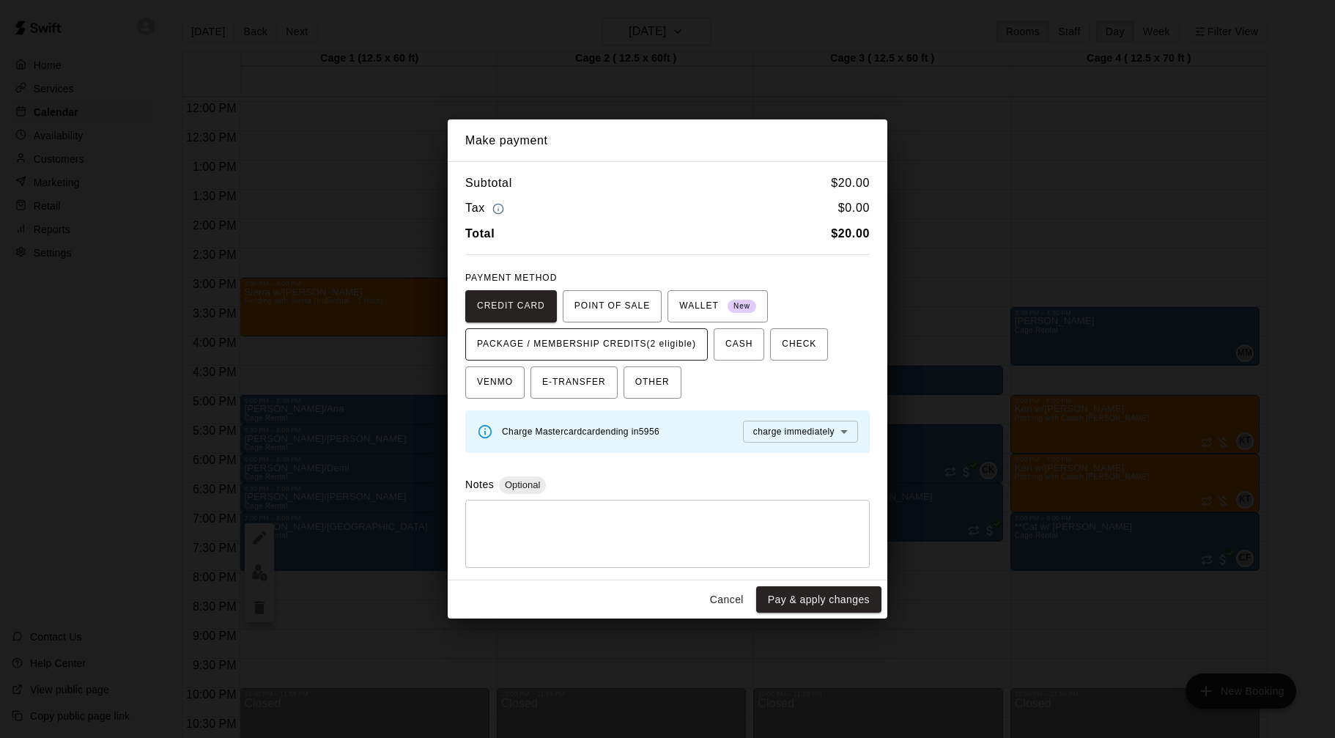
click at [662, 345] on span "PACKAGE / MEMBERSHIP CREDITS (2 eligible)" at bounding box center [586, 344] width 219 height 23
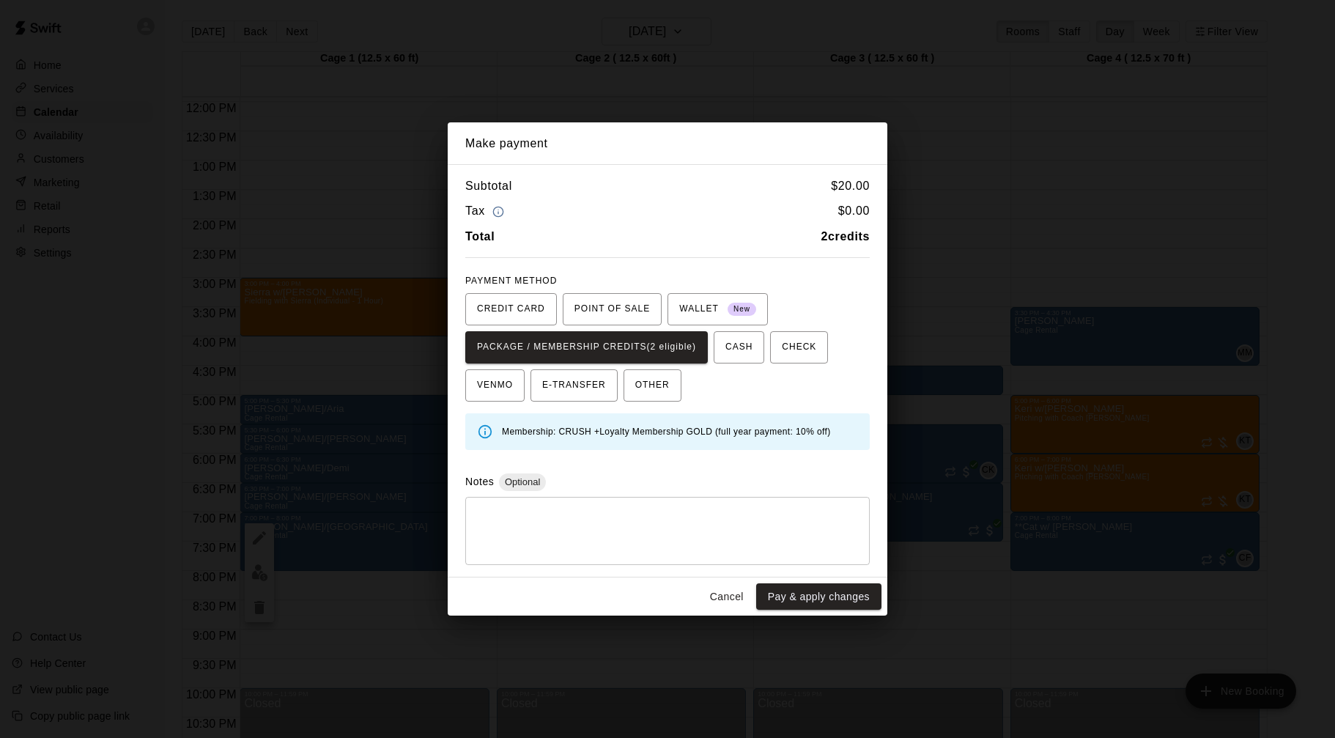
click at [843, 594] on button "Pay & apply changes" at bounding box center [818, 596] width 125 height 27
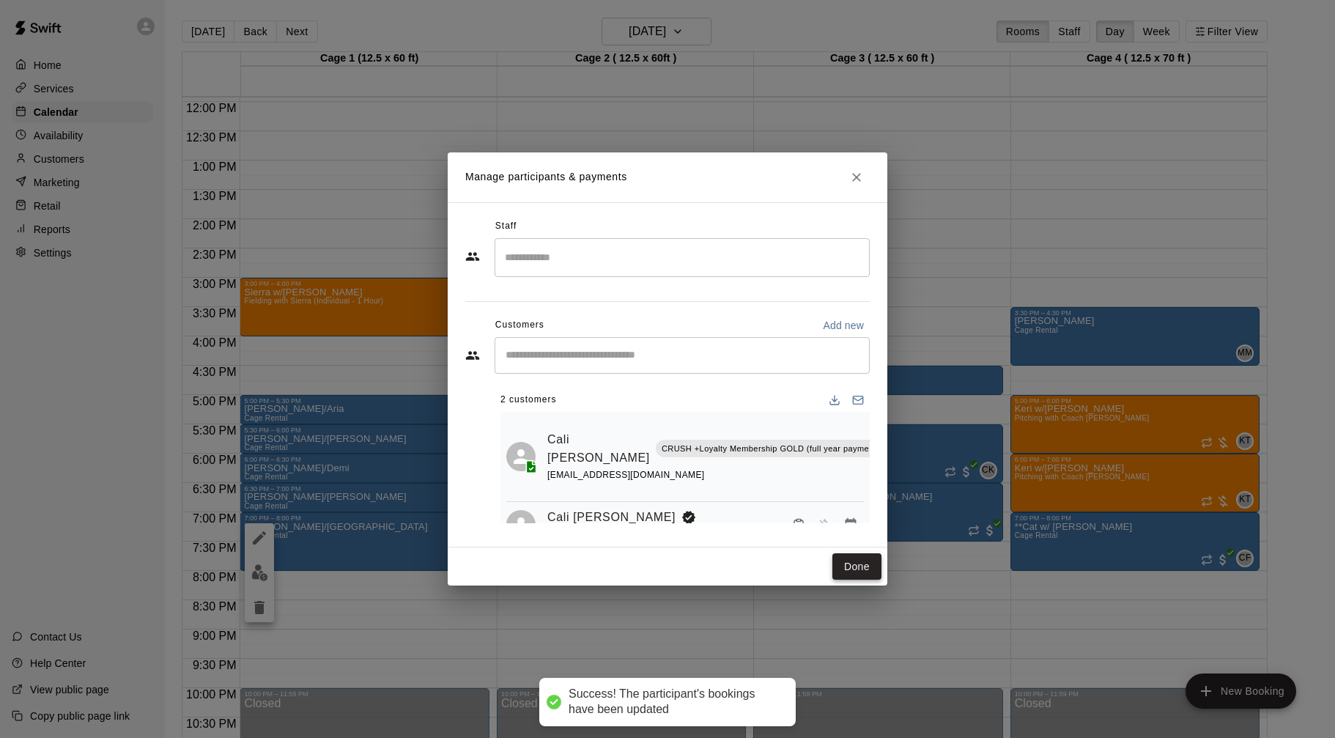
click at [841, 565] on button "Done" at bounding box center [857, 566] width 49 height 27
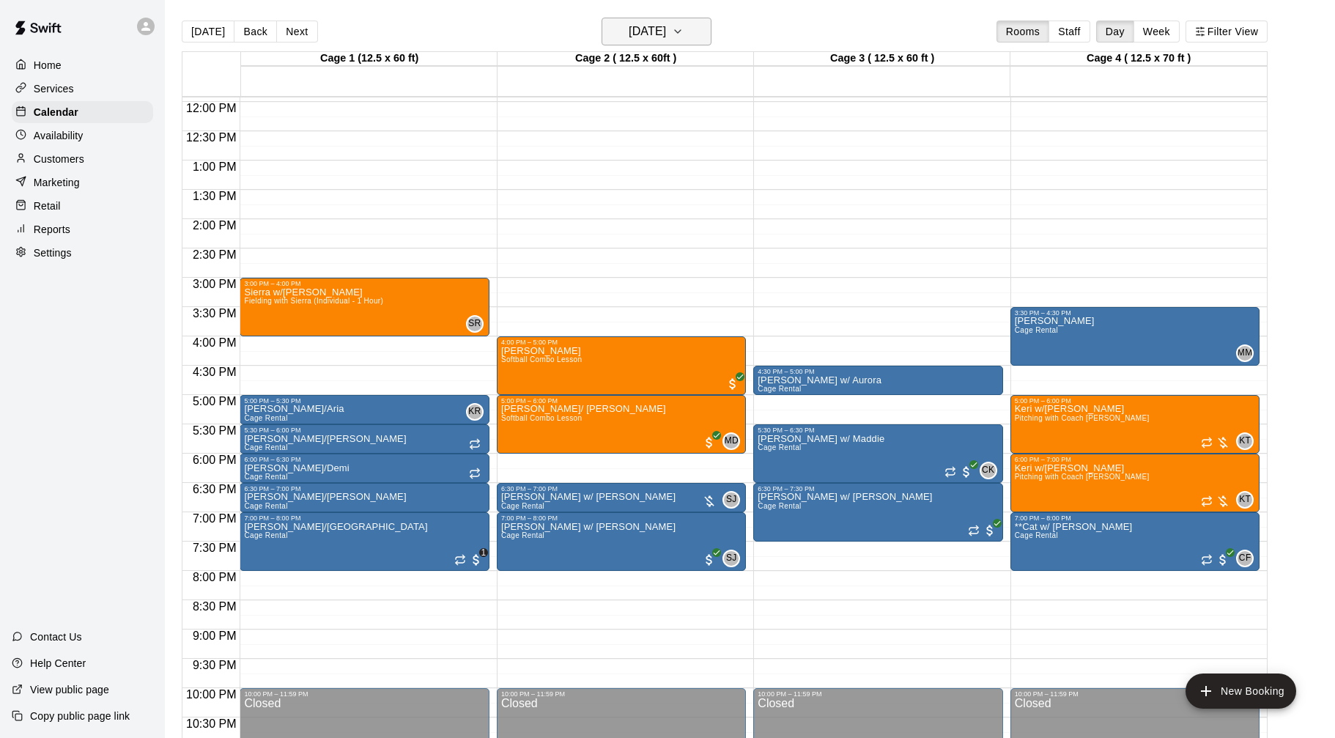
click at [666, 29] on h6 "Monday Sep 08" at bounding box center [647, 31] width 37 height 21
click at [636, 159] on button "9" at bounding box center [624, 157] width 26 height 26
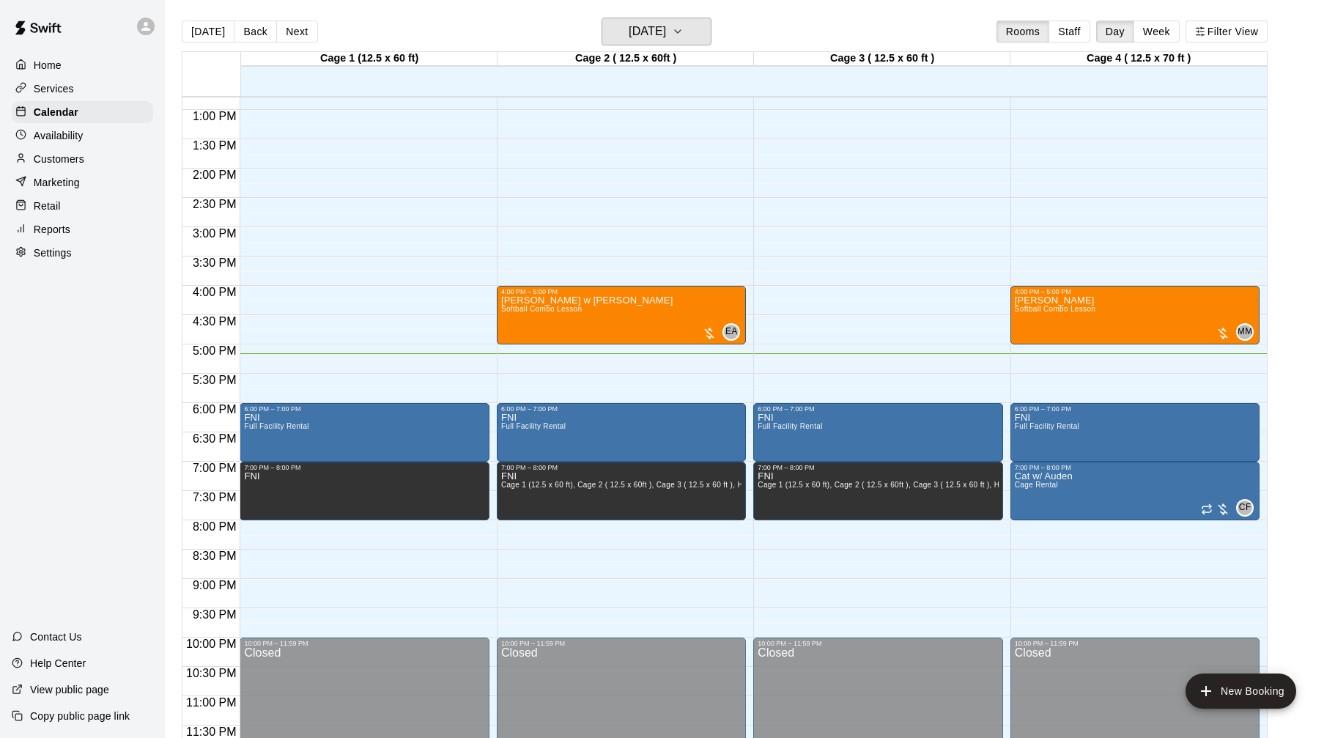
scroll to position [23, 0]
